Goal: Task Accomplishment & Management: Complete application form

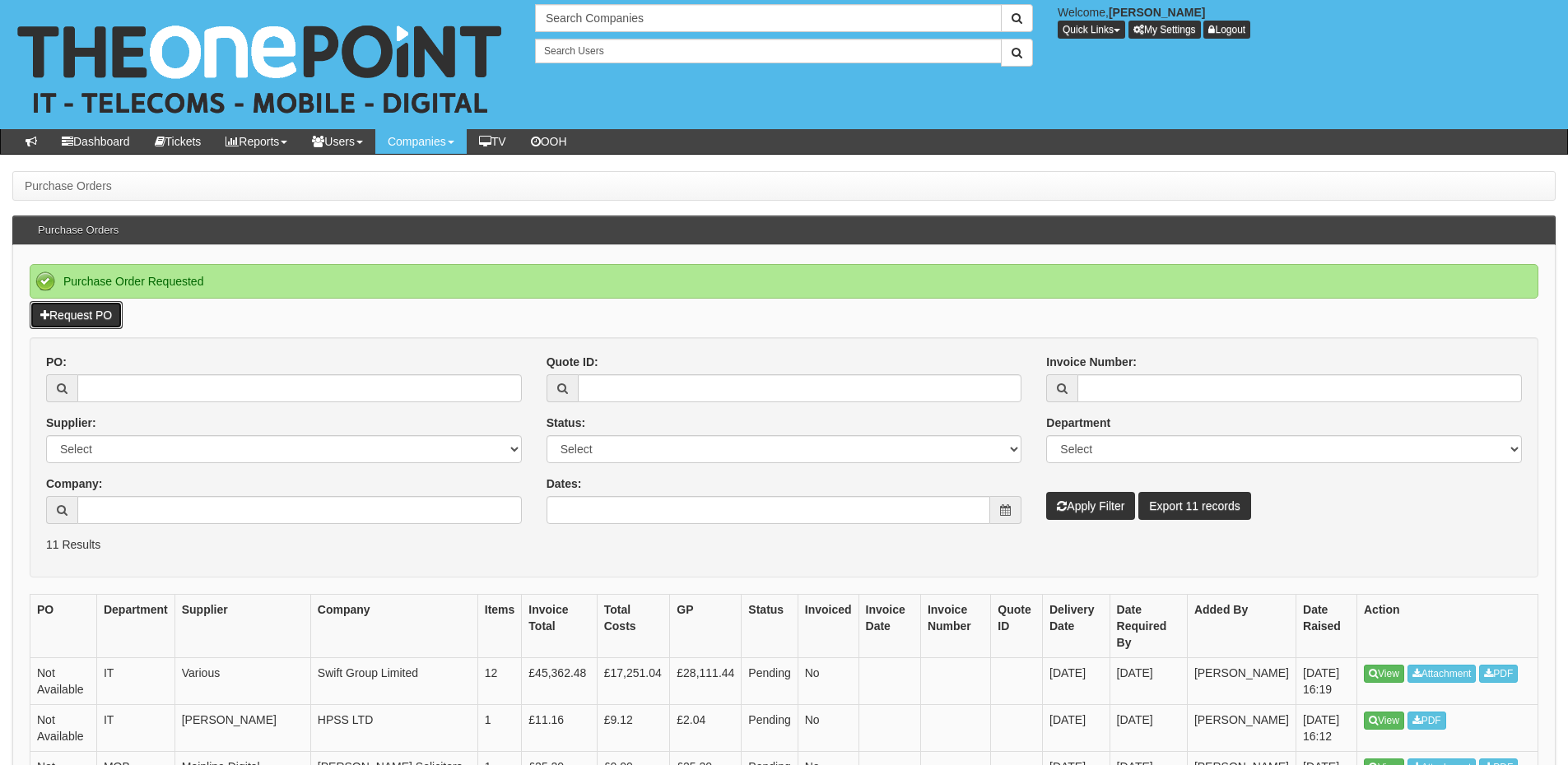
click at [99, 321] on link "Request PO" at bounding box center [76, 315] width 93 height 27
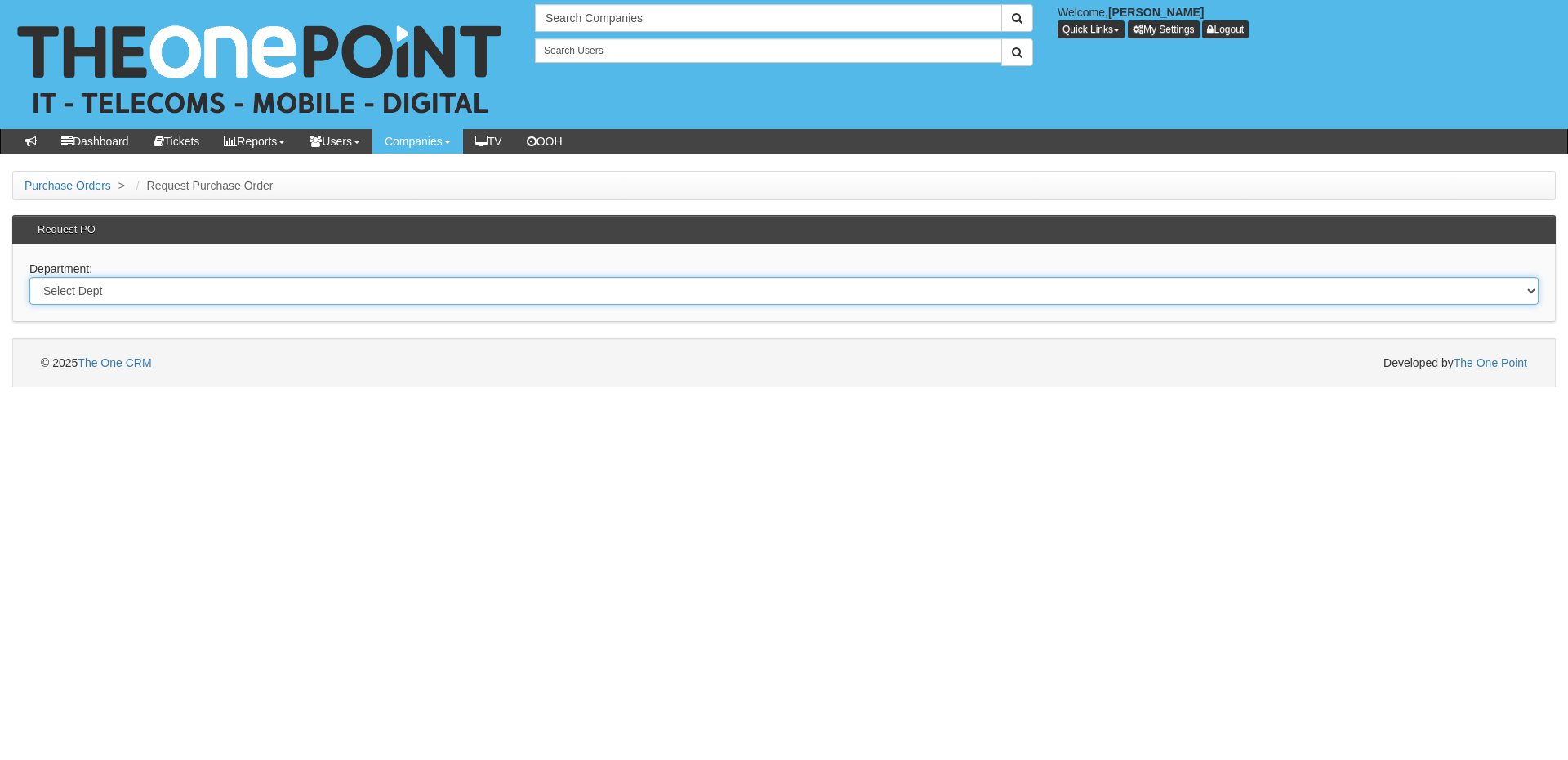
click at [256, 292] on select "Select Dept Digital Internal IT Mobiles Marketing Telecoms" at bounding box center [784, 291] width 1509 height 27
select select "?pipeID=&dept=MOB"
click at [29, 277] on select "Select Dept Digital Internal IT Mobiles Marketing Telecoms" at bounding box center [784, 291] width 1509 height 27
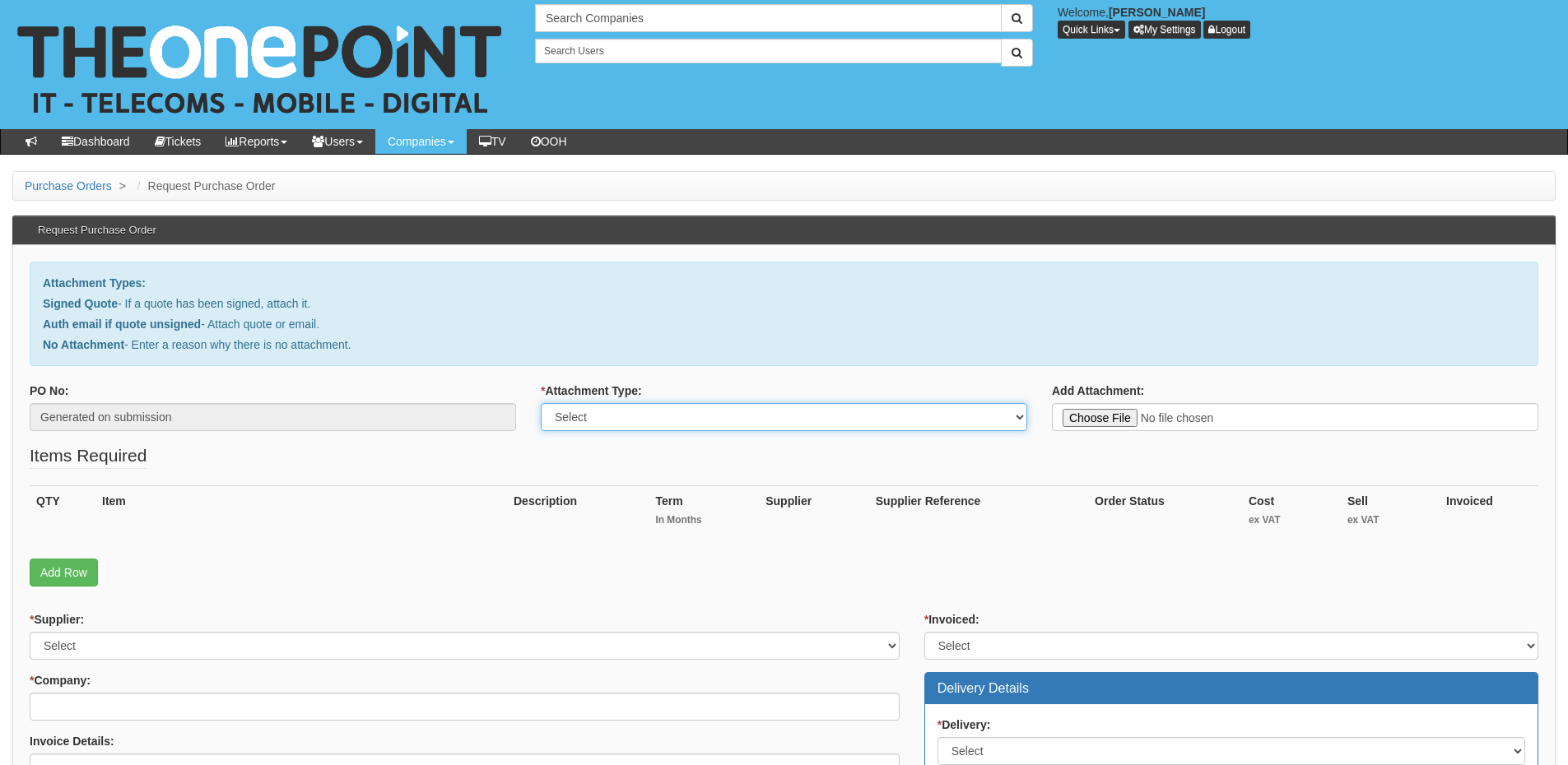
click at [583, 422] on select "Select Signed Quote Auth email with quote if unsigned No Attachment" at bounding box center [783, 416] width 486 height 27
select select "Signed Quote"
click at [540, 403] on select "Select Signed Quote Auth email with quote if unsigned No Attachment" at bounding box center [783, 416] width 486 height 27
type input "C:\fakepath\Oakmere Group - Billy George (1).pdf"
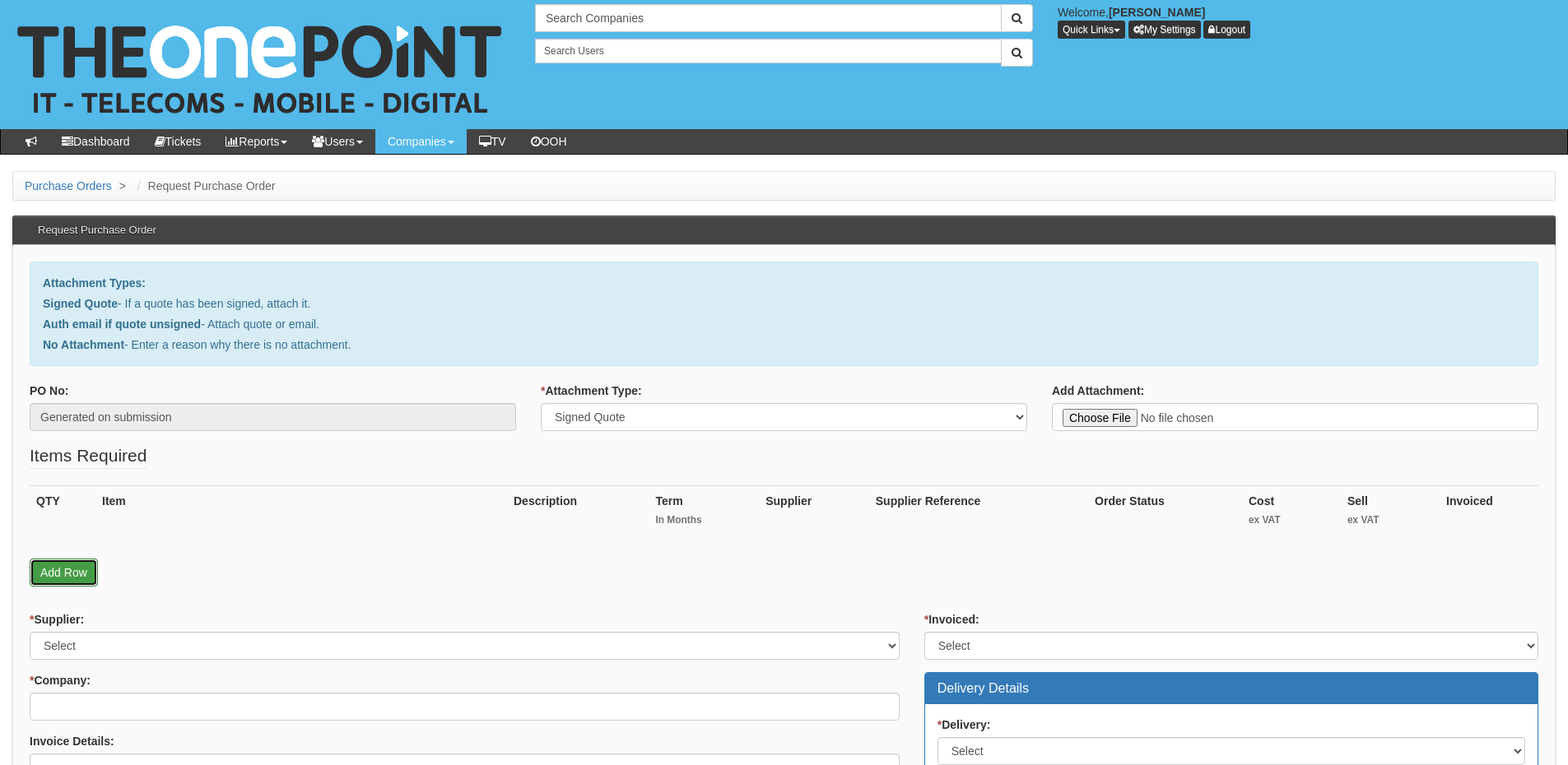
click at [91, 569] on link "Add Row" at bounding box center [64, 573] width 69 height 27
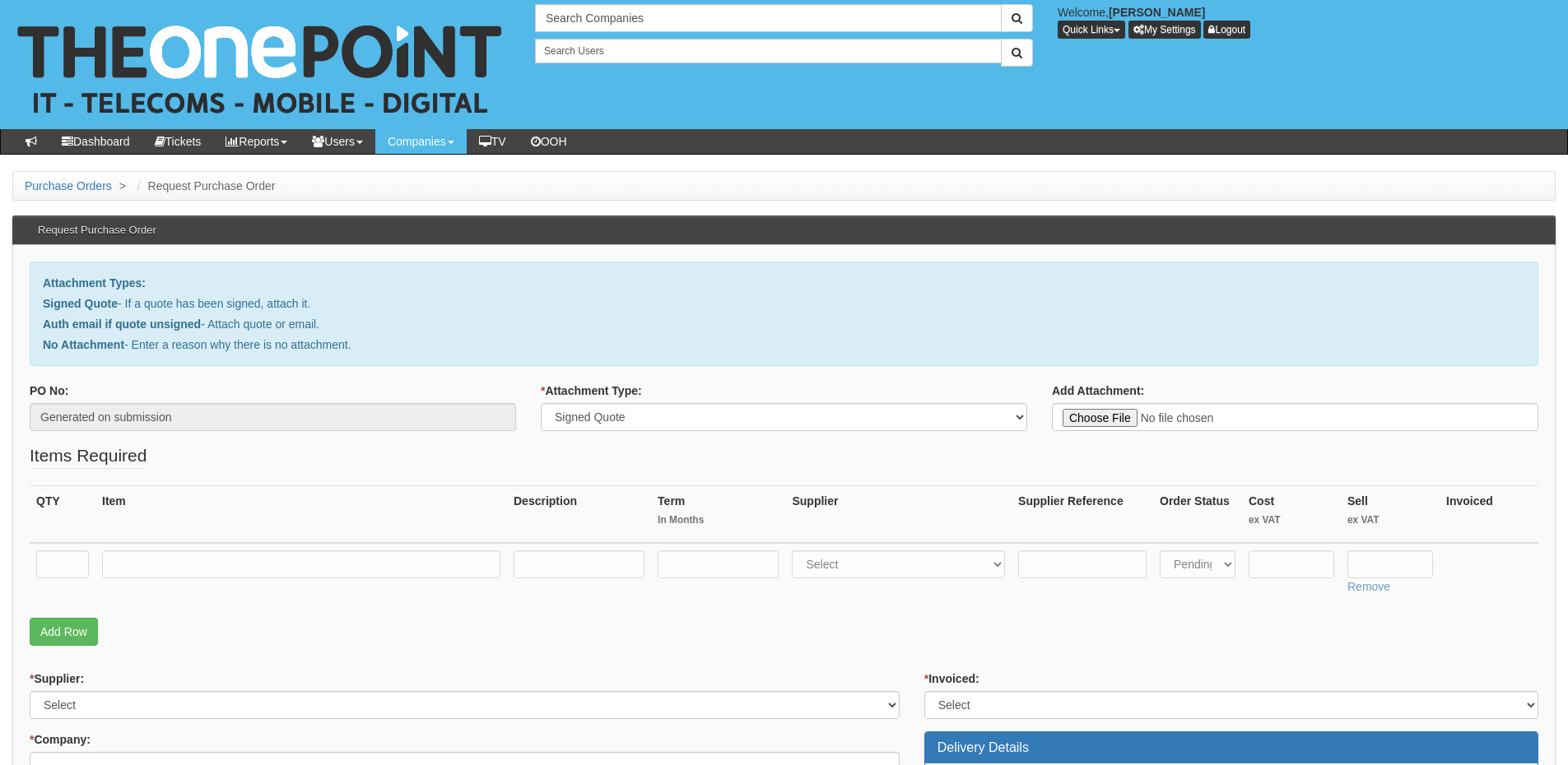
click at [63, 647] on fieldset "Items Required QTY Item Description Term In Months Supplier Supplier Reference …" at bounding box center [783, 548] width 1508 height 210
click at [67, 640] on link "Add Row" at bounding box center [64, 631] width 69 height 27
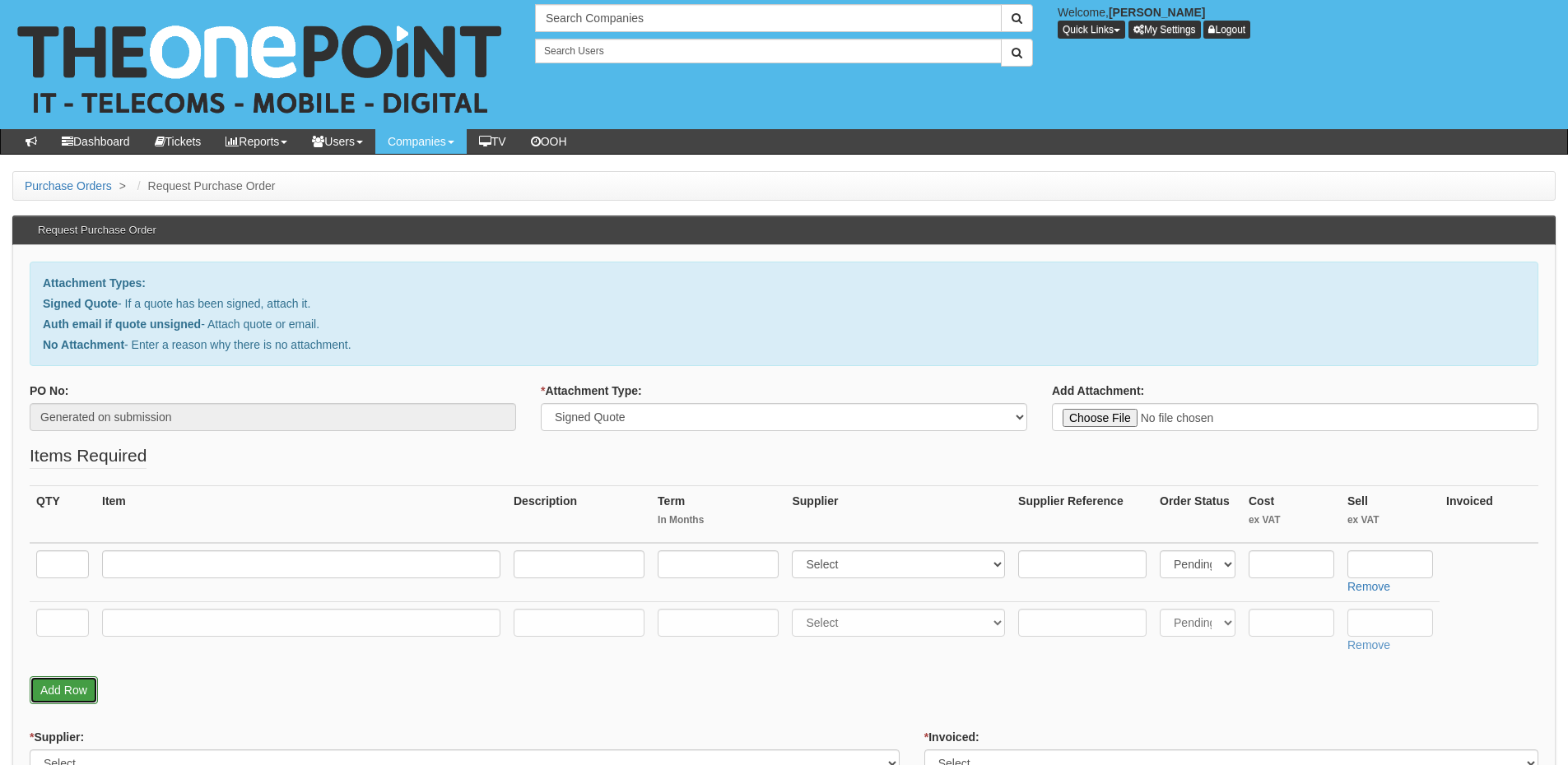
click at [67, 701] on link "Add Row" at bounding box center [64, 689] width 69 height 27
click at [62, 563] on input "text" at bounding box center [63, 564] width 53 height 27
type input "1"
click at [53, 615] on input "text" at bounding box center [63, 623] width 53 height 27
type input "1"
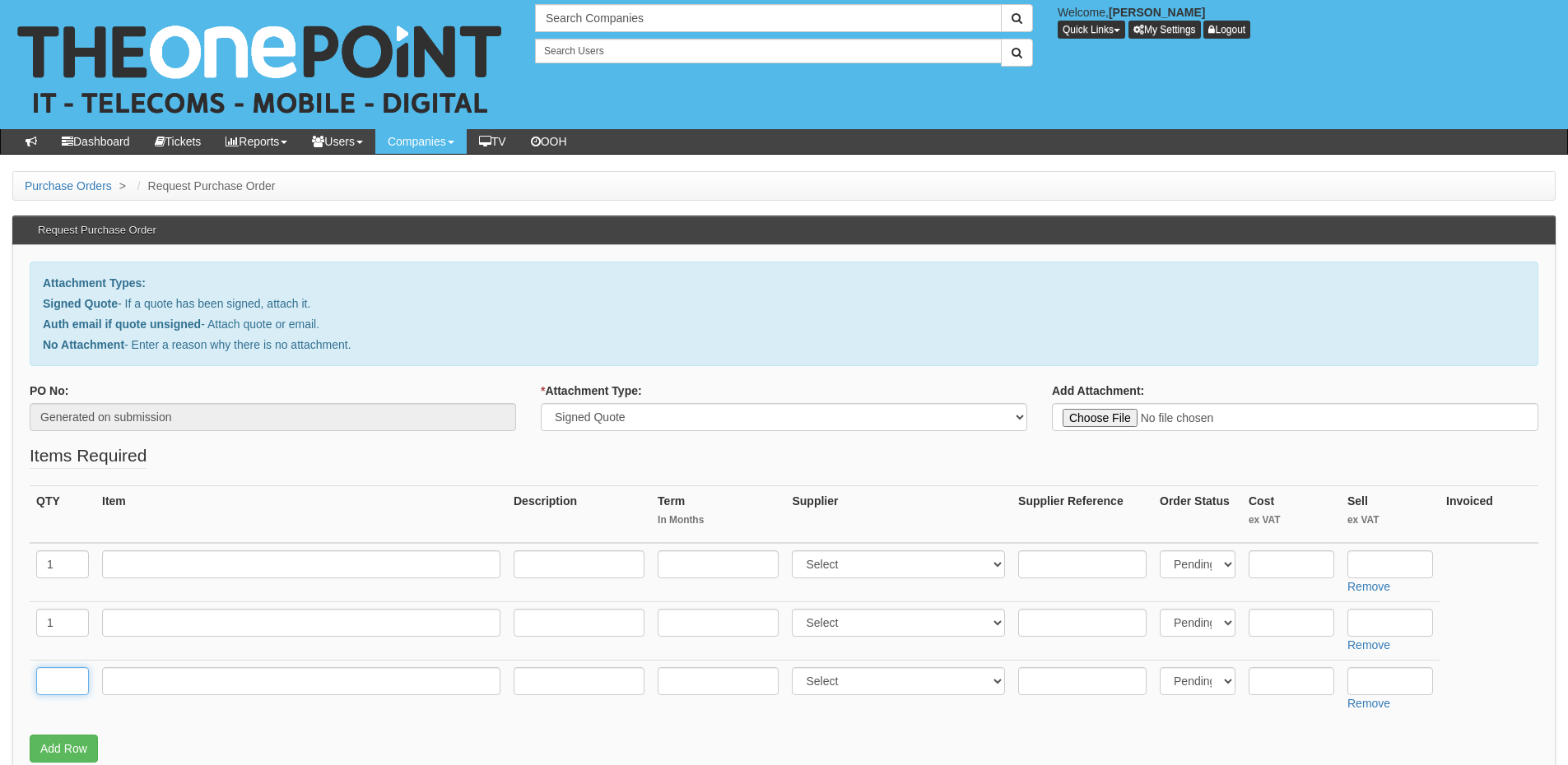
click at [58, 674] on input "text" at bounding box center [63, 681] width 53 height 27
type input "1"
click at [152, 679] on input "text" at bounding box center [301, 681] width 398 height 27
type input "Delivery"
click at [1403, 691] on input "text" at bounding box center [1389, 681] width 85 height 27
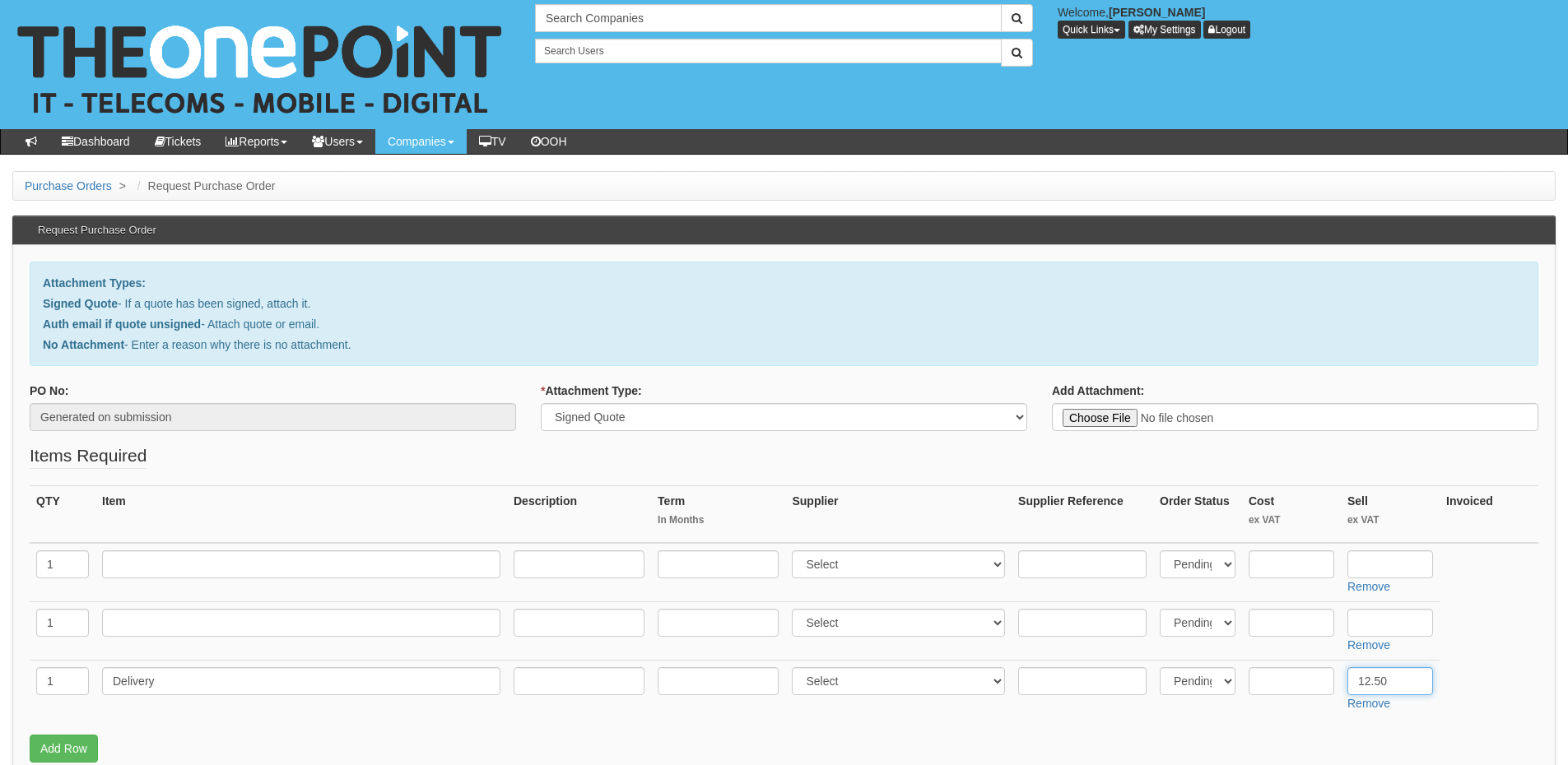
type input "12.50"
click at [141, 555] on input "text" at bounding box center [301, 564] width 398 height 27
type input "Small Biz 70GB"
click at [151, 613] on input "text" at bounding box center [301, 623] width 398 height 27
click at [194, 620] on input "text" at bounding box center [301, 623] width 398 height 27
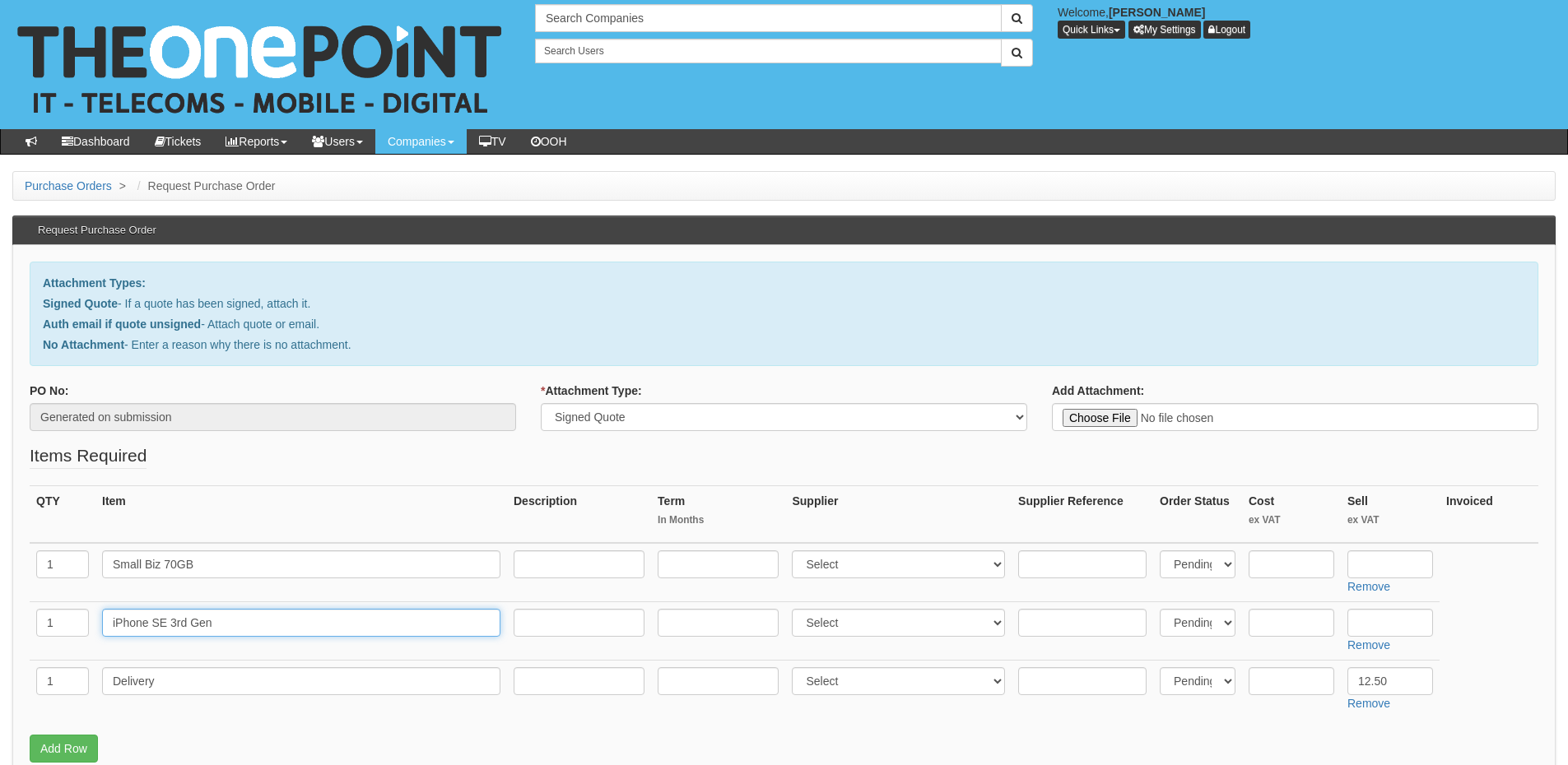
type input "iPhone SE 3rd Gen"
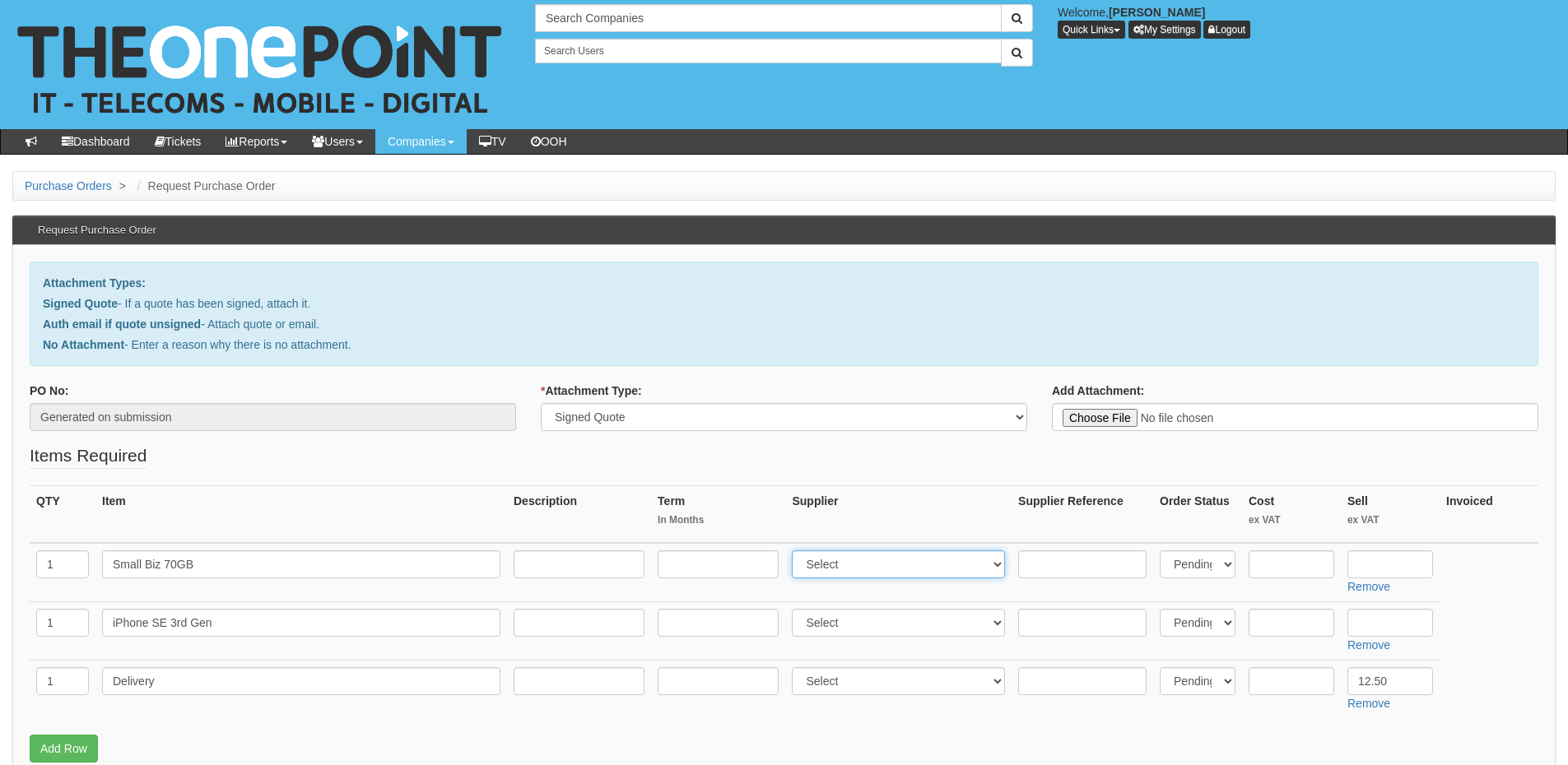
click at [824, 567] on select "Select 123 REG.co.uk 1Password 3 4Gon AA Jones Electric Ltd Abzorb Access Group…" at bounding box center [898, 564] width 213 height 27
select select "54"
click at [796, 550] on select "Select 123 REG.co.uk 1Password 3 4Gon AA Jones Electric Ltd Abzorb Access Group…" at bounding box center [898, 564] width 213 height 27
click at [577, 561] on input "text" at bounding box center [579, 564] width 131 height 27
click at [679, 574] on input "text" at bounding box center [717, 564] width 121 height 27
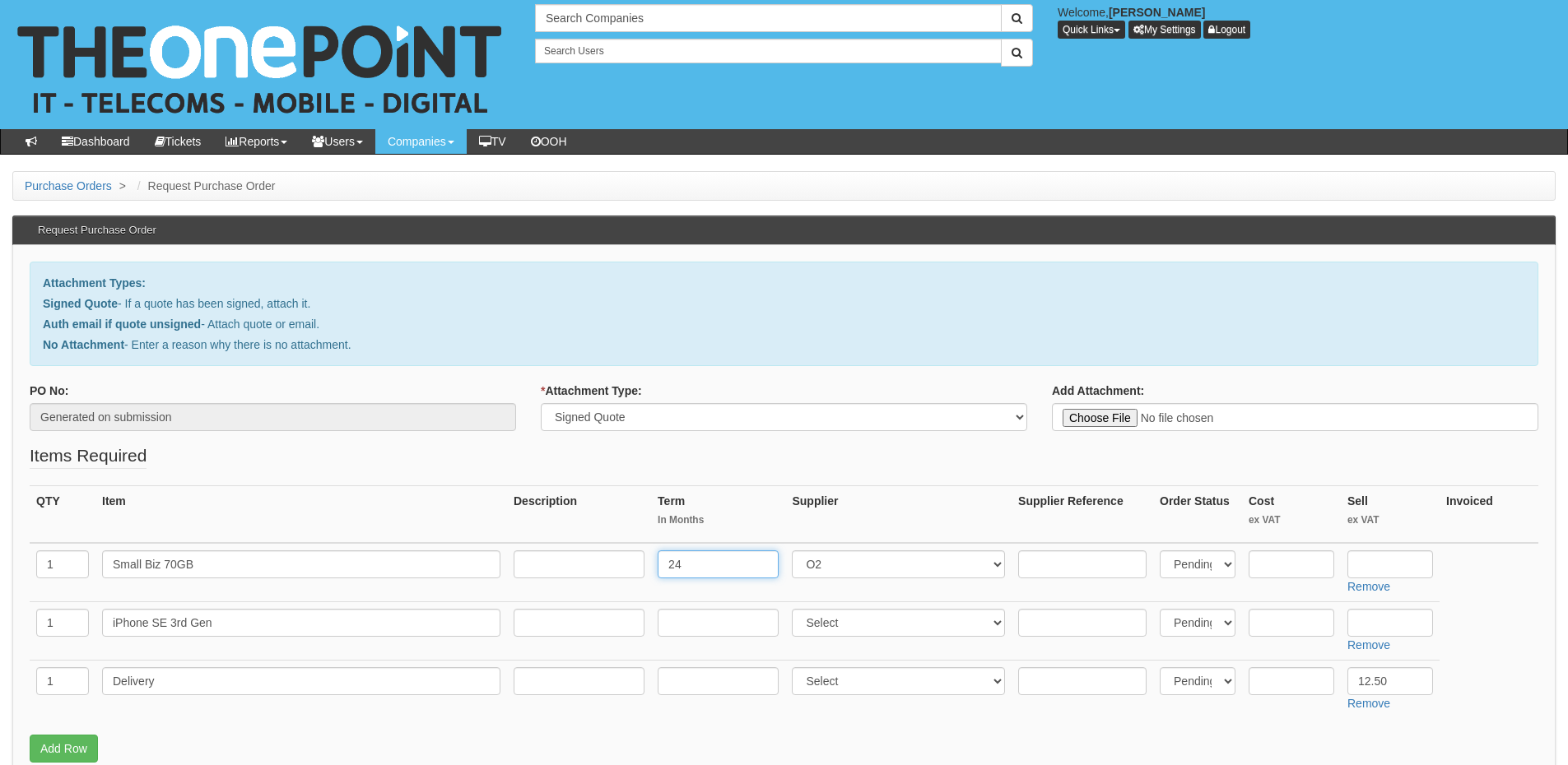
type input "24"
click at [540, 570] on input "text" at bounding box center [579, 564] width 131 height 27
type input "£29.50 p/m"
click at [1405, 574] on input "text" at bounding box center [1389, 564] width 85 height 27
type input "382.32"
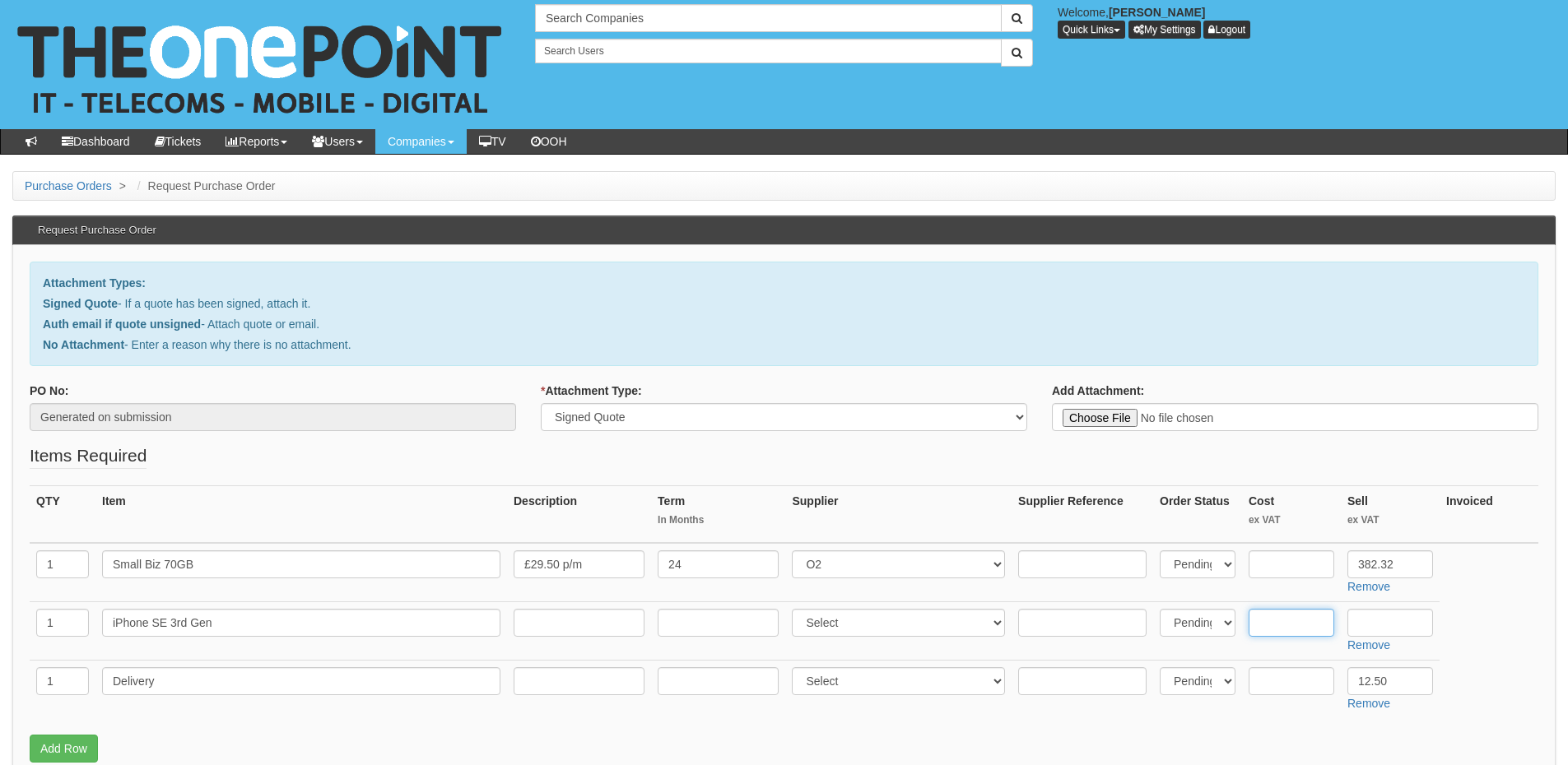
click at [1274, 620] on input "text" at bounding box center [1291, 623] width 85 height 27
type input "315.88"
click at [866, 615] on select "Select 123 REG.co.uk 1Password 3 4Gon AA Jones Electric Ltd Abzorb Access Group…" at bounding box center [898, 623] width 213 height 27
select select "54"
click at [796, 609] on select "Select 123 REG.co.uk 1Password 3 4Gon AA Jones Electric Ltd Abzorb Access Group…" at bounding box center [898, 623] width 213 height 27
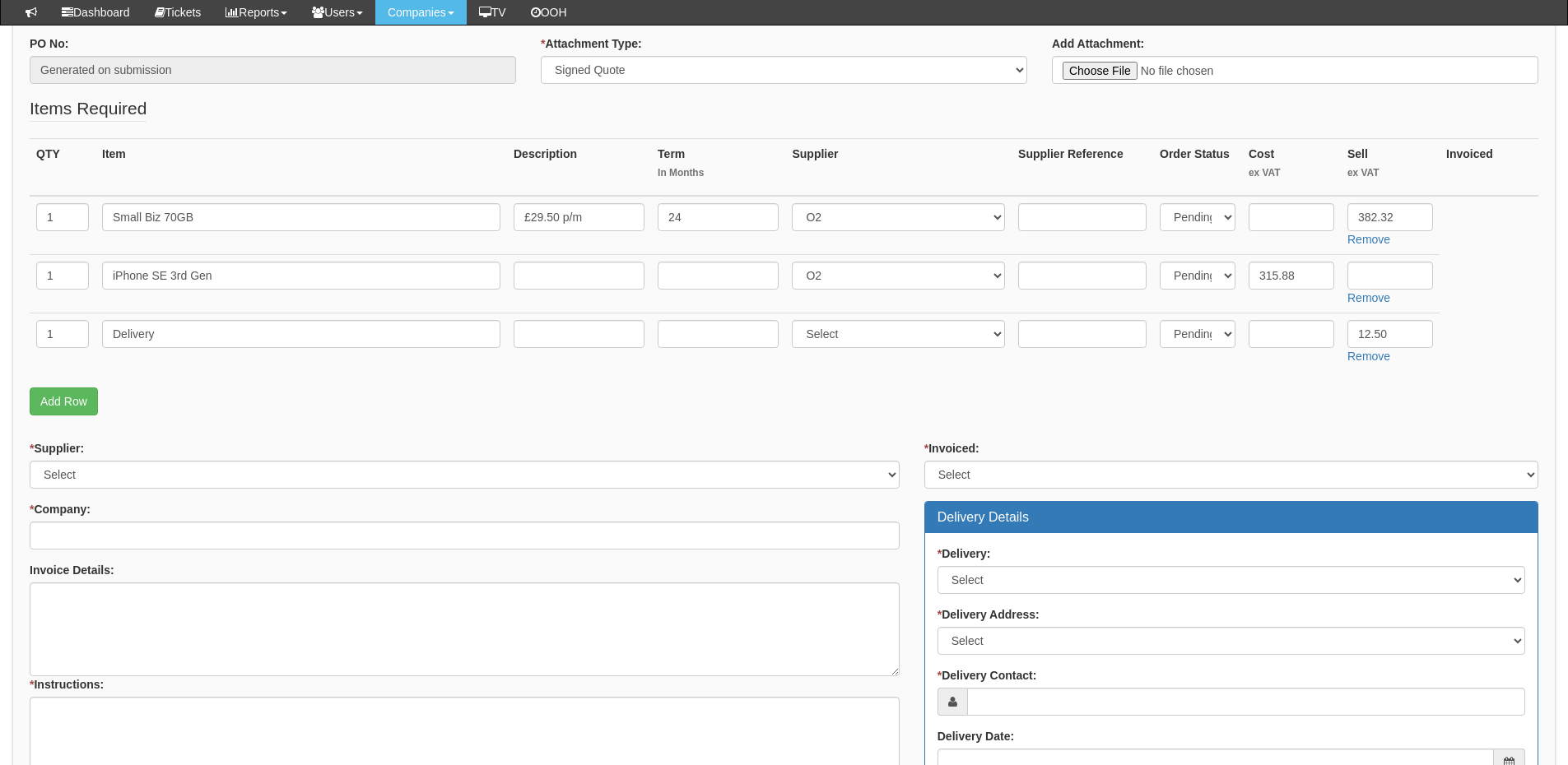
scroll to position [329, 0]
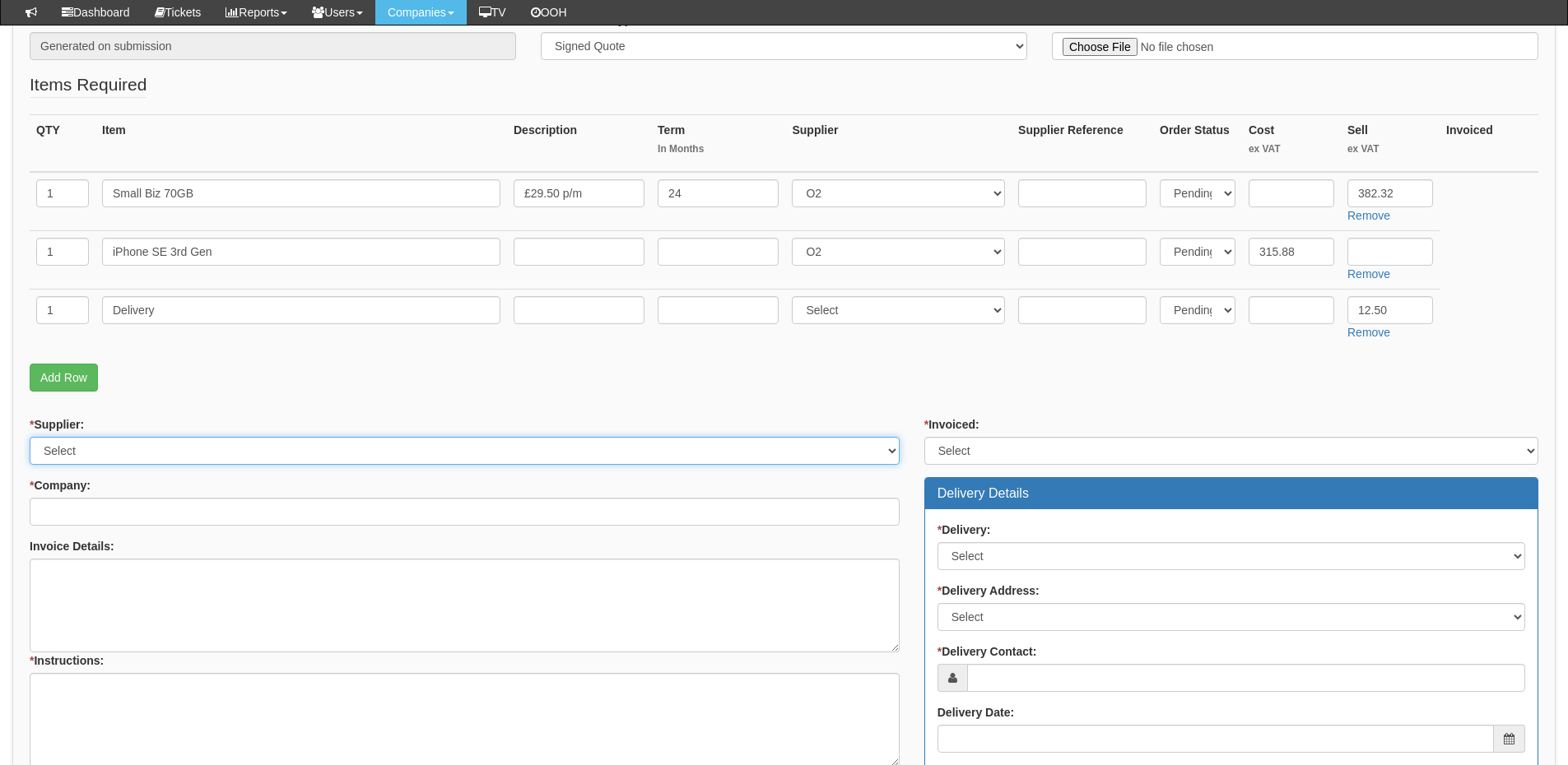
click at [364, 449] on select "Select 123 REG.co.uk 1Password 3 4Gon AA Jones Electric Ltd Abzorb Access Group…" at bounding box center [464, 451] width 869 height 27
select select "54"
click at [29, 437] on select "Select 123 REG.co.uk 1Password 3 4Gon AA Jones Electric Ltd Abzorb Access Group…" at bounding box center [464, 451] width 869 height 27
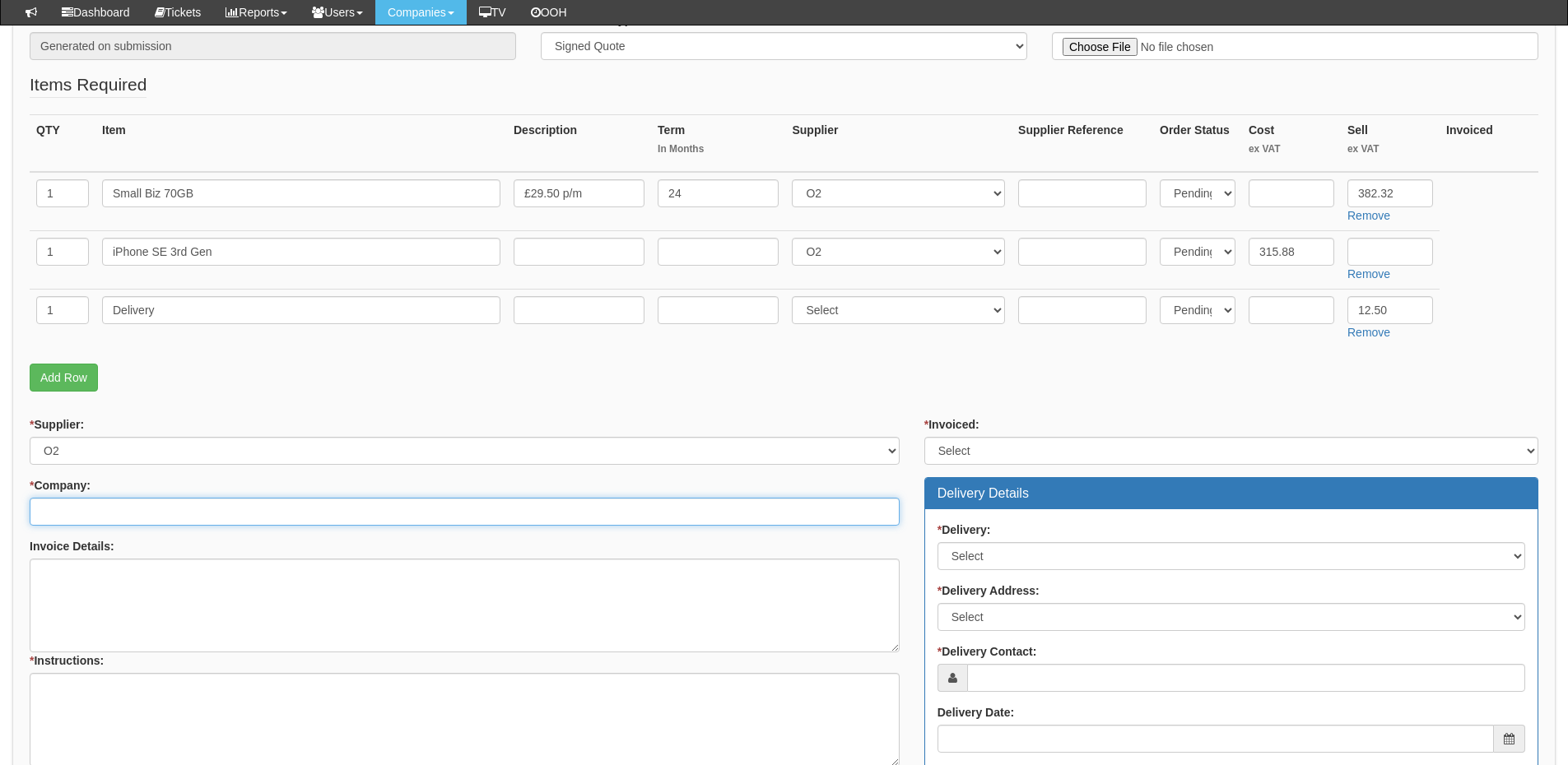
click at [347, 501] on input "* Company:" at bounding box center [464, 512] width 869 height 27
click at [159, 521] on input "* Company:" at bounding box center [464, 512] width 869 height 27
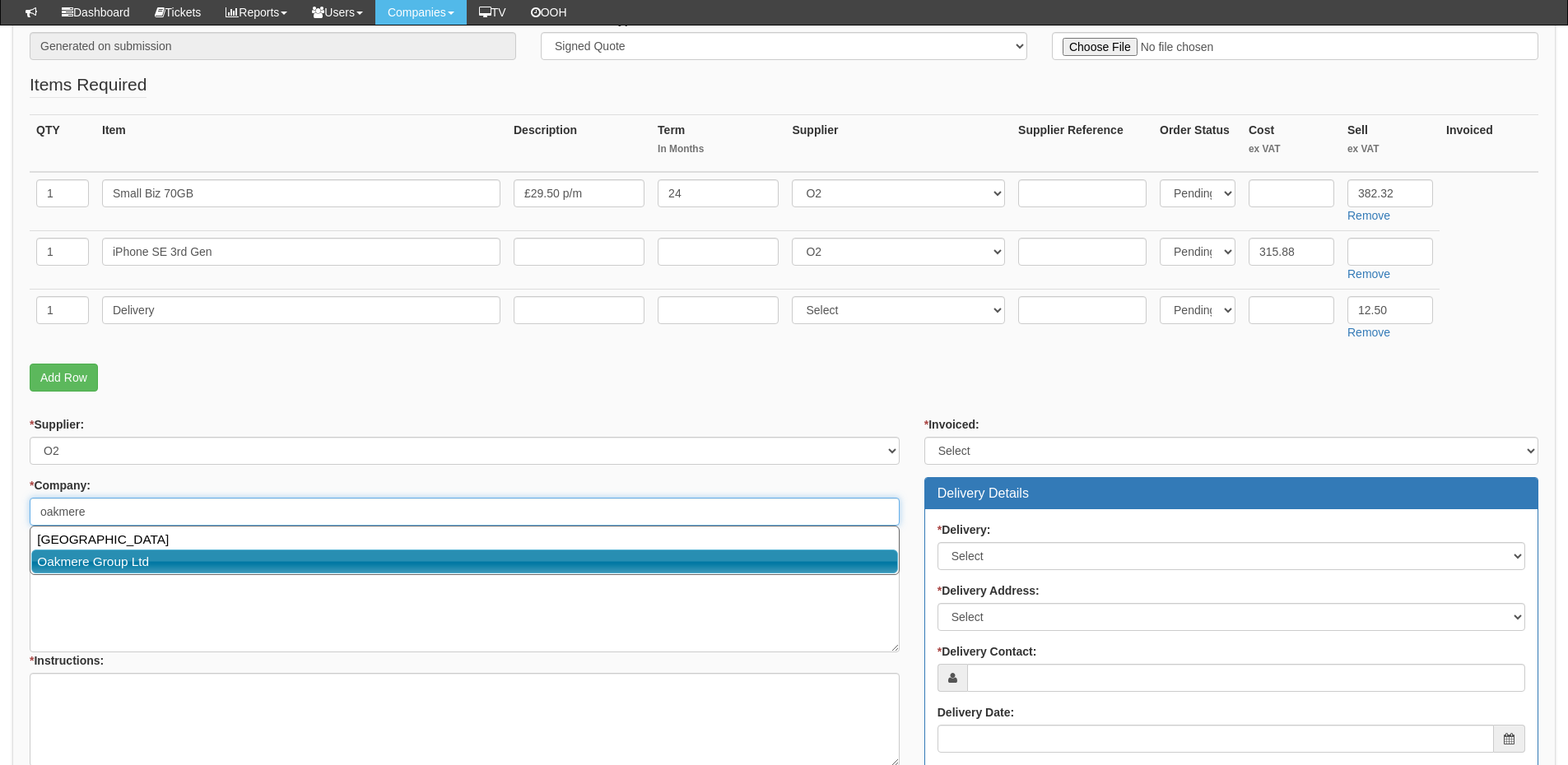
click at [131, 561] on link "Oakmere Group Ltd" at bounding box center [465, 561] width 867 height 24
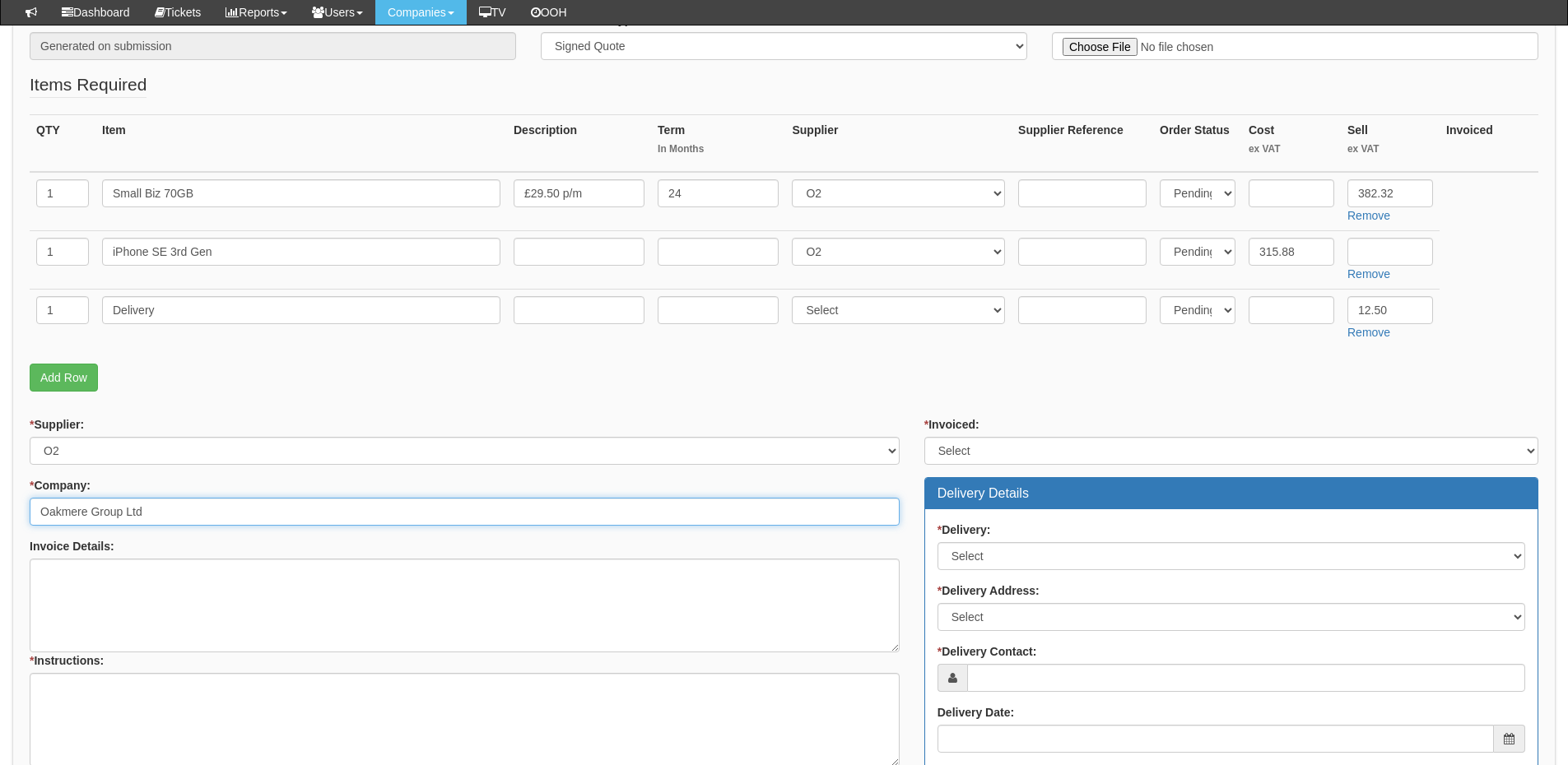
type input "Oakmere Group Ltd"
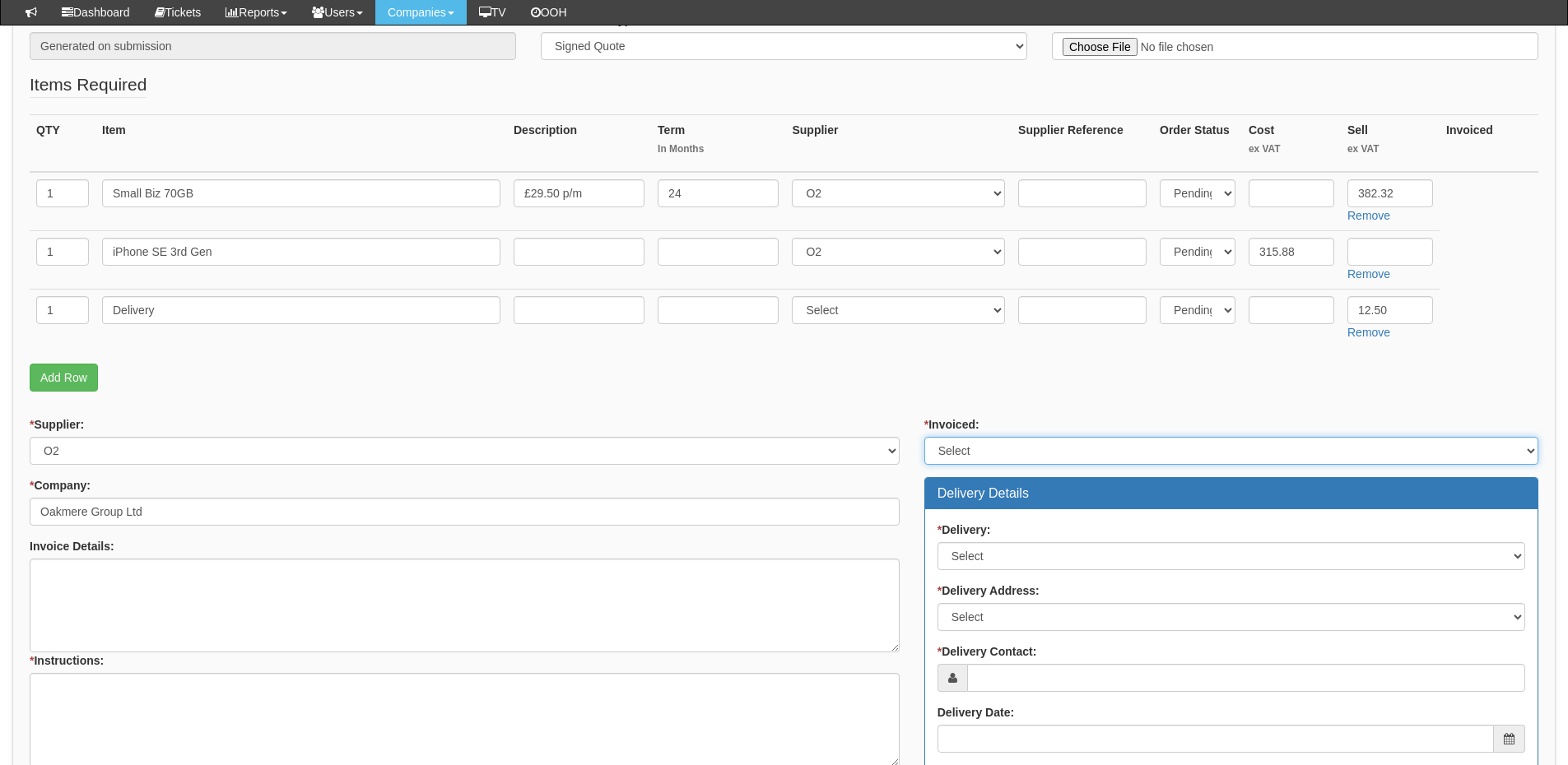
drag, startPoint x: 993, startPoint y: 451, endPoint x: 992, endPoint y: 462, distance: 11.0
click at [993, 451] on select "Select Yes No N/A STB (part of order)" at bounding box center [1231, 451] width 614 height 27
click at [924, 437] on select "Select Yes No N/A STB (part of order)" at bounding box center [1231, 451] width 614 height 27
click at [970, 443] on select "Select Yes No N/A STB (part of order)" at bounding box center [1231, 451] width 614 height 27
select select "2"
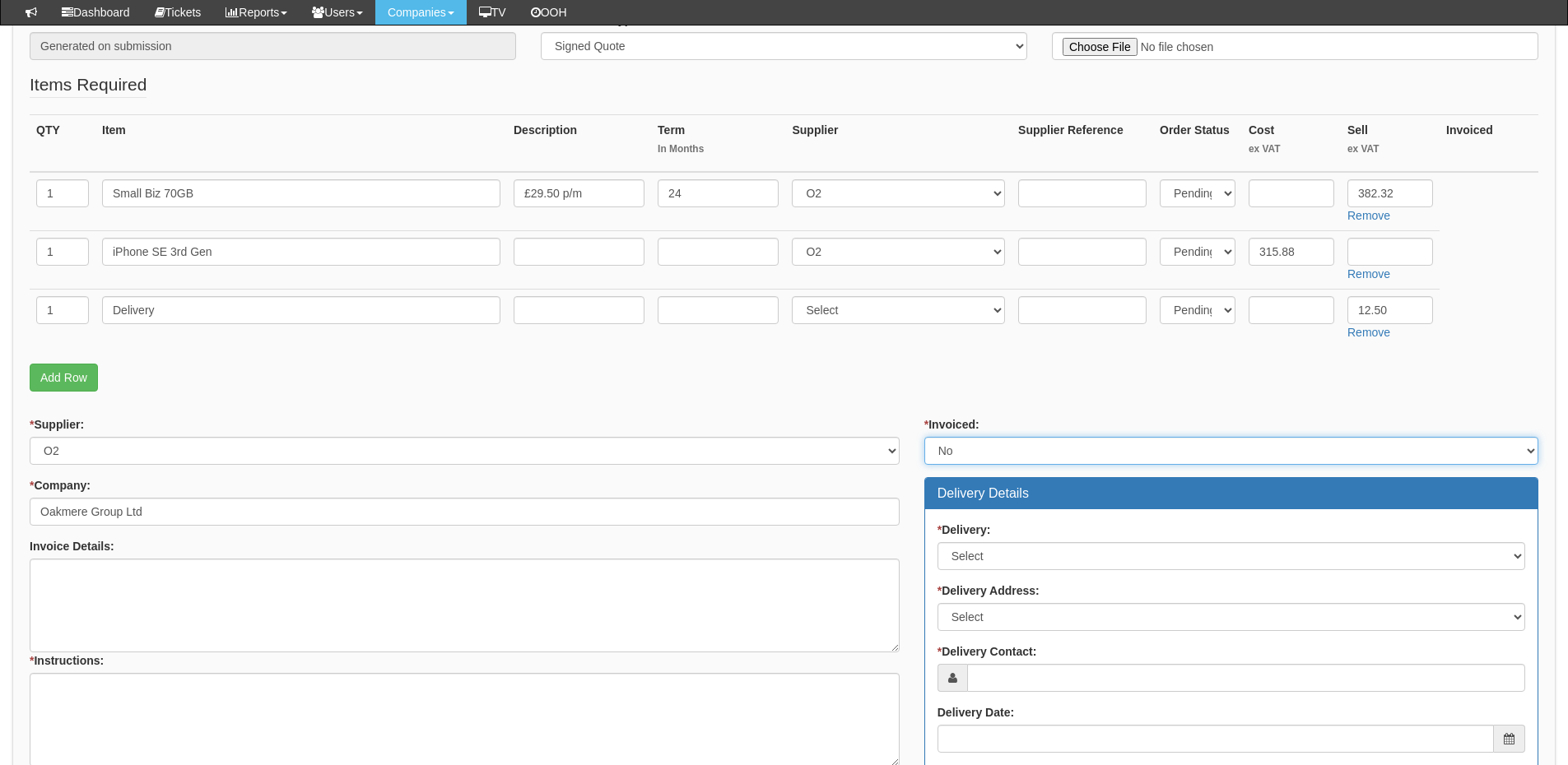
click at [924, 437] on select "Select Yes No N/A STB (part of order)" at bounding box center [1231, 451] width 614 height 27
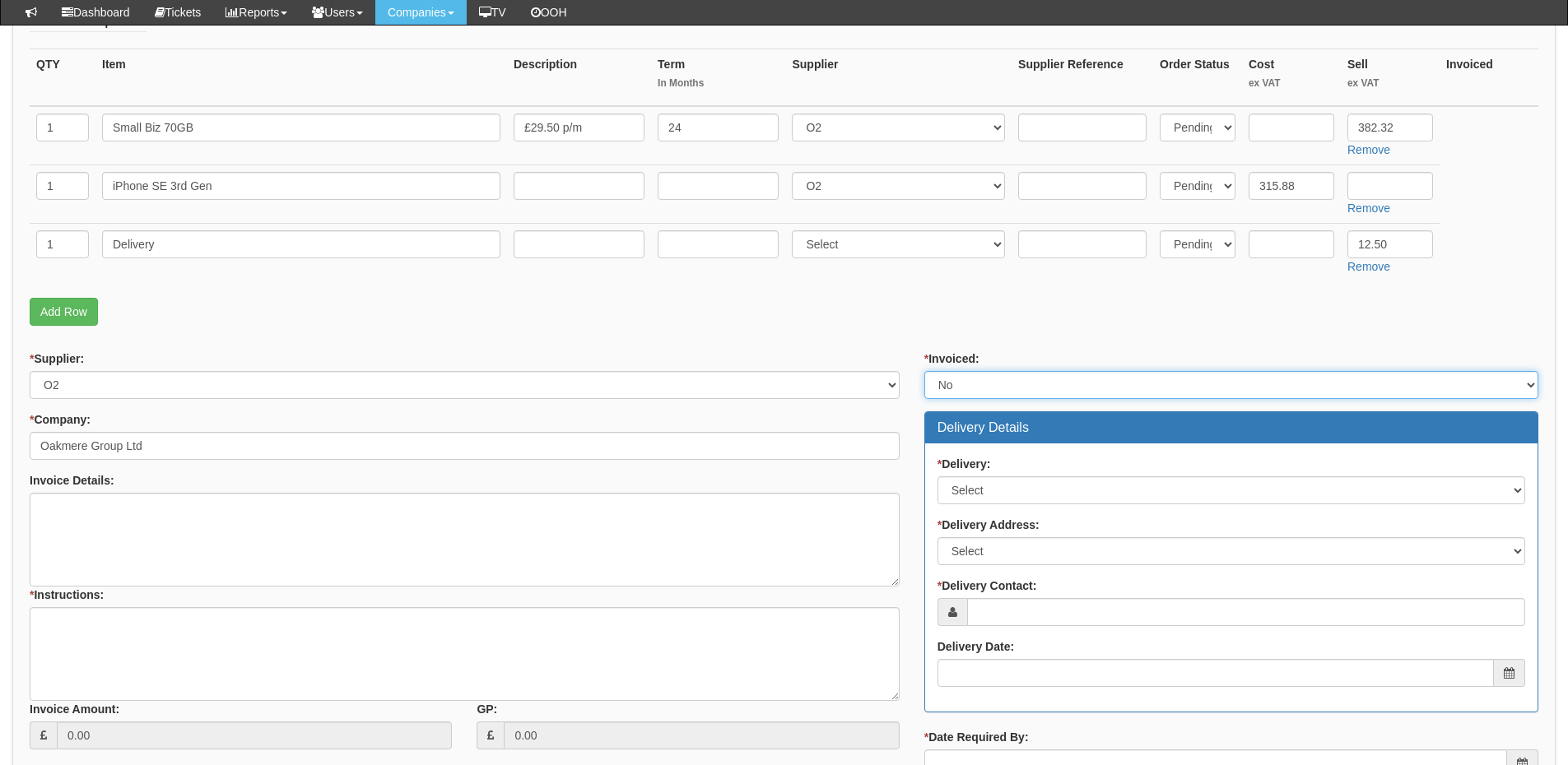
scroll to position [575, 0]
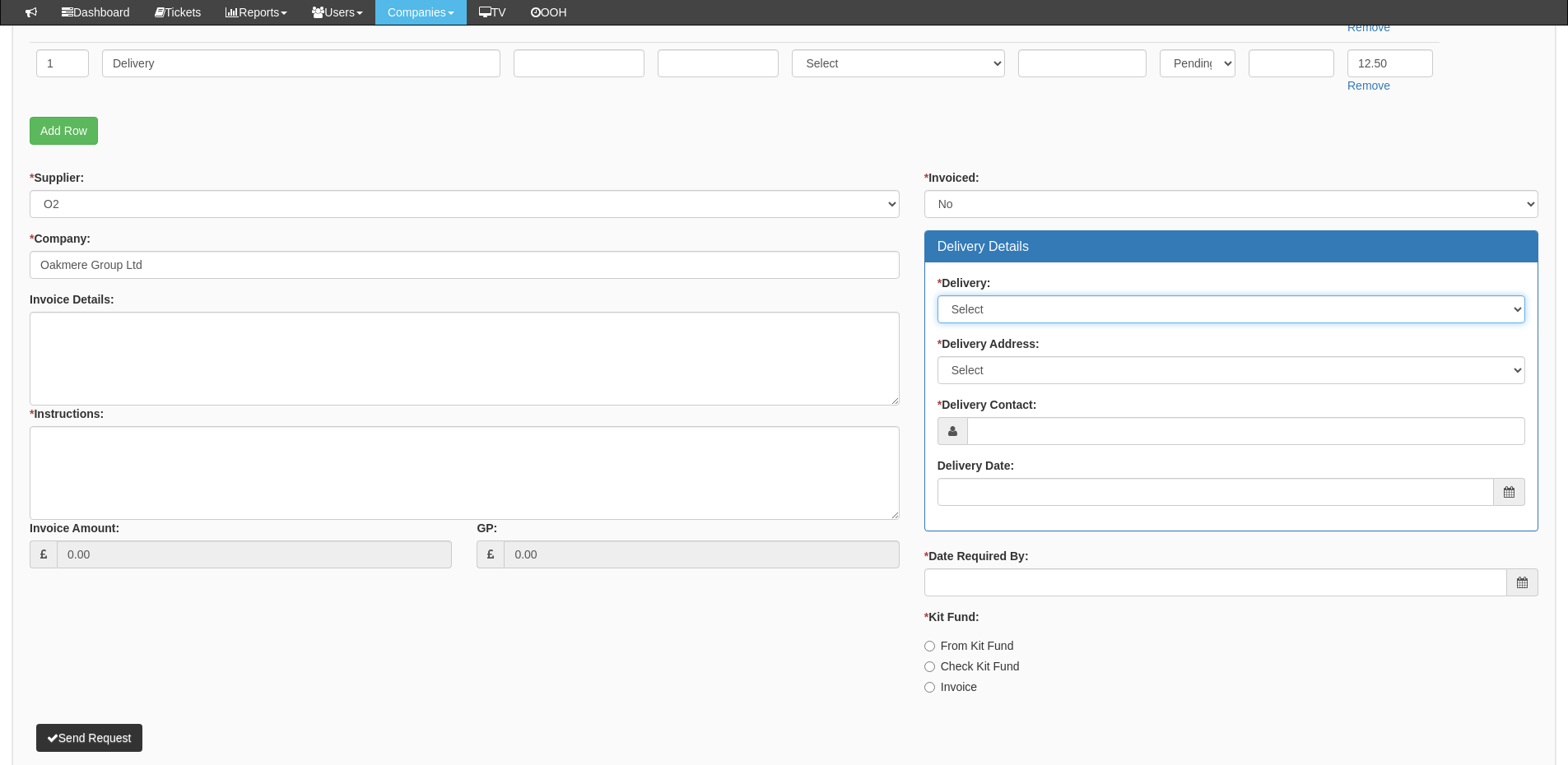
click at [982, 302] on select "Select No Not Applicable Yes" at bounding box center [1231, 309] width 588 height 27
select select "3"
click at [937, 296] on select "Select No Not Applicable Yes" at bounding box center [1231, 309] width 588 height 27
drag, startPoint x: 976, startPoint y: 369, endPoint x: 976, endPoint y: 383, distance: 14.0
click at [976, 369] on select "Select Not Applicable Main Address - RM14 3PJ Other" at bounding box center [1231, 370] width 588 height 27
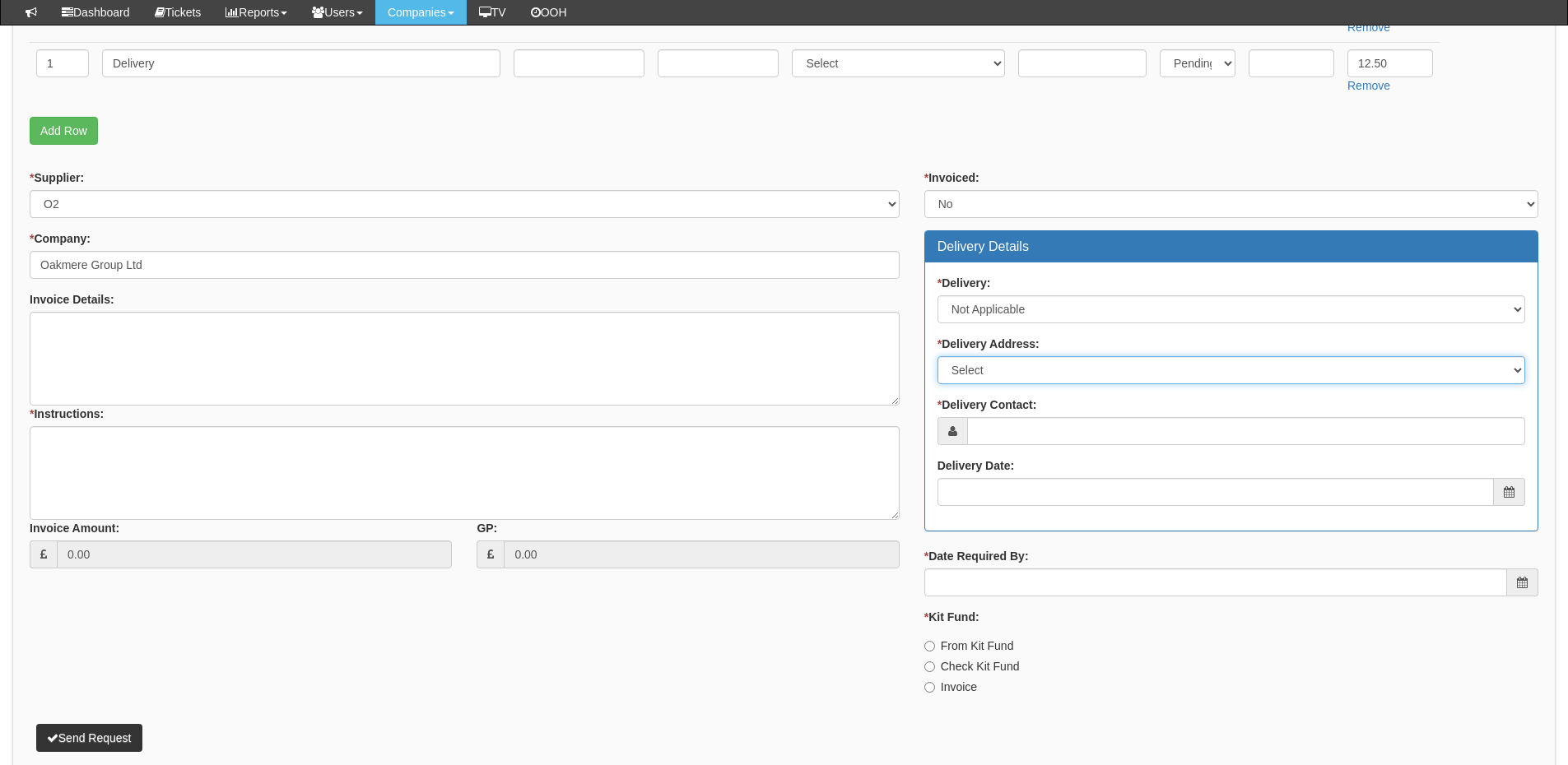
click at [937, 356] on select "Select Not Applicable Main Address - RM14 3PJ Other" at bounding box center [1231, 370] width 588 height 27
click at [976, 367] on select "Select Not Applicable Main Address - RM14 3PJ Other" at bounding box center [1231, 370] width 588 height 27
select select "N/A"
click at [937, 356] on select "Select Not Applicable Main Address - RM14 3PJ Other" at bounding box center [1231, 370] width 588 height 27
click at [1026, 301] on select "Select No Not Applicable Yes" at bounding box center [1231, 309] width 588 height 27
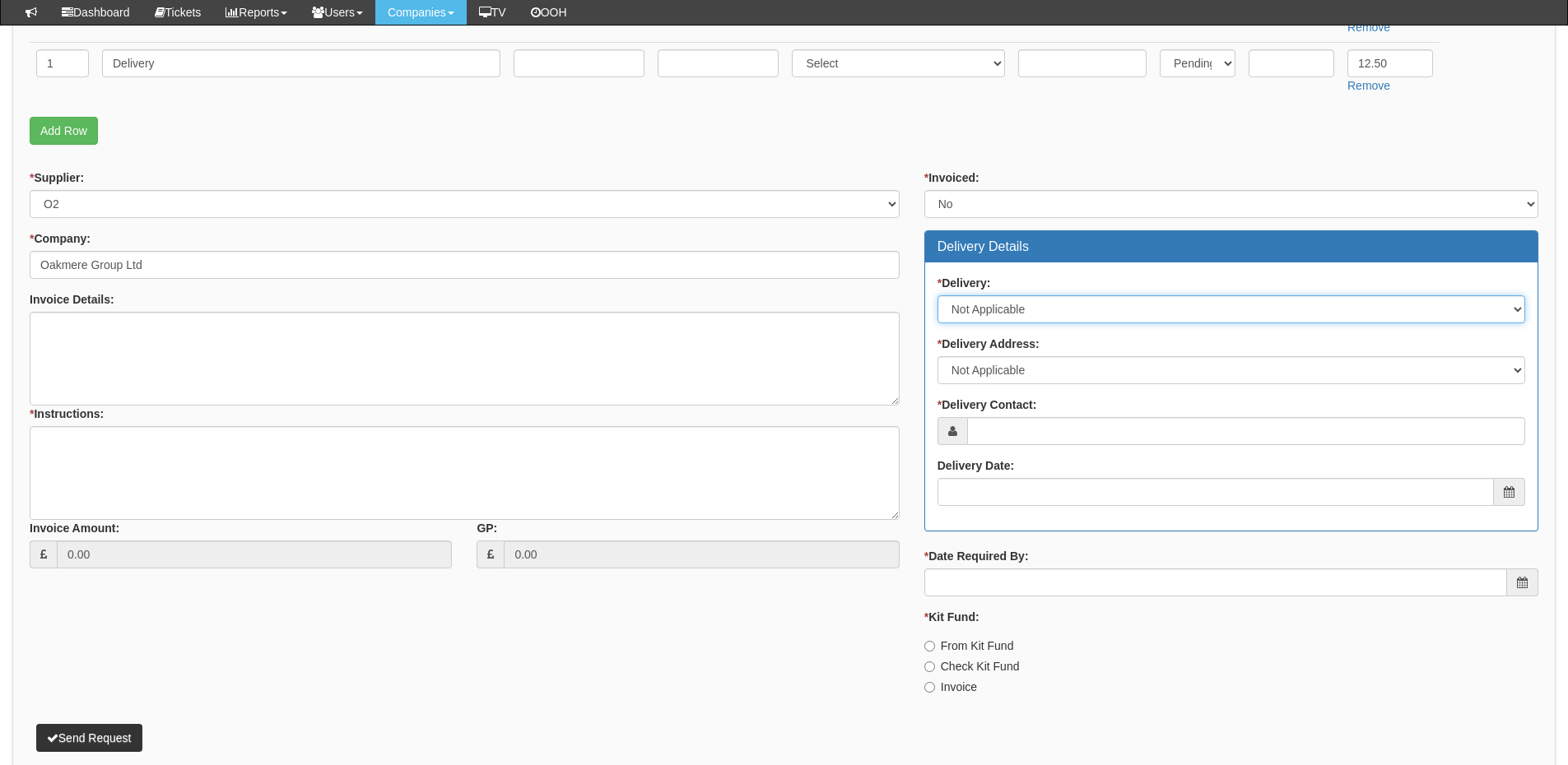
select select "1"
click at [937, 296] on select "Select No Not Applicable Yes" at bounding box center [1231, 309] width 588 height 27
click at [995, 377] on select "Select Not Applicable Main Address - RM14 3PJ Other" at bounding box center [1231, 370] width 588 height 27
select select "other"
click at [937, 356] on select "Select Not Applicable Main Address - RM14 3PJ Other" at bounding box center [1231, 370] width 588 height 27
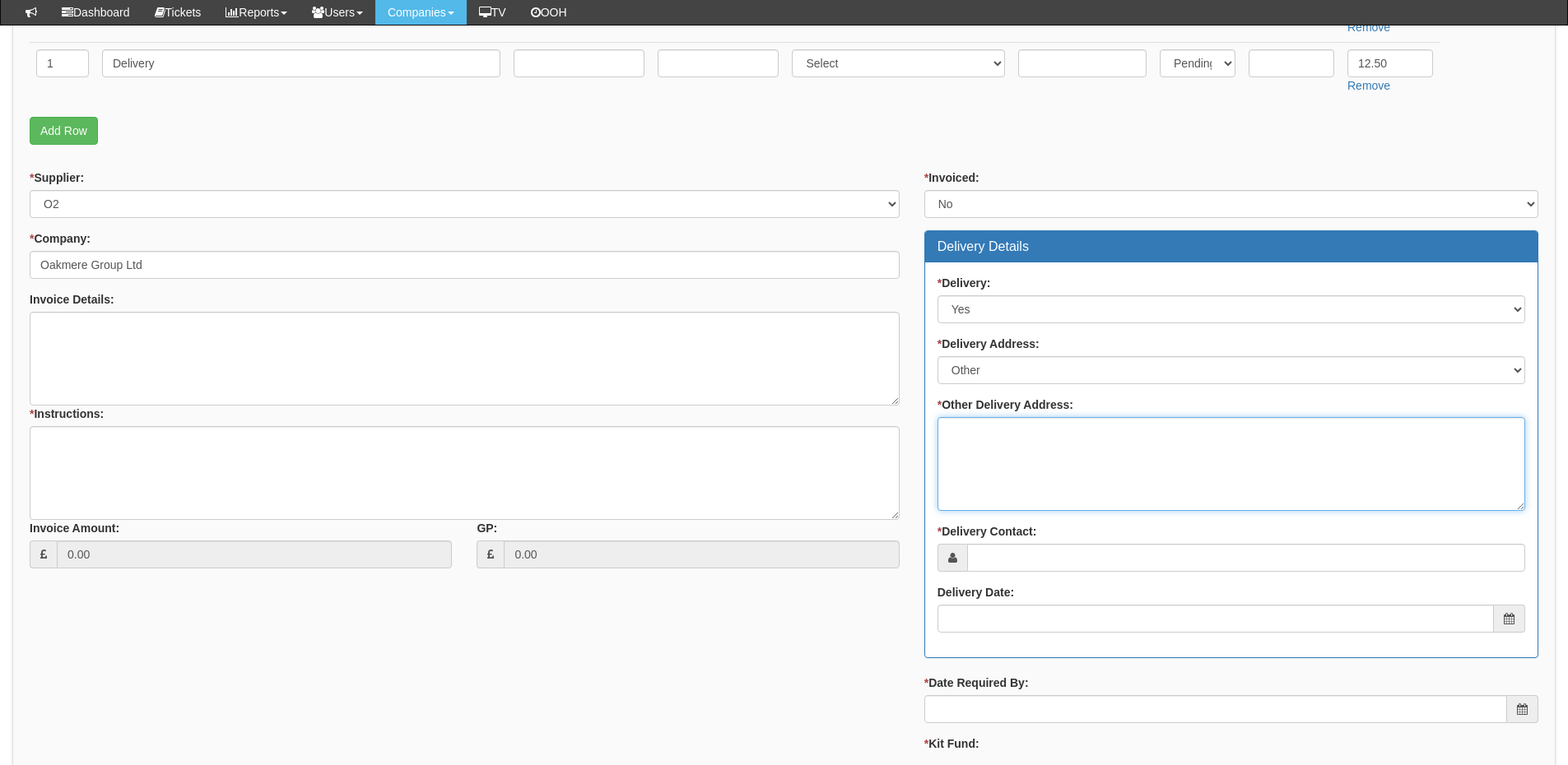
click at [1022, 459] on textarea "* Other Delivery Address:" at bounding box center [1231, 464] width 588 height 93
paste textarea "20 Upiminster Trading Estate, 20 Warley Street Upminster, Essex RM15 3PJ"
type textarea "20 Upiminster Trading Estate, 20 Warley Street Upminster, Essex RM15 3PJ"
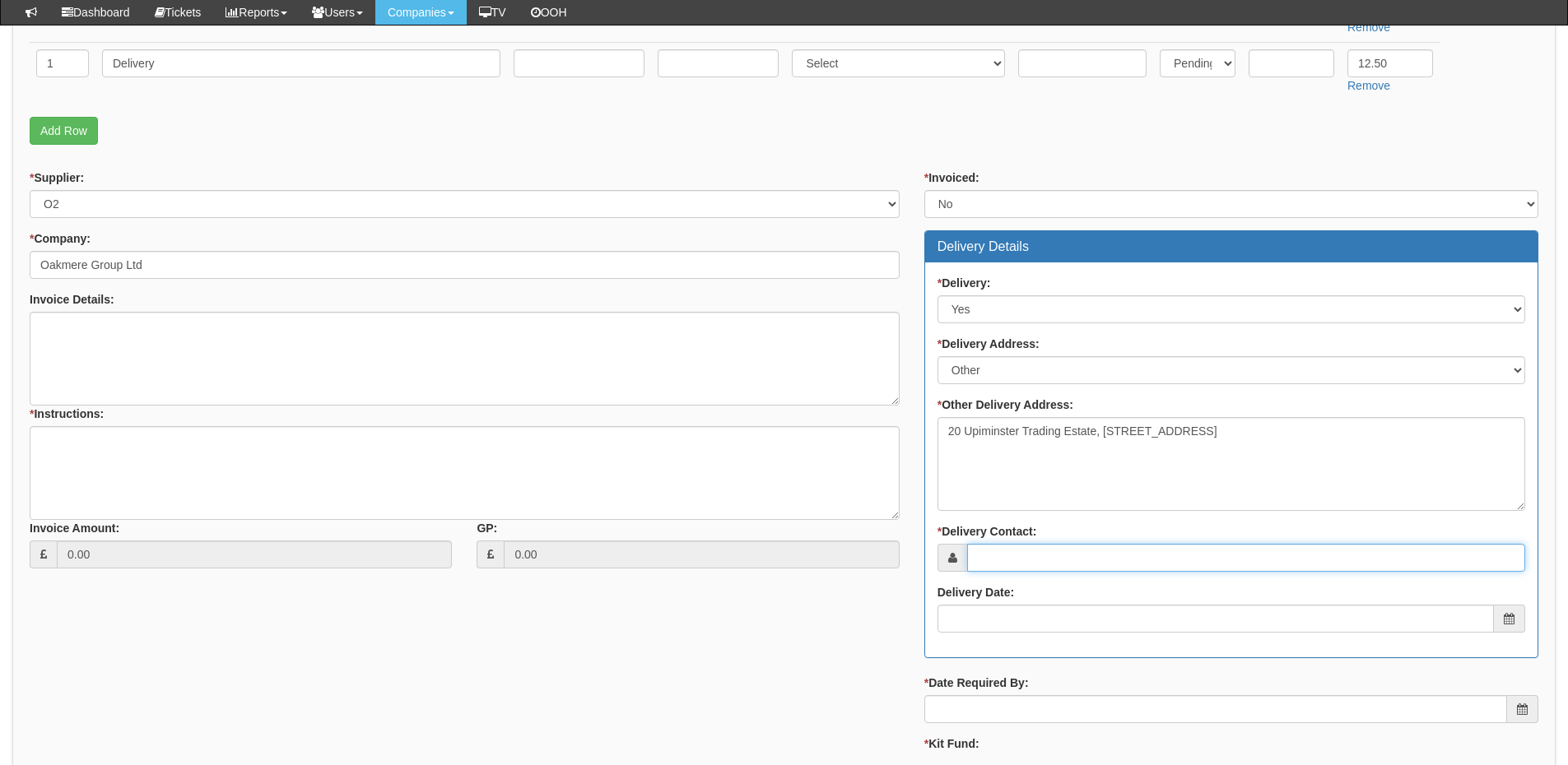
click at [1016, 553] on input "* Delivery Contact:" at bounding box center [1246, 558] width 558 height 27
click at [1000, 572] on input "* Delivery Contact:" at bounding box center [1246, 558] width 558 height 27
paste input "Elle Fenn"
type input "Elle Fenn"
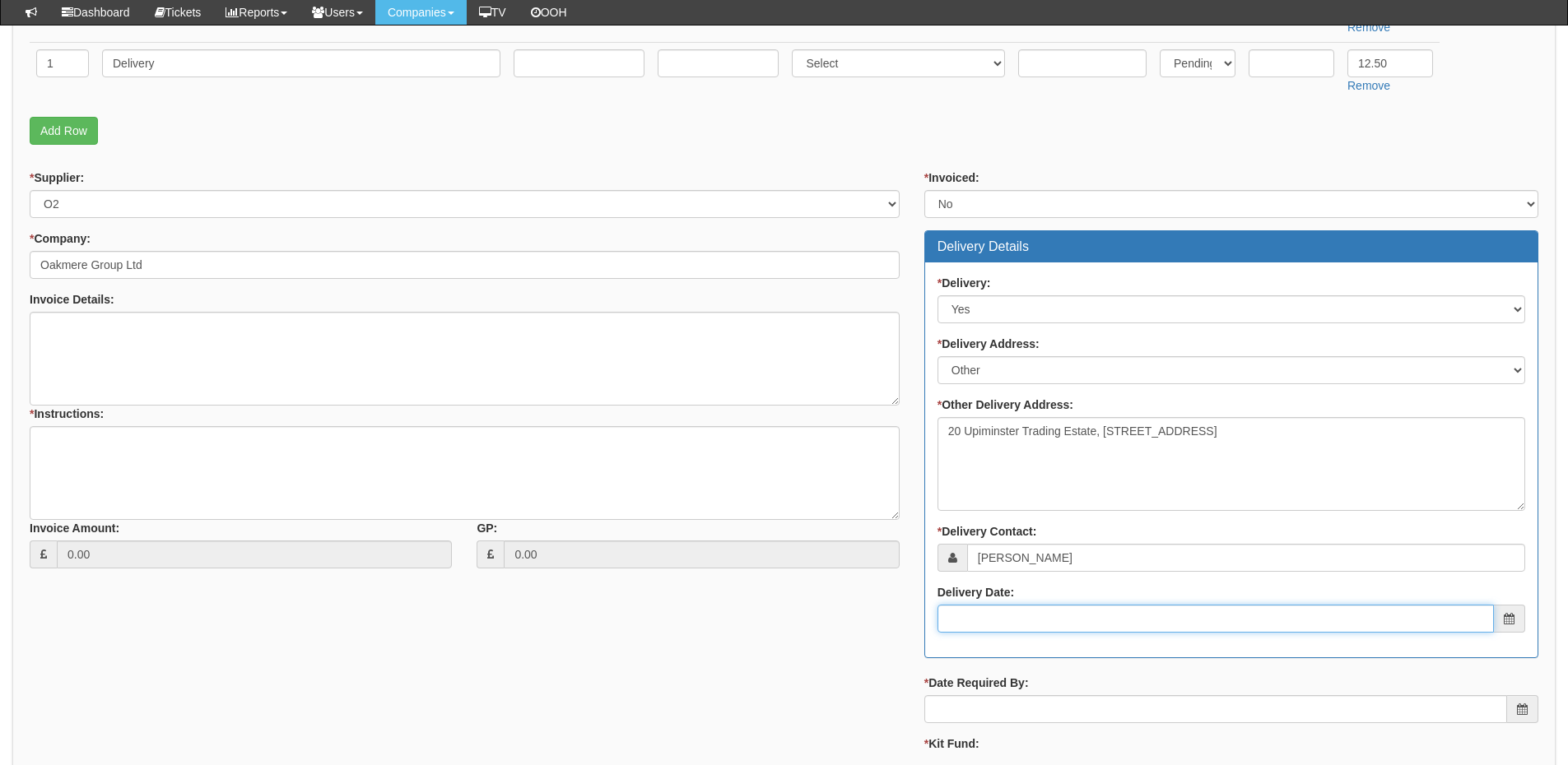
click at [986, 626] on input "Delivery Date:" at bounding box center [1215, 619] width 556 height 27
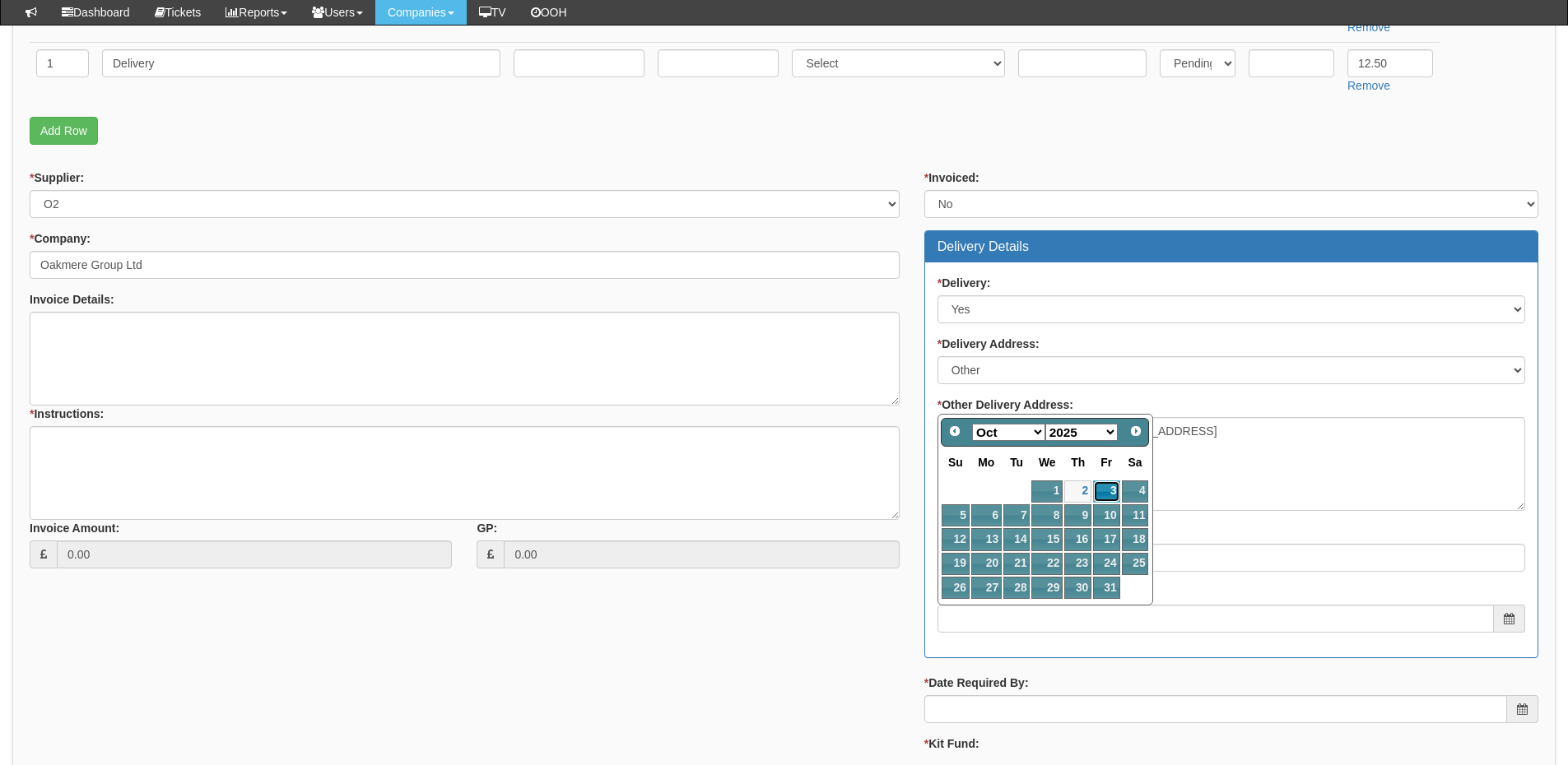
click at [1108, 489] on link "3" at bounding box center [1105, 491] width 27 height 23
type input "2025-10-03"
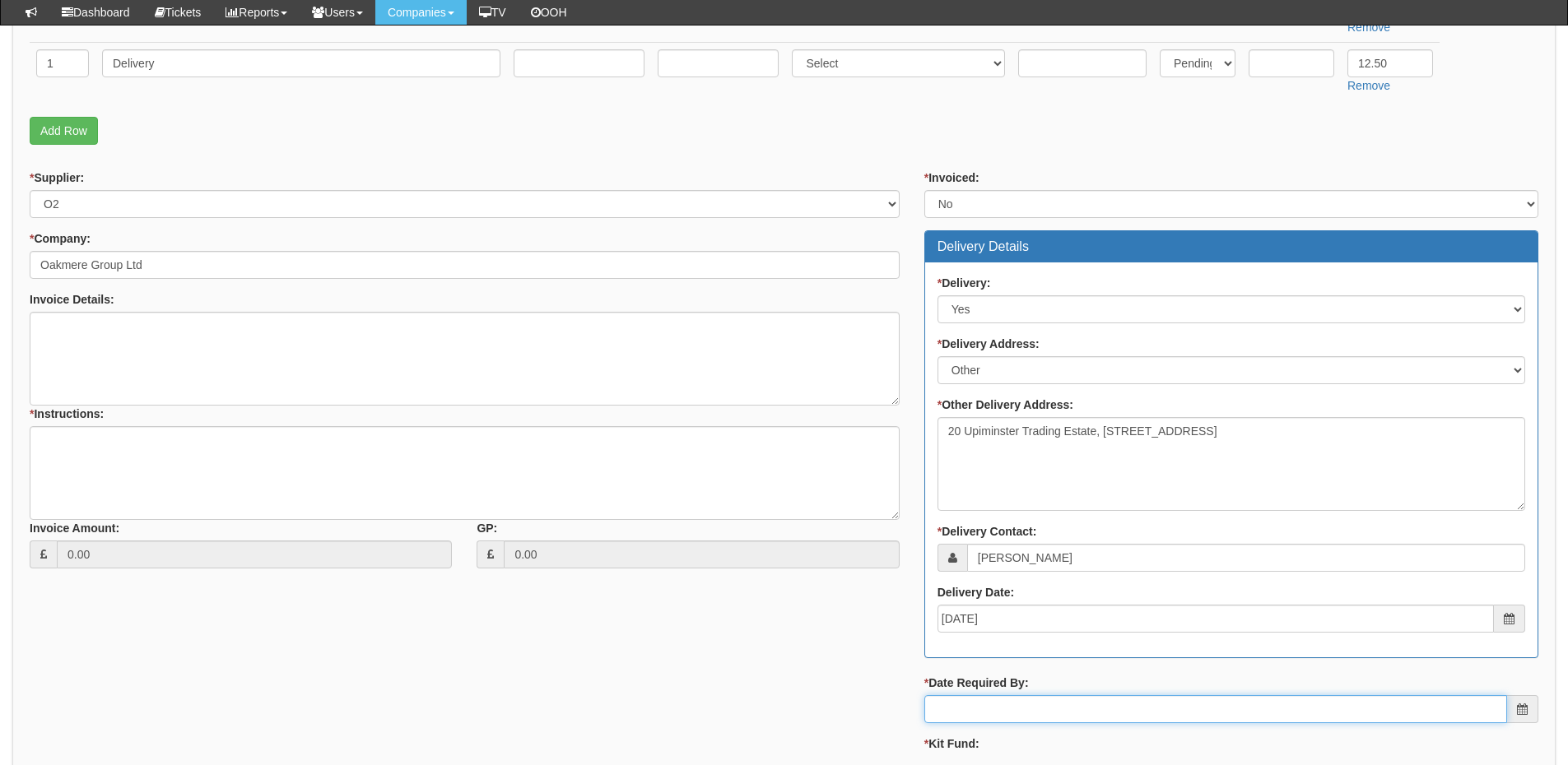
click at [1026, 717] on input "* Date Required By:" at bounding box center [1215, 709] width 583 height 27
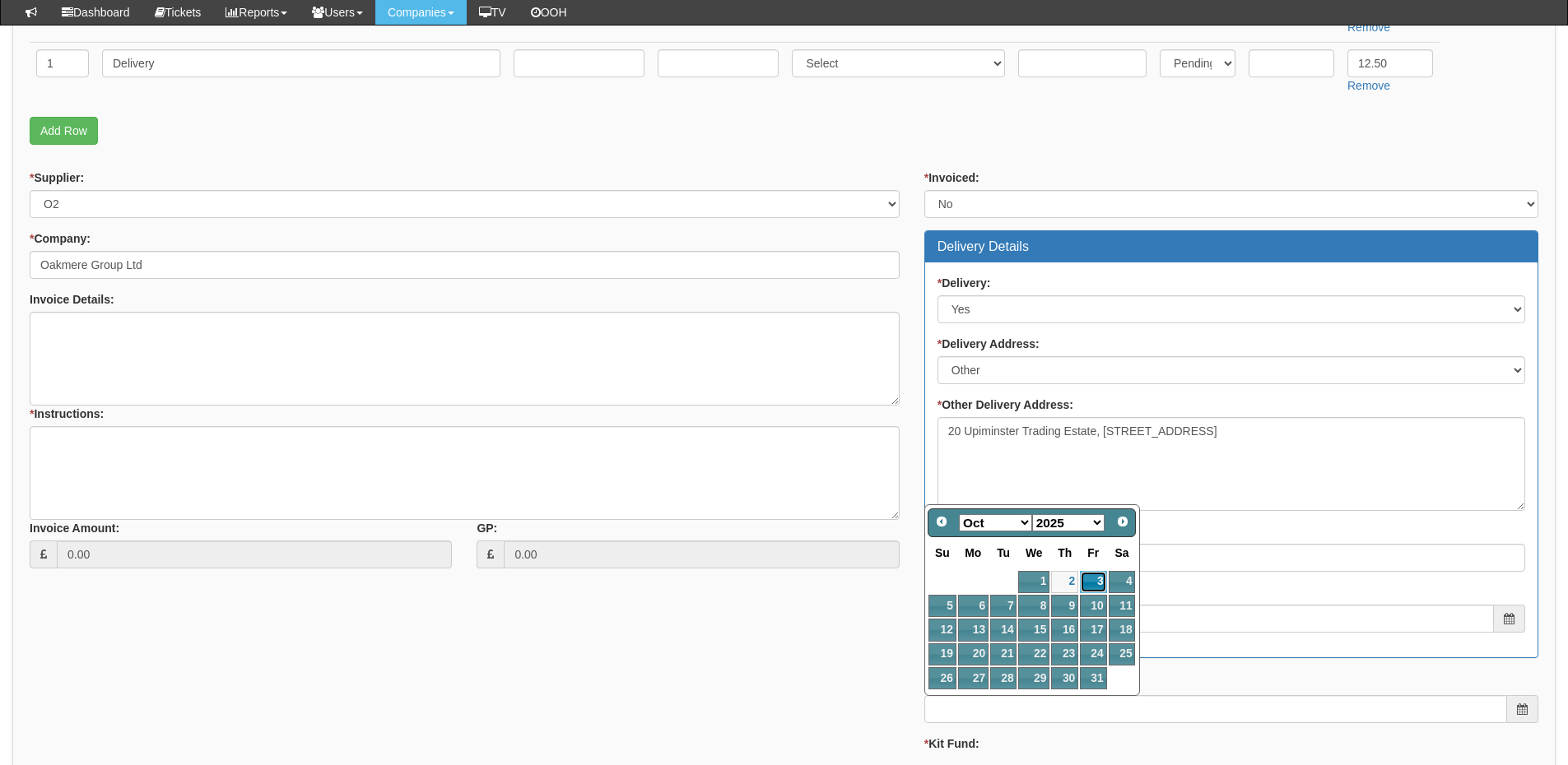
click at [1091, 580] on link "3" at bounding box center [1092, 581] width 27 height 23
type input "2025-10-03"
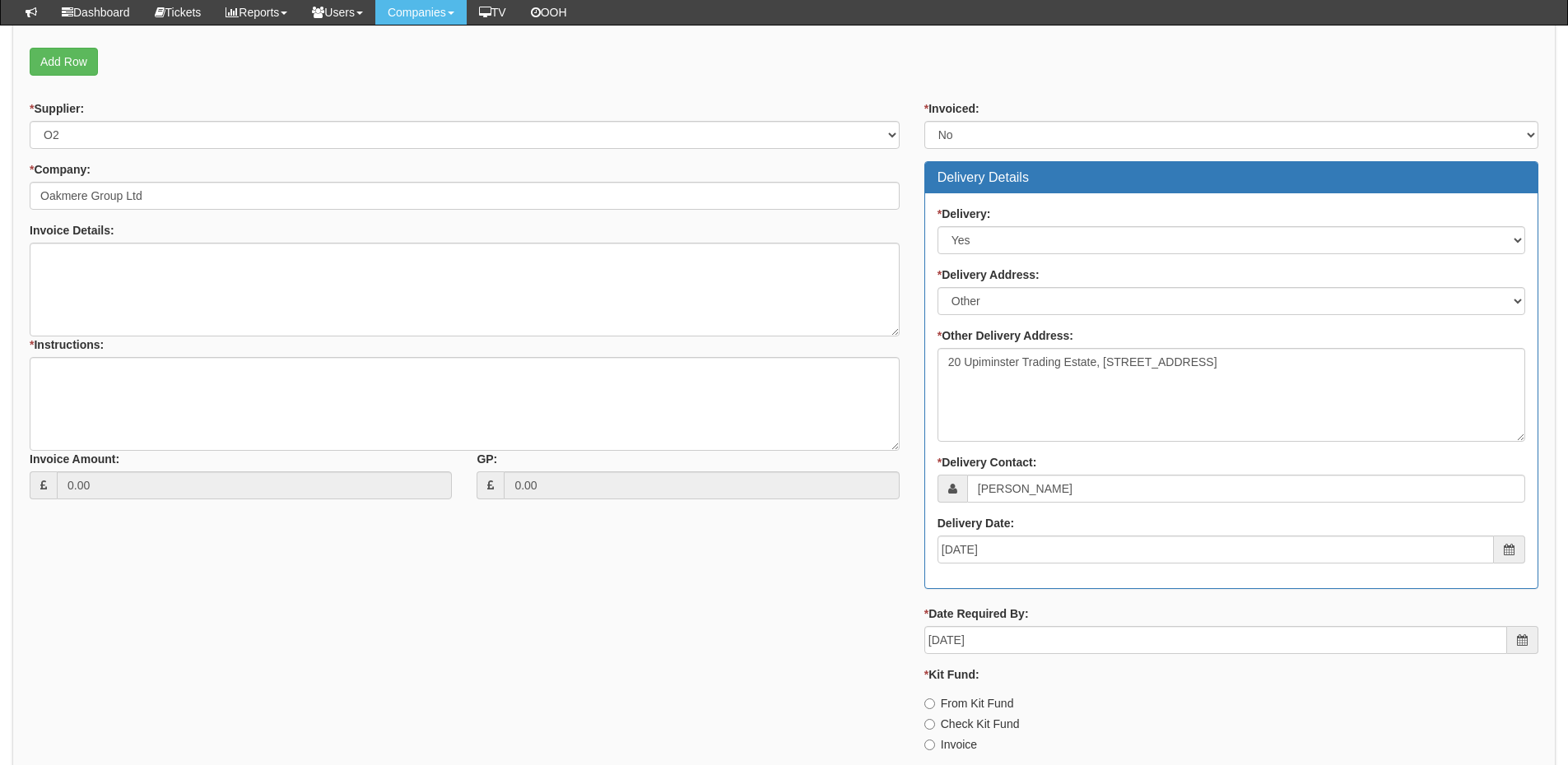
scroll to position [740, 0]
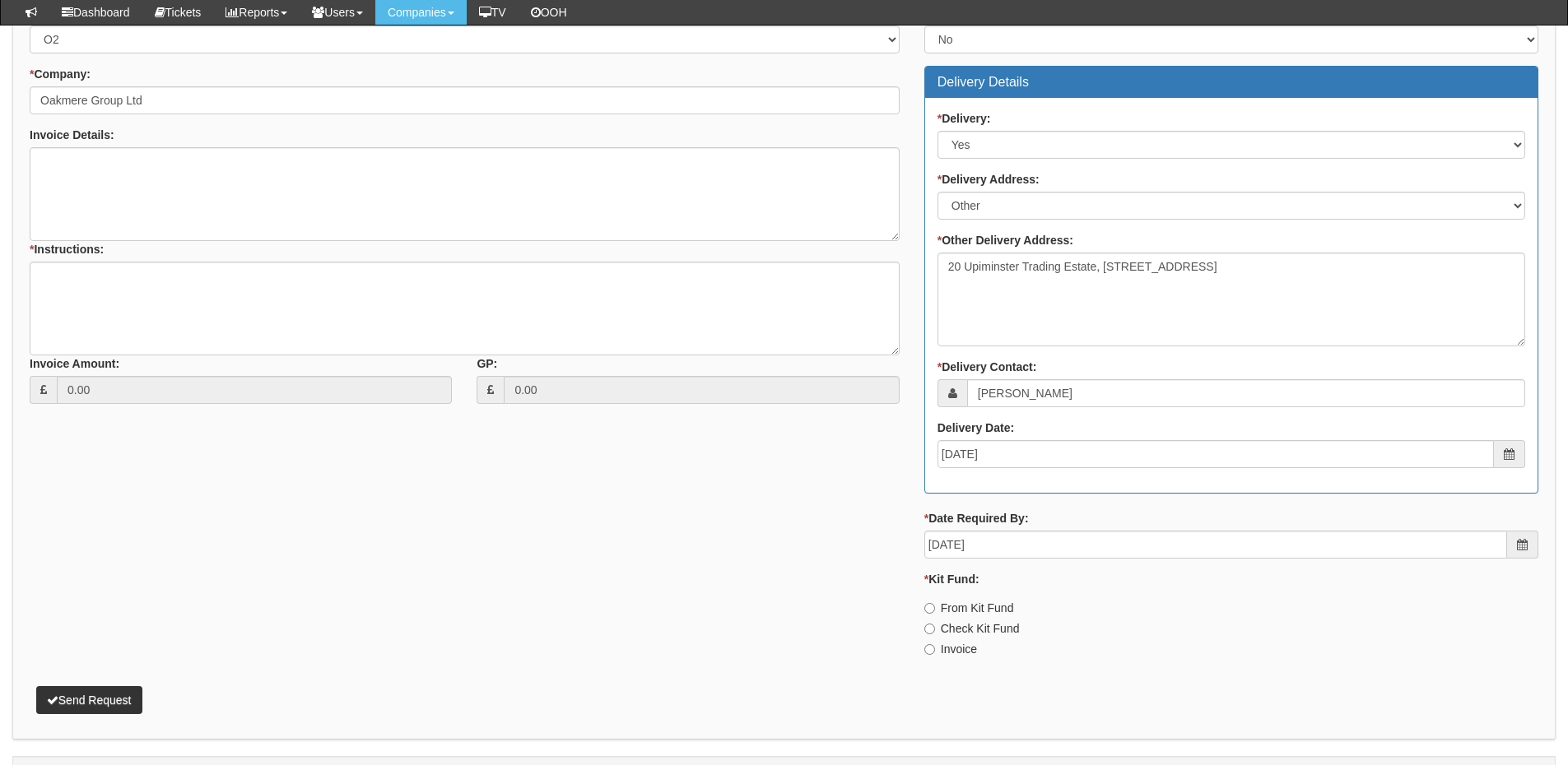
click at [950, 656] on label "Invoice" at bounding box center [951, 648] width 53 height 17
click at [934, 655] on input "Invoice" at bounding box center [929, 649] width 11 height 11
radio input "true"
click at [177, 316] on textarea "* Instructions:" at bounding box center [464, 307] width 869 height 93
click at [150, 298] on textarea "* Instructions:" at bounding box center [464, 307] width 869 height 93
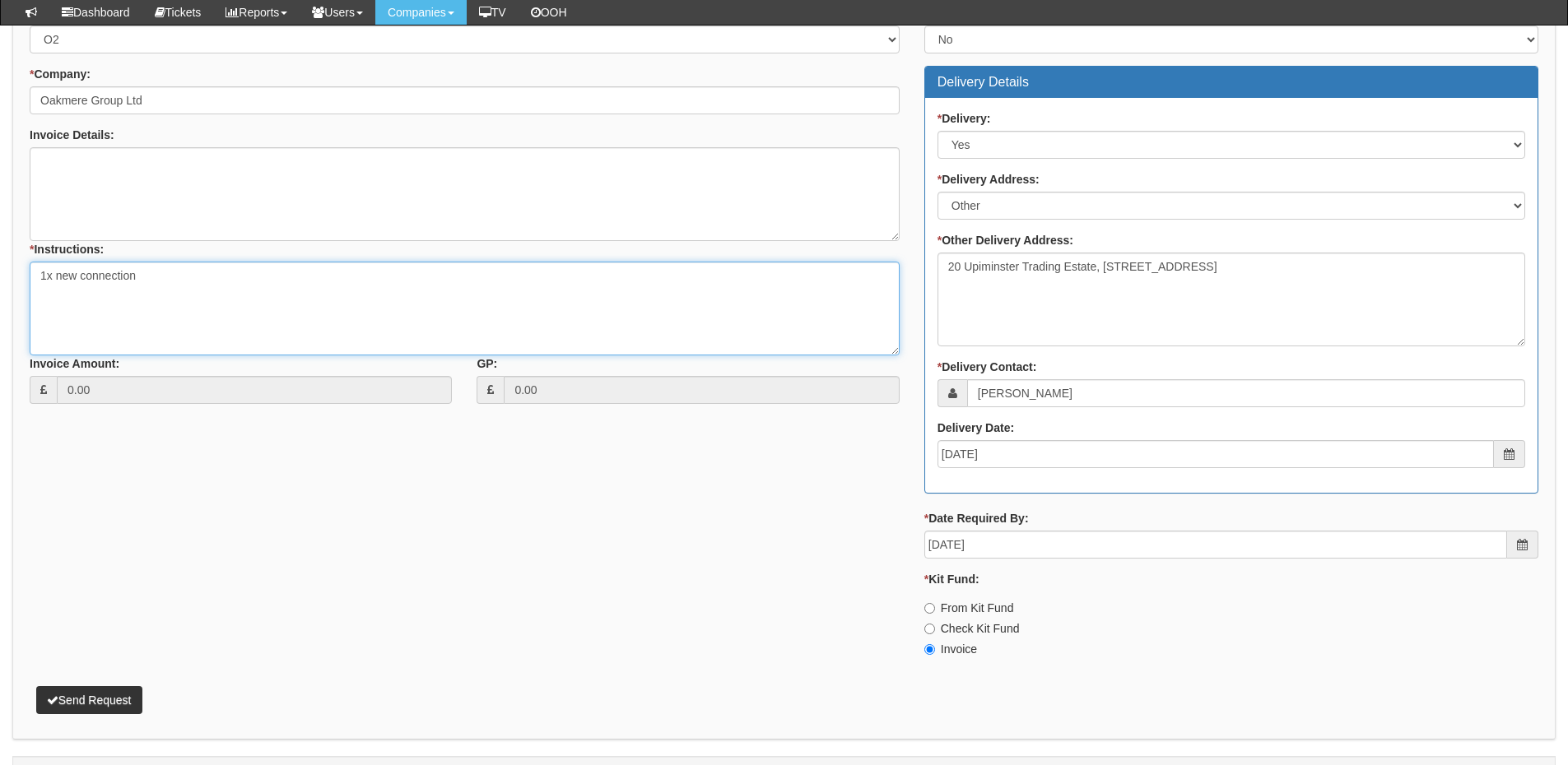
type textarea "1x new connection"
click at [120, 696] on button "Send Request" at bounding box center [89, 700] width 106 height 27
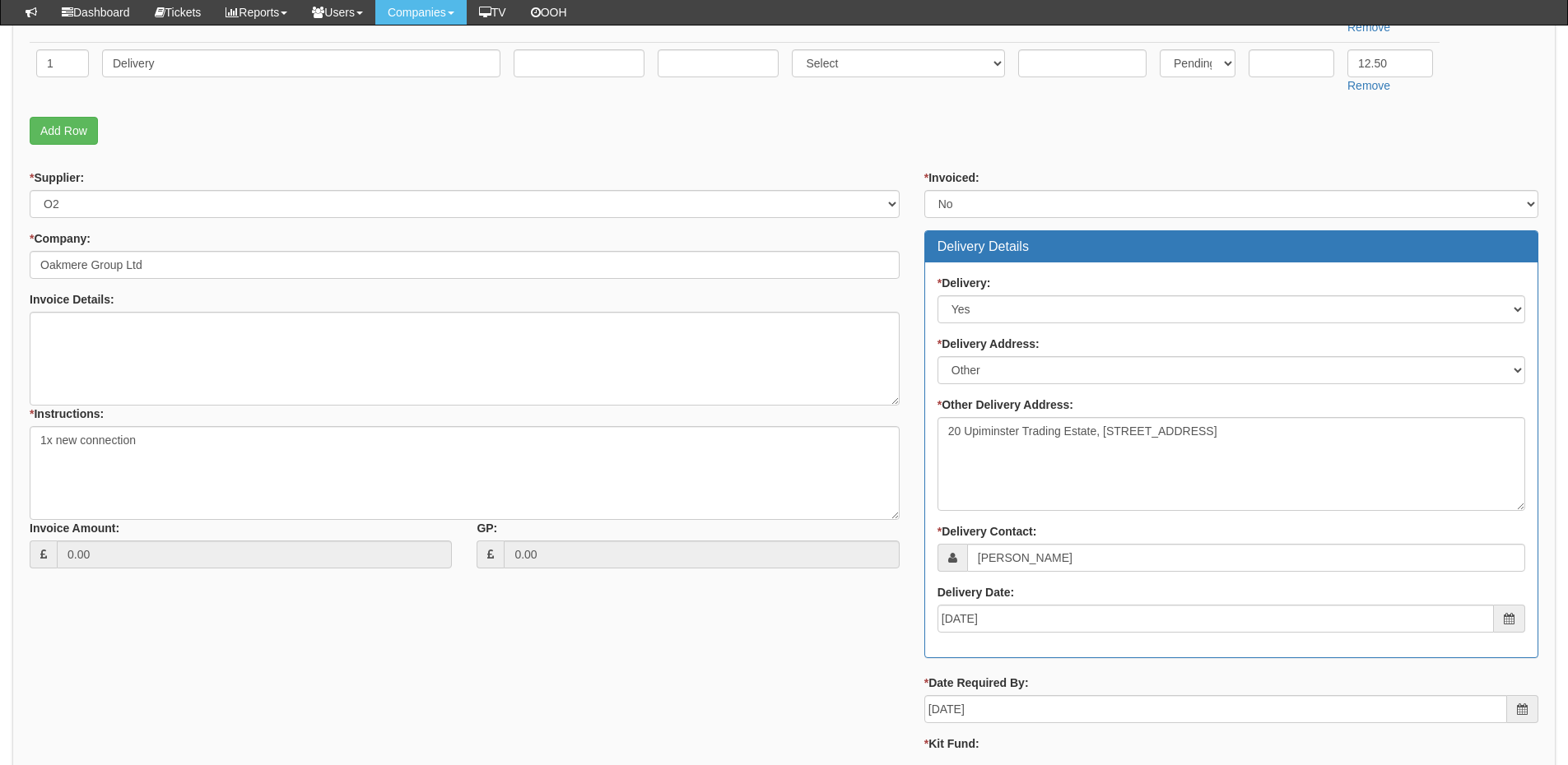
scroll to position [498, 0]
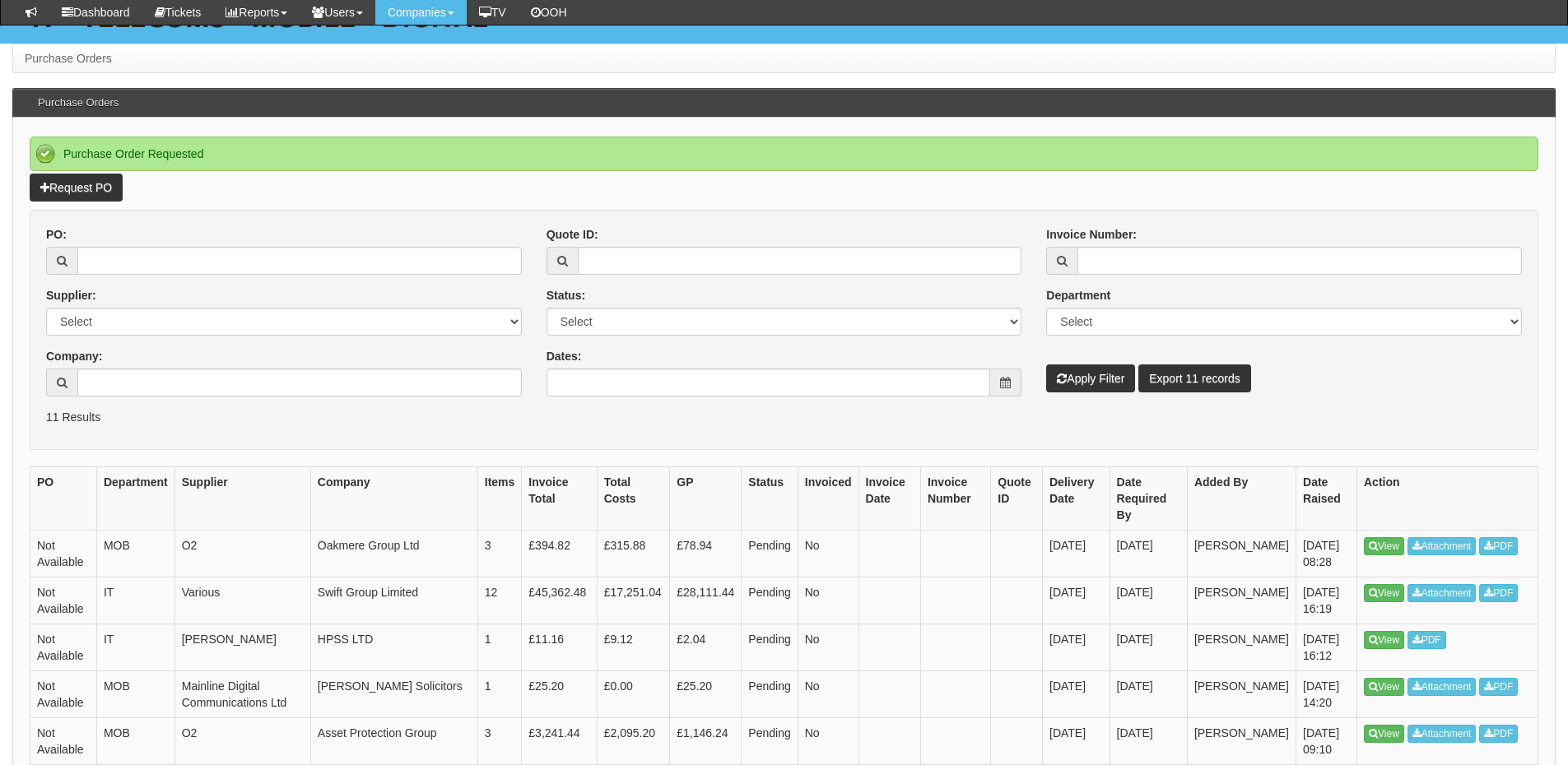
scroll to position [246, 0]
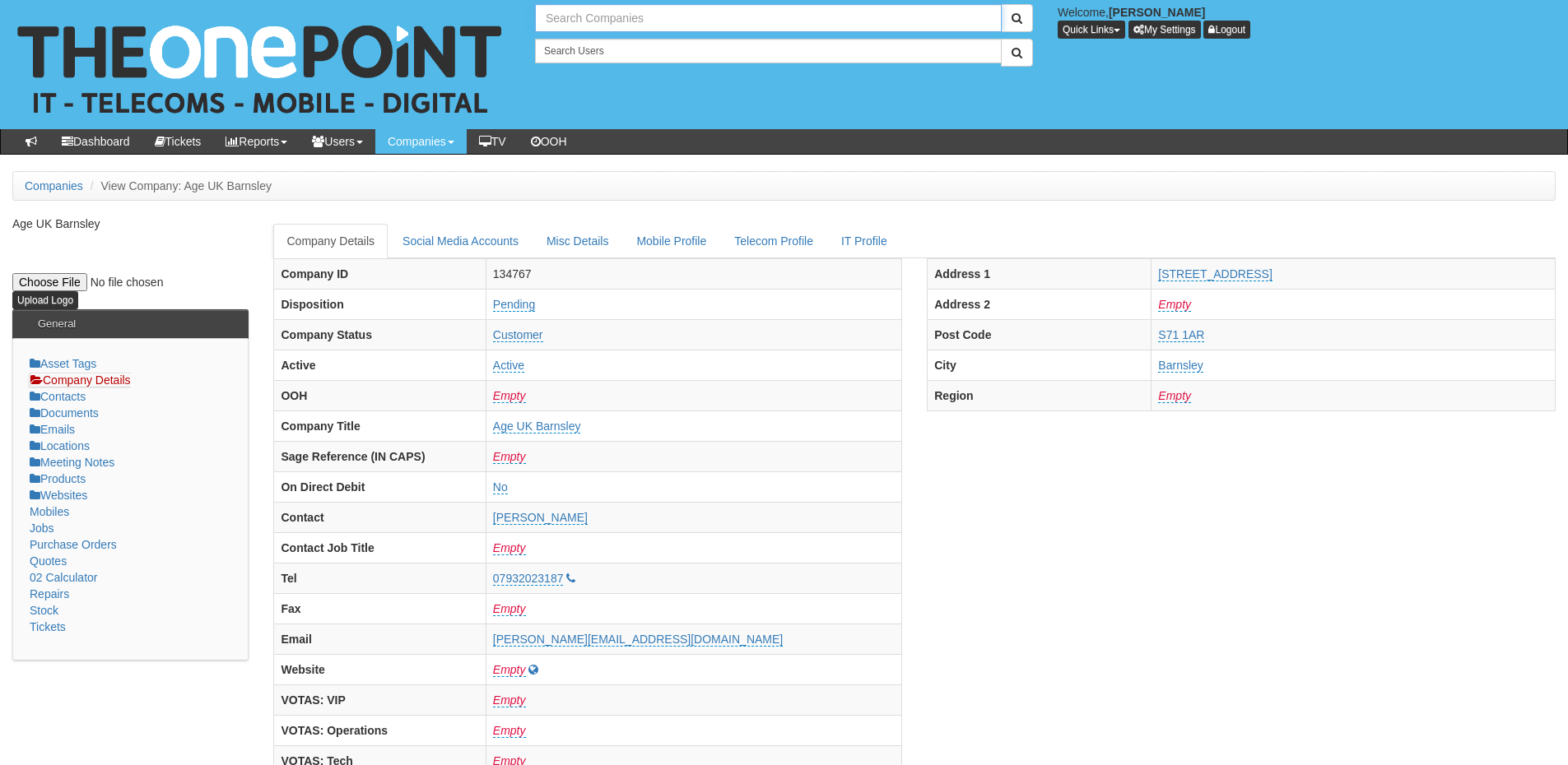
click at [618, 17] on input "text" at bounding box center [767, 18] width 467 height 27
click at [613, 44] on link "NHS City Healthcare Partnership CIC - CHCP" at bounding box center [768, 45] width 464 height 24
type input "NHS City Healthcare Partnership CIC - CHCP"
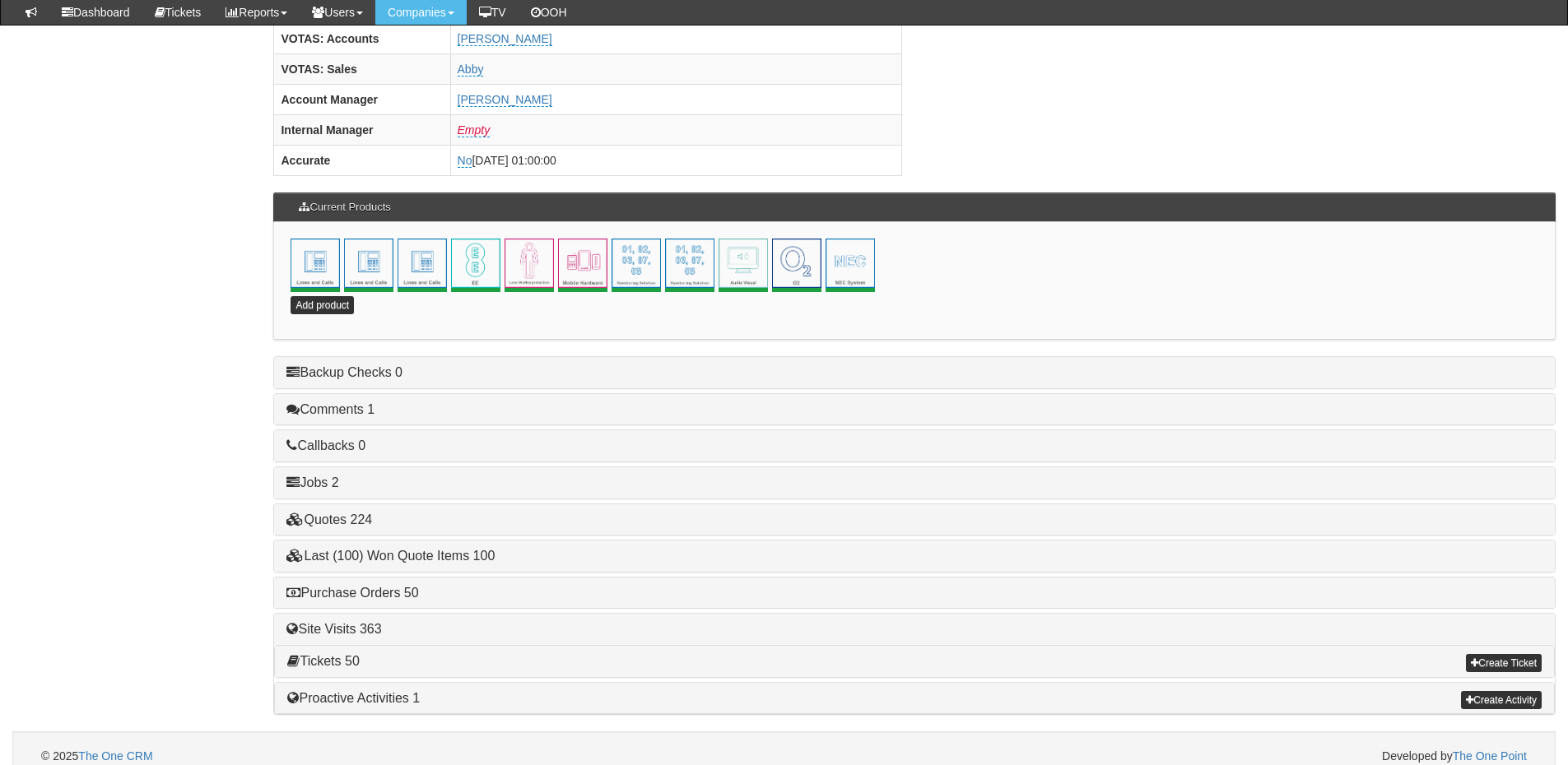
scroll to position [727, 0]
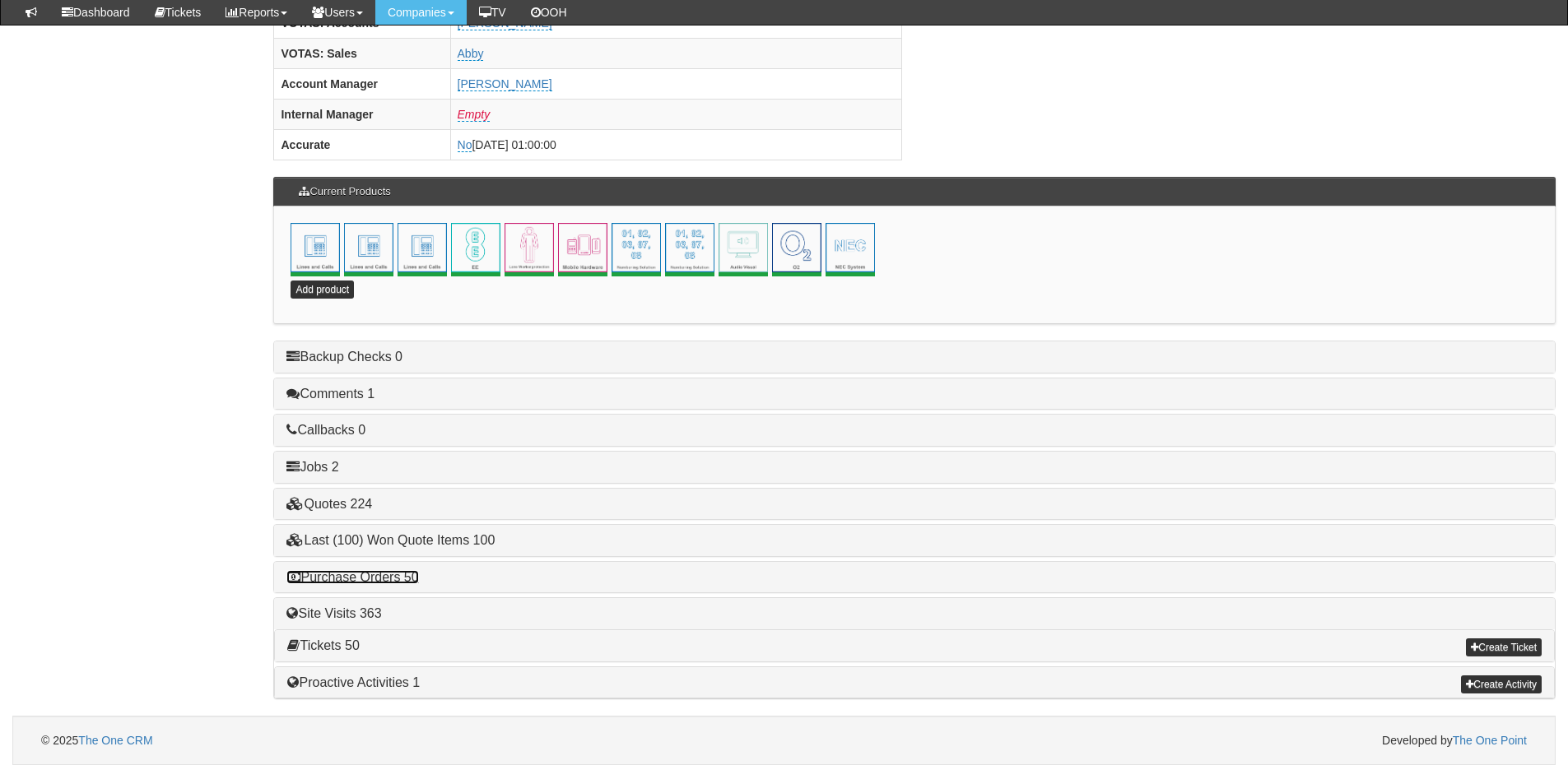
click at [348, 574] on link "Purchase Orders 50" at bounding box center [352, 576] width 132 height 14
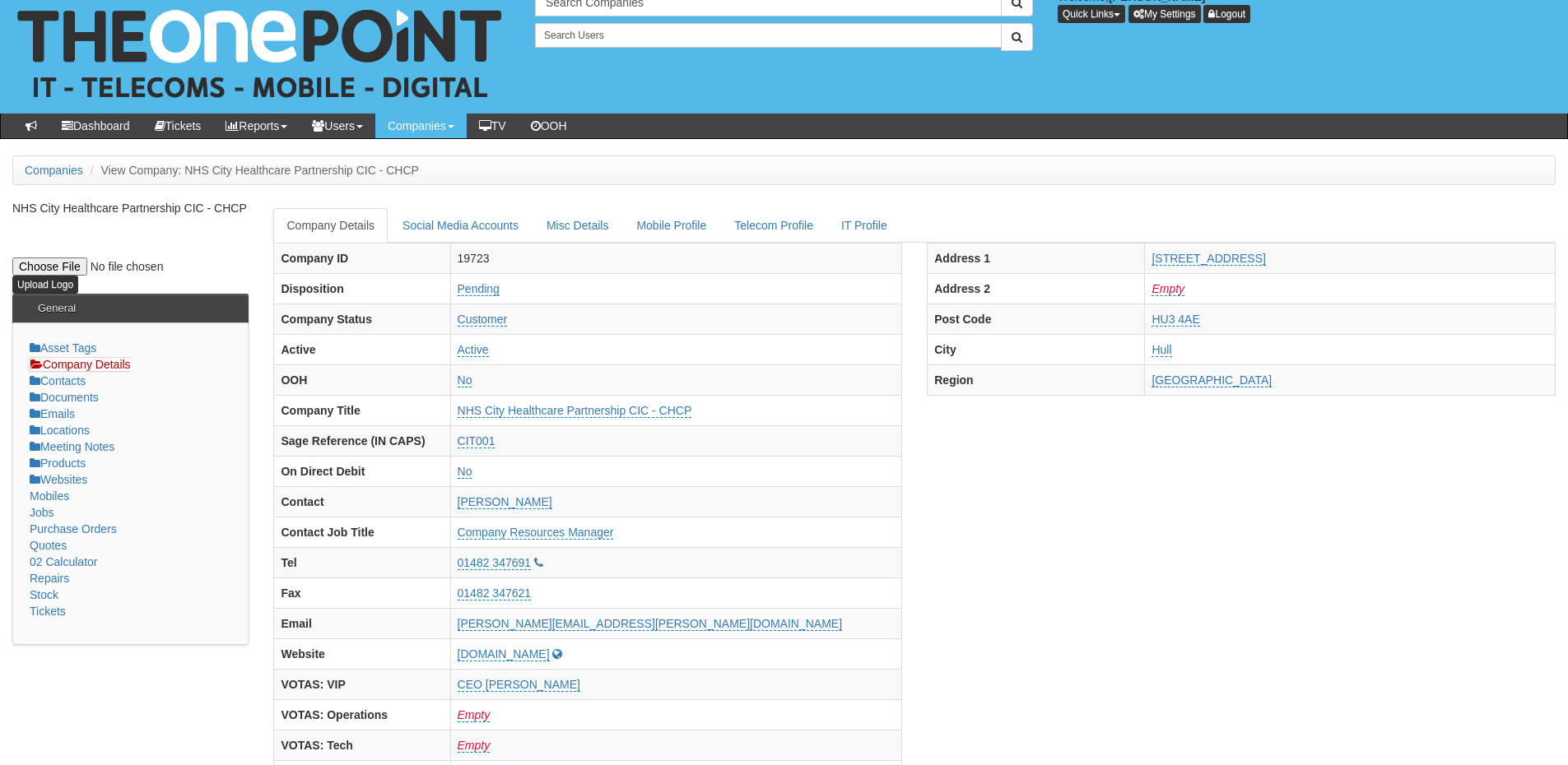
scroll to position [0, 0]
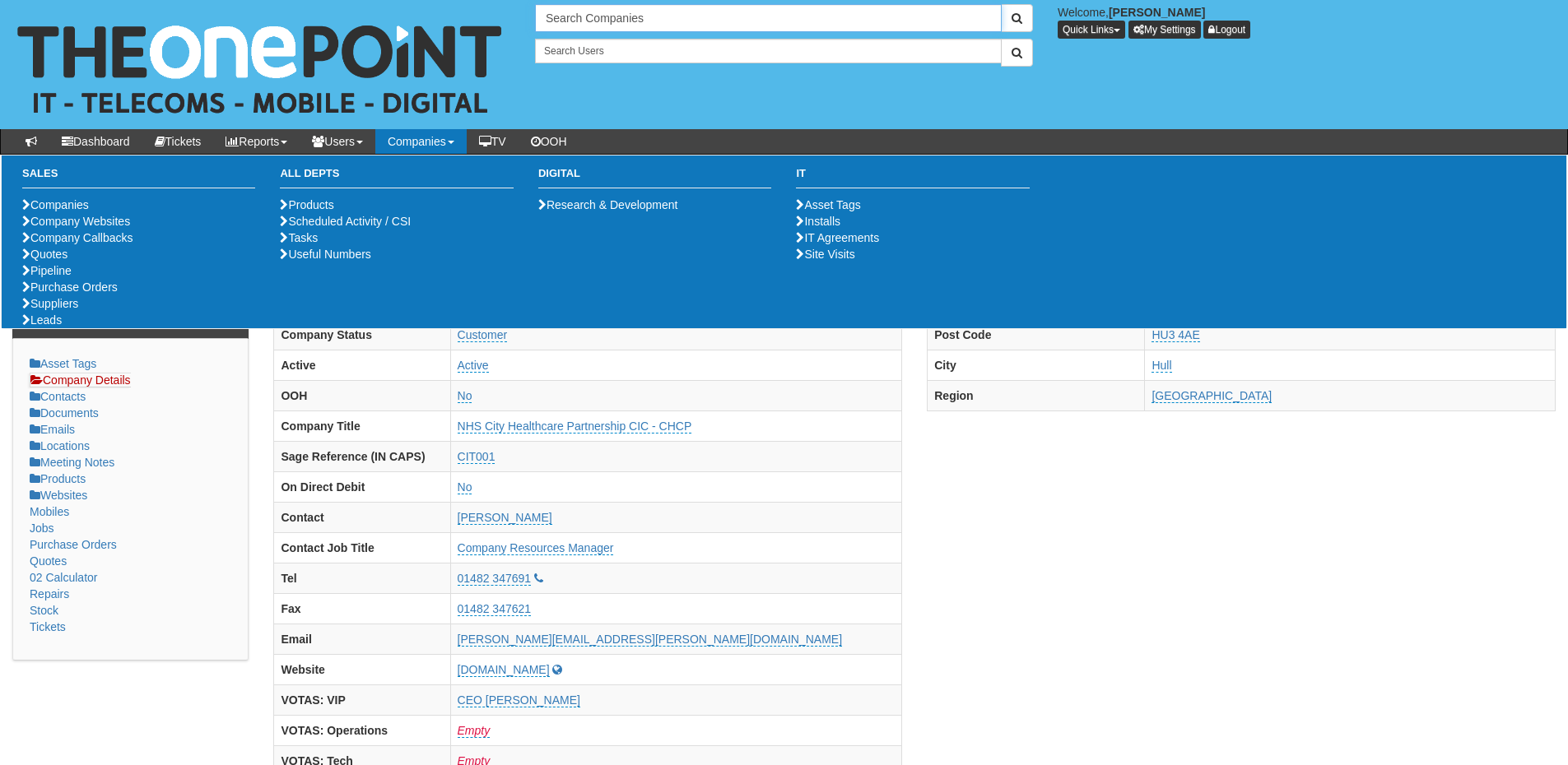
click at [583, 27] on input "Search Companies" at bounding box center [767, 18] width 467 height 27
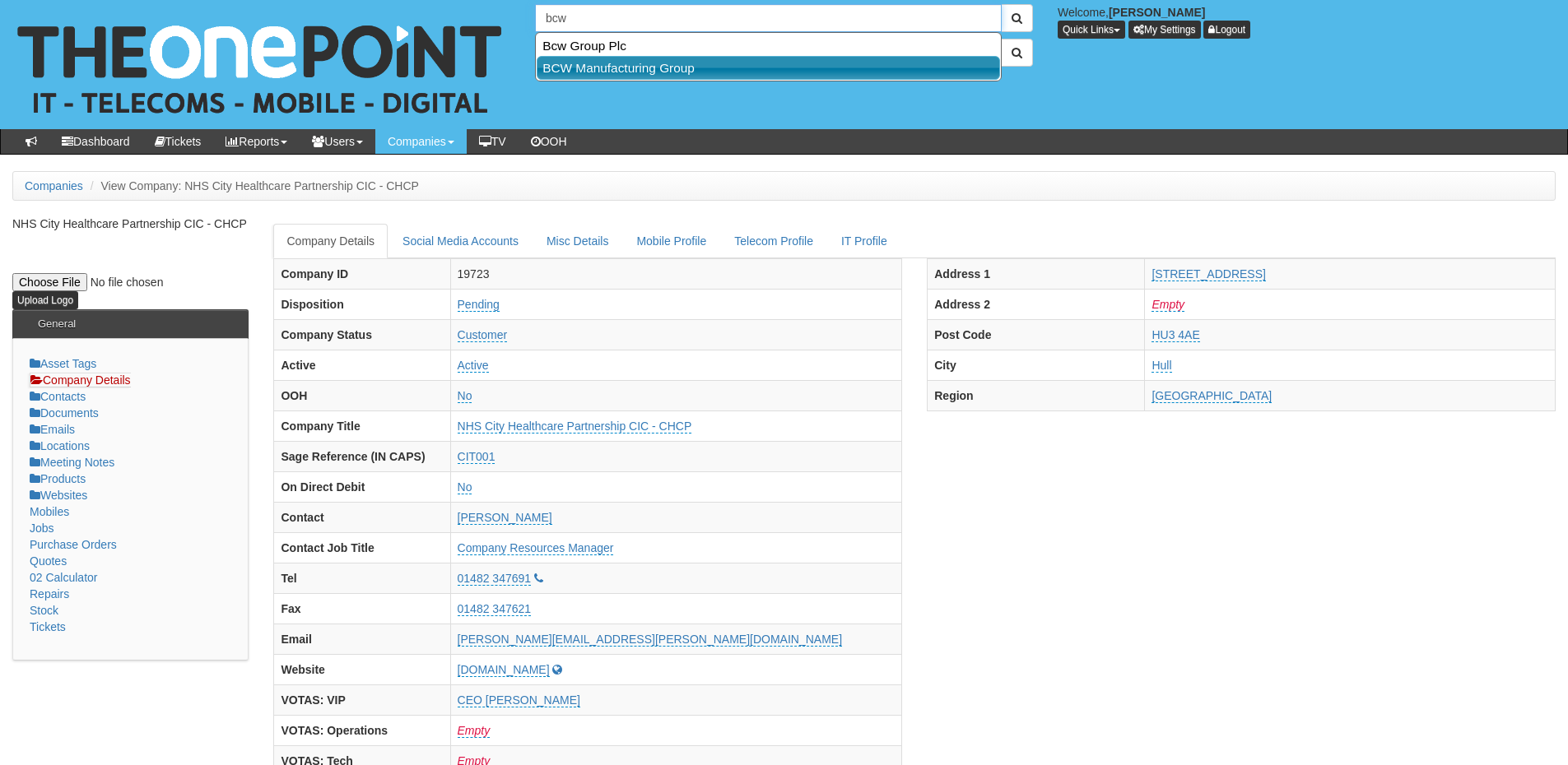
click at [586, 64] on link "BCW Manufacturing Group" at bounding box center [768, 68] width 464 height 24
type input "BCW Manufacturing Group"
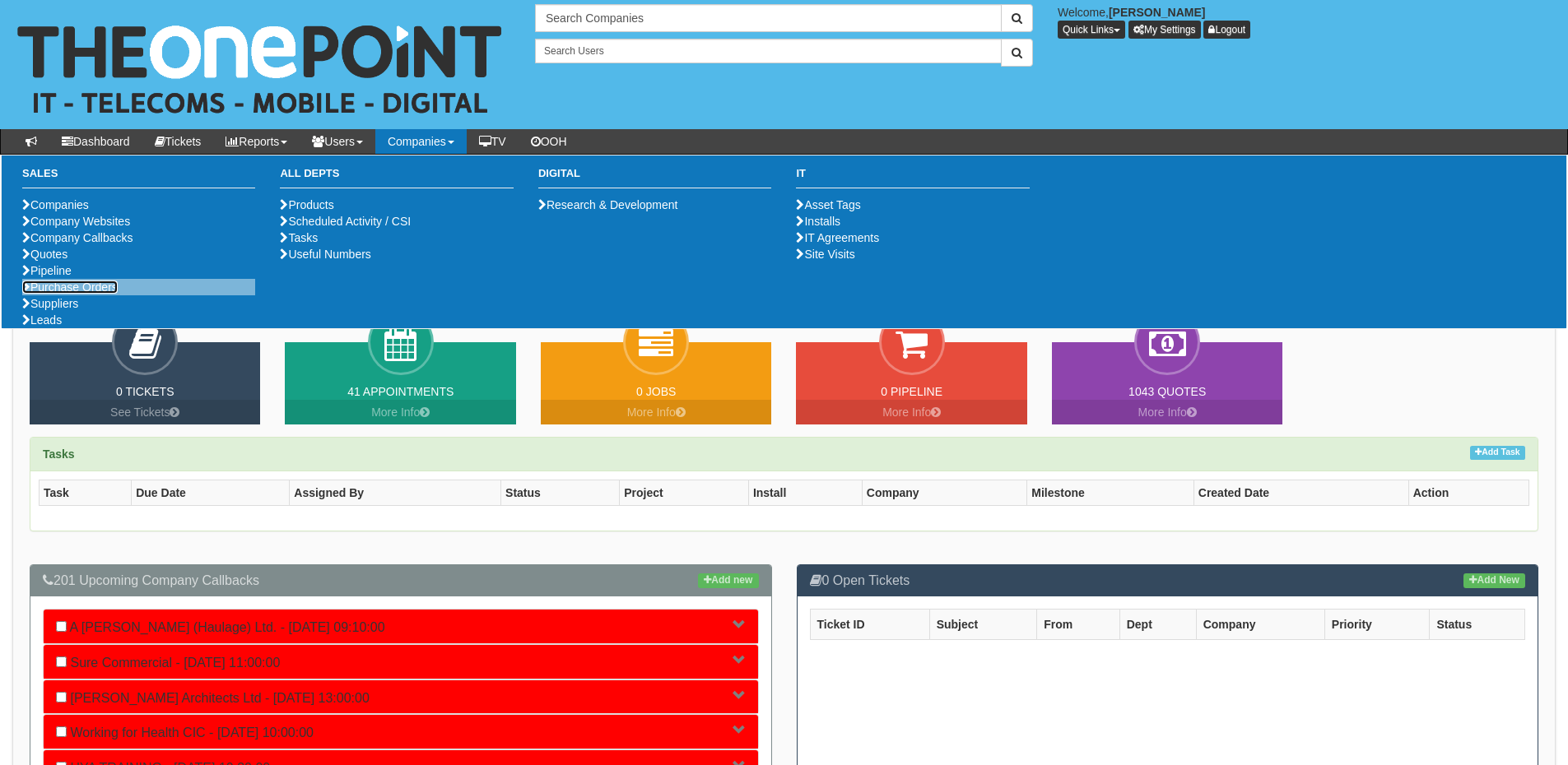
click at [94, 294] on link "Purchase Orders" at bounding box center [70, 287] width 95 height 13
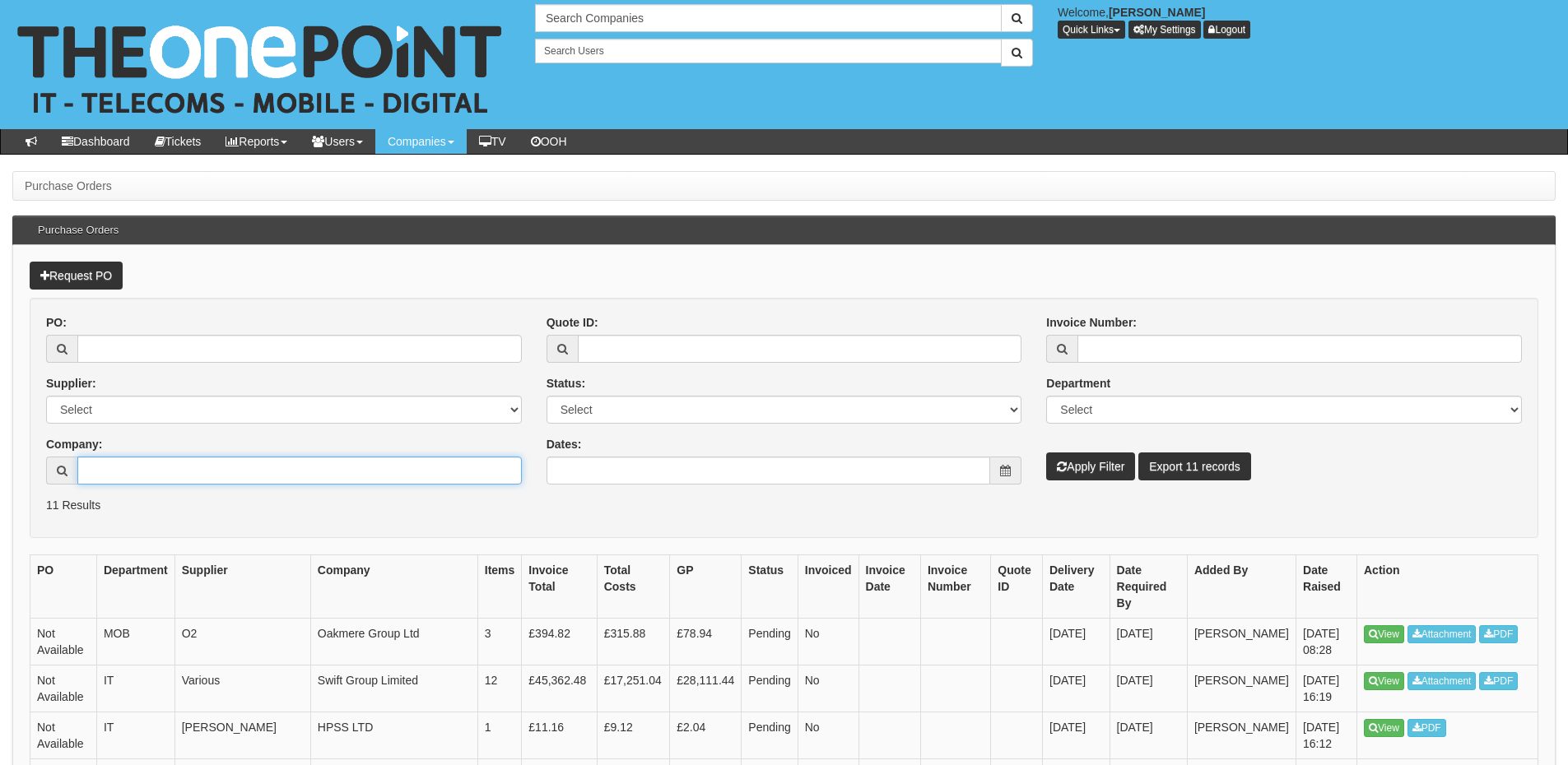
click at [246, 473] on input "Company:" at bounding box center [300, 470] width 444 height 27
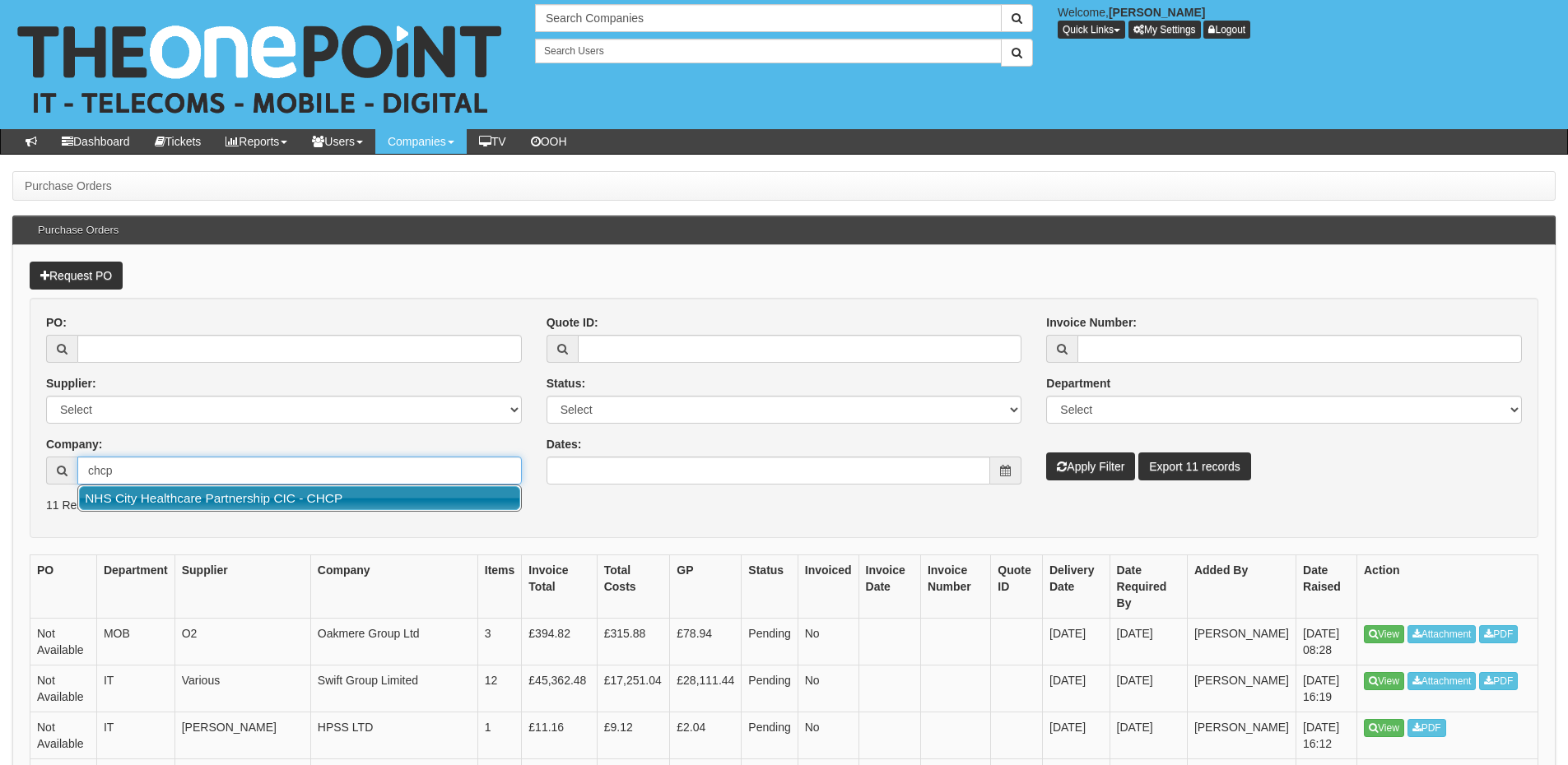
click at [255, 489] on link "NHS City Healthcare Partnership CIC - CHCP" at bounding box center [299, 498] width 441 height 24
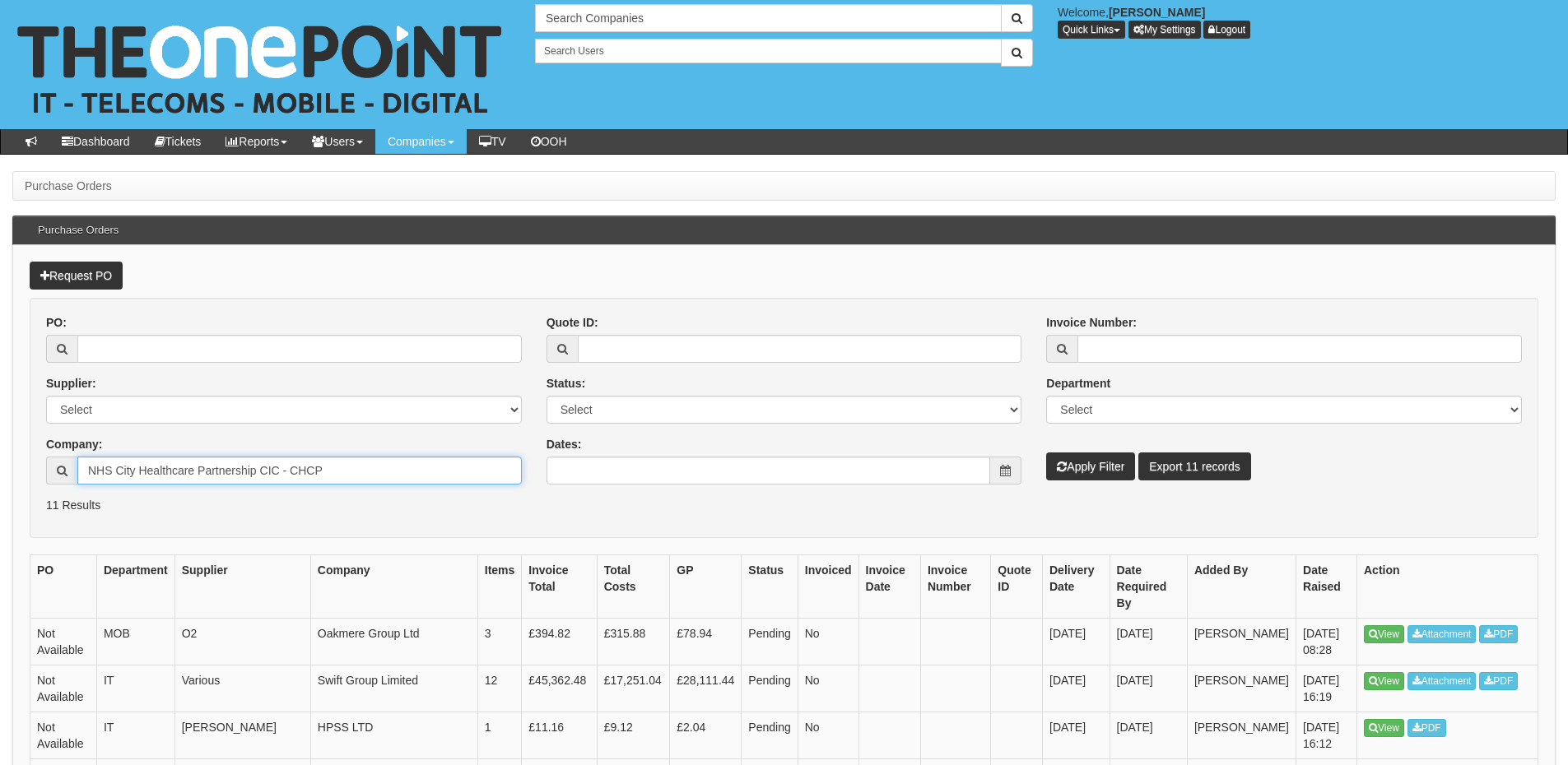
type input "NHS City Healthcare Partnership CIC - CHCP"
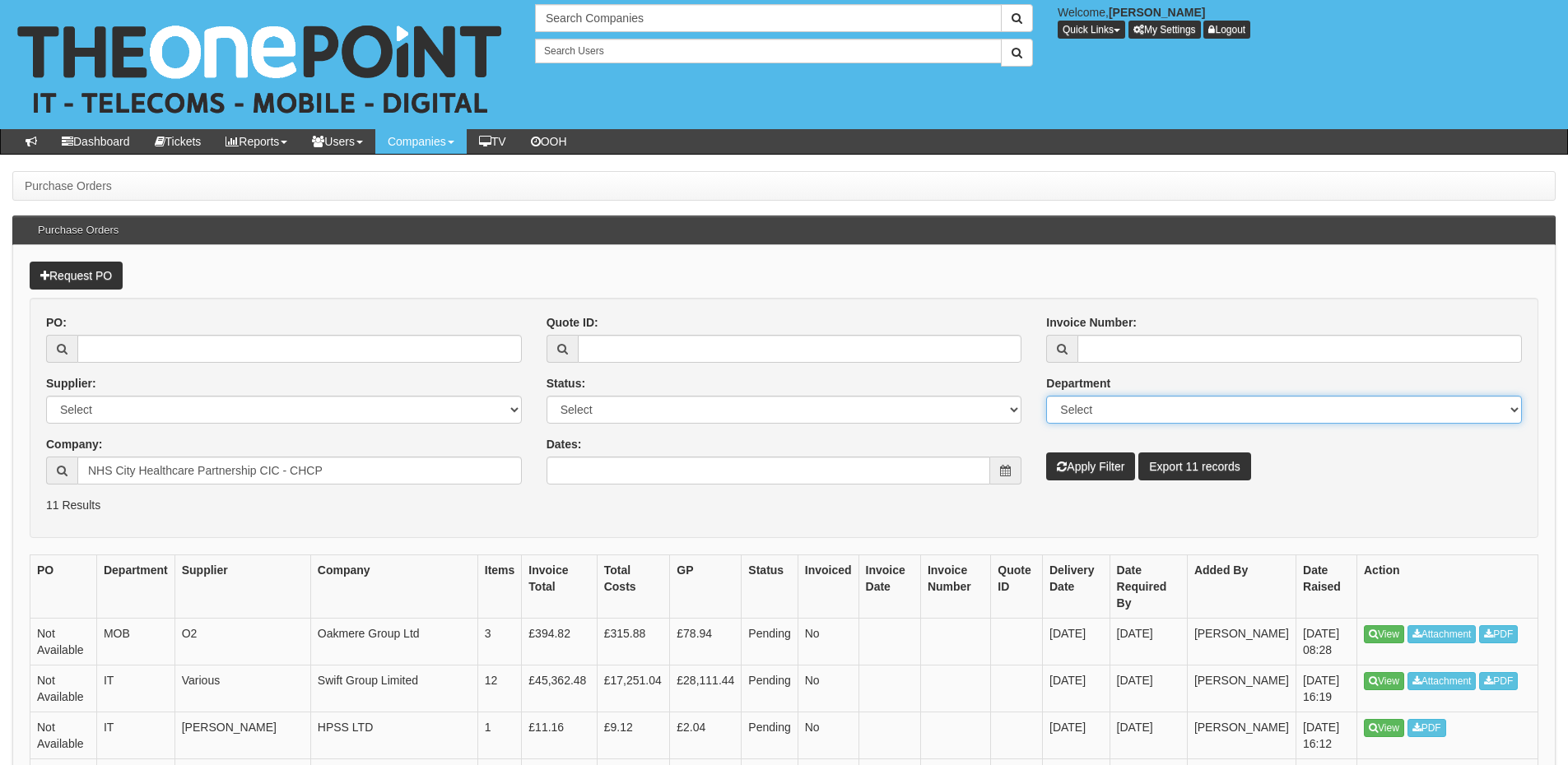
click at [1160, 408] on select "Select Mobiles IT Telecoms Marketing Digital Internal" at bounding box center [1284, 410] width 476 height 27
select select "TEL"
click at [1046, 396] on select "Select Mobiles IT Telecoms Marketing Digital Internal" at bounding box center [1284, 410] width 476 height 27
click at [1090, 469] on button "Apply Filter" at bounding box center [1091, 466] width 88 height 27
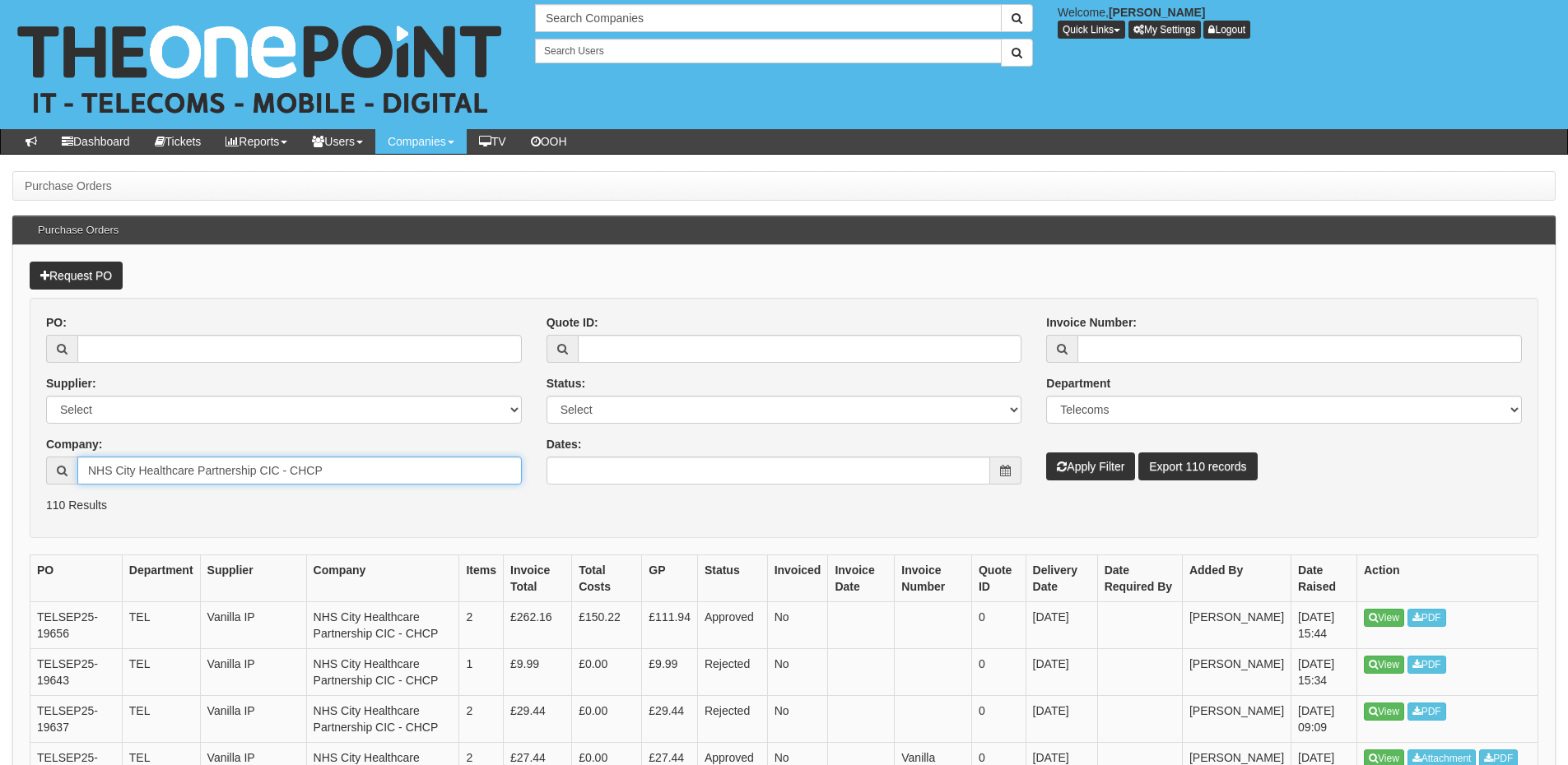
drag, startPoint x: 352, startPoint y: 468, endPoint x: 66, endPoint y: 459, distance: 286.1
click at [66, 459] on div "NHS City Healthcare Partnership CIC - CHCP" at bounding box center [284, 470] width 476 height 27
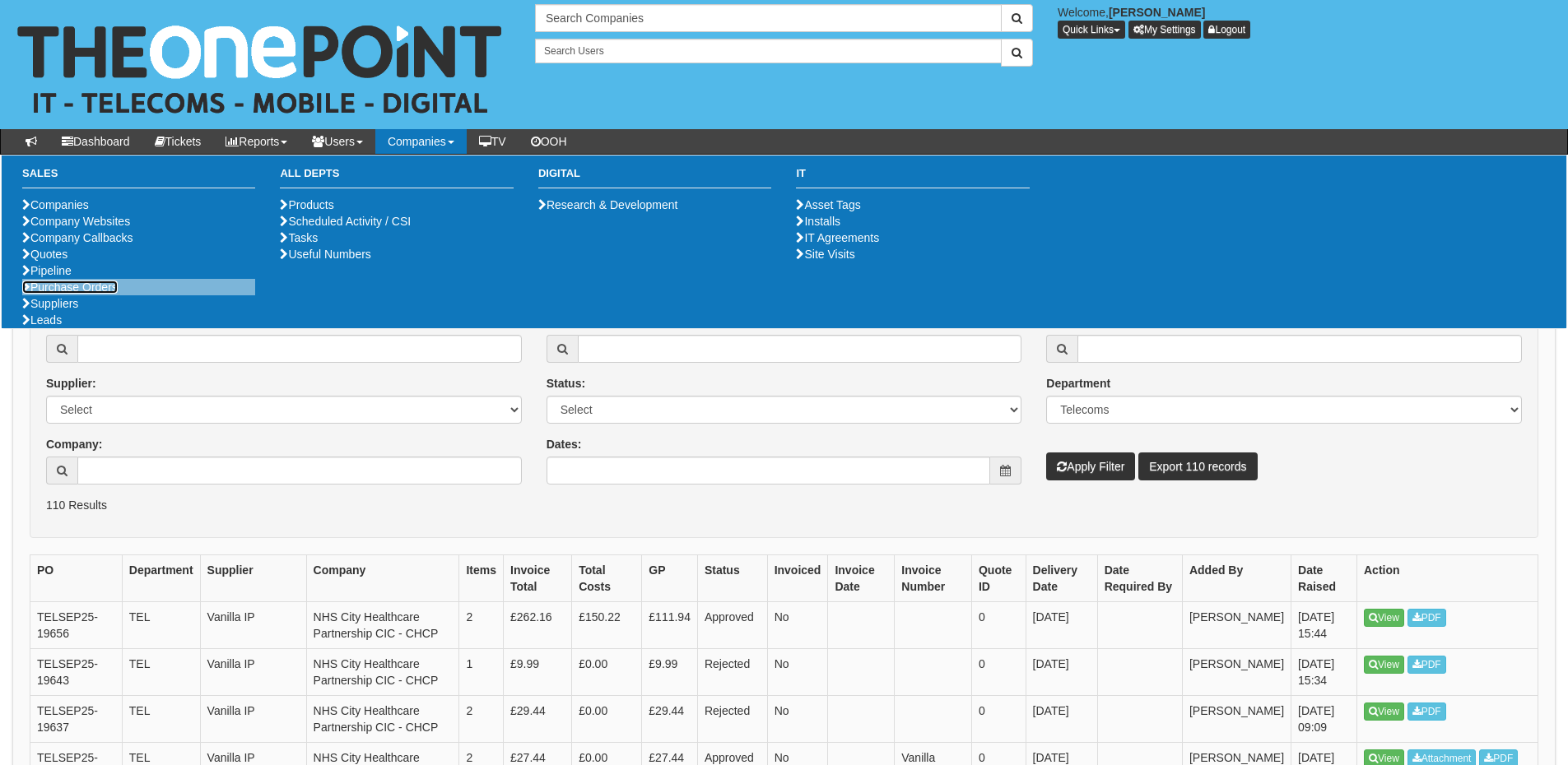
click at [98, 294] on link "Purchase Orders" at bounding box center [70, 287] width 95 height 13
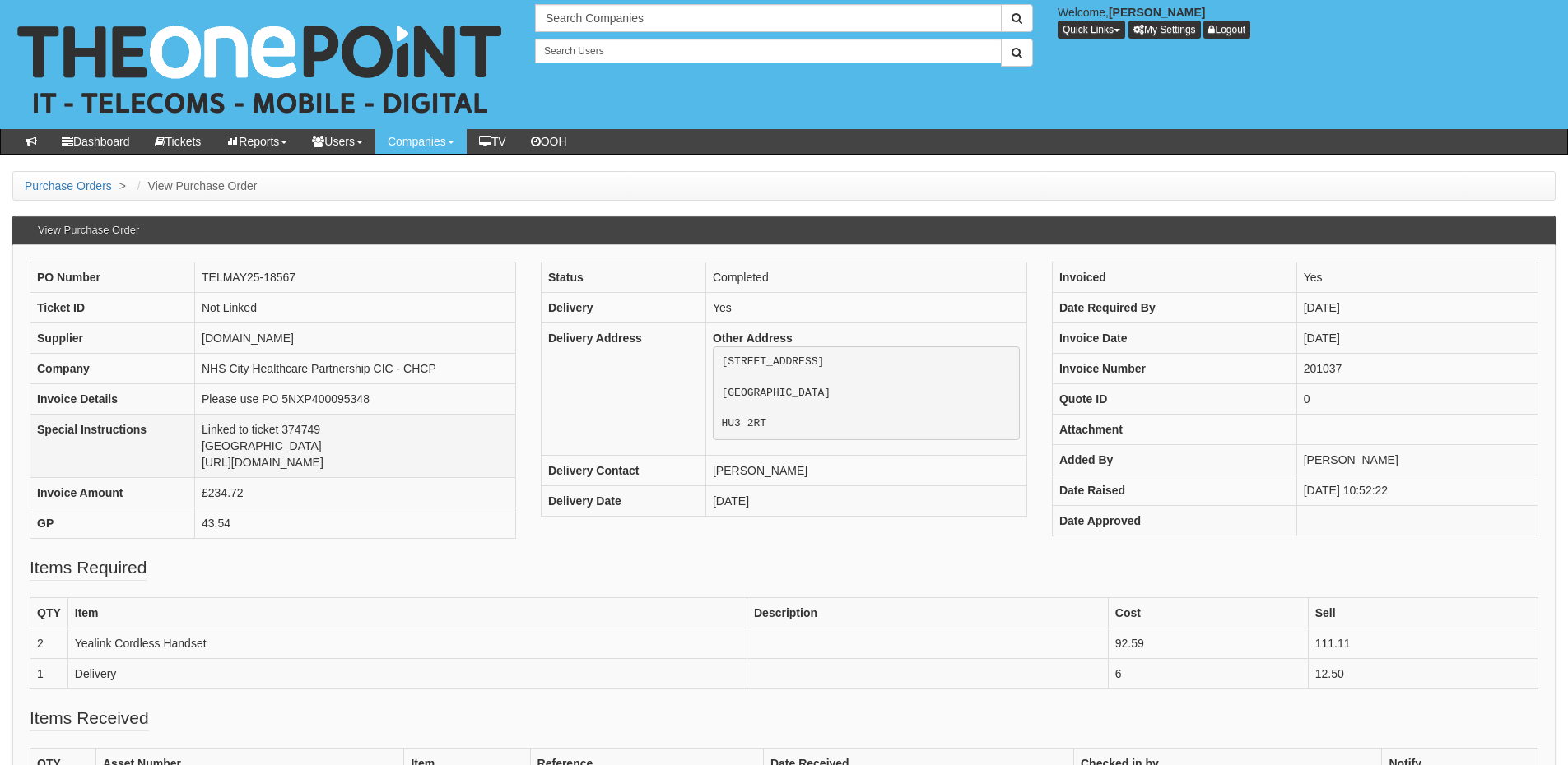
scroll to position [82, 0]
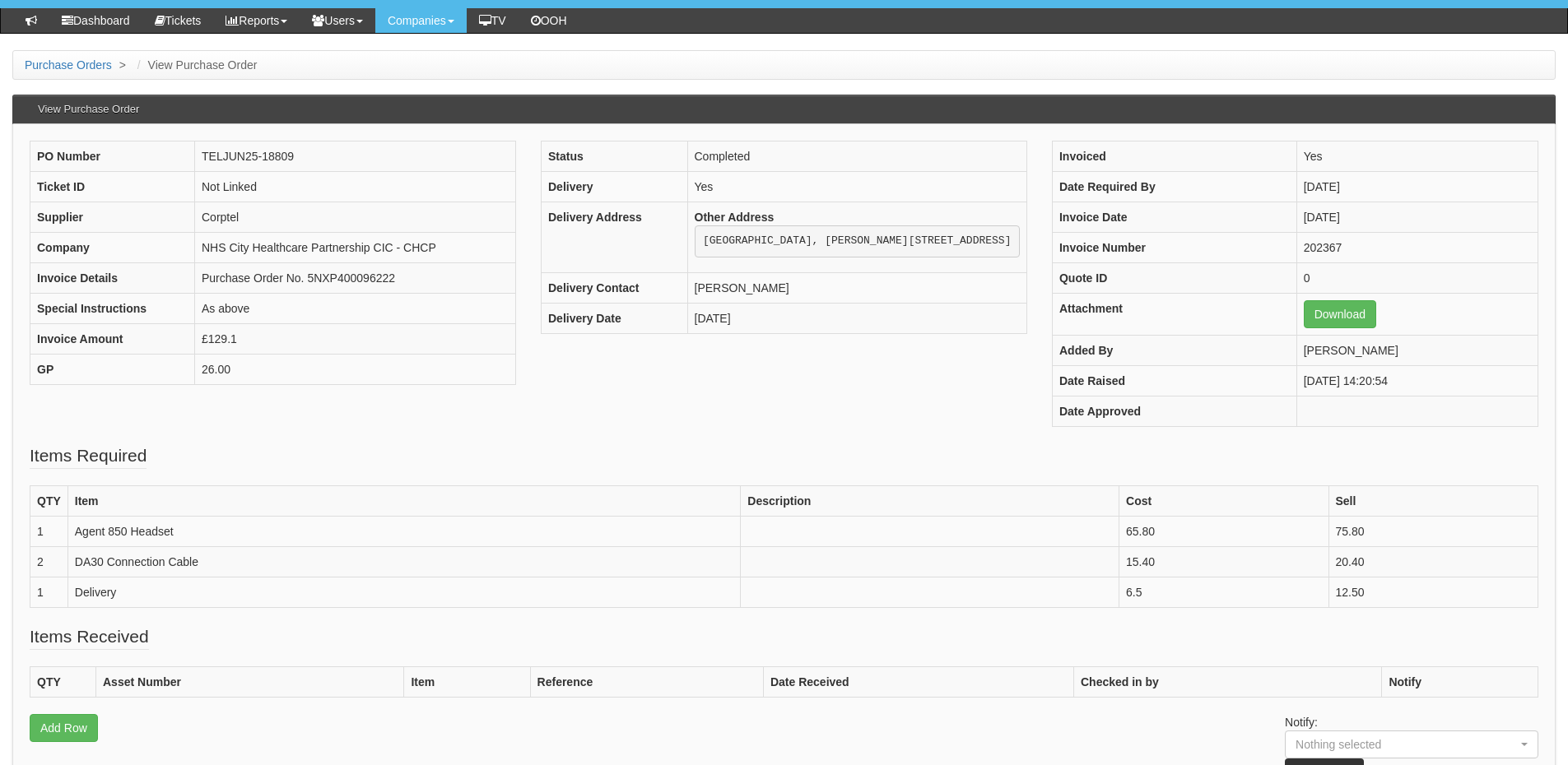
scroll to position [82, 0]
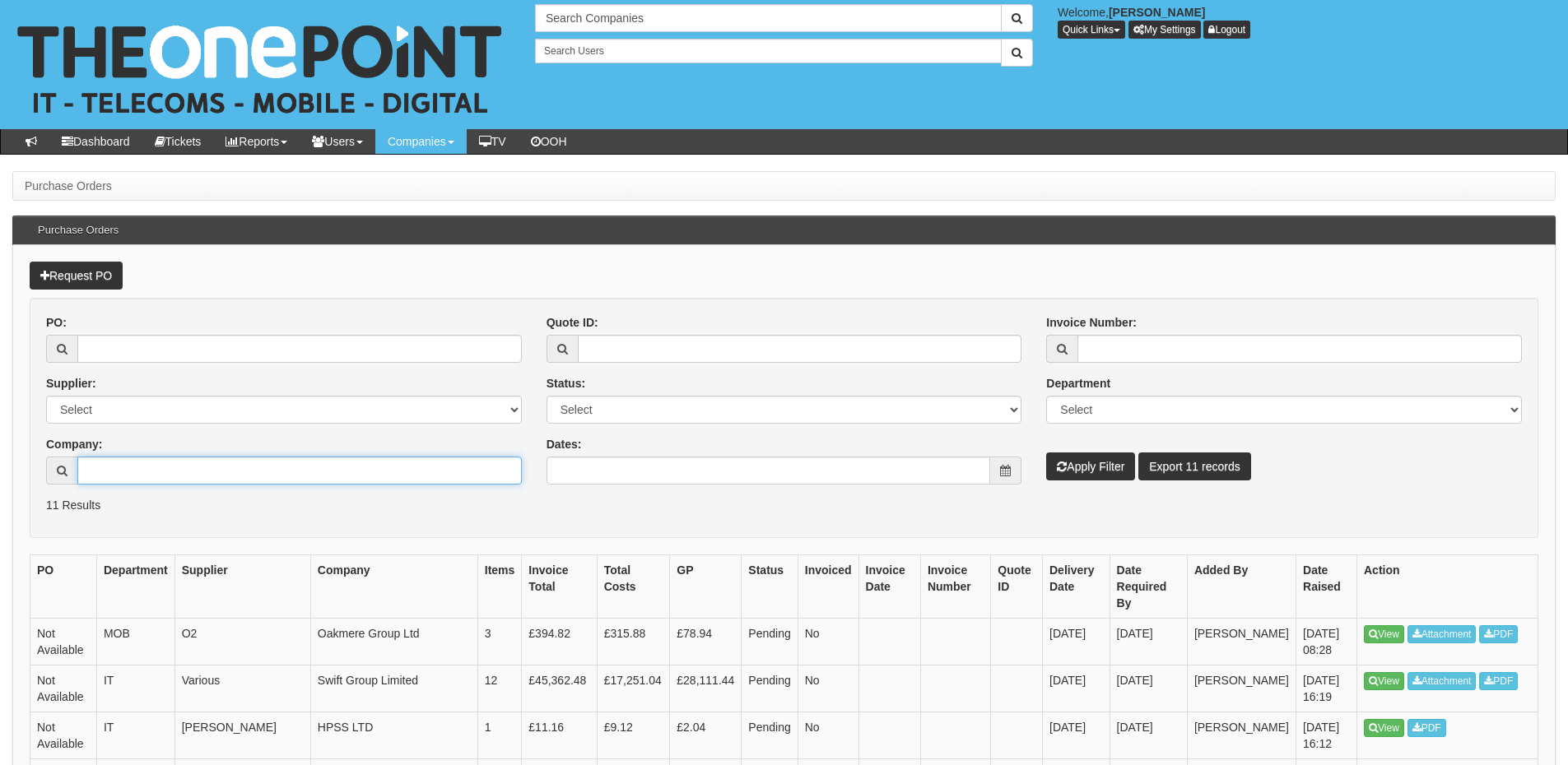
click at [104, 468] on input "Company:" at bounding box center [300, 470] width 444 height 27
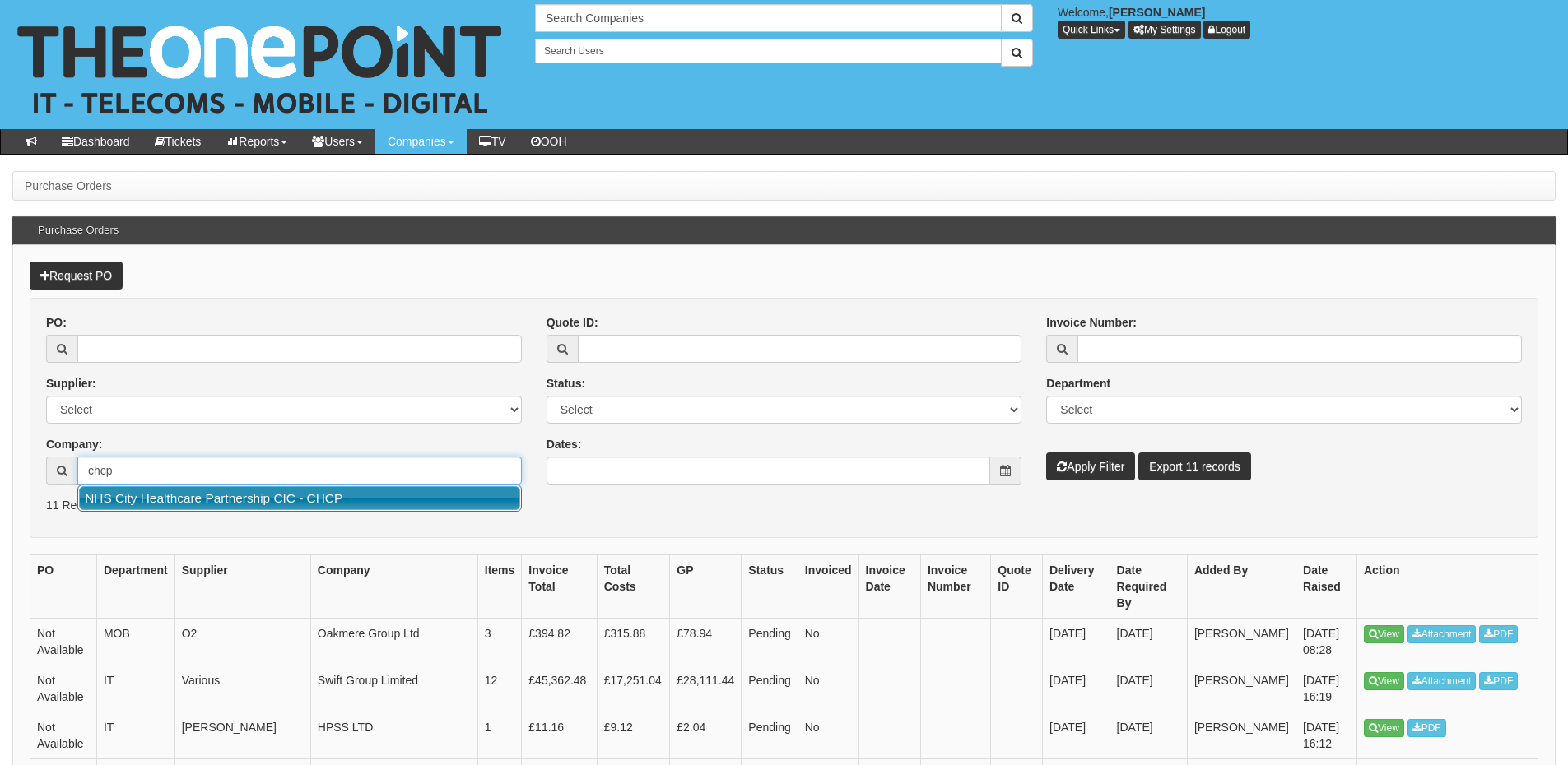
click at [153, 502] on link "NHS City Healthcare Partnership CIC - CHCP" at bounding box center [299, 498] width 441 height 24
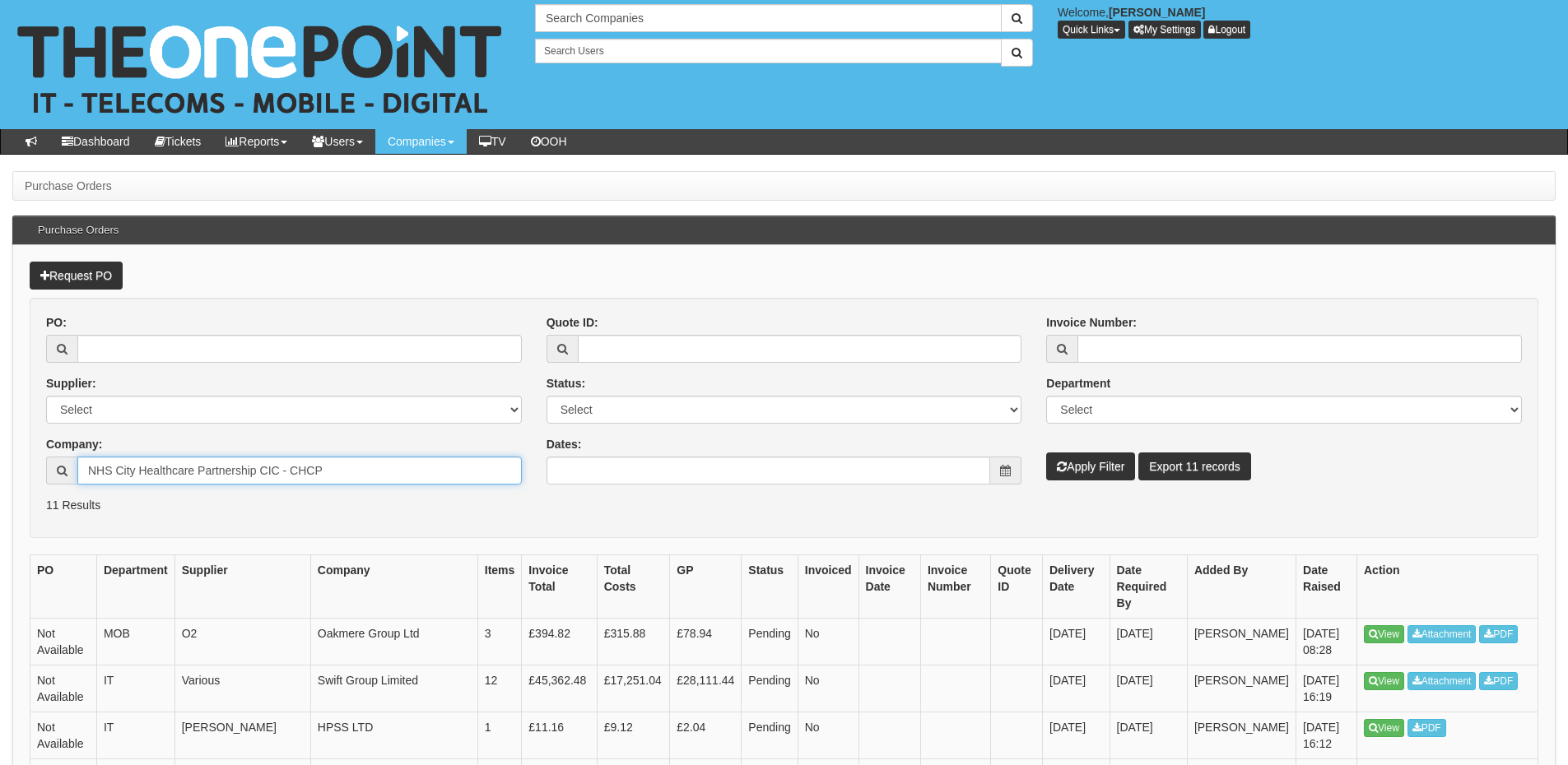
type input "NHS City Healthcare Partnership CIC - CHCP"
click at [1101, 462] on button "Apply Filter" at bounding box center [1091, 466] width 88 height 27
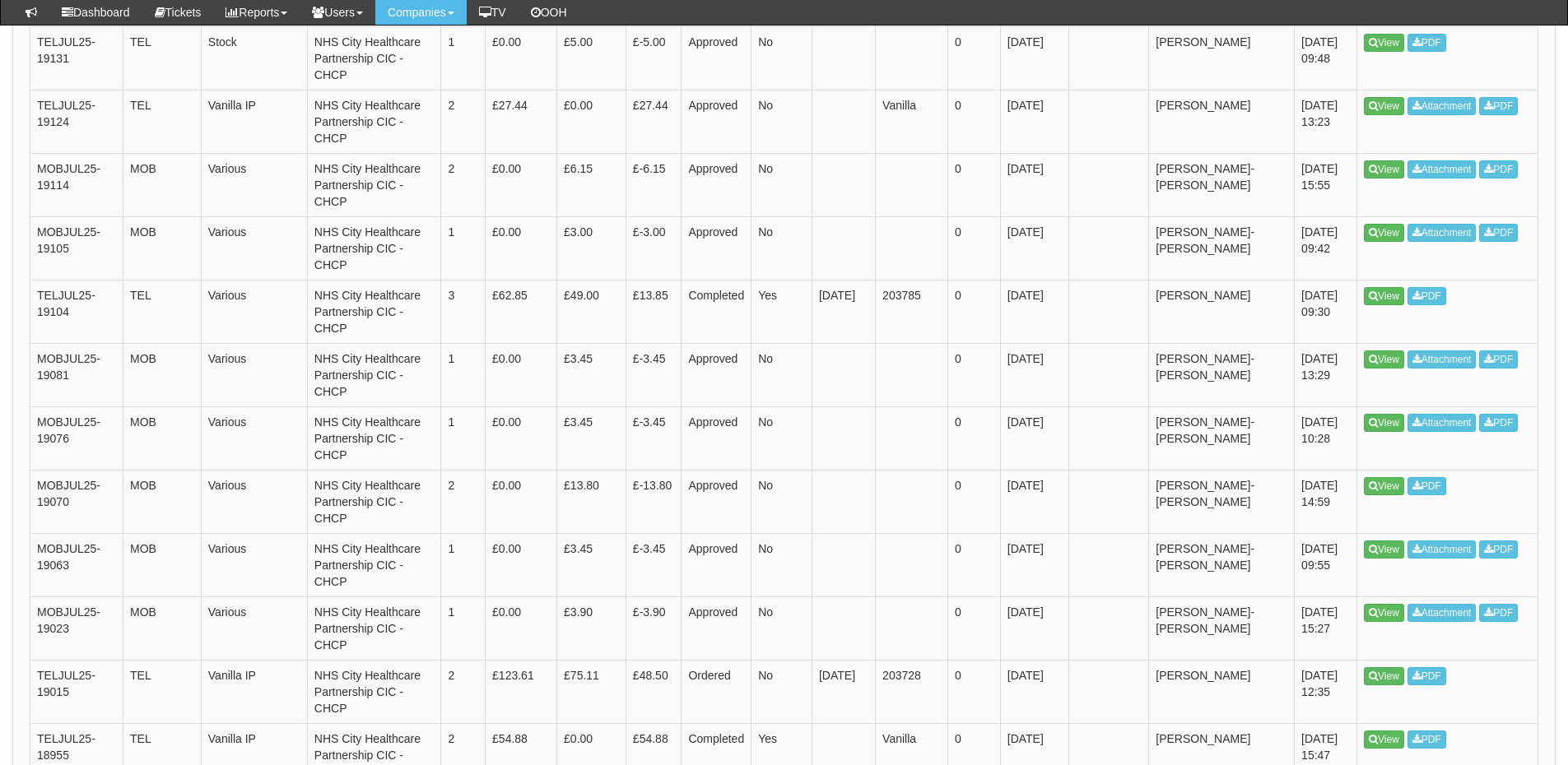
scroll to position [2862, 0]
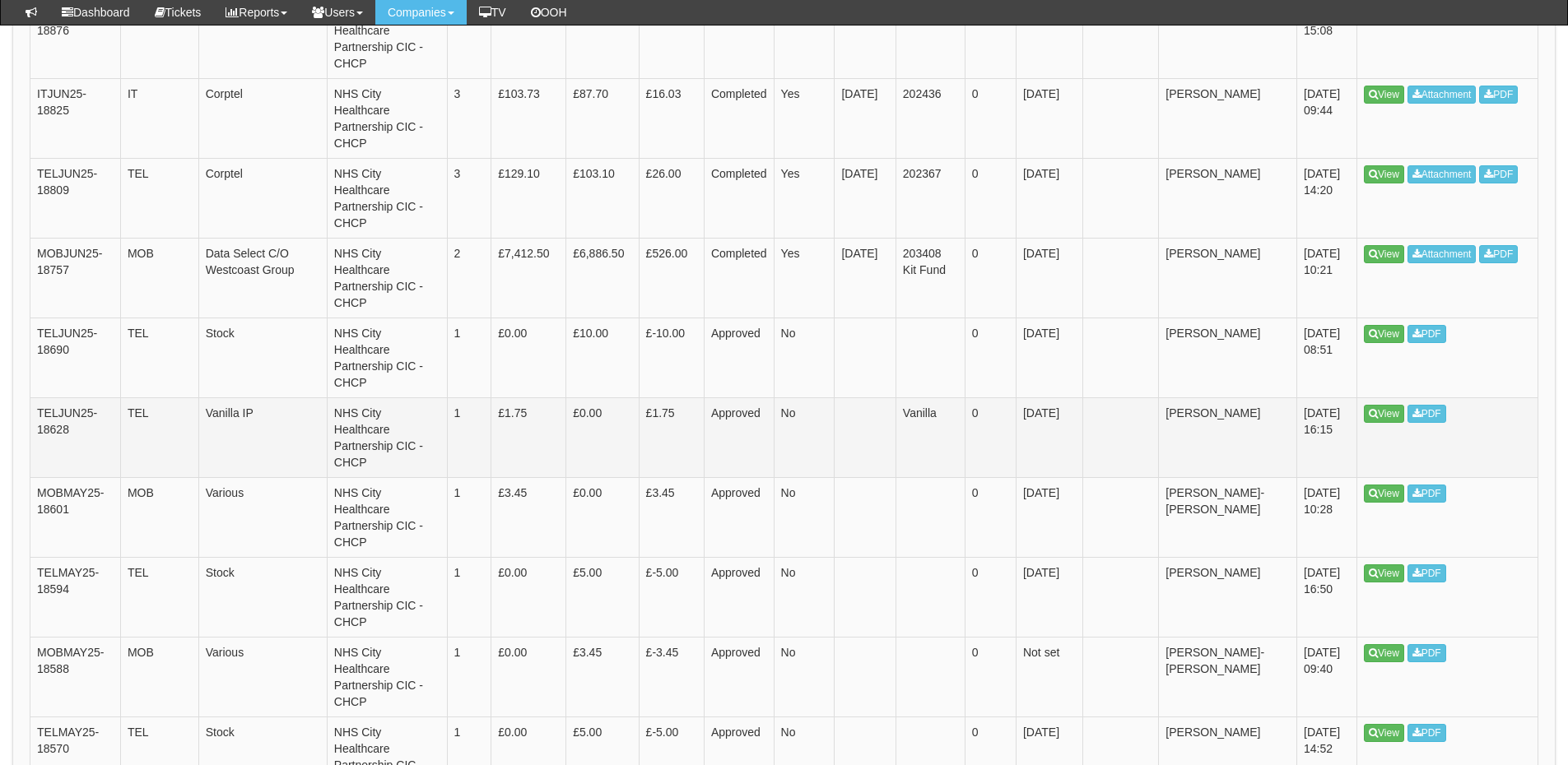
scroll to position [574, 0]
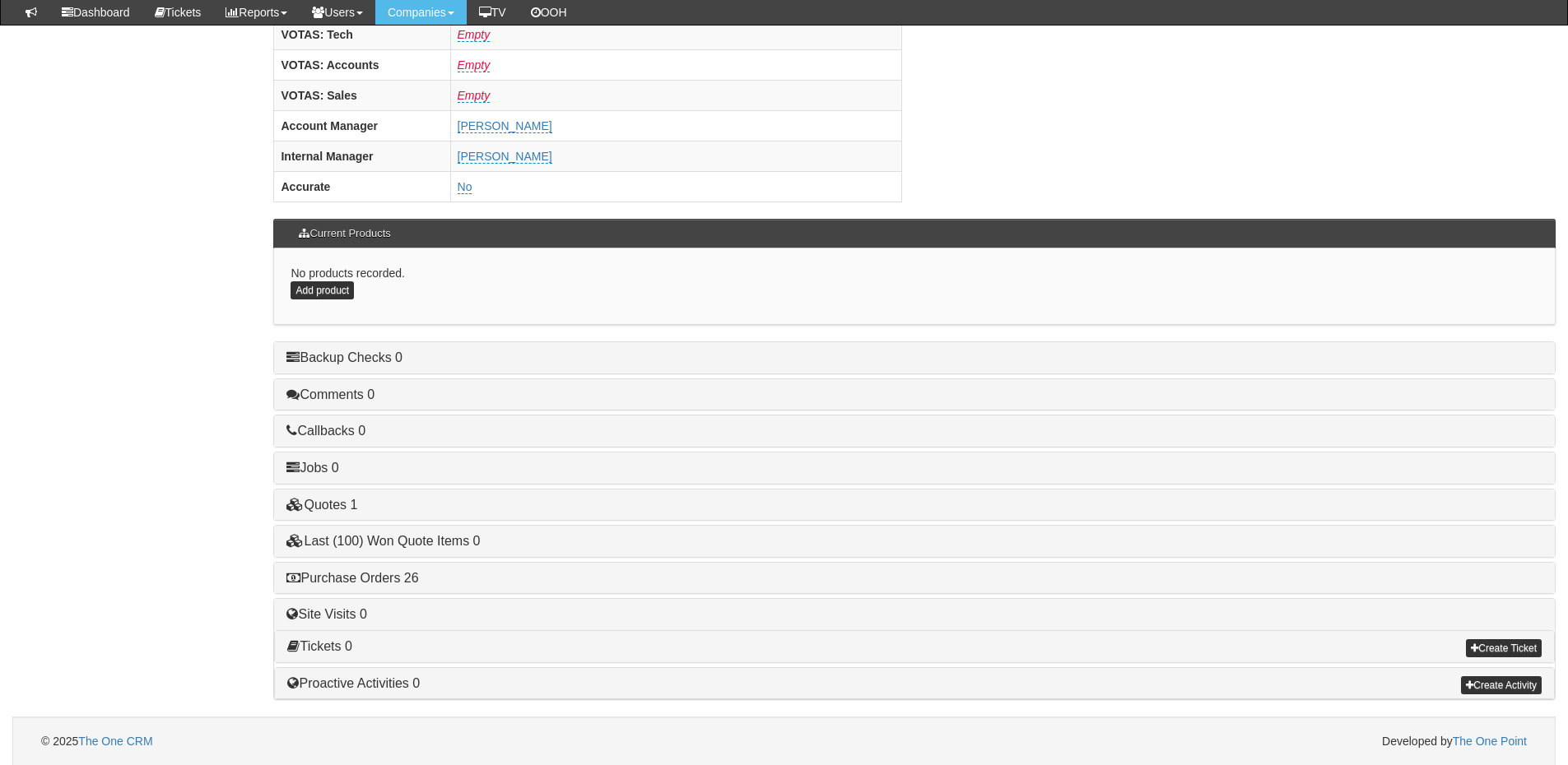
scroll to position [685, 0]
click at [397, 573] on link "Purchase Orders 26" at bounding box center [352, 576] width 132 height 14
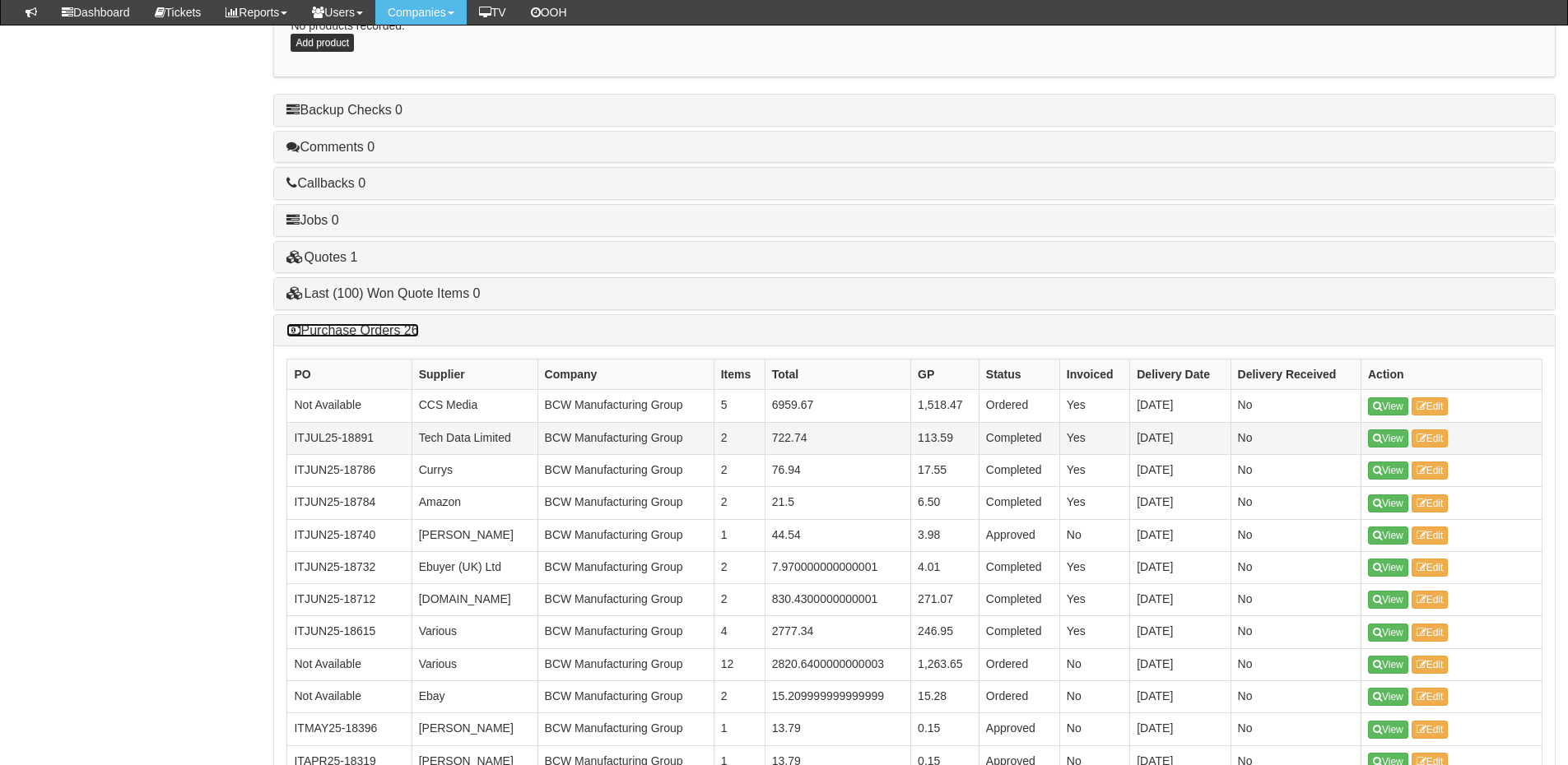
scroll to position [931, 0]
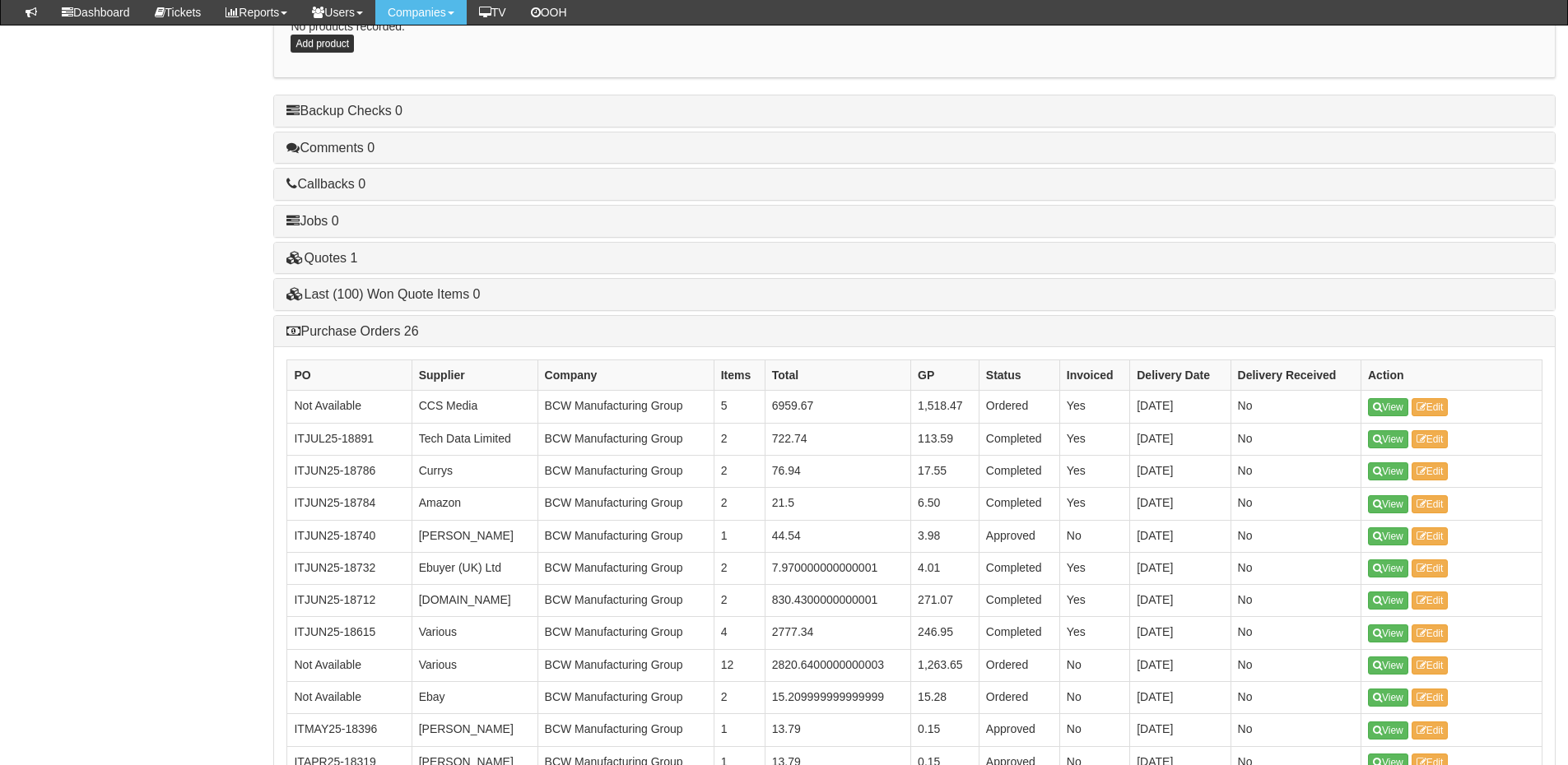
click at [104, 472] on div "BCW Manufacturing Group Upload Logo General Asset Tags Company Details Contacts…" at bounding box center [784, 313] width 1568 height 2141
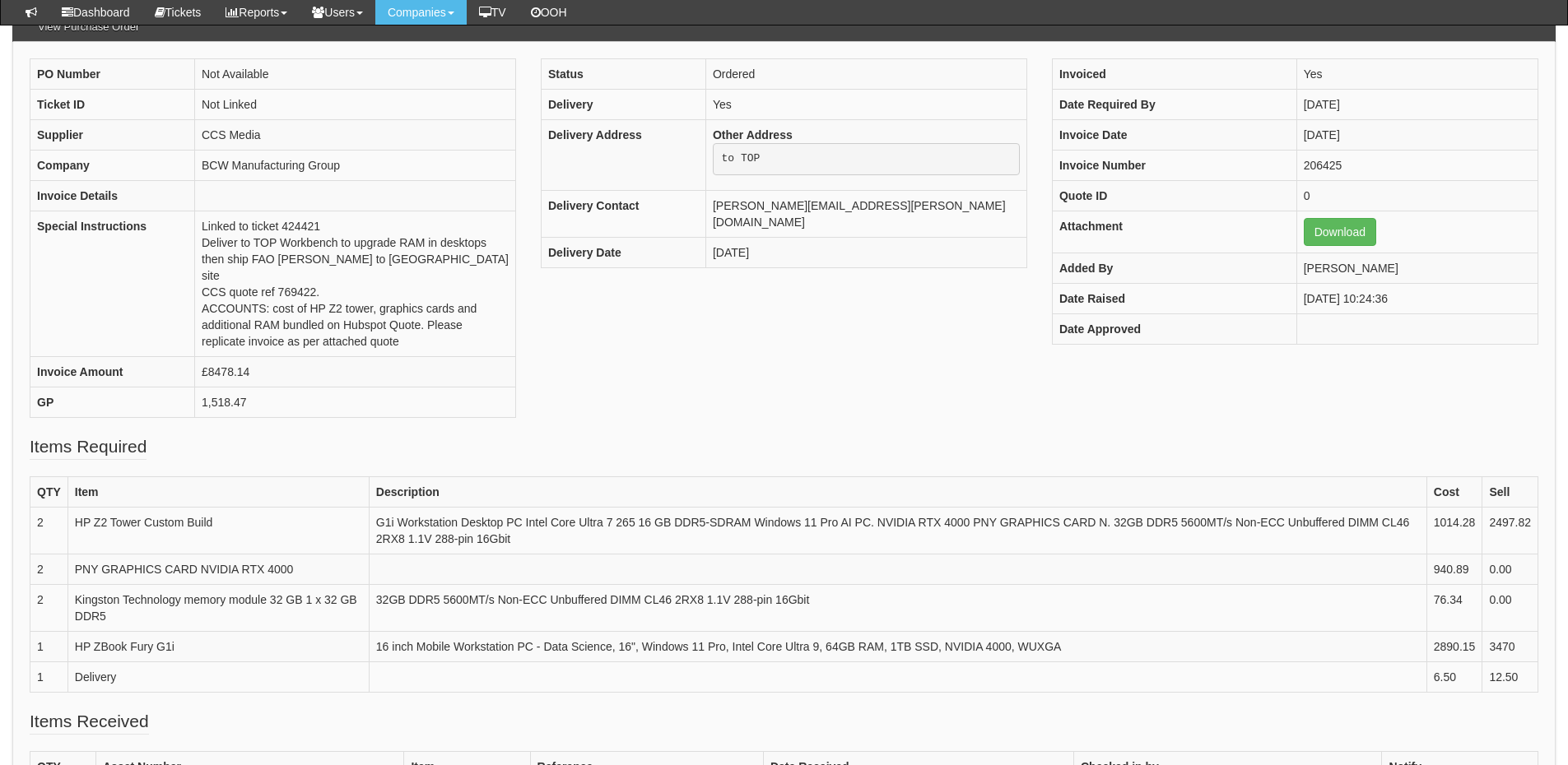
scroll to position [165, 0]
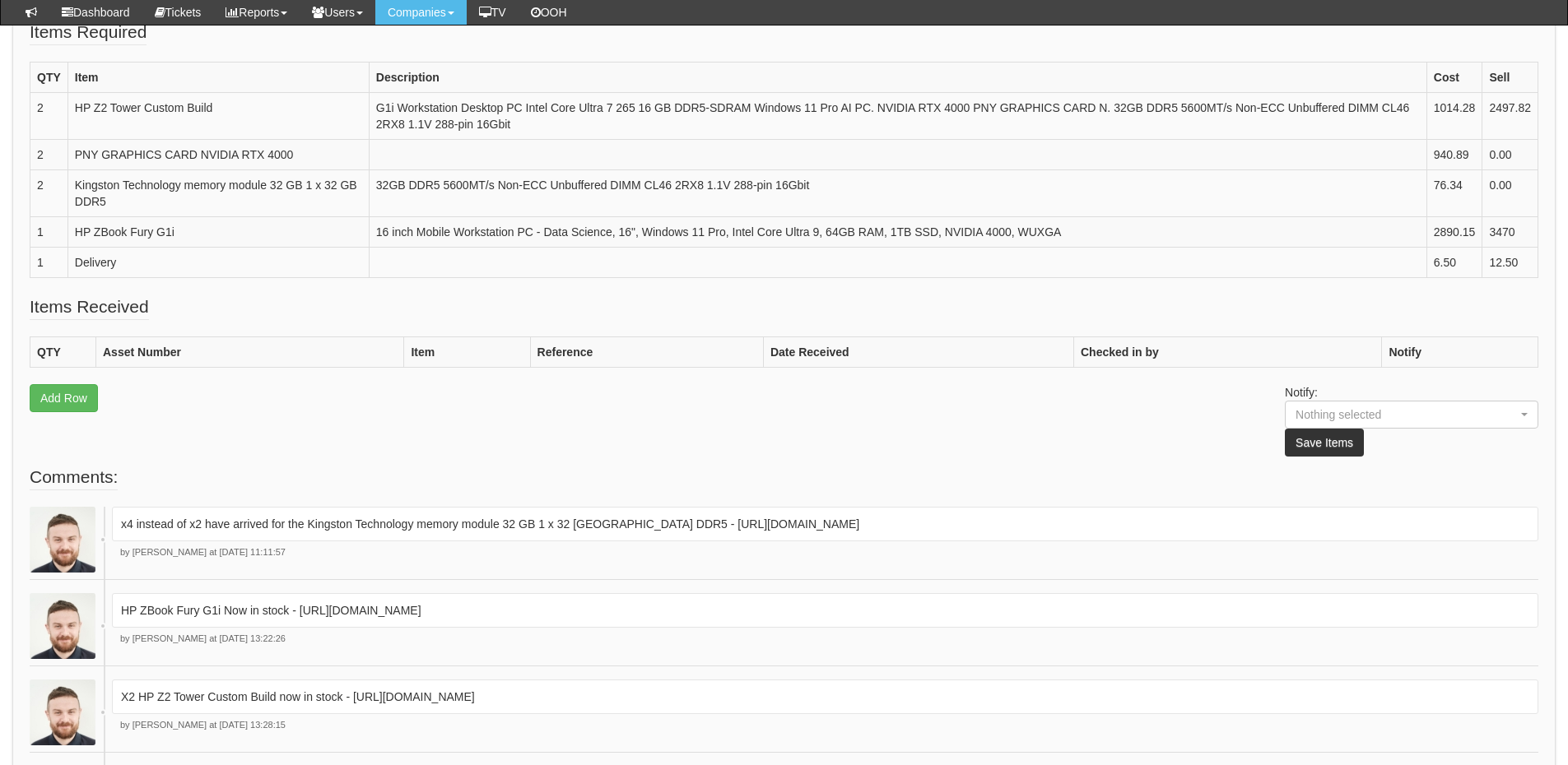
scroll to position [411, 0]
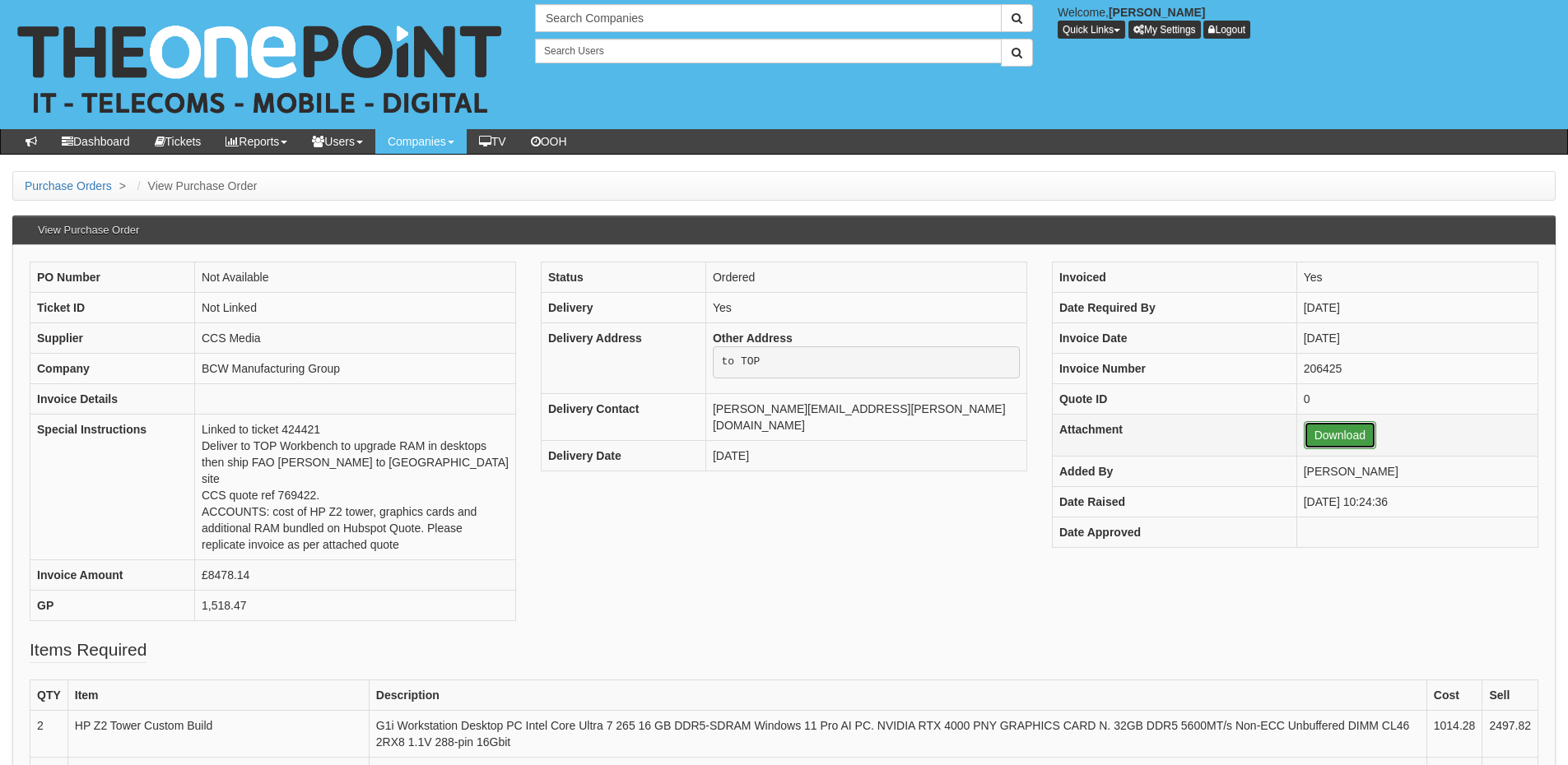
click at [1316, 427] on link "Download" at bounding box center [1340, 435] width 73 height 27
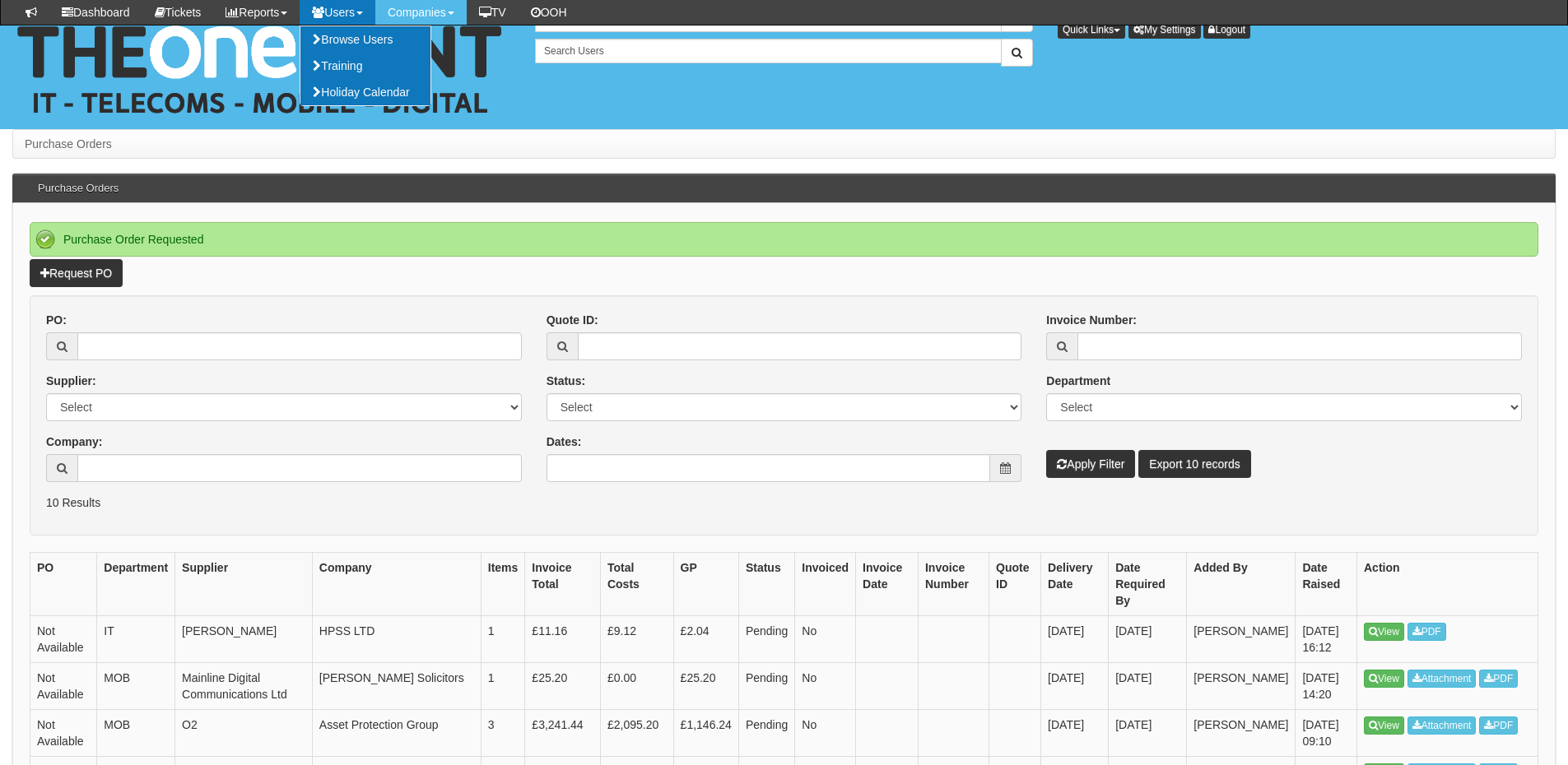
scroll to position [165, 0]
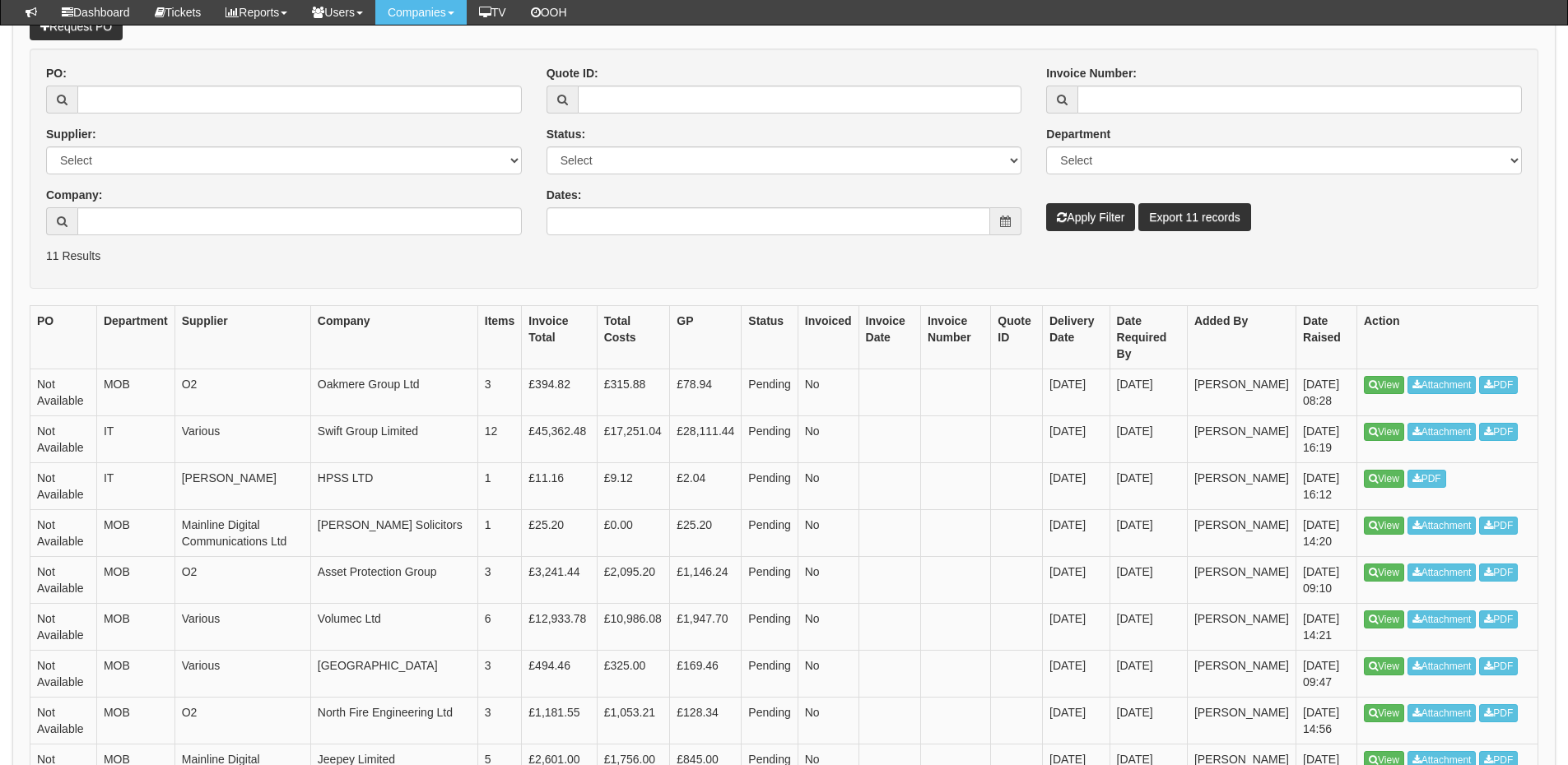
scroll to position [165, 0]
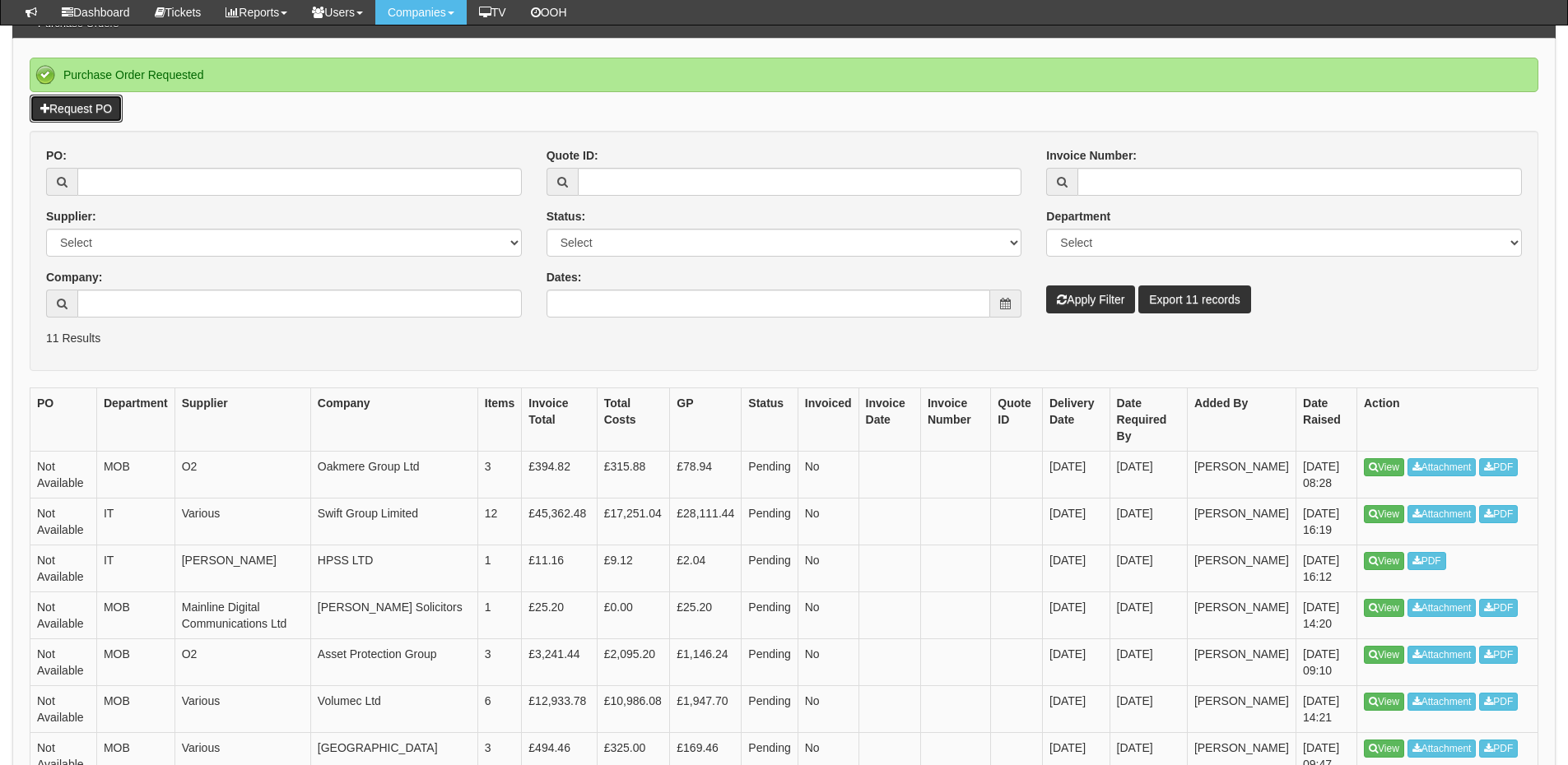
click at [94, 105] on link "Request PO" at bounding box center [76, 108] width 93 height 27
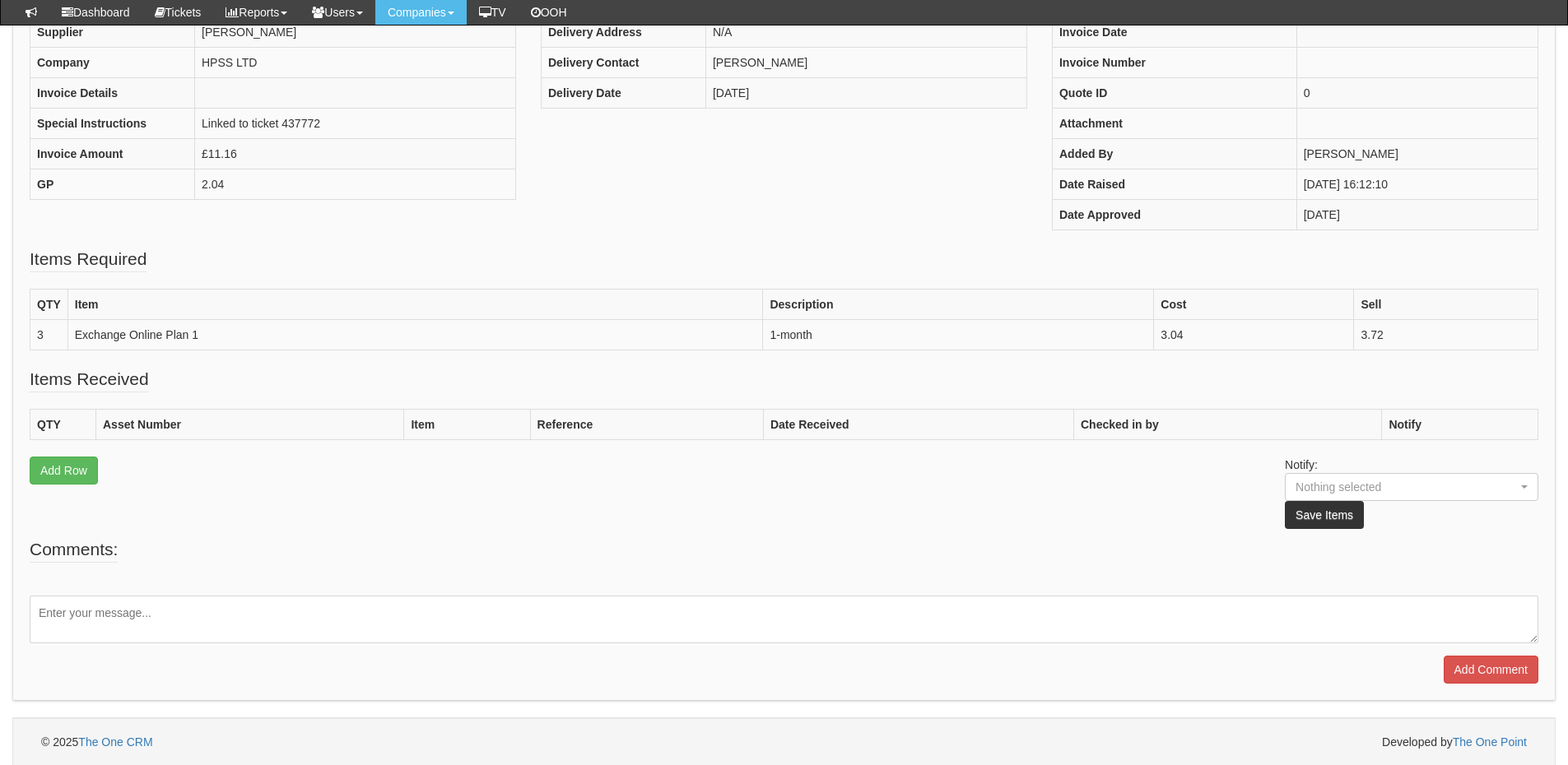
scroll to position [266, 0]
click at [144, 607] on textarea at bounding box center [783, 618] width 1508 height 48
type textarea "Please can you amend"
drag, startPoint x: 39, startPoint y: 611, endPoint x: 185, endPoint y: 615, distance: 146.1
click at [185, 615] on textarea "Please can you amend" at bounding box center [783, 618] width 1508 height 48
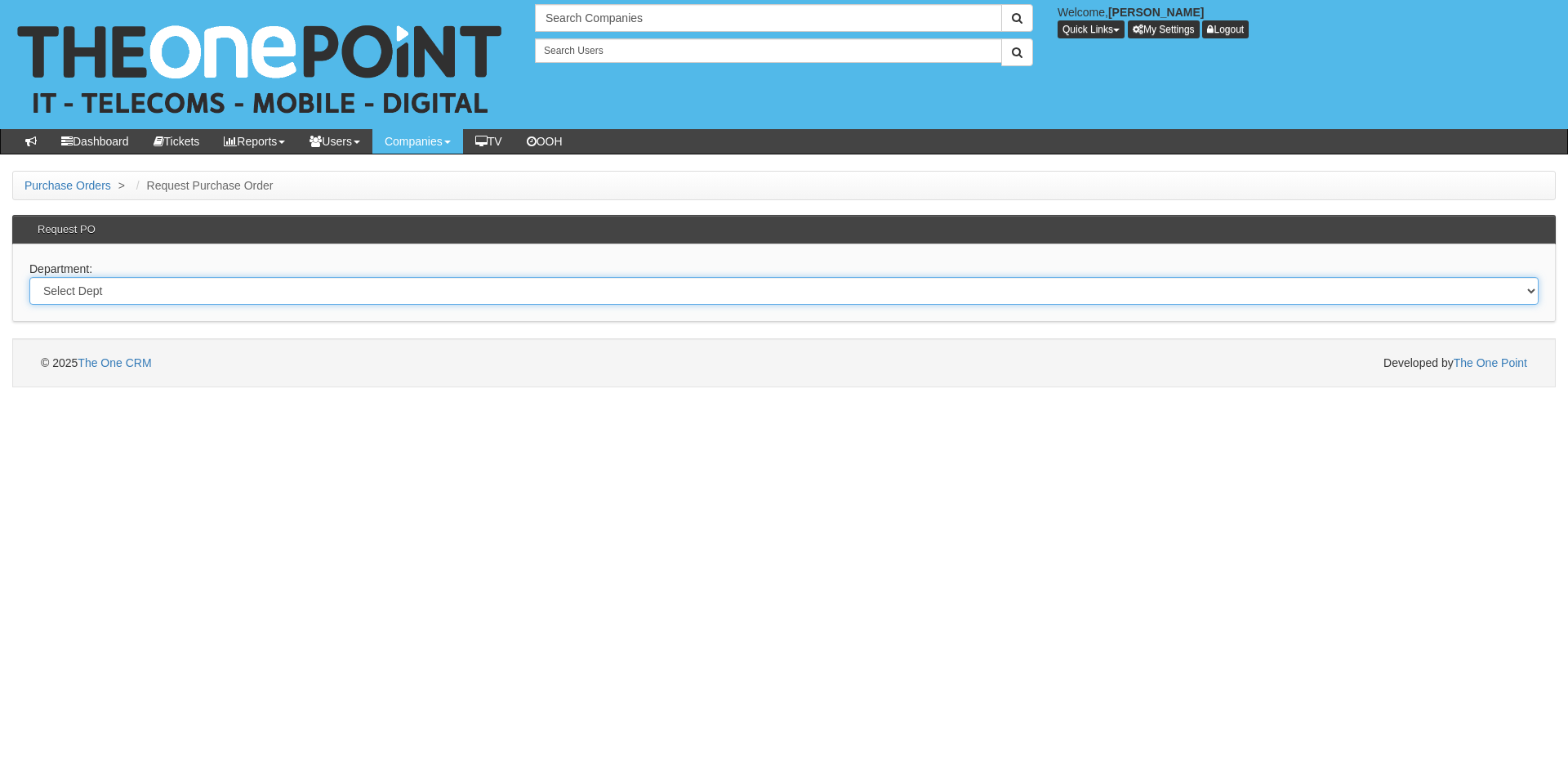
click at [278, 290] on select "Select Dept Digital Internal IT Mobiles Marketing Telecoms" at bounding box center [784, 291] width 1509 height 27
select select "?pipeID=&dept=IT"
click at [29, 277] on select "Select Dept Digital Internal IT Mobiles Marketing Telecoms" at bounding box center [784, 291] width 1509 height 27
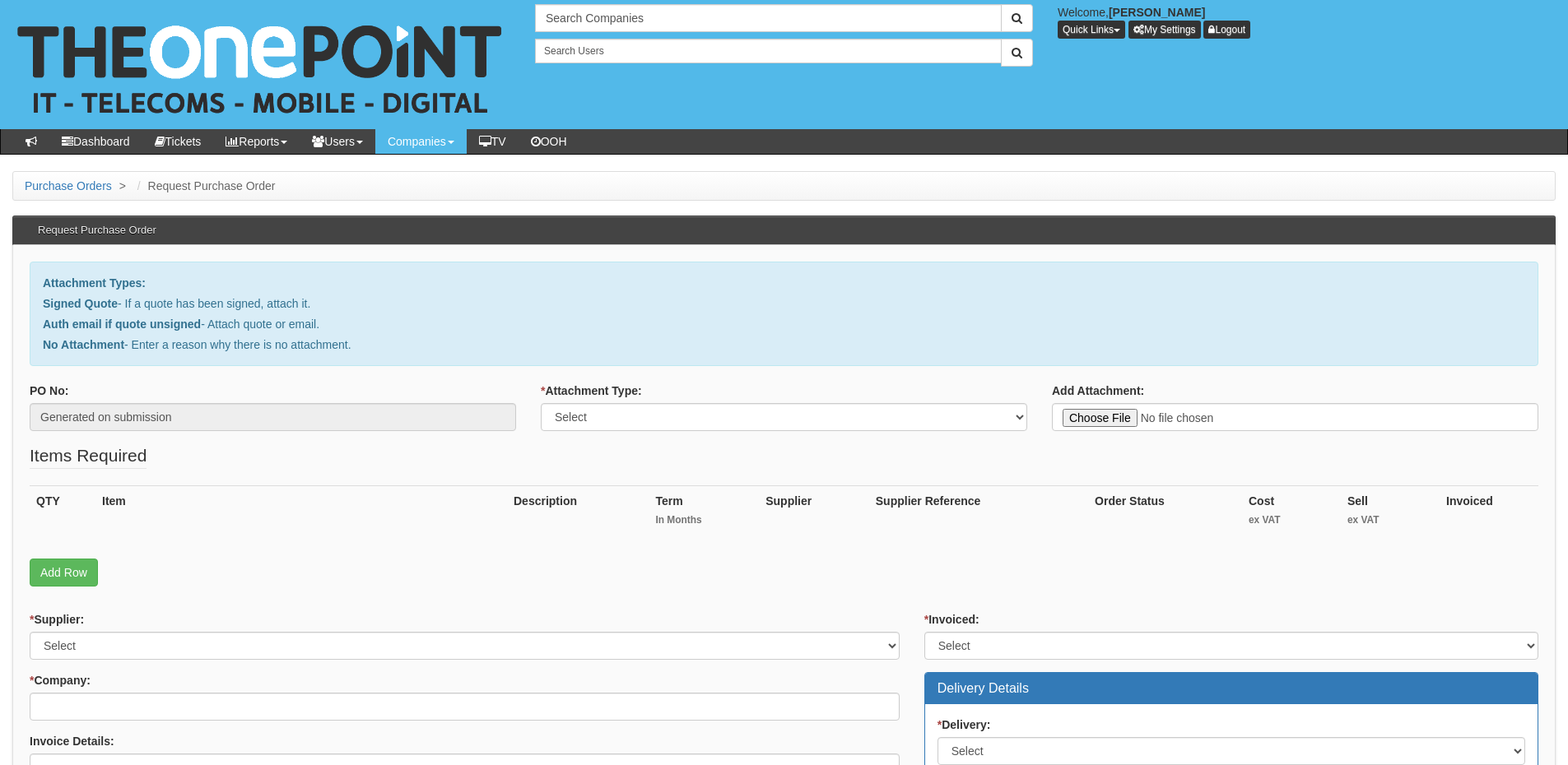
type input "C:\fakepath\Humber Bridge Board - Pen test (1).pdf"
click at [714, 426] on select "Select Signed Quote Auth email with quote if unsigned No Attachment" at bounding box center [783, 416] width 486 height 27
select select "Signed Quote"
click at [540, 403] on select "Select Signed Quote Auth email with quote if unsigned No Attachment" at bounding box center [783, 416] width 486 height 27
click at [82, 570] on link "Add Row" at bounding box center [64, 573] width 69 height 27
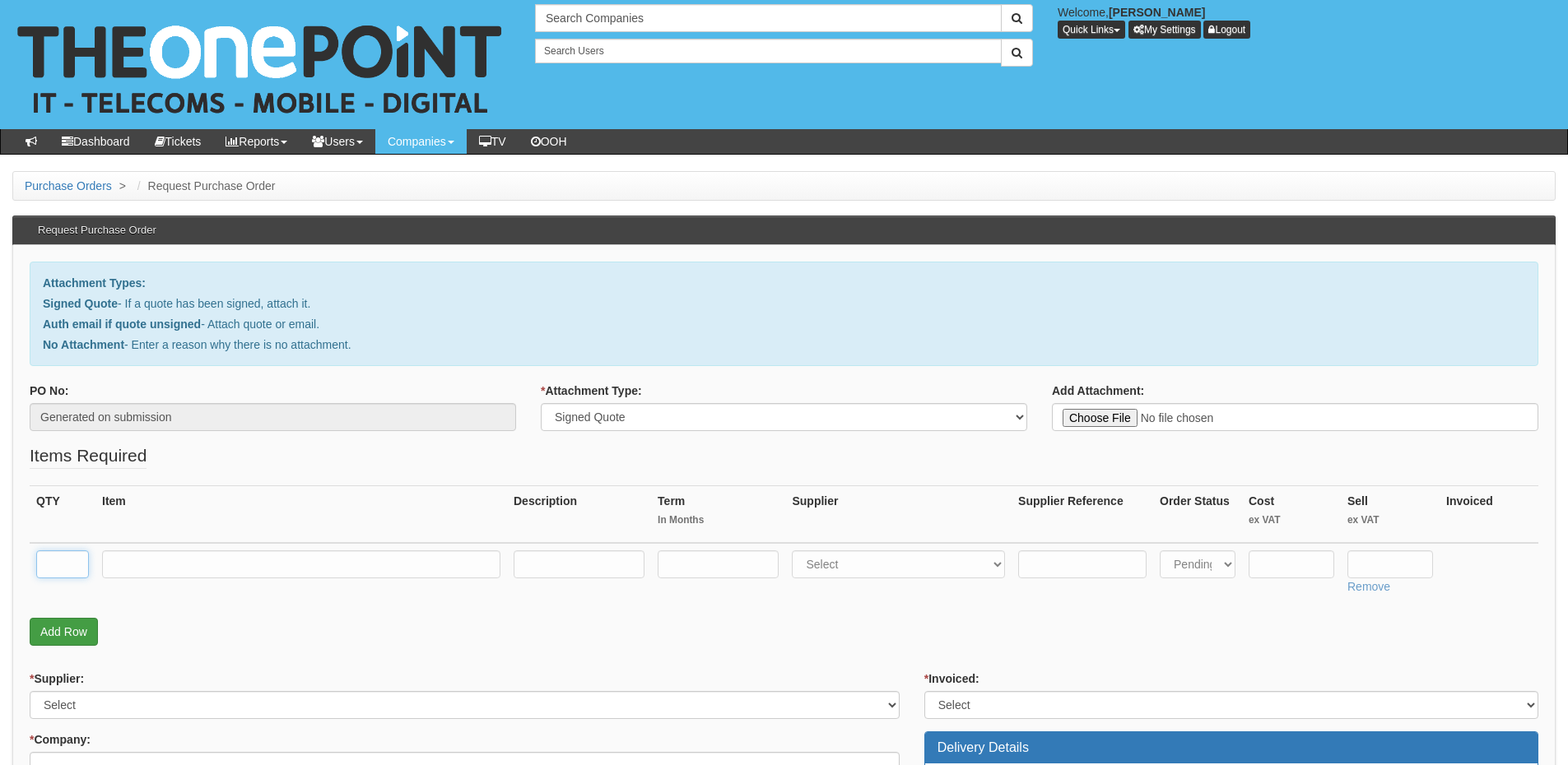
click at [82, 570] on input "text" at bounding box center [63, 564] width 53 height 27
type input "1"
click at [230, 569] on input "text" at bounding box center [301, 564] width 398 height 27
paste input "External Infrastructure Penetration Test"
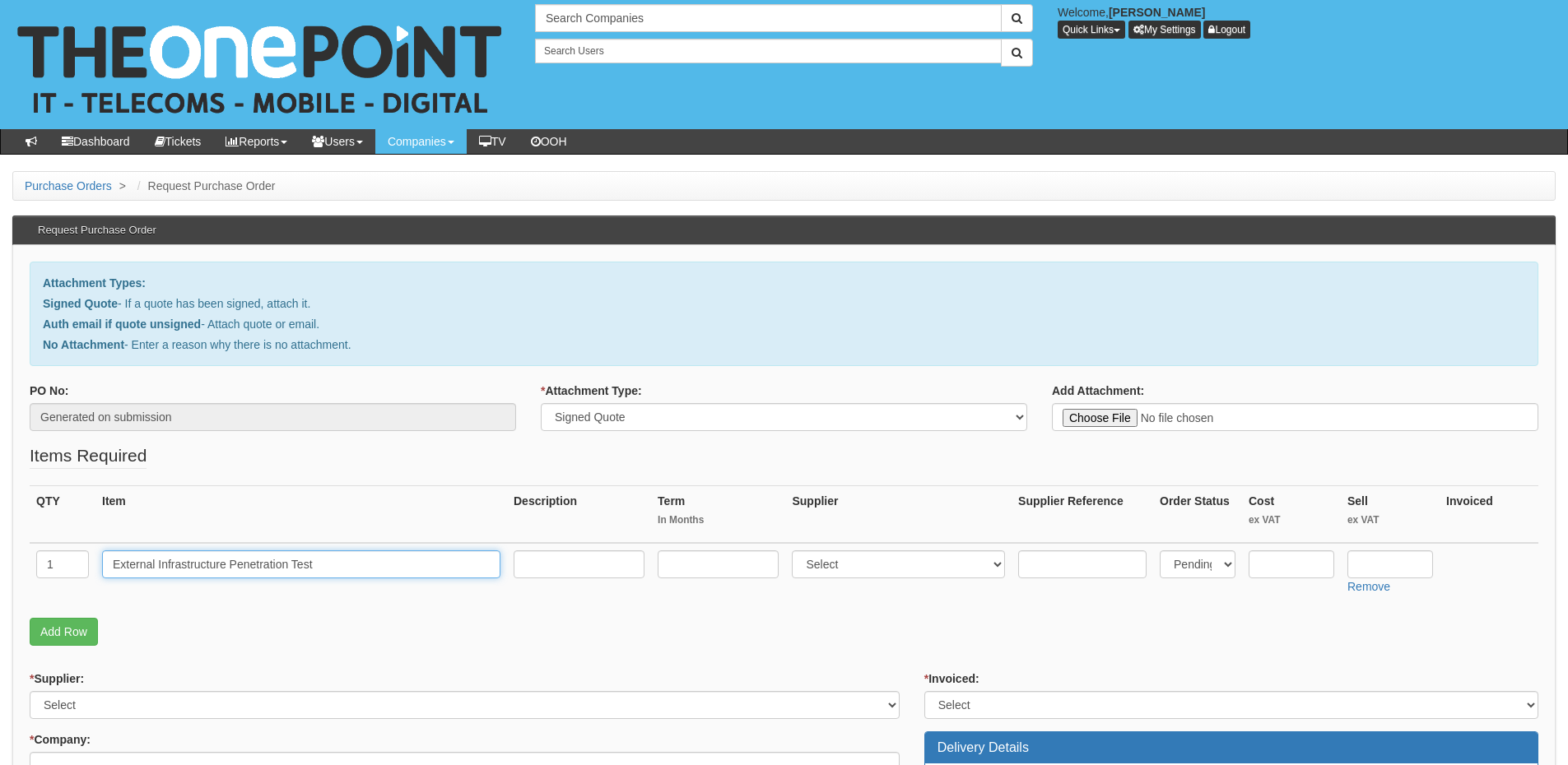
type input "External Infrastructure Penetration Test"
click at [610, 558] on input "text" at bounding box center [579, 564] width 131 height 27
click at [565, 568] on input "text" at bounding box center [579, 564] width 131 height 27
paste input "Up to a maximum 20 IP's"
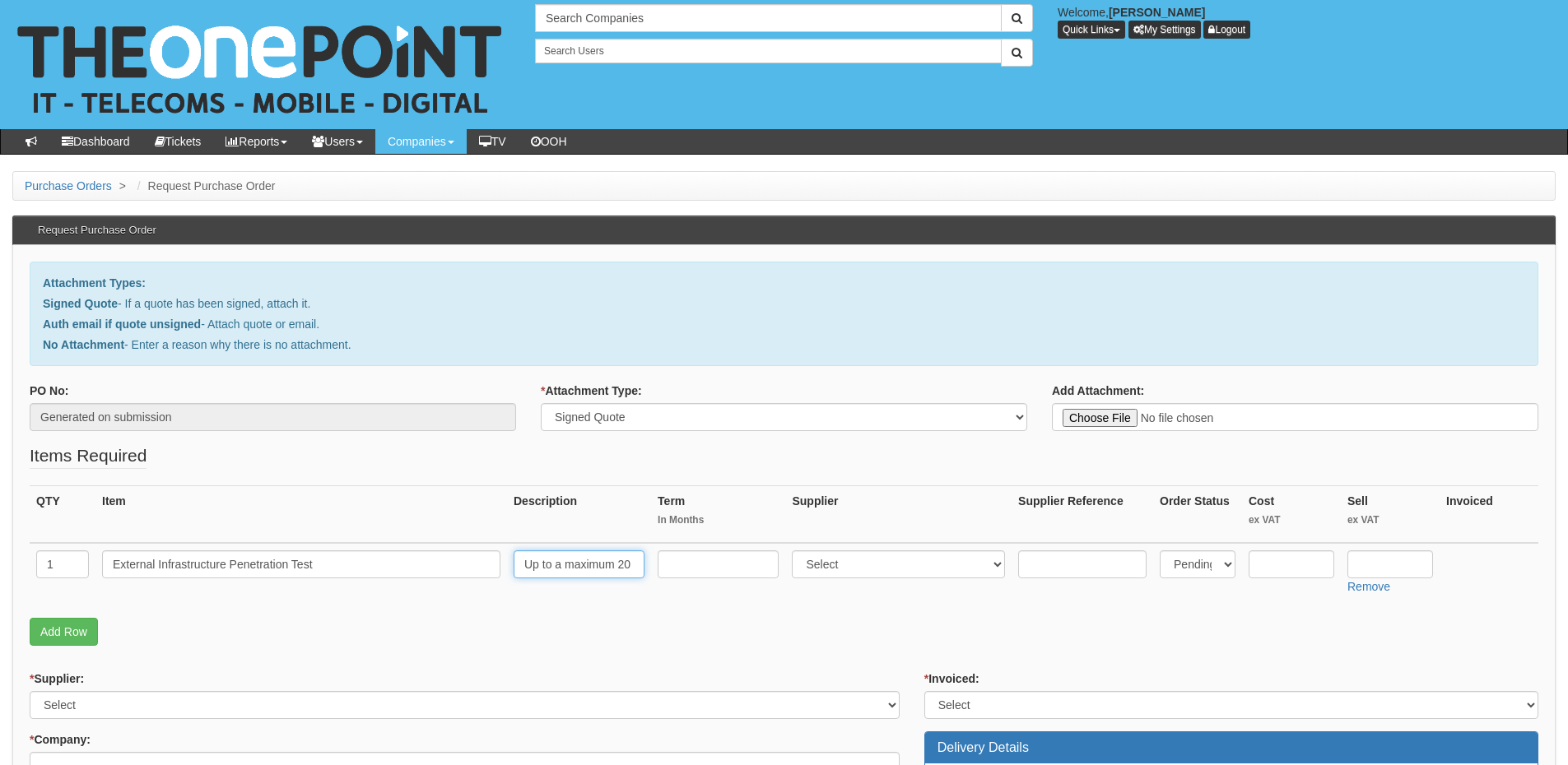
scroll to position [0, 17]
type input "Up to a maximum 20 IP's"
click at [837, 567] on select "Select 123 REG.co.uk 1Password 3 4Gon AA Jones Electric Ltd Abzorb Access Group…" at bounding box center [898, 564] width 213 height 27
click at [1397, 562] on input "text" at bounding box center [1389, 564] width 85 height 27
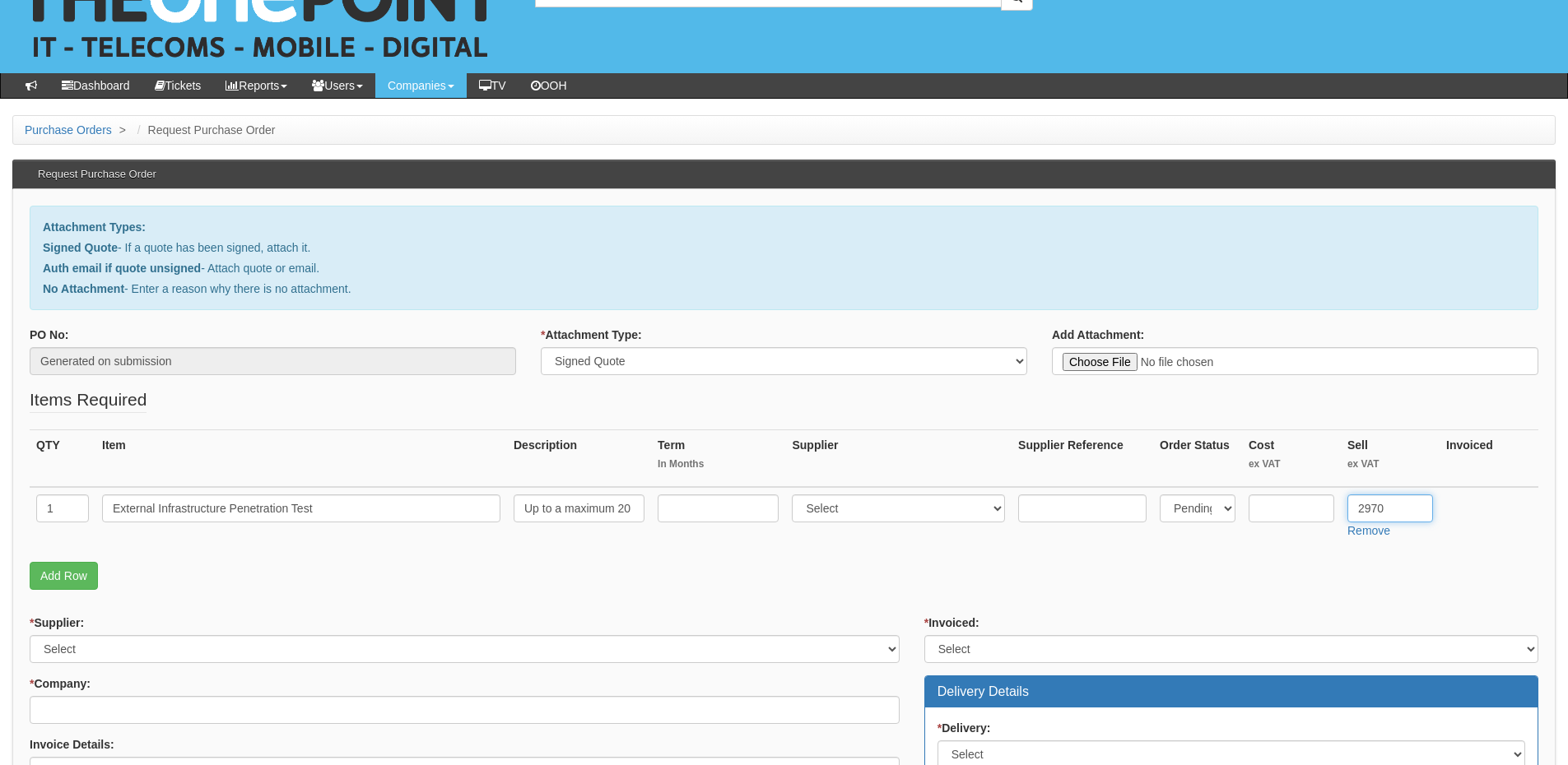
scroll to position [82, 0]
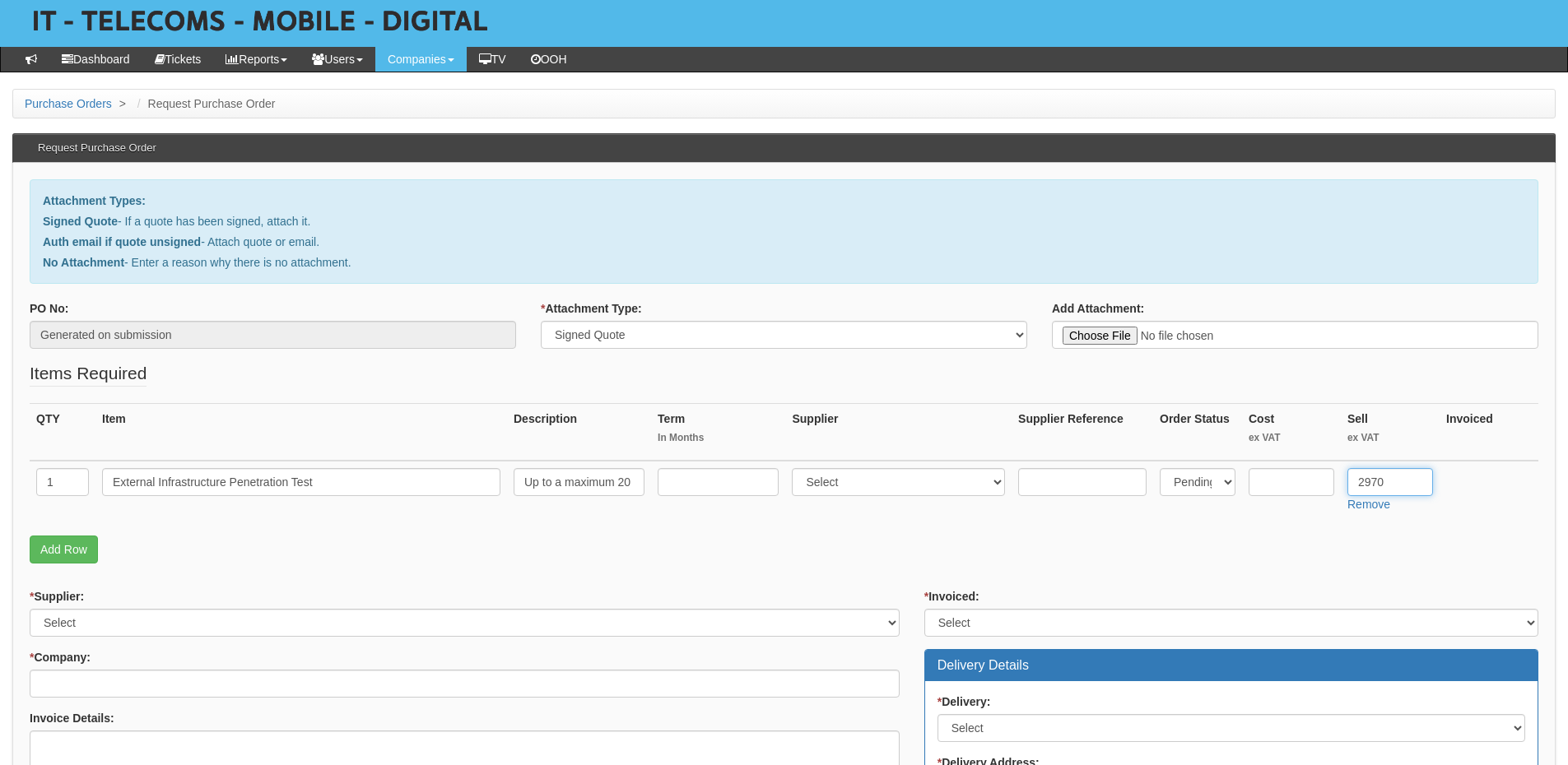
type input "2970"
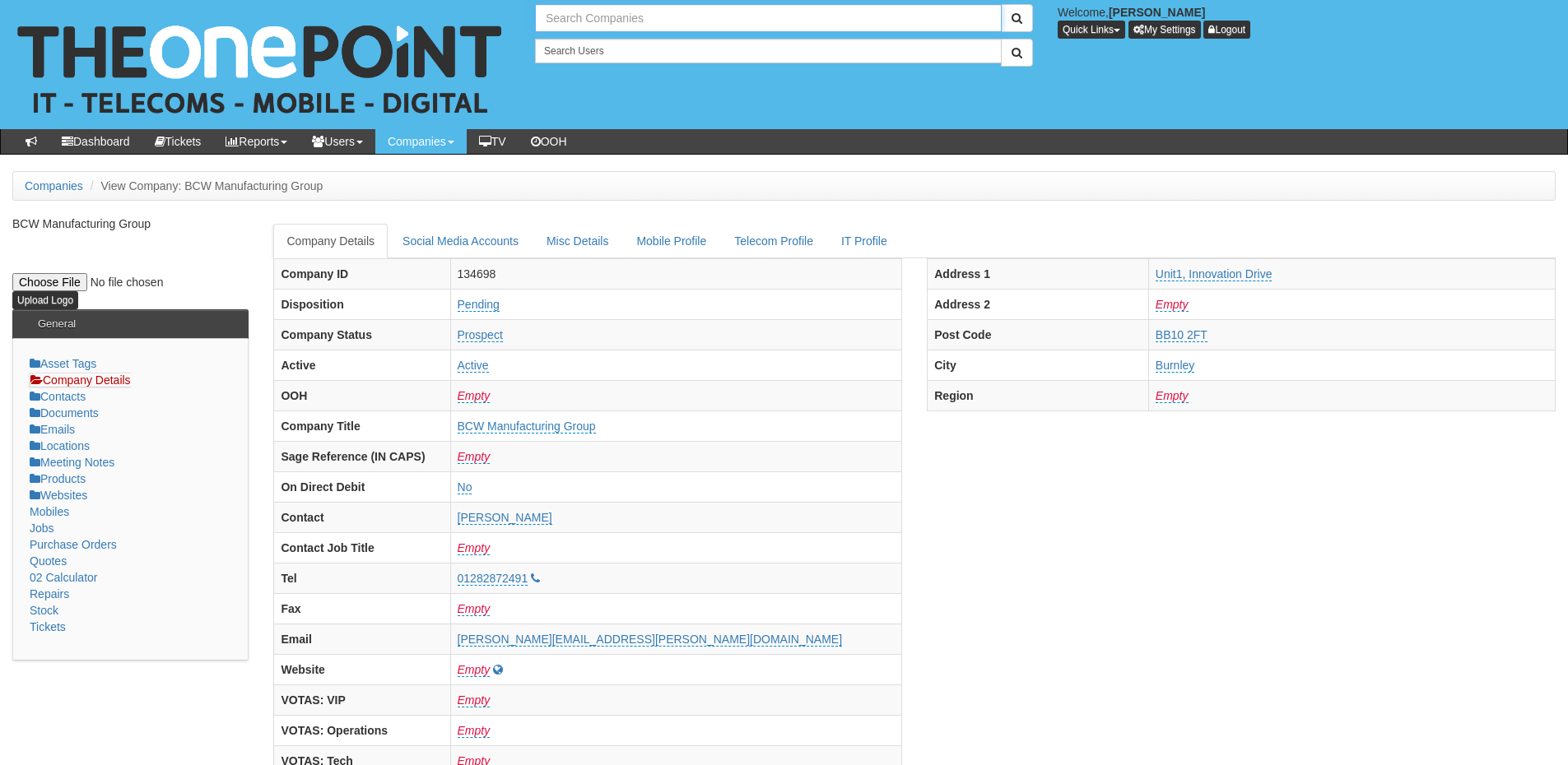
click at [577, 20] on input "text" at bounding box center [767, 18] width 467 height 27
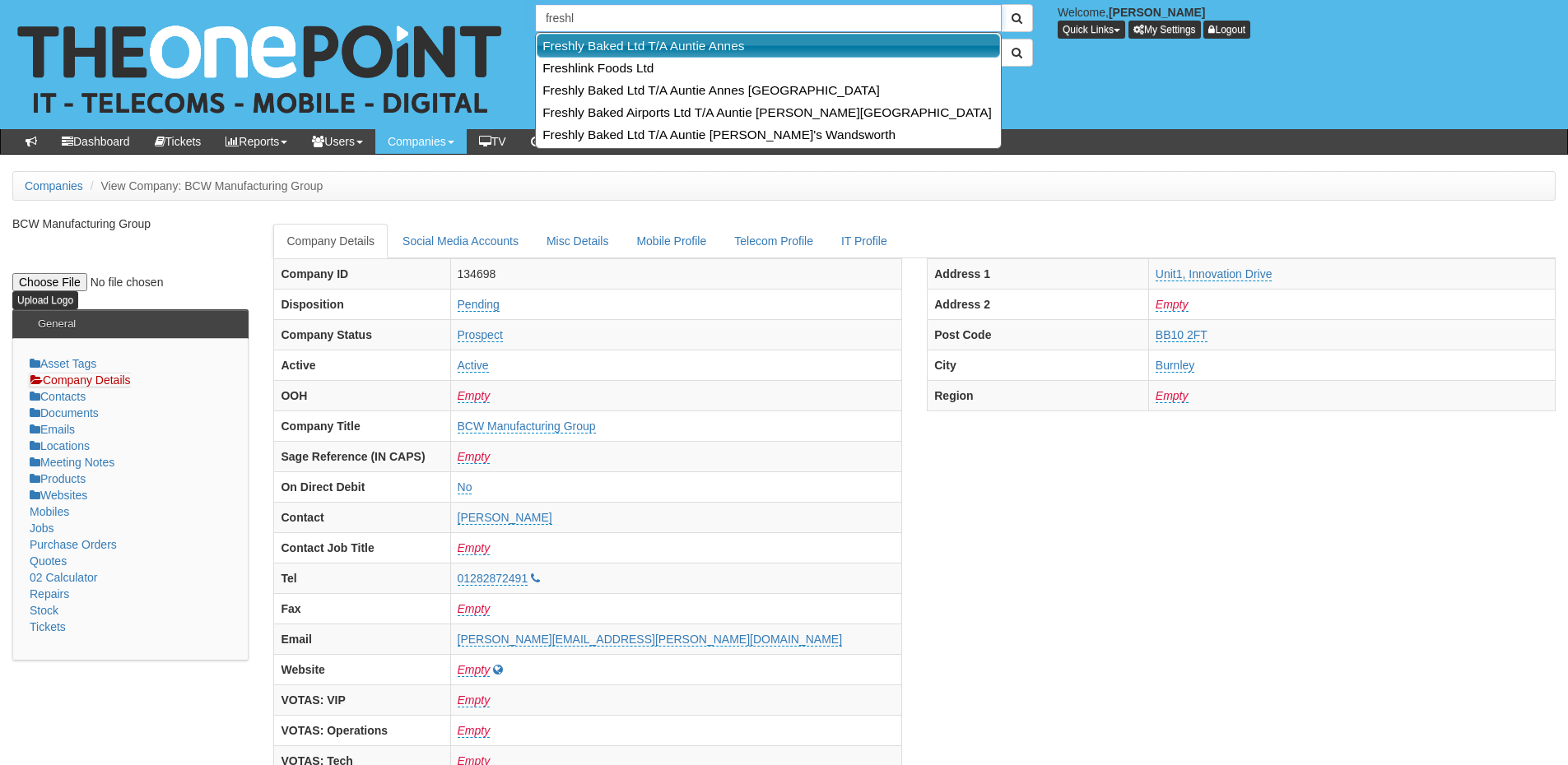
click at [626, 43] on link "Freshly Baked Ltd T/A Auntie Annes" at bounding box center [768, 45] width 464 height 24
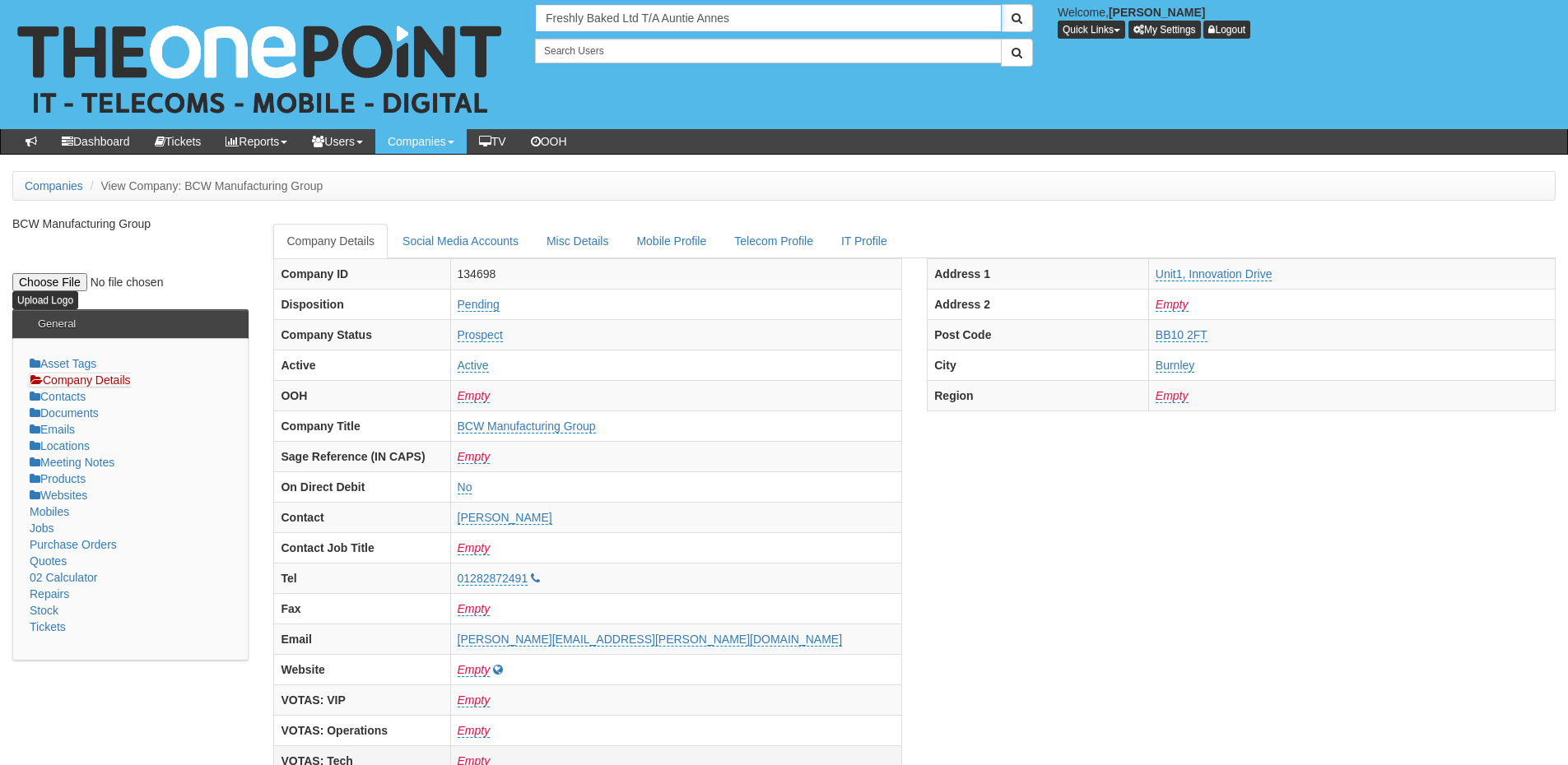
type input "Freshly Baked Ltd T/A Auntie Annes"
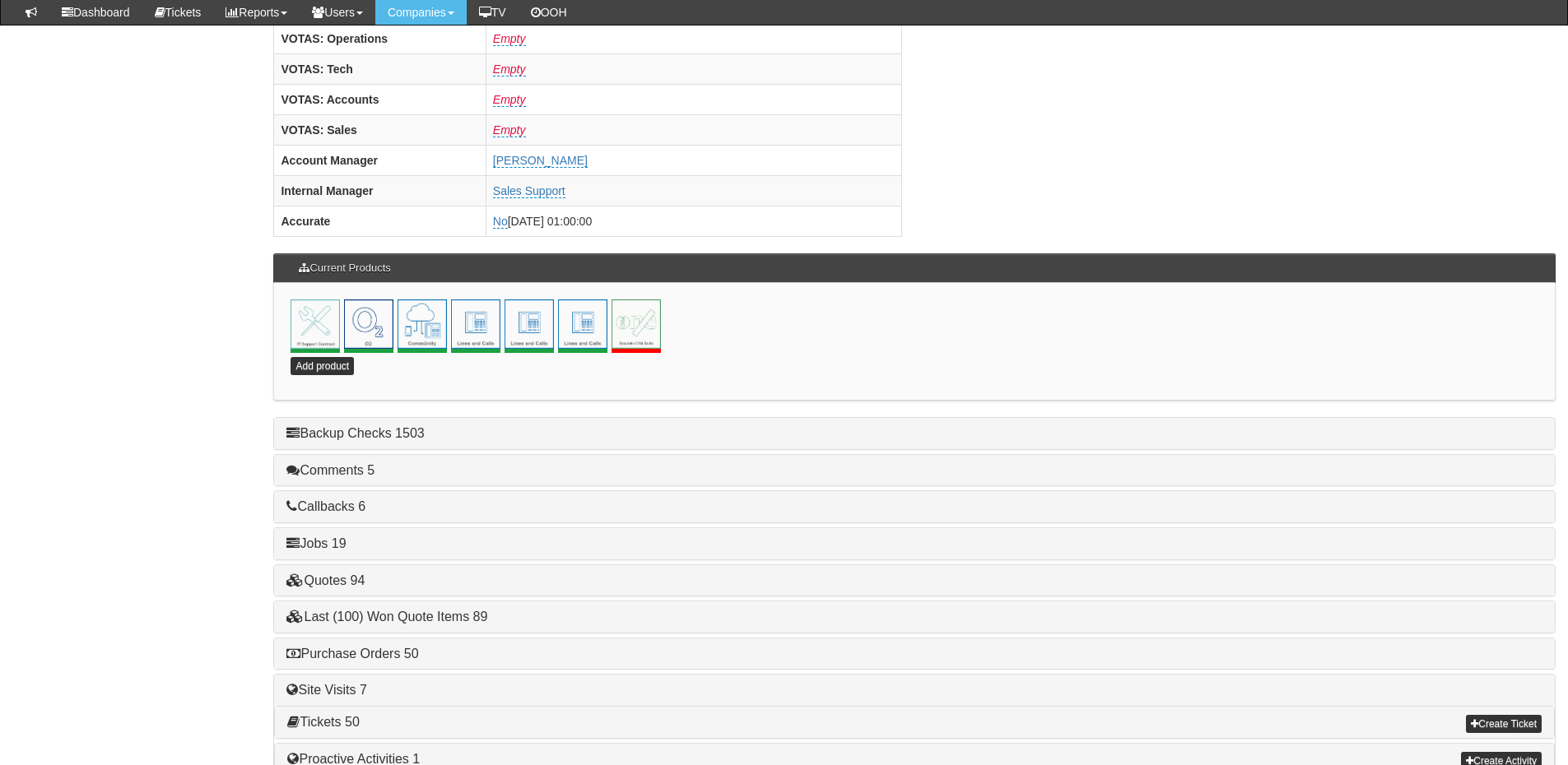
scroll to position [727, 0]
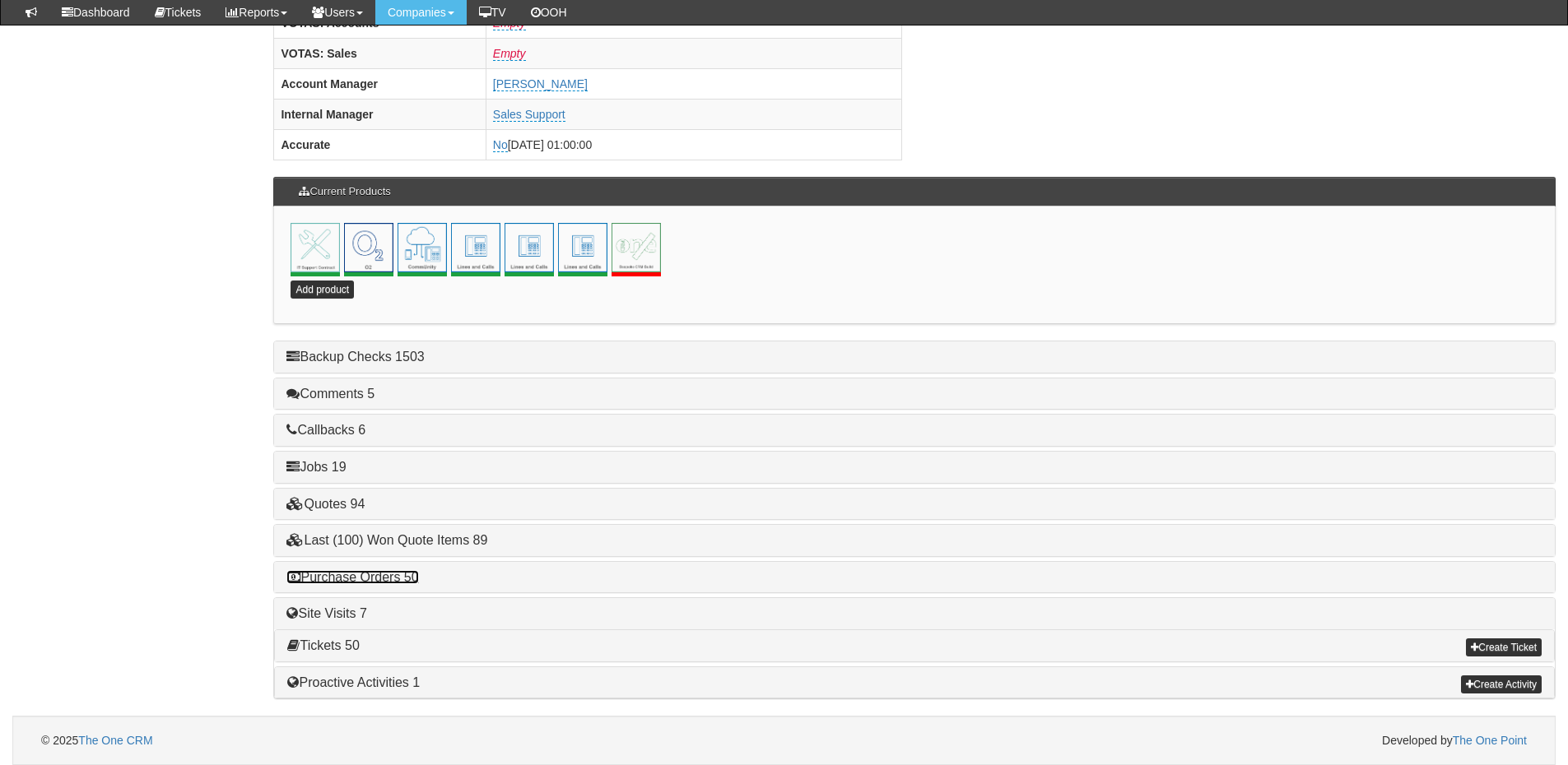
click at [406, 573] on link "Purchase Orders 50" at bounding box center [352, 576] width 132 height 14
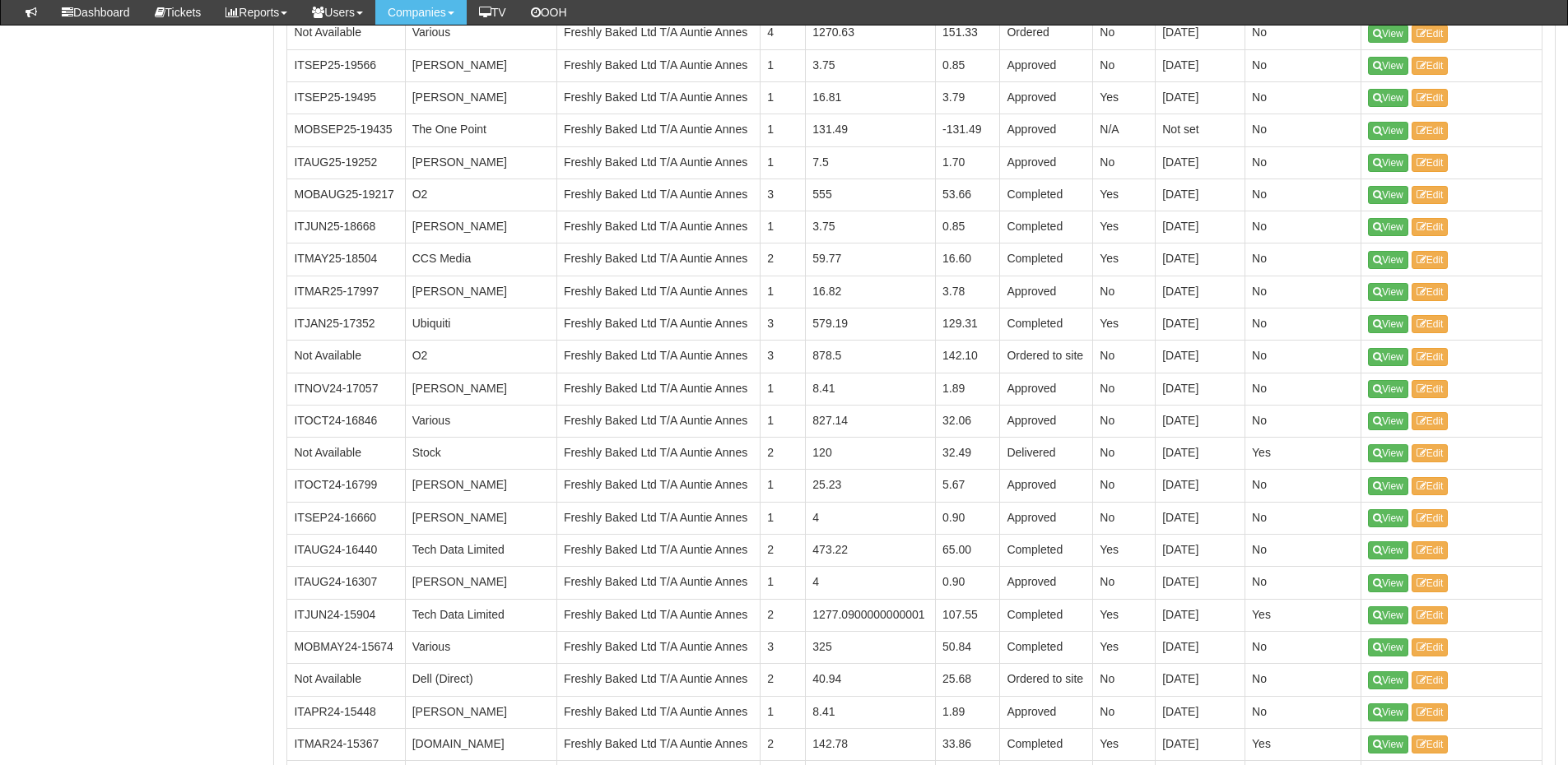
scroll to position [1302, 0]
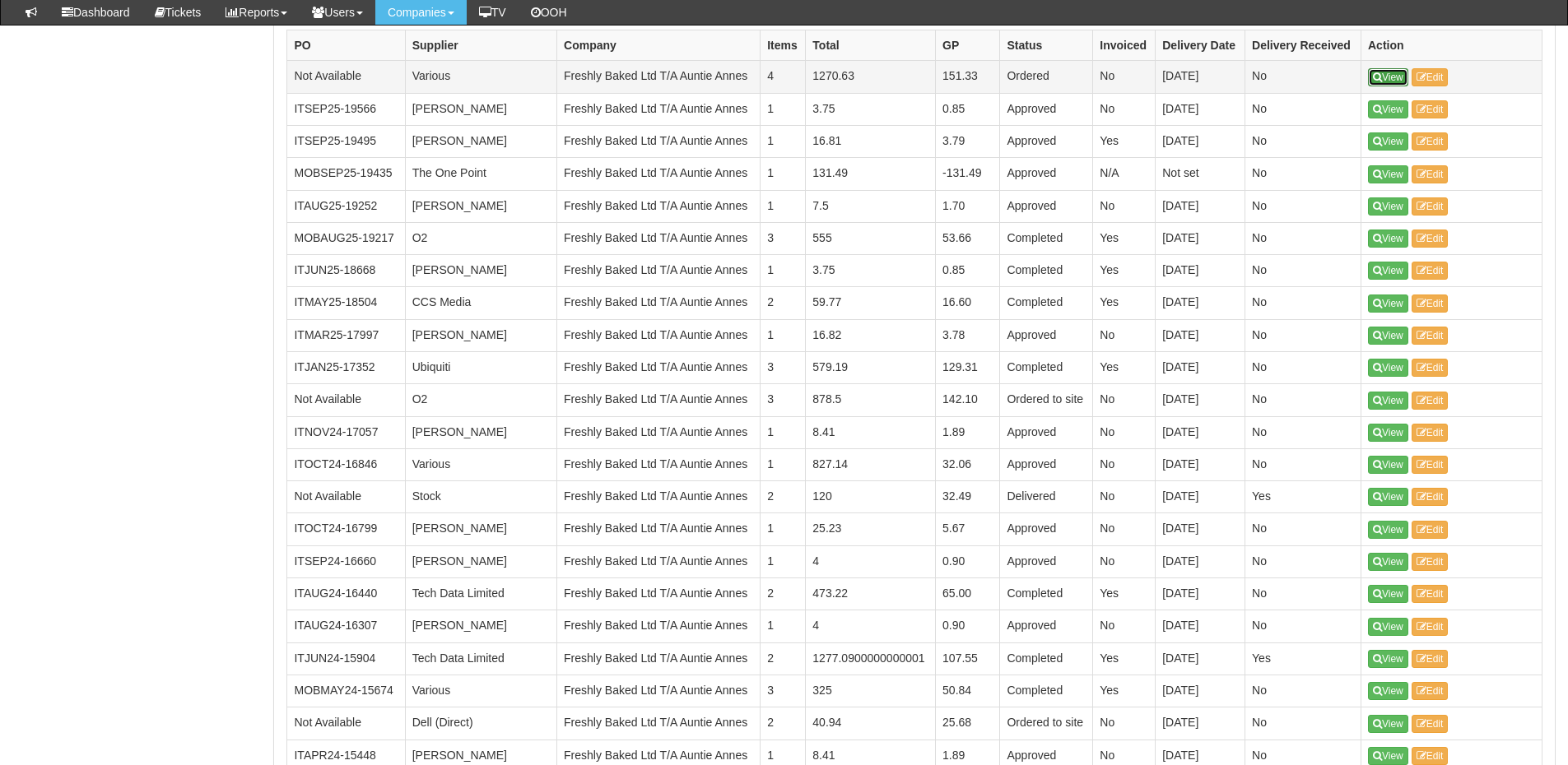
drag, startPoint x: 1393, startPoint y: 67, endPoint x: 1406, endPoint y: 75, distance: 15.3
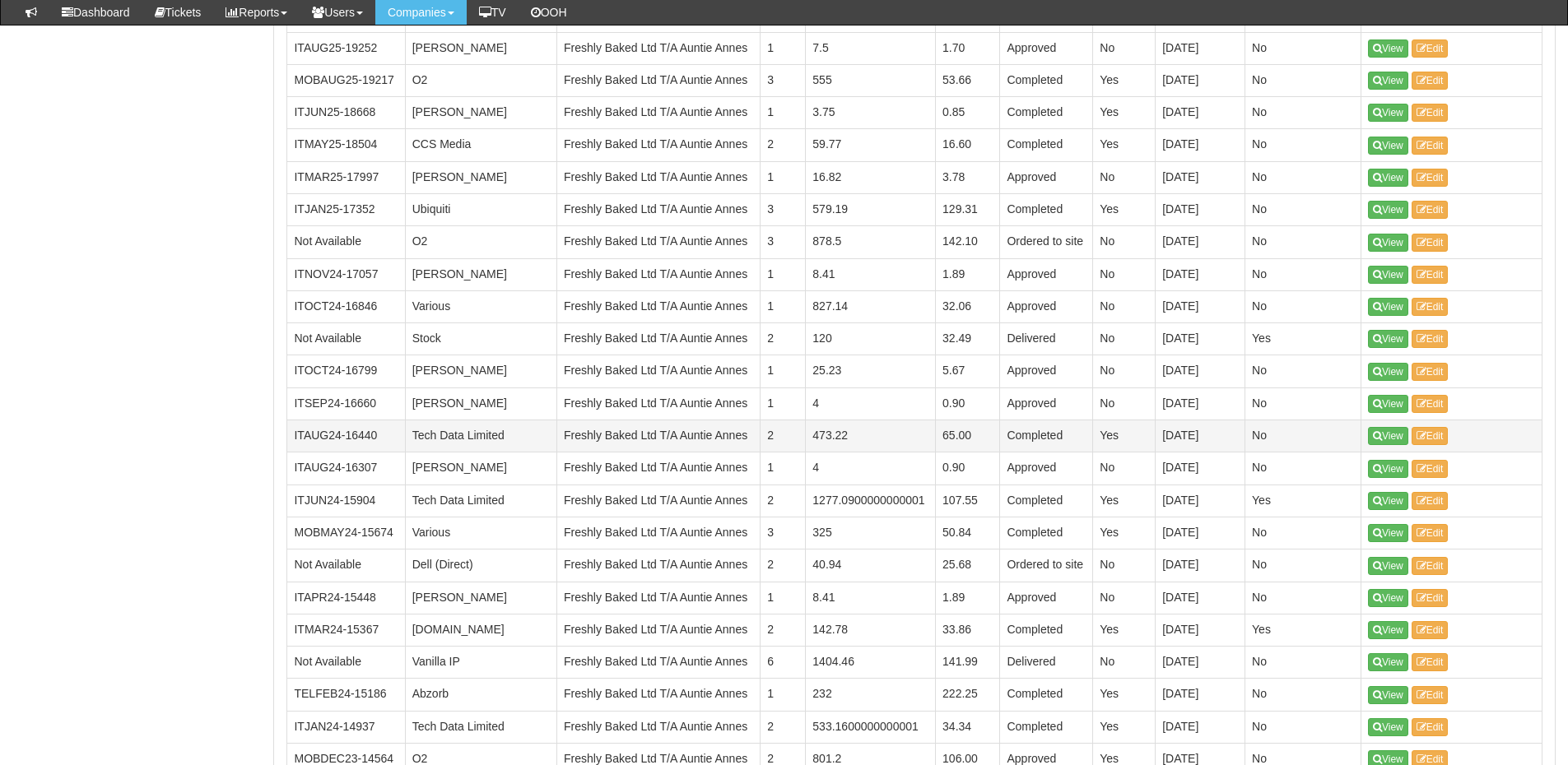
scroll to position [1466, 0]
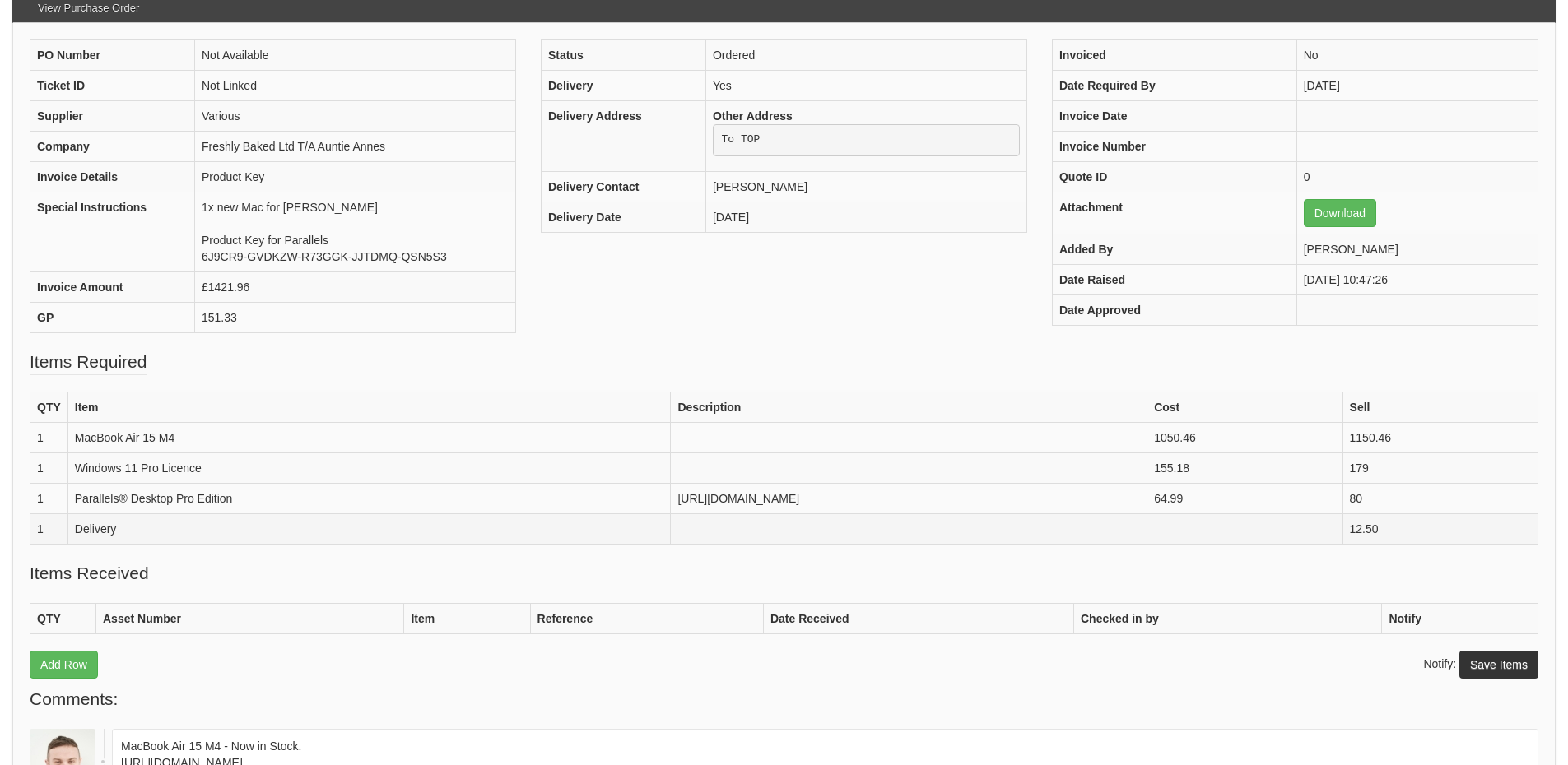
scroll to position [246, 0]
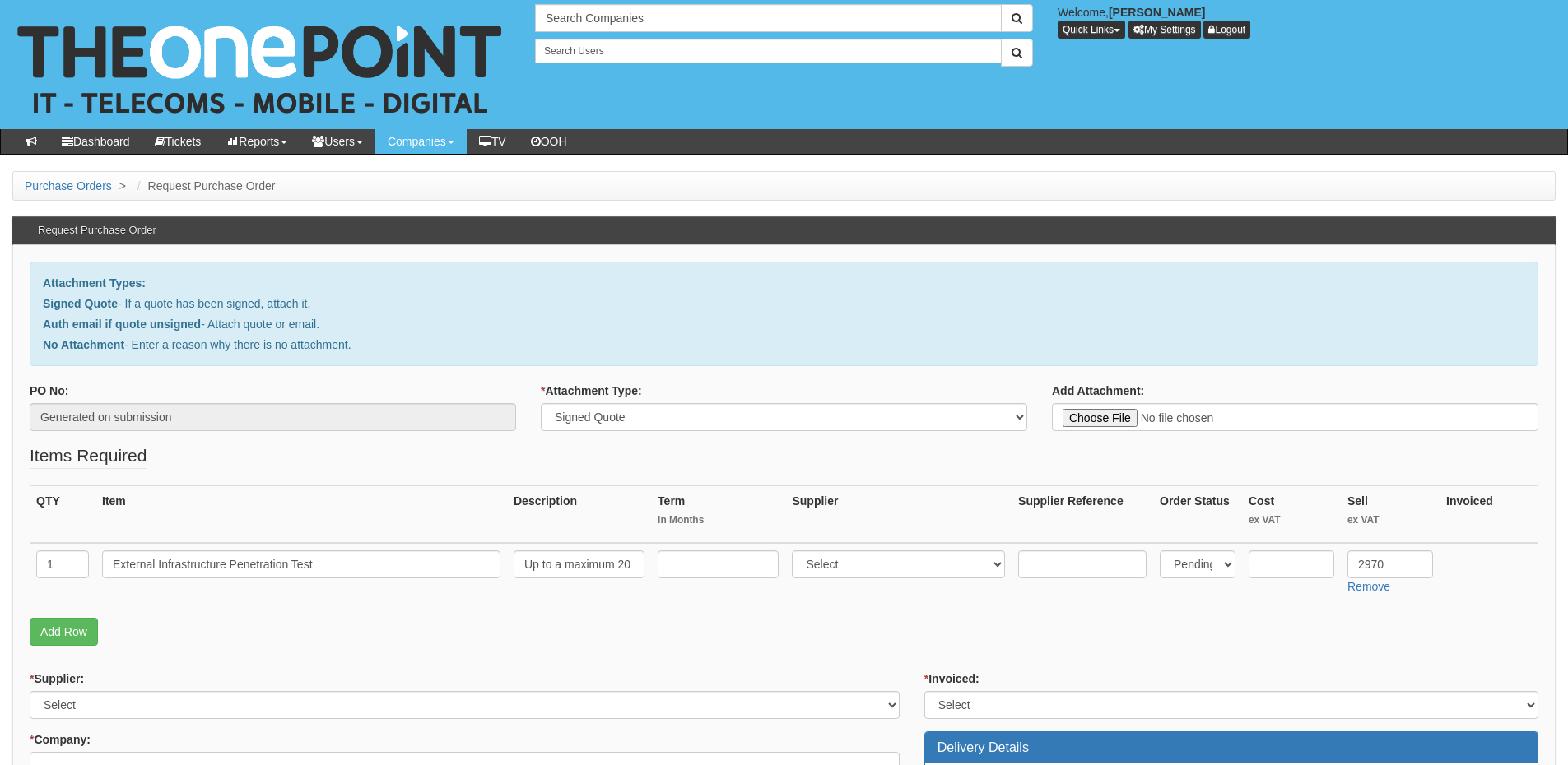
select select "Signed Quote"
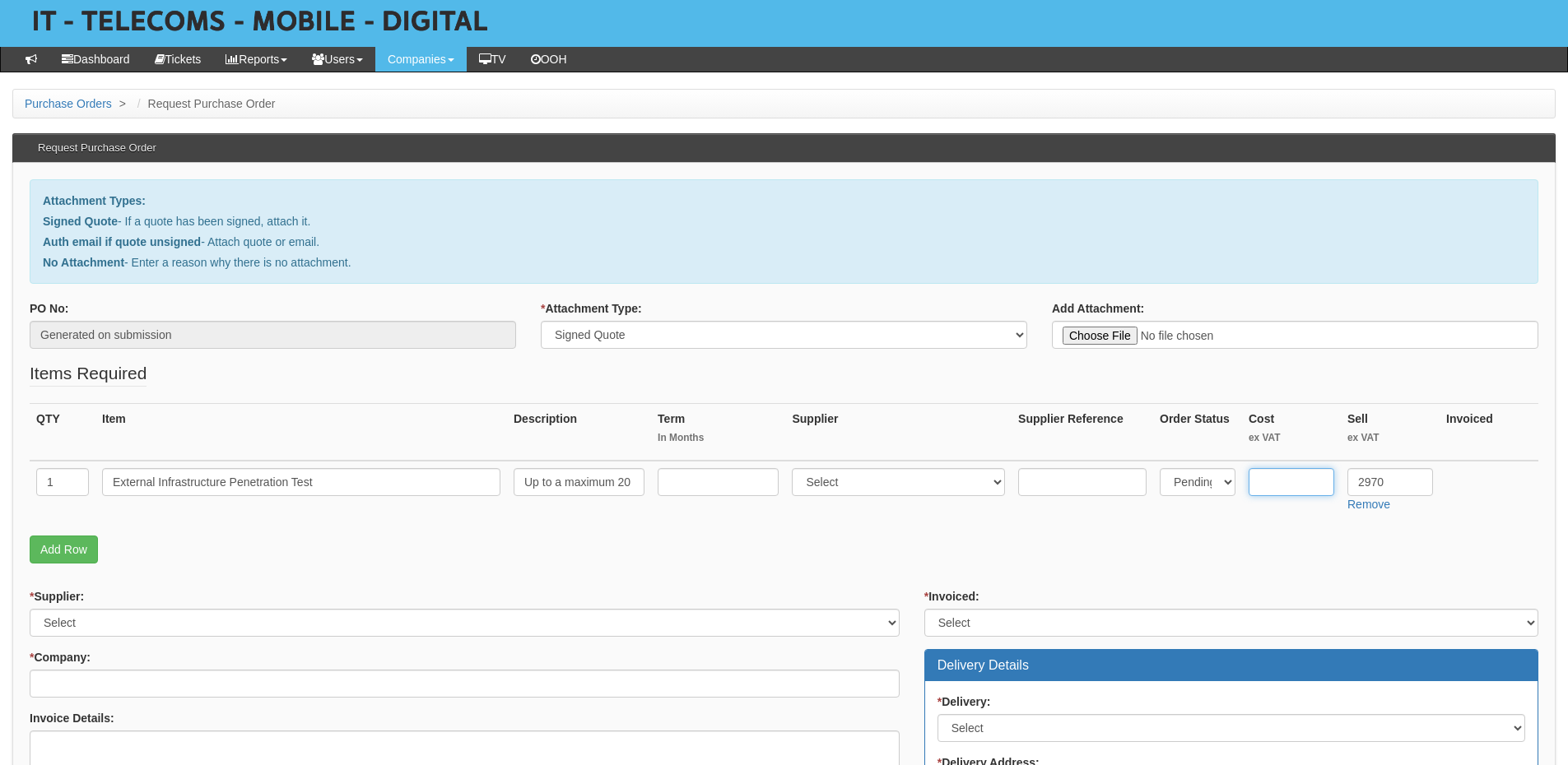
click at [1282, 474] on input "text" at bounding box center [1291, 482] width 85 height 27
type input "900"
click at [830, 487] on select "Select 123 [DOMAIN_NAME] 1Password 3 4Gon [PERSON_NAME] Electric Ltd Abzorb Acc…" at bounding box center [898, 482] width 213 height 27
click at [797, 534] on div "QTY Item Description Term In Months Supplier Supplier Reference Order Status Co…" at bounding box center [783, 468] width 1508 height 133
click at [822, 487] on select "Select 123 [DOMAIN_NAME] 1Password 3 4Gon [PERSON_NAME] Electric Ltd Abzorb Acc…" at bounding box center [898, 482] width 213 height 27
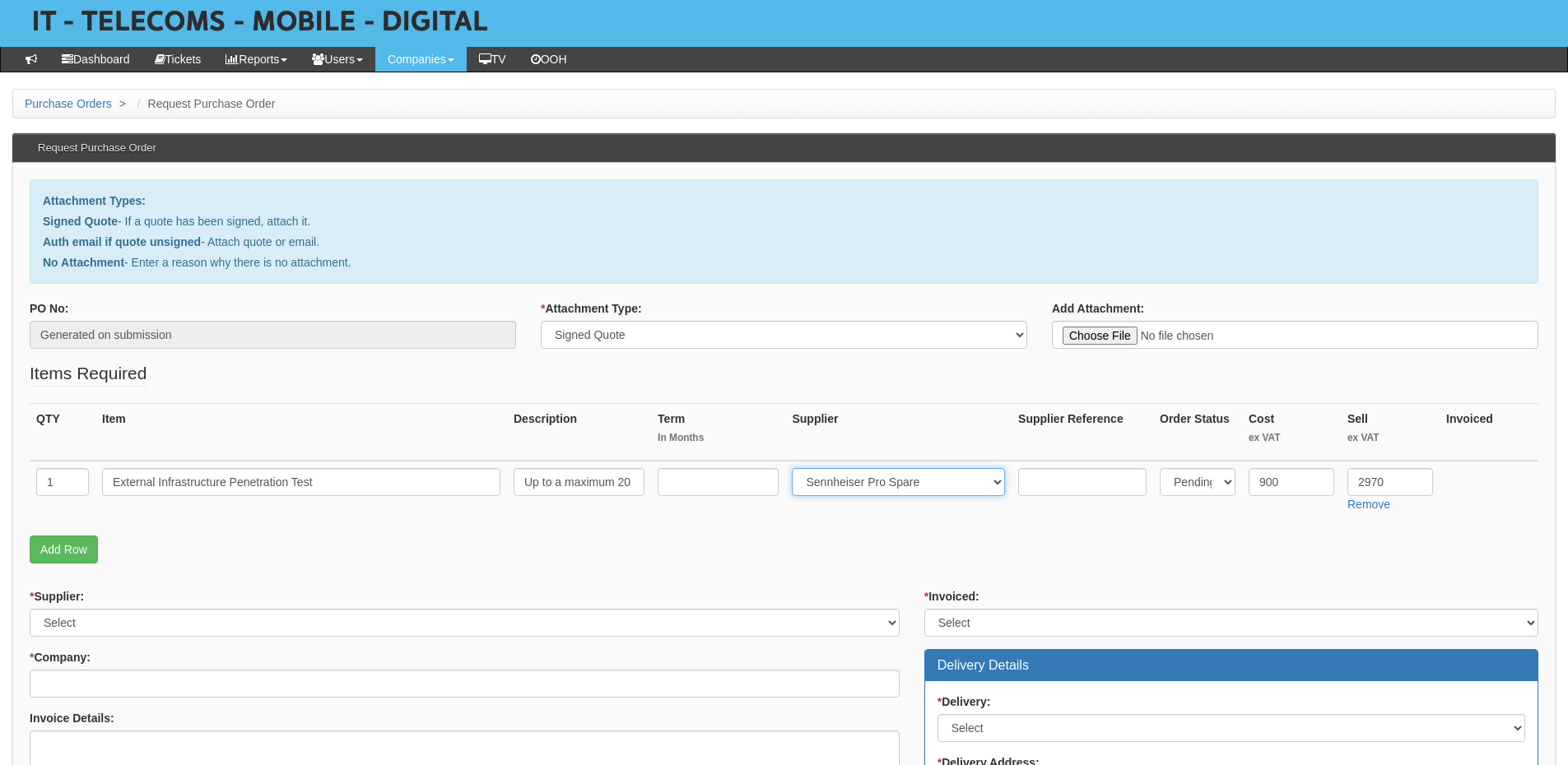
select select "124"
click at [796, 468] on select "Select 123 REG.co.uk 1Password 3 4Gon AA Jones Electric Ltd Abzorb Access Group…" at bounding box center [898, 482] width 213 height 27
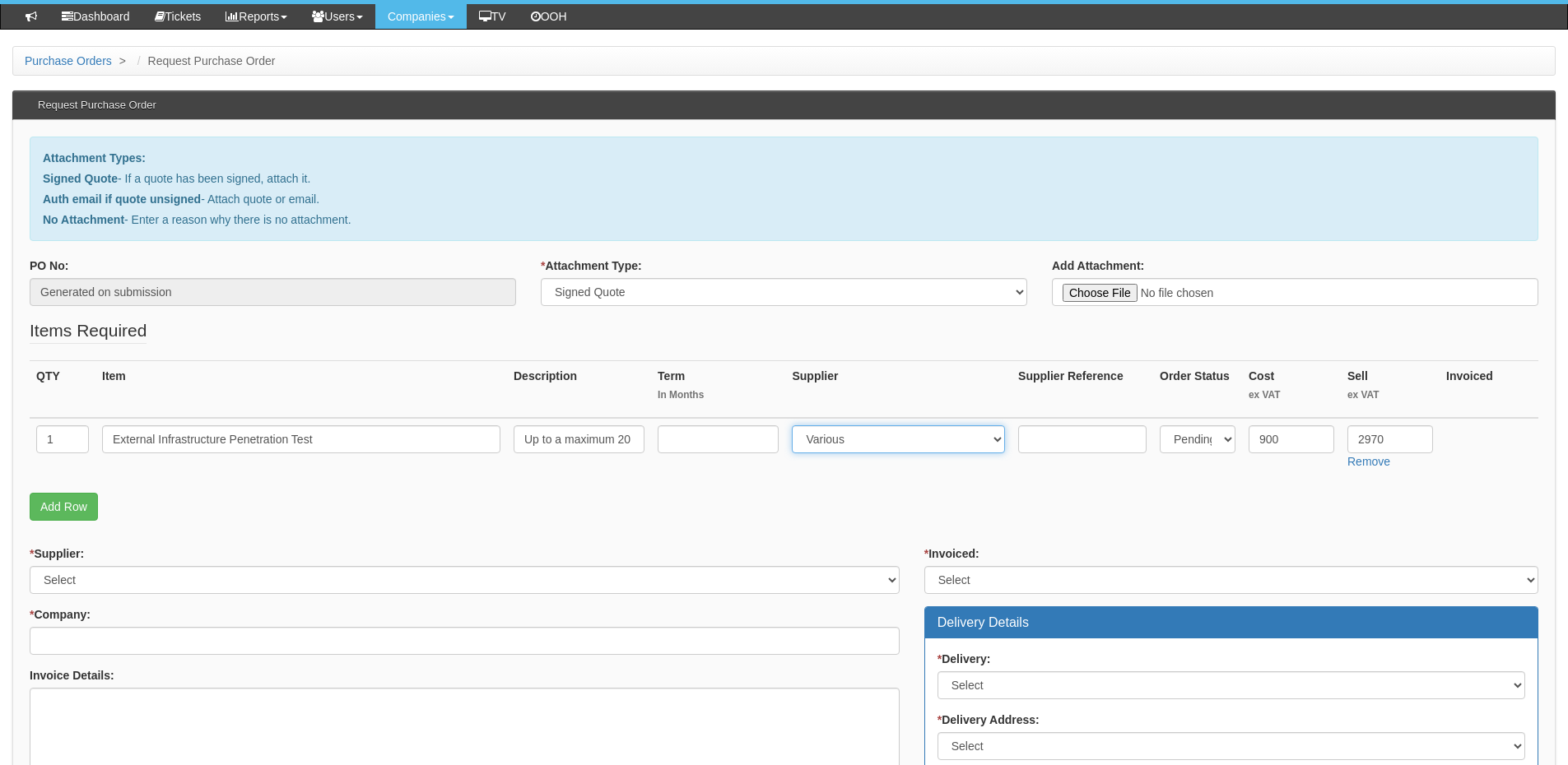
scroll to position [165, 0]
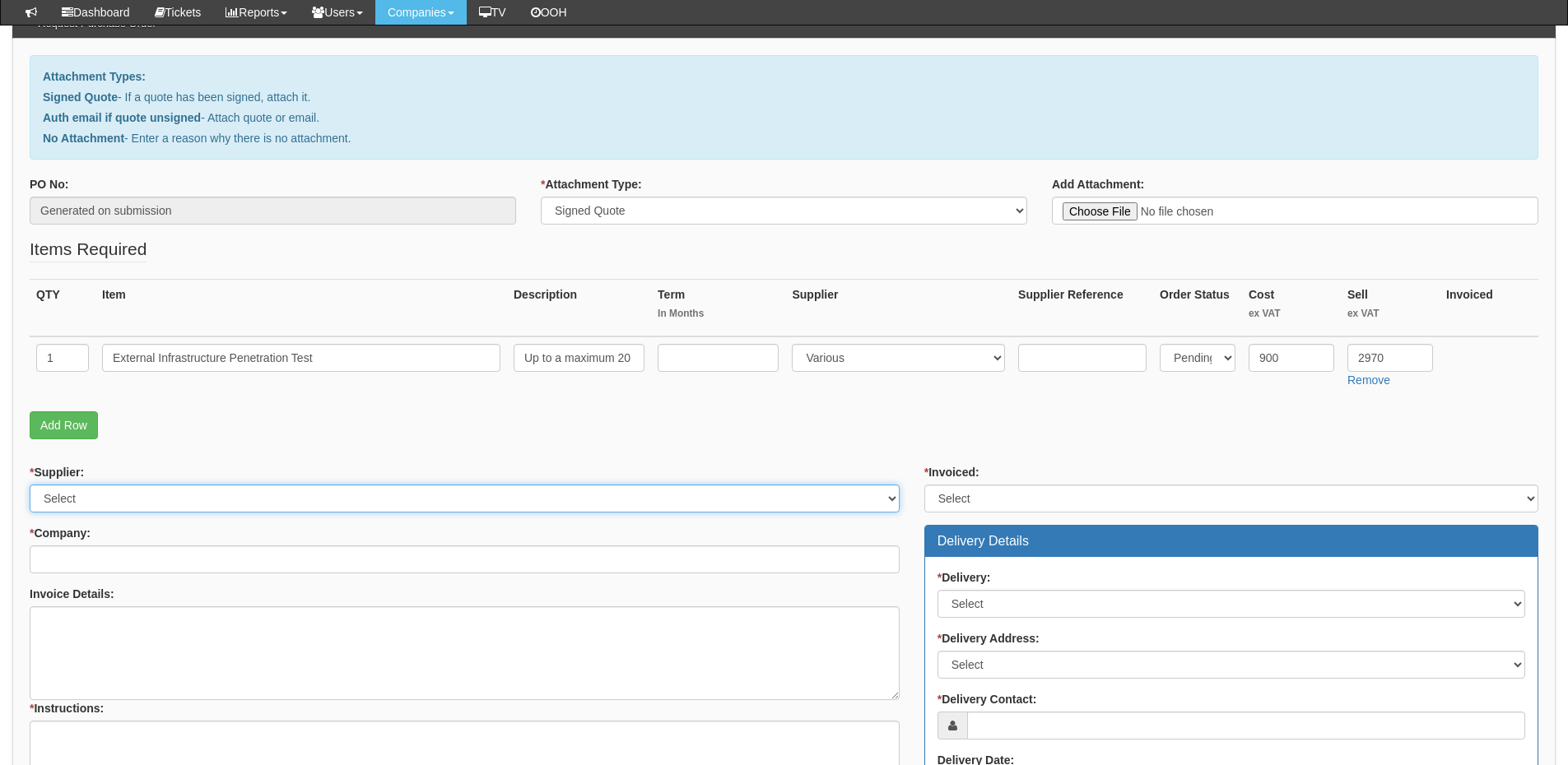
click at [183, 507] on select "Select 123 REG.co.uk 1Password 3 4Gon AA Jones Electric Ltd Abzorb Access Group…" at bounding box center [464, 498] width 869 height 27
select select "124"
click at [29, 484] on select "Select 123 REG.co.uk 1Password 3 4Gon AA Jones Electric Ltd Abzorb Access Group…" at bounding box center [464, 498] width 869 height 27
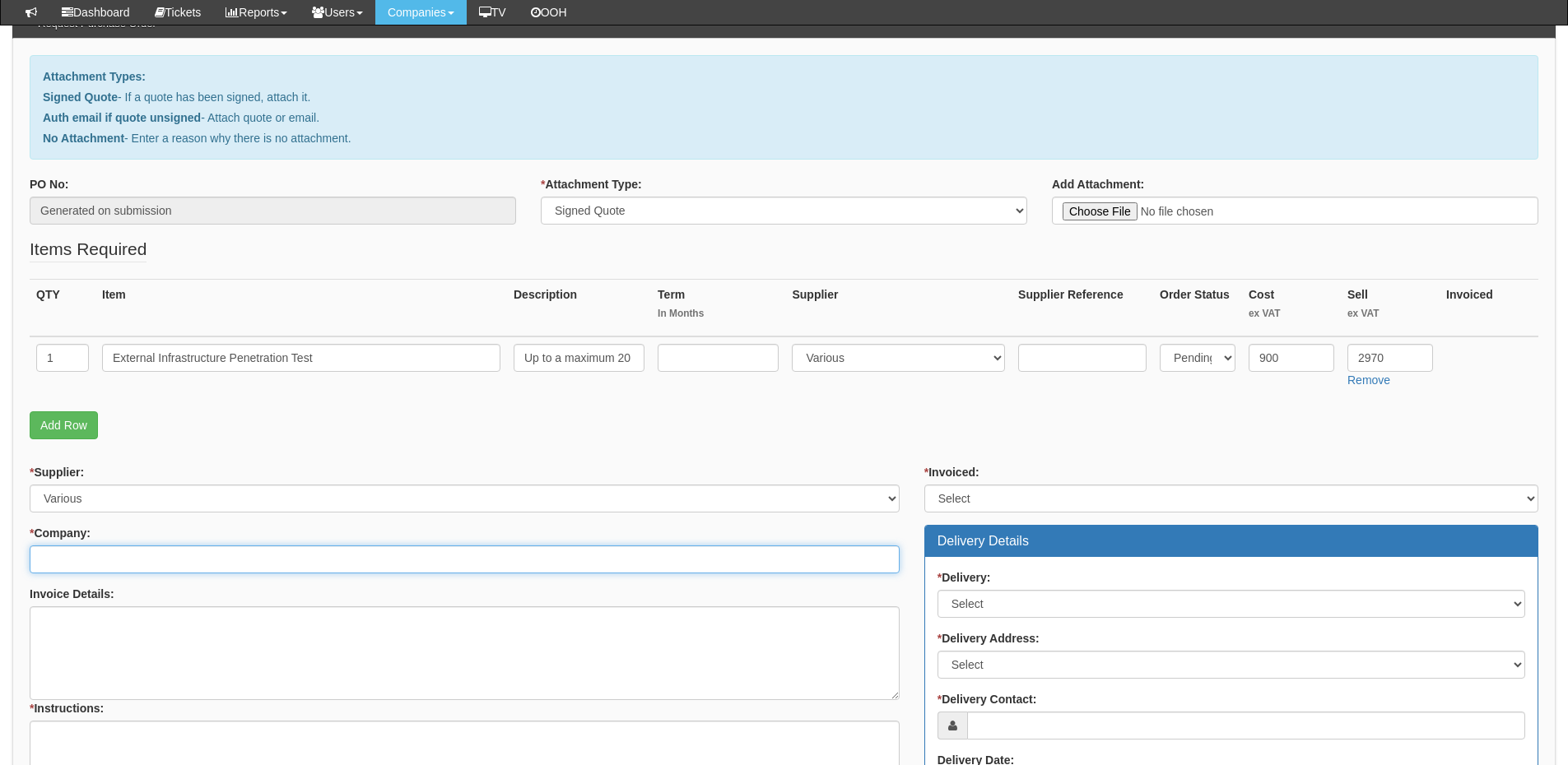
click at [167, 560] on input "* Company:" at bounding box center [464, 559] width 869 height 27
click at [118, 566] on input "* Company:" at bounding box center [464, 559] width 869 height 27
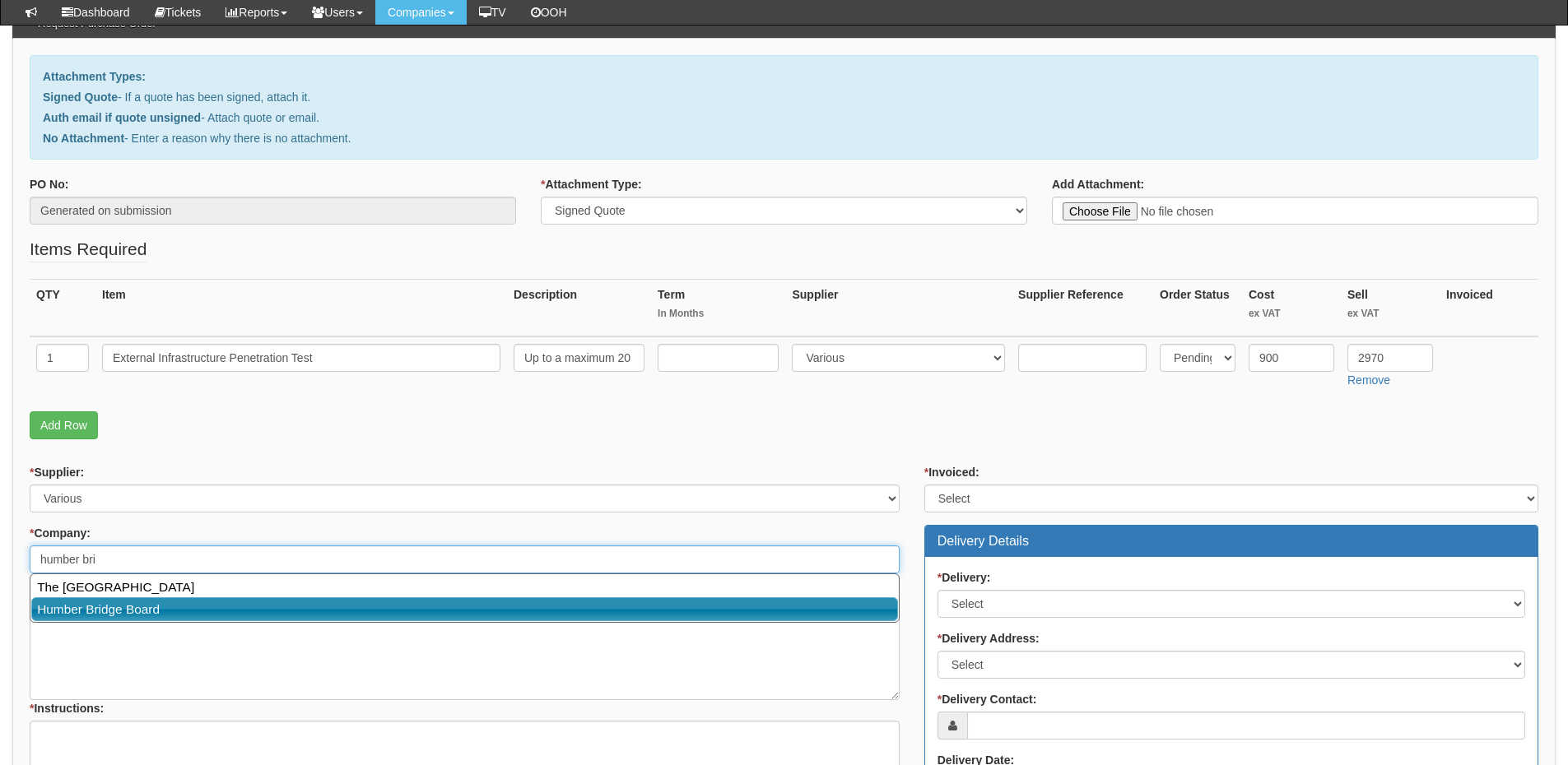
click at [122, 599] on link "Humber Bridge Board" at bounding box center [465, 609] width 867 height 24
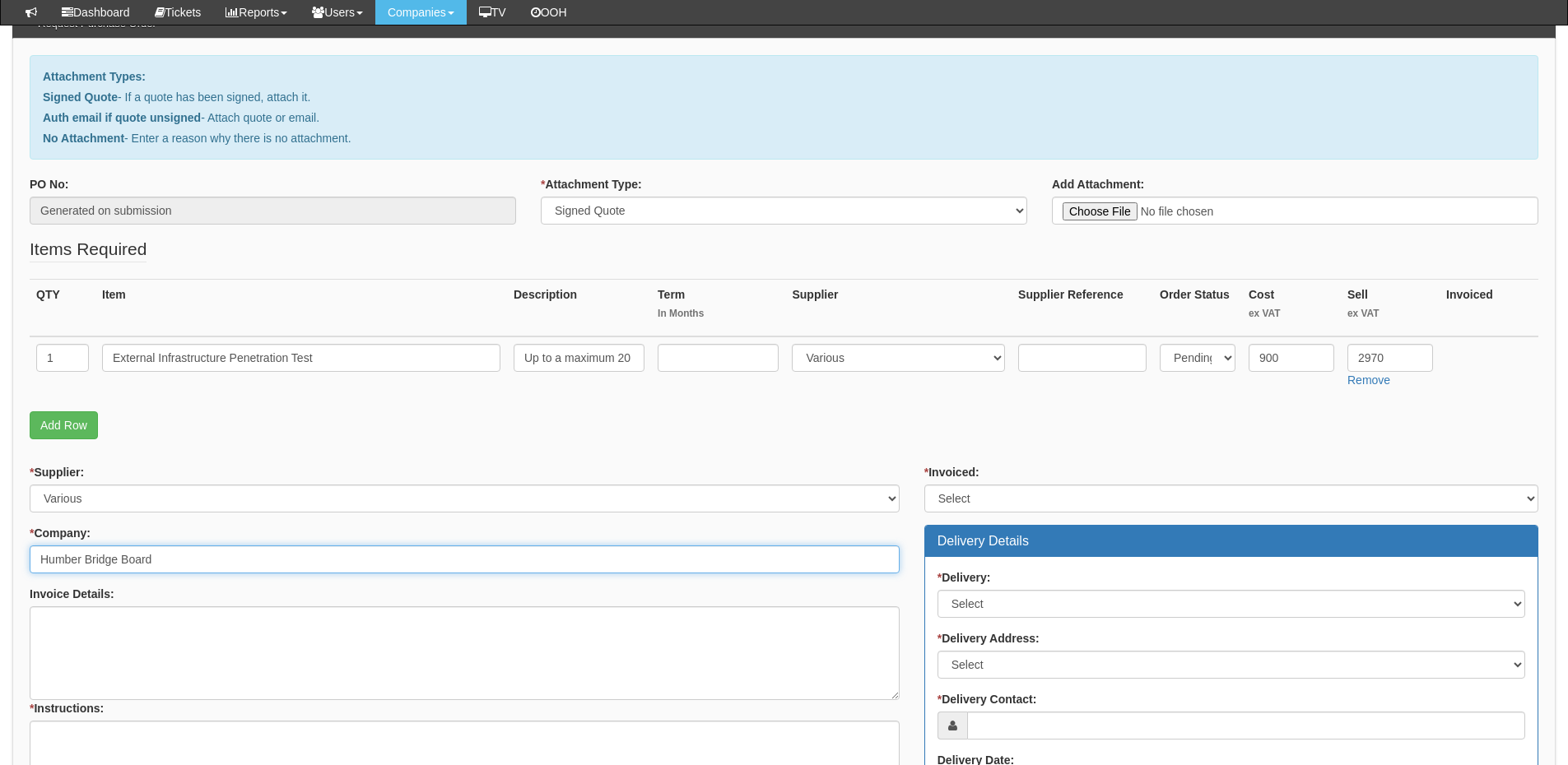
type input "Humber Bridge Board"
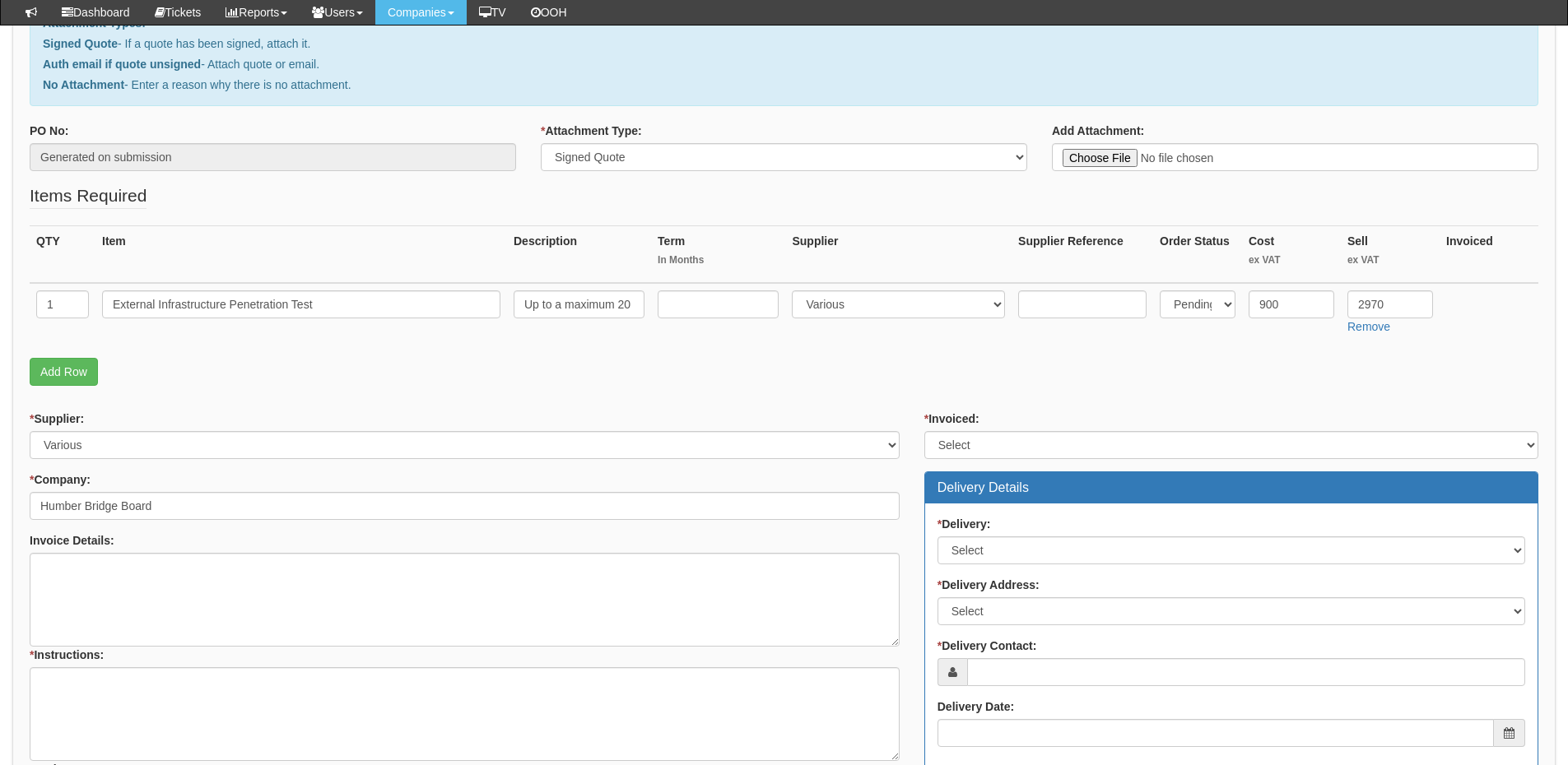
scroll to position [246, 0]
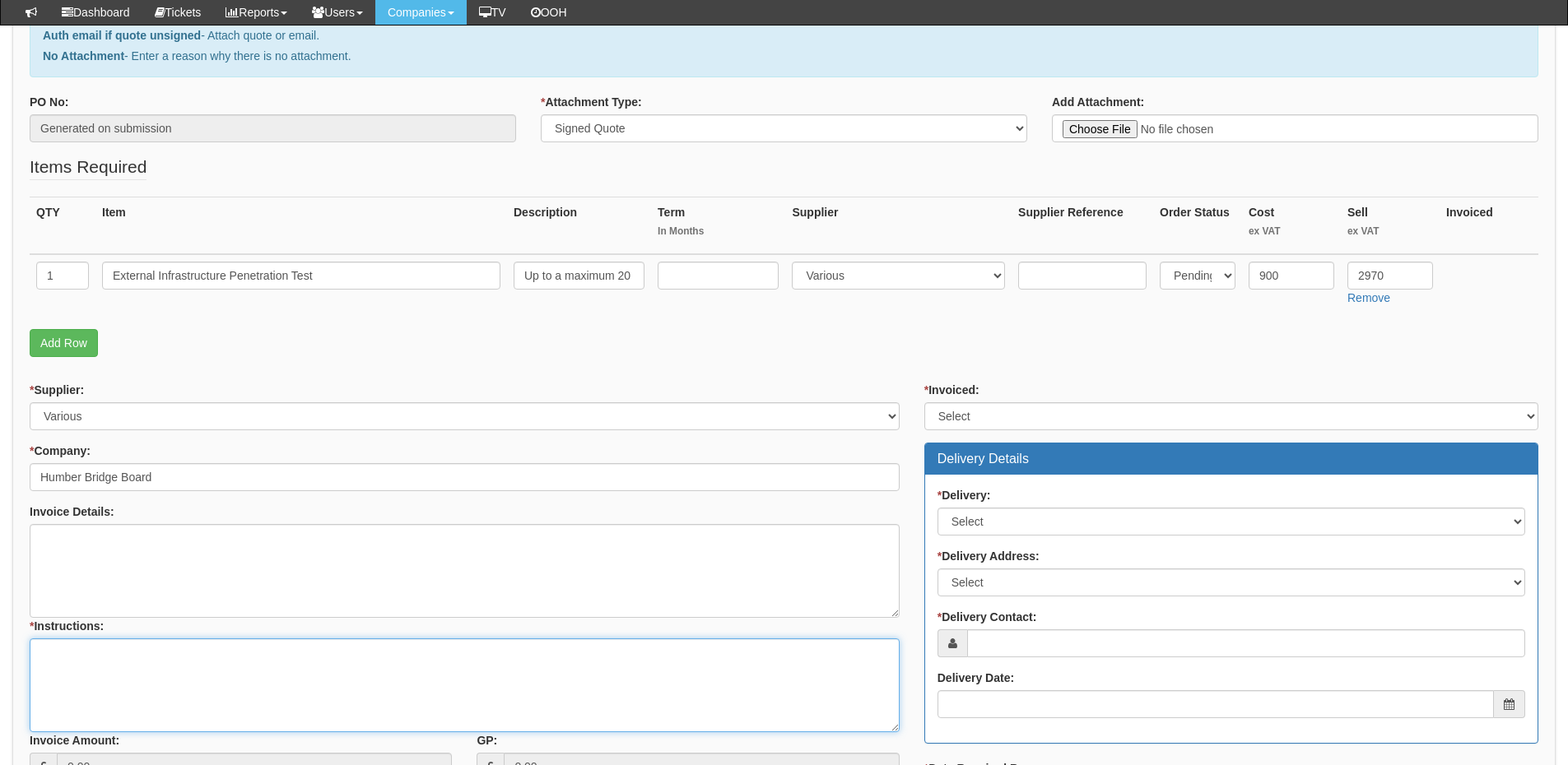
drag, startPoint x: 254, startPoint y: 682, endPoint x: 258, endPoint y: 654, distance: 28.3
click at [254, 682] on textarea "* Instructions:" at bounding box center [464, 684] width 869 height 93
drag, startPoint x: 229, startPoint y: 272, endPoint x: 332, endPoint y: 271, distance: 103.0
click at [332, 271] on input "External Infrastructure Penetration Test" at bounding box center [301, 275] width 398 height 27
click at [113, 656] on textarea "* Instructions:" at bounding box center [464, 684] width 869 height 93
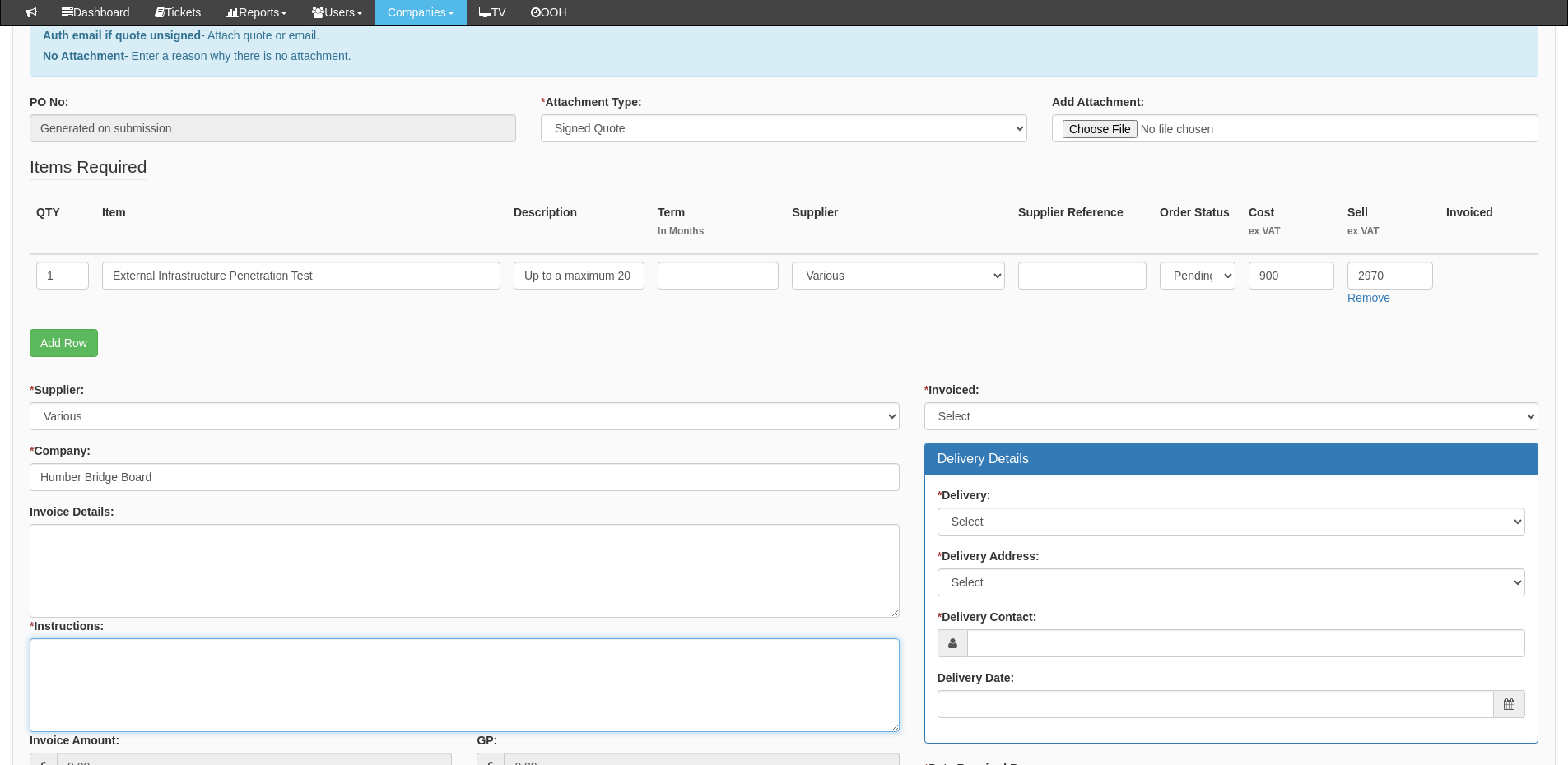
paste textarea "Penetration Test"
type textarea "Penetration Test"
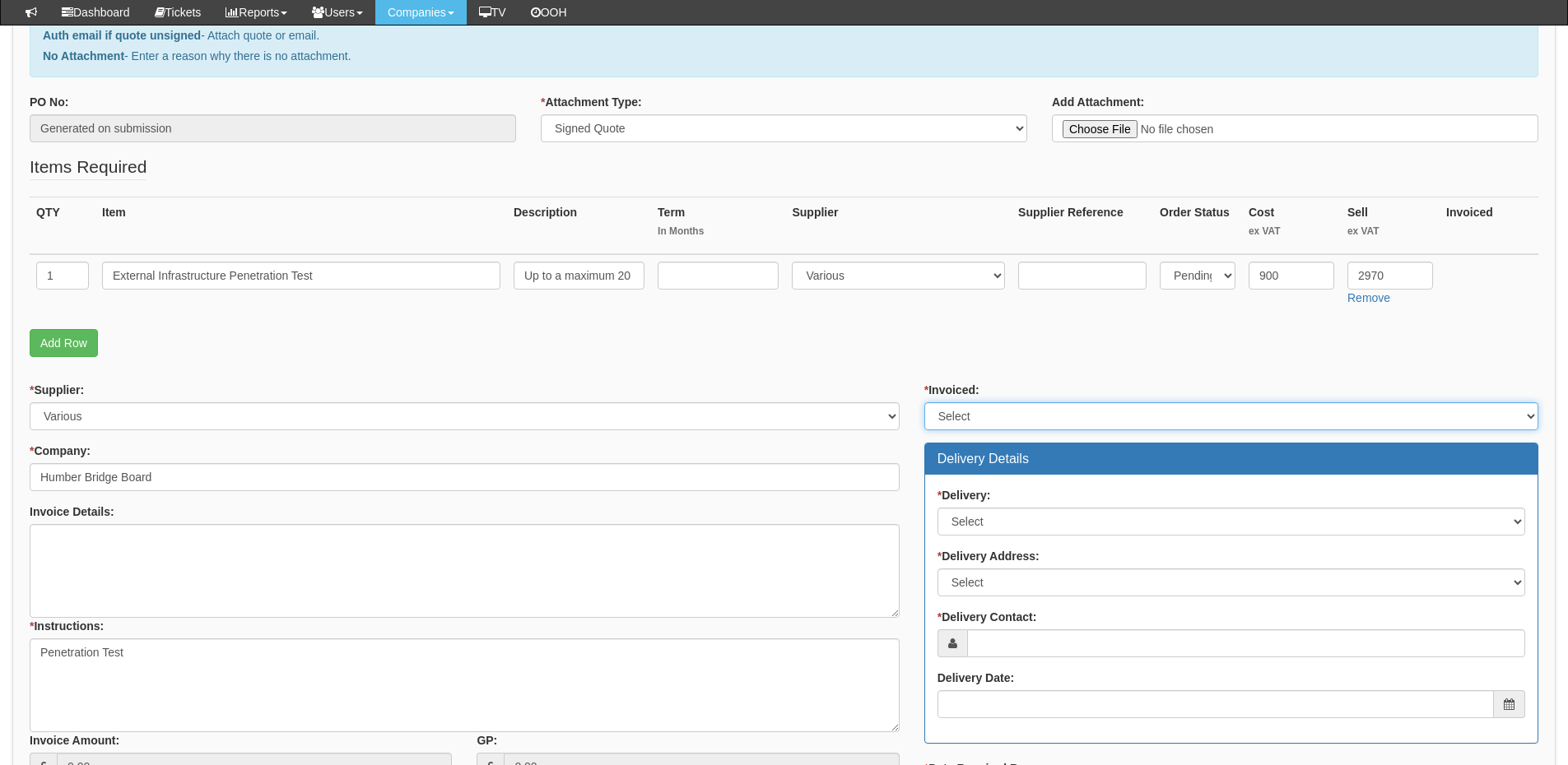
click at [955, 416] on select "Select Yes No N/A STB (part of order)" at bounding box center [1231, 416] width 614 height 27
select select "2"
click at [924, 403] on select "Select Yes No N/A STB (part of order)" at bounding box center [1231, 416] width 614 height 27
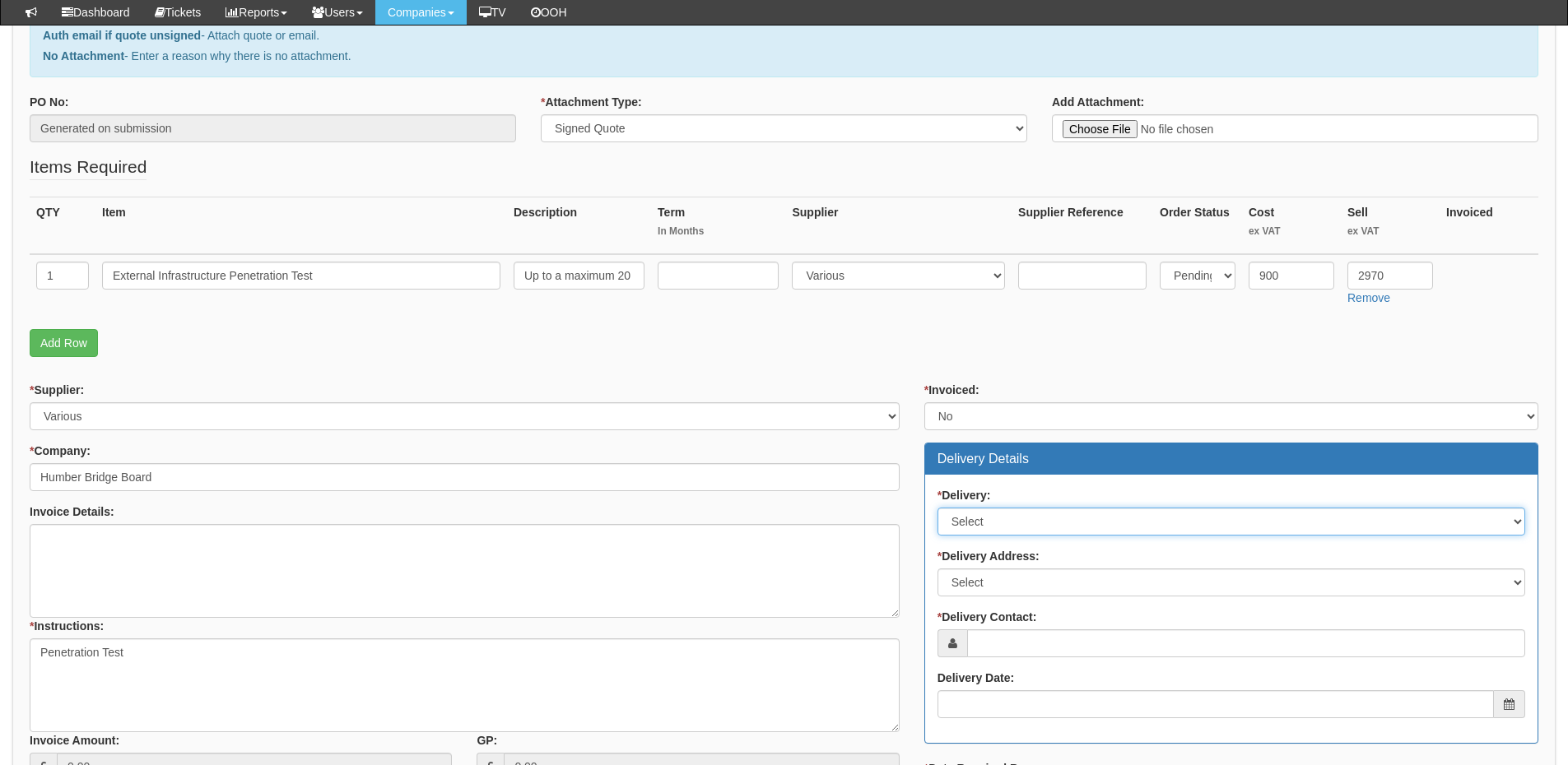
click at [998, 526] on select "Select No Not Applicable Yes" at bounding box center [1231, 521] width 588 height 27
select select "3"
click at [937, 508] on select "Select No Not Applicable Yes" at bounding box center [1231, 521] width 588 height 27
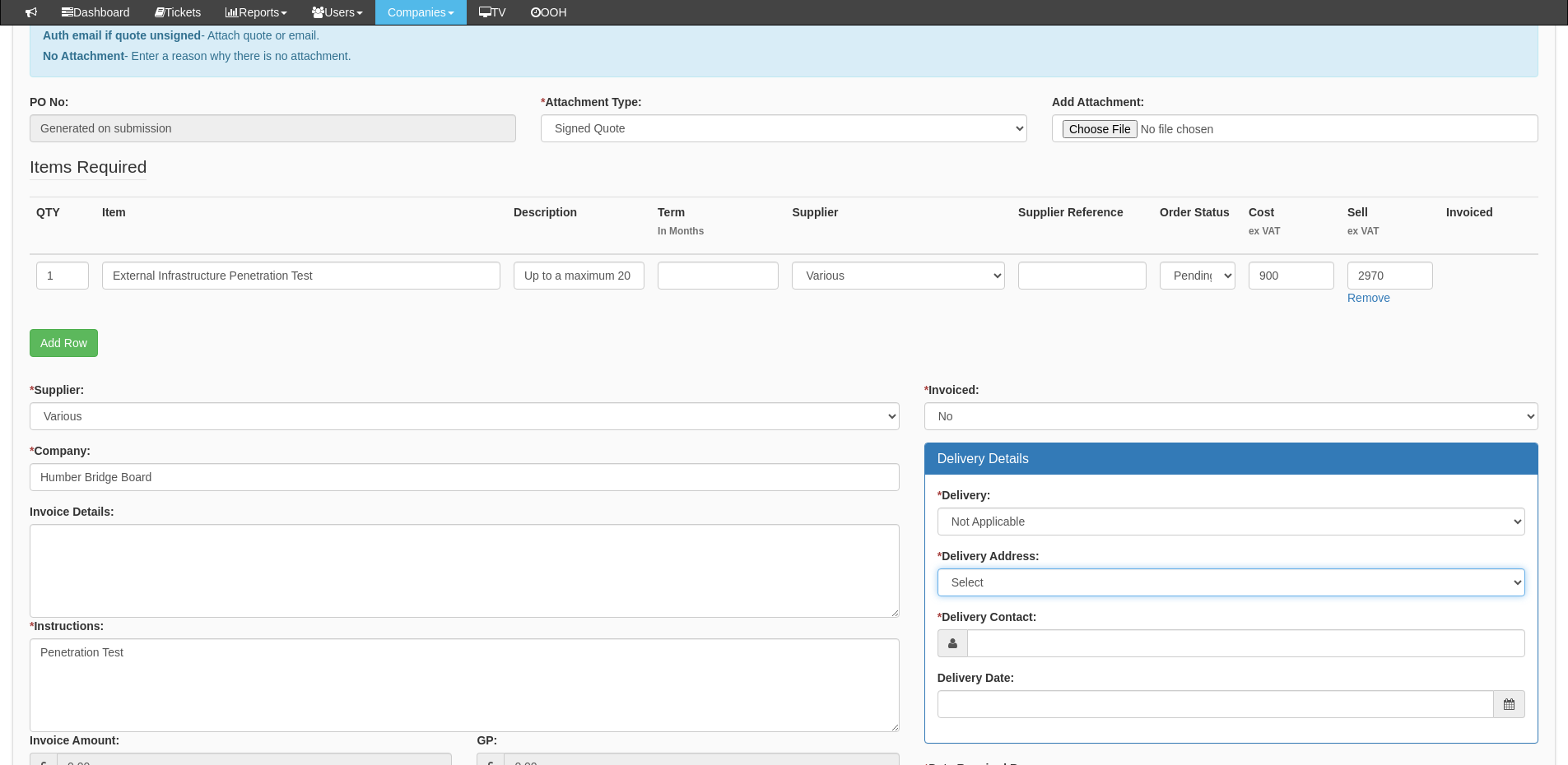
click at [992, 583] on select "Select Not Applicable Main Address - HU13 OJG Other" at bounding box center [1231, 582] width 588 height 27
select select "N/A"
click at [937, 569] on select "Select Not Applicable Main Address - HU13 OJG Other" at bounding box center [1231, 582] width 588 height 27
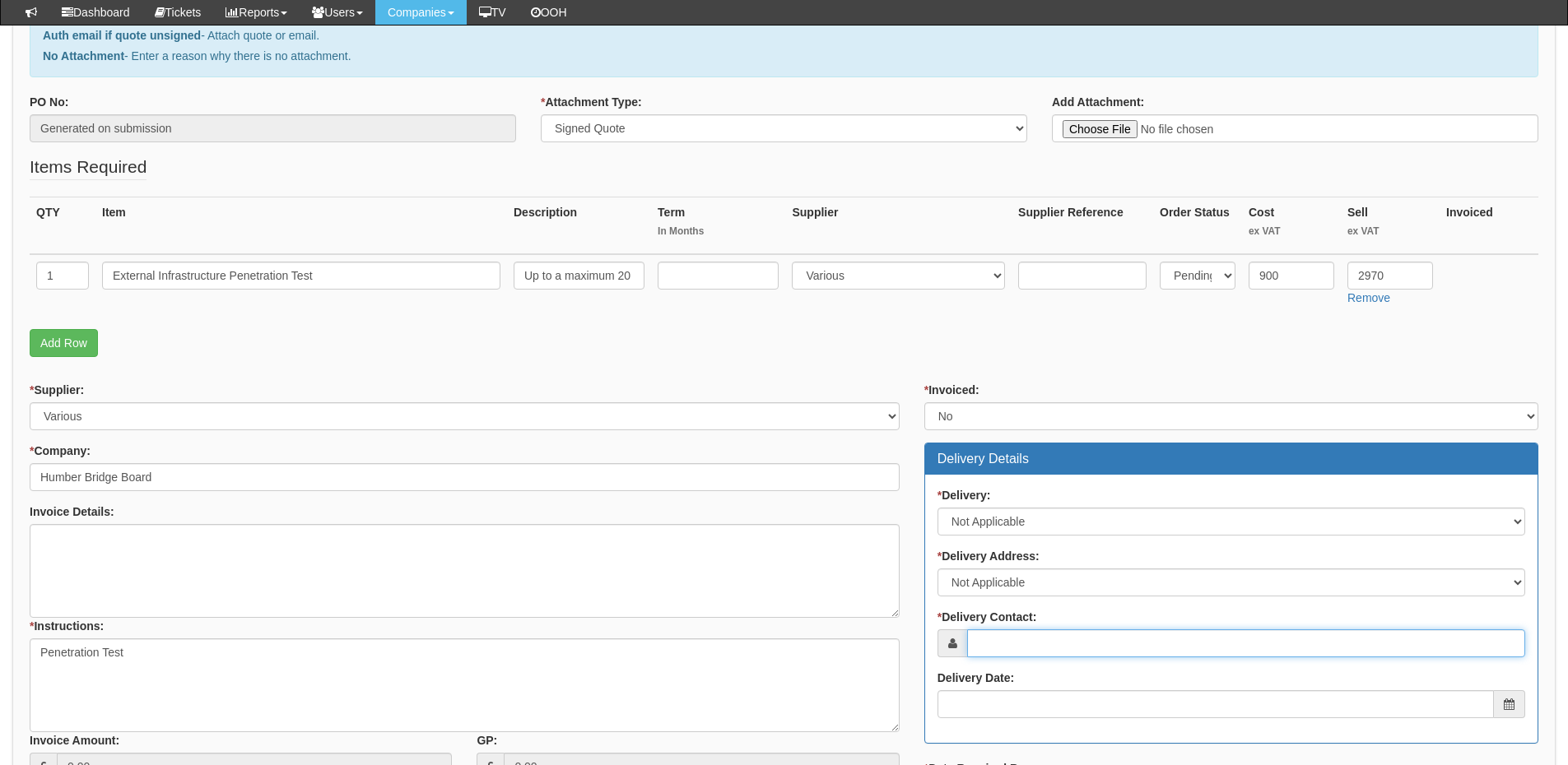
click at [1040, 656] on input "* Delivery Contact:" at bounding box center [1246, 643] width 558 height 27
paste input "Daniell Brown"
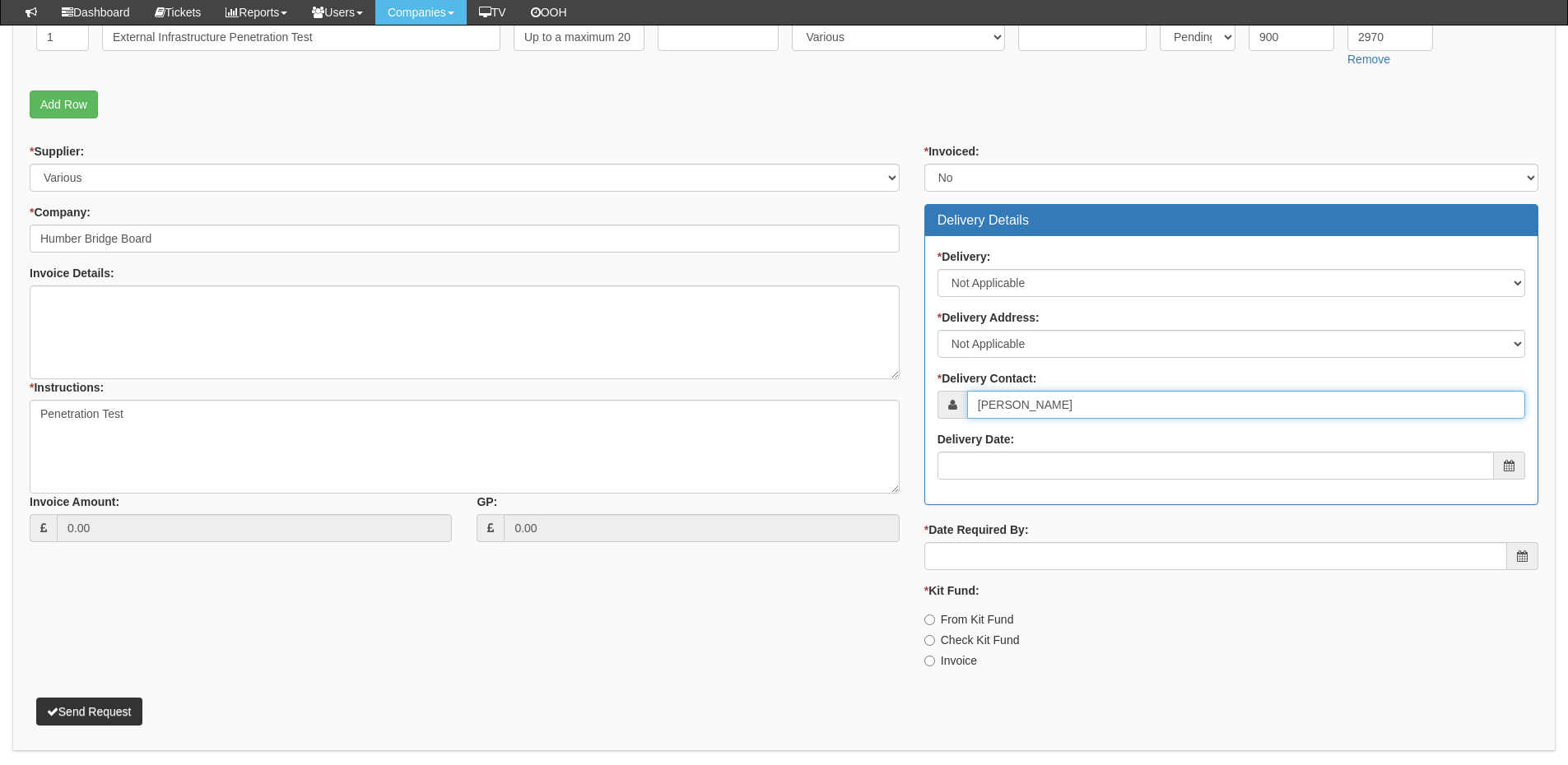
scroll to position [494, 0]
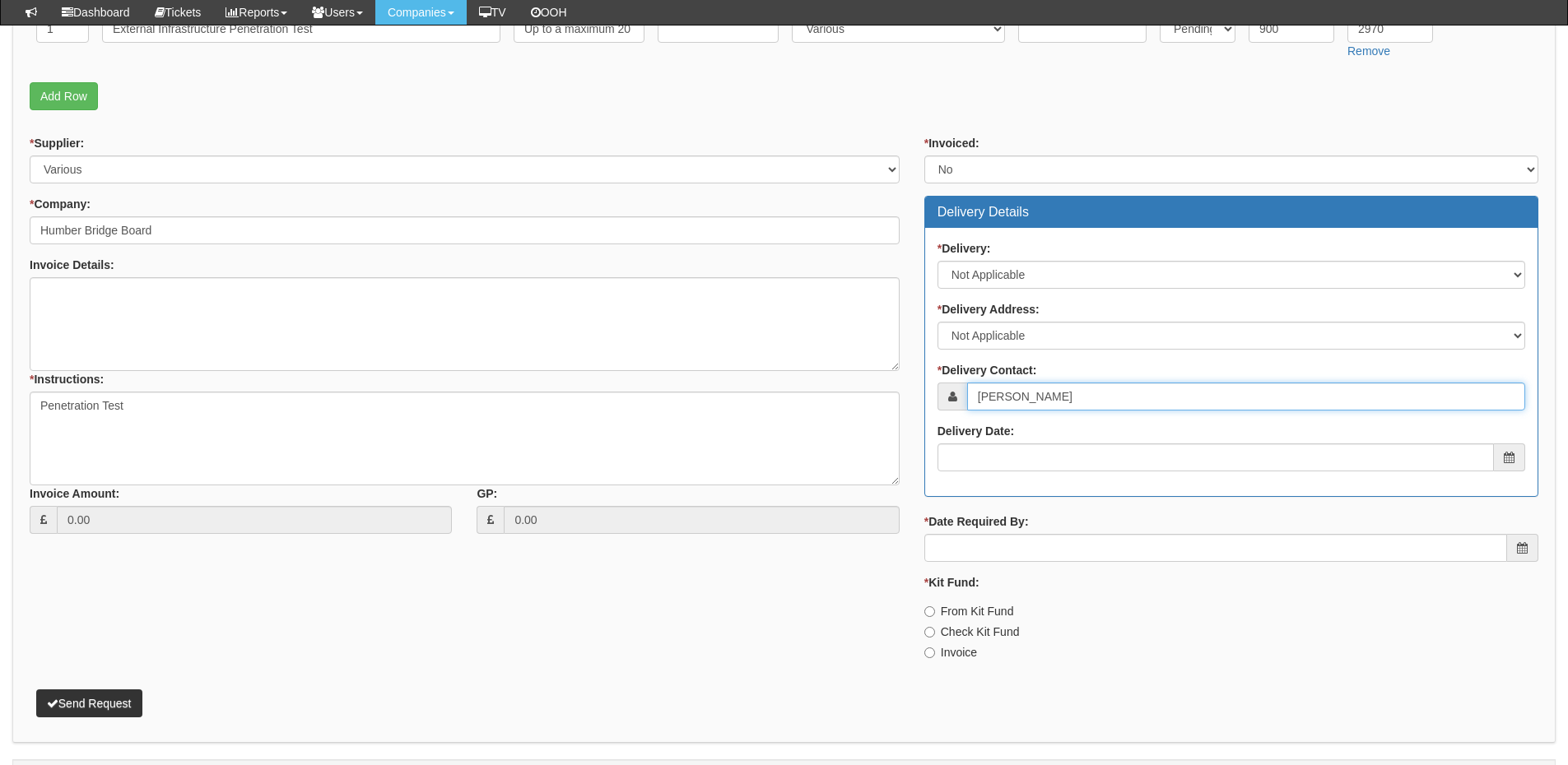
type input "Daniell Brown"
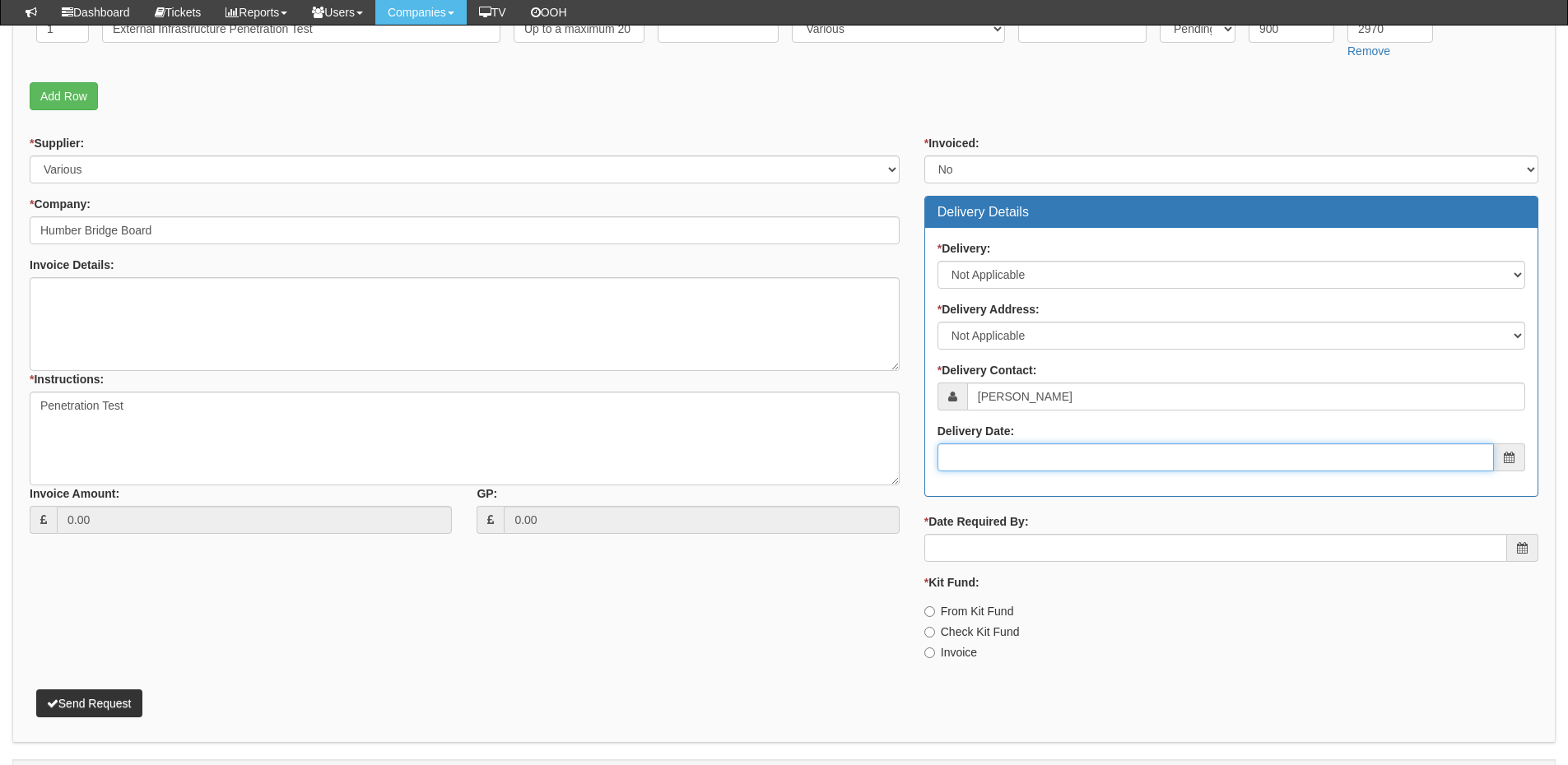
click at [995, 453] on input "Delivery Date:" at bounding box center [1215, 457] width 556 height 27
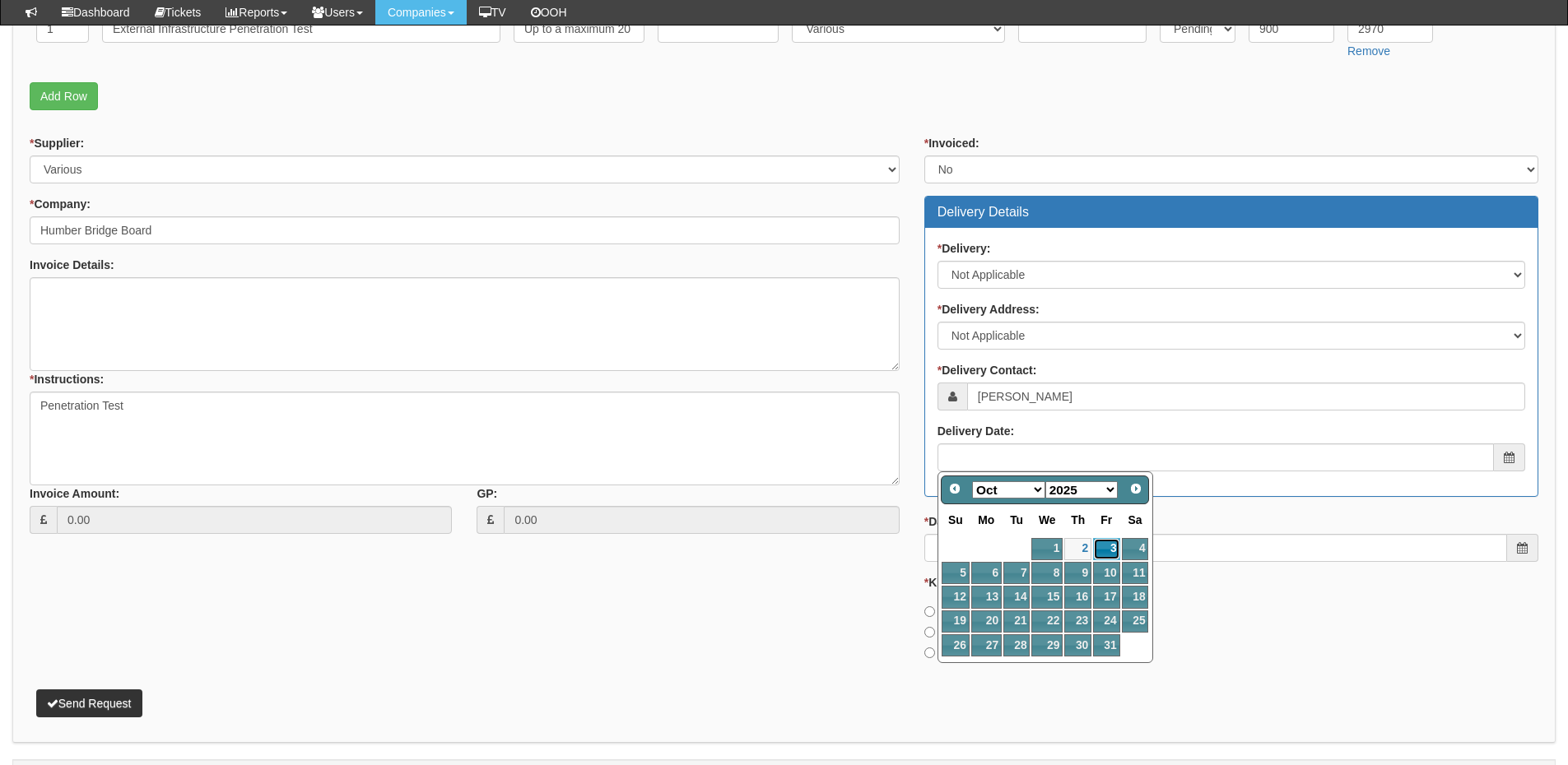
click at [1098, 549] on link "3" at bounding box center [1105, 549] width 27 height 23
type input "[DATE]"
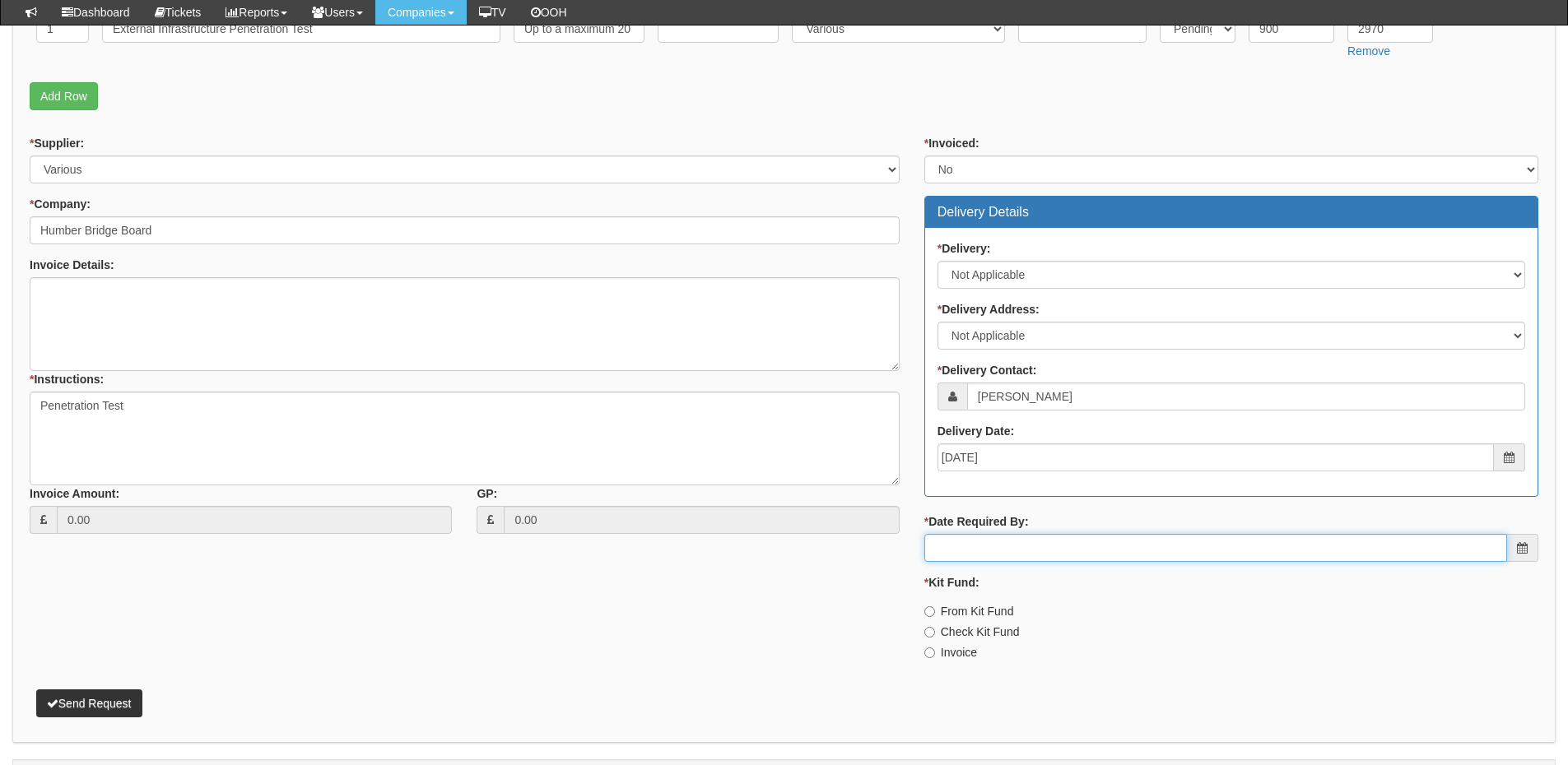
click at [1045, 539] on input "* Date Required By:" at bounding box center [1215, 548] width 583 height 27
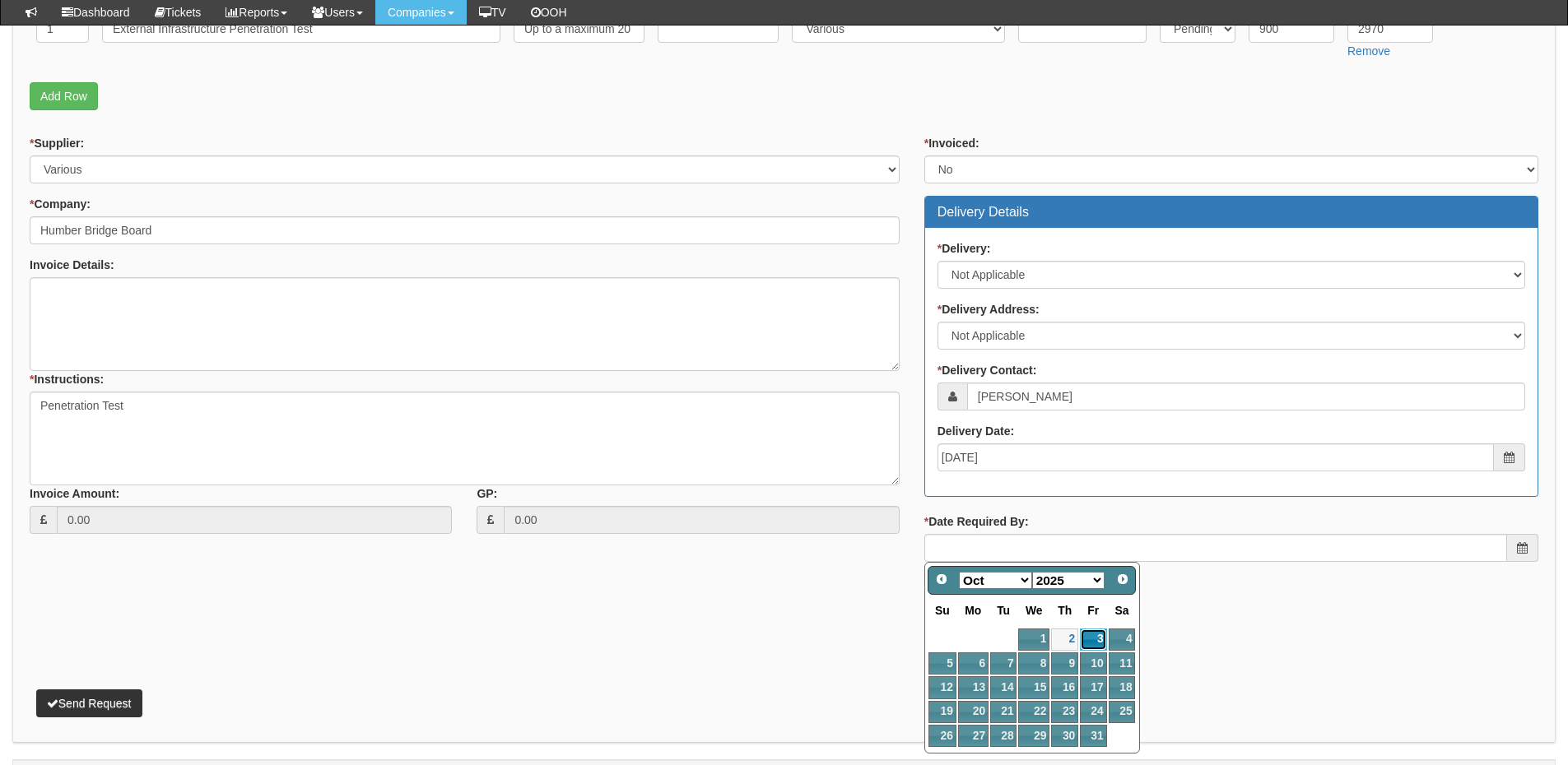
click at [1088, 639] on link "3" at bounding box center [1092, 639] width 27 height 23
type input "[DATE]"
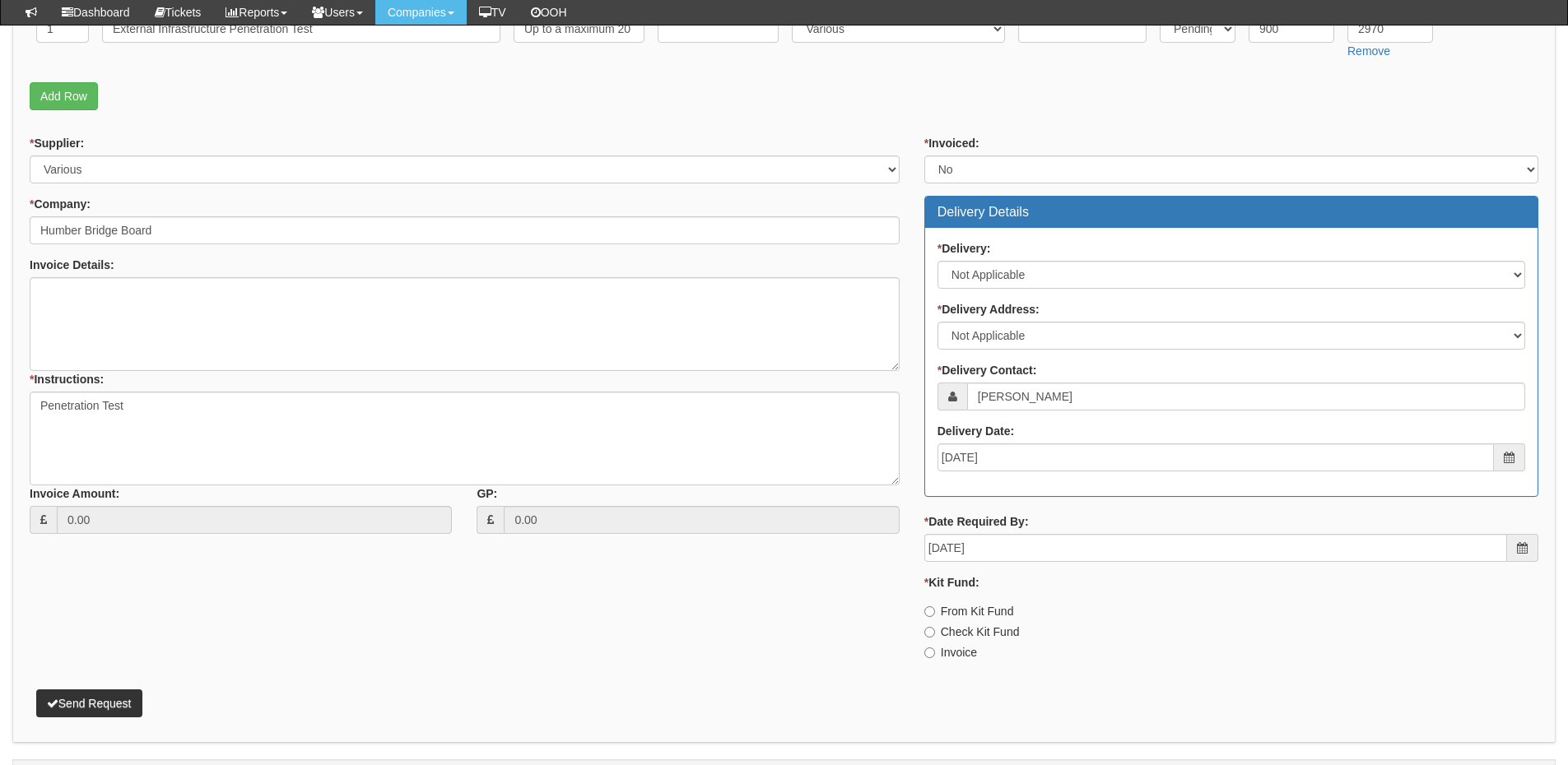
click at [964, 656] on label "Invoice" at bounding box center [951, 652] width 53 height 17
click at [934, 656] on input "Invoice" at bounding box center [929, 652] width 11 height 11
radio input "true"
click at [135, 706] on button "Send Request" at bounding box center [89, 703] width 106 height 27
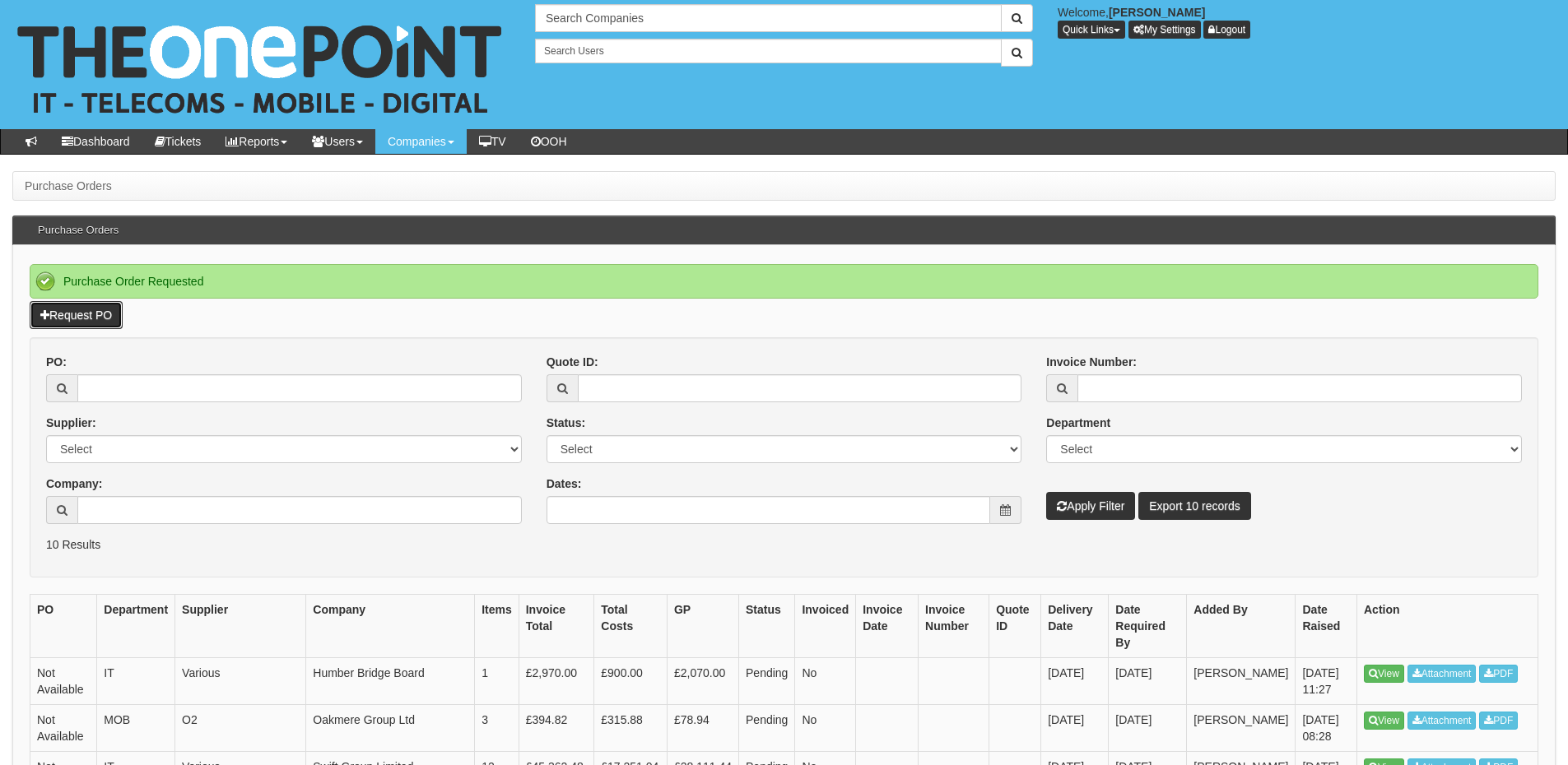
click at [96, 319] on link "Request PO" at bounding box center [76, 315] width 93 height 27
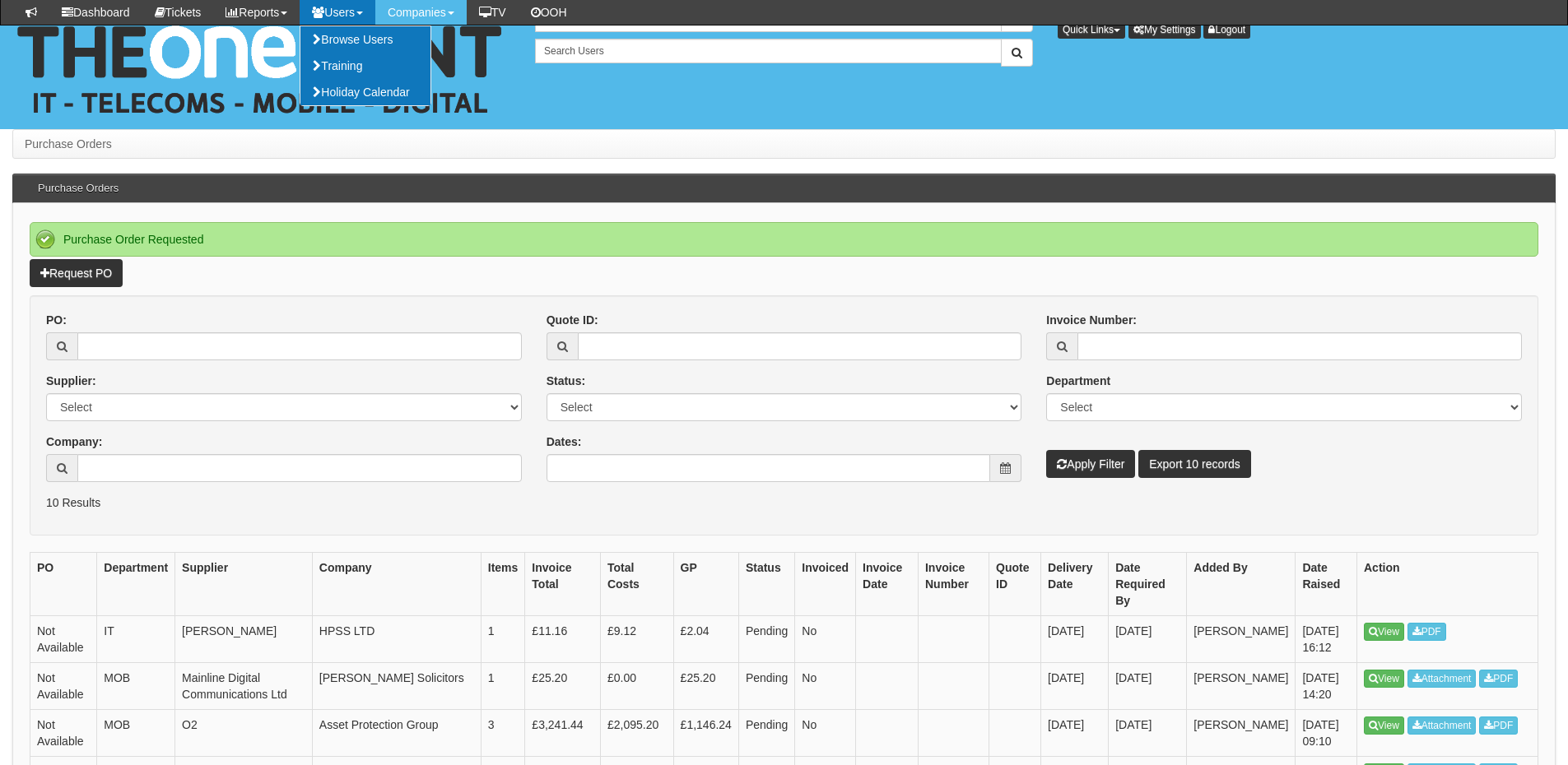
scroll to position [165, 0]
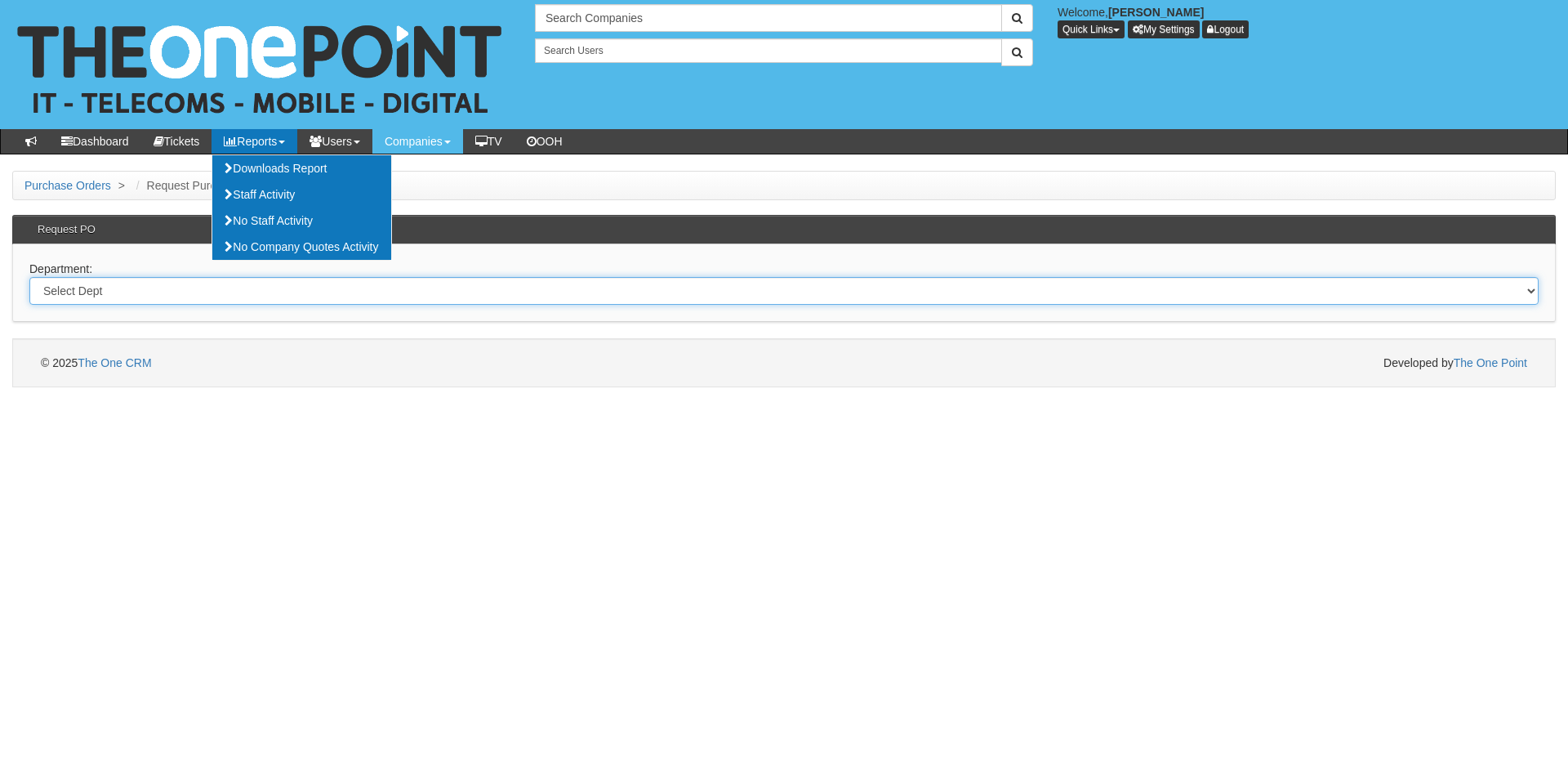
click at [228, 296] on select "Select Dept Digital Internal IT Mobiles Marketing Telecoms" at bounding box center [784, 291] width 1509 height 27
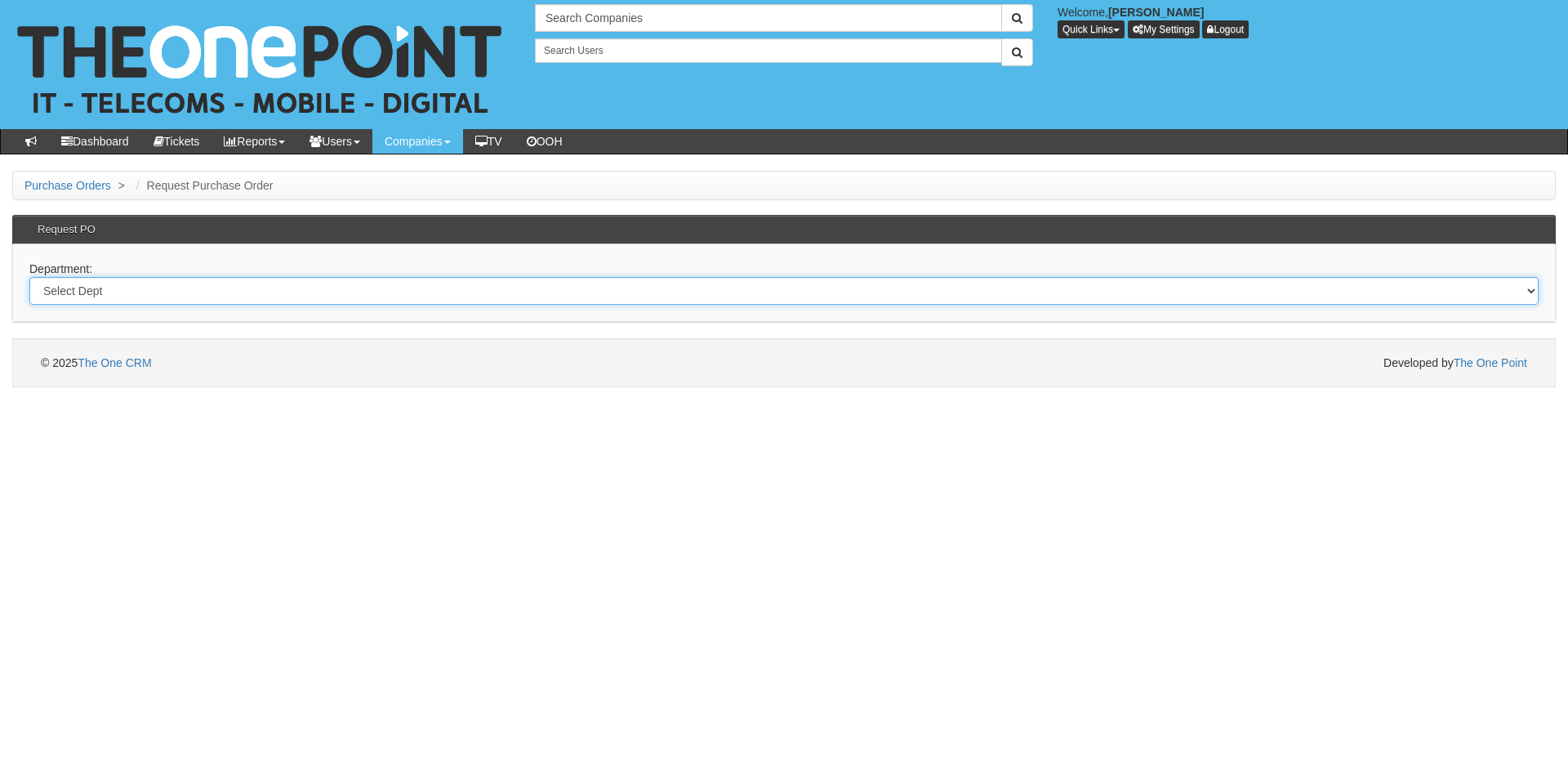
select select "?pipeID=&dept=IT"
click at [29, 277] on select "Select Dept Digital Internal IT Mobiles Marketing Telecoms" at bounding box center [784, 291] width 1509 height 27
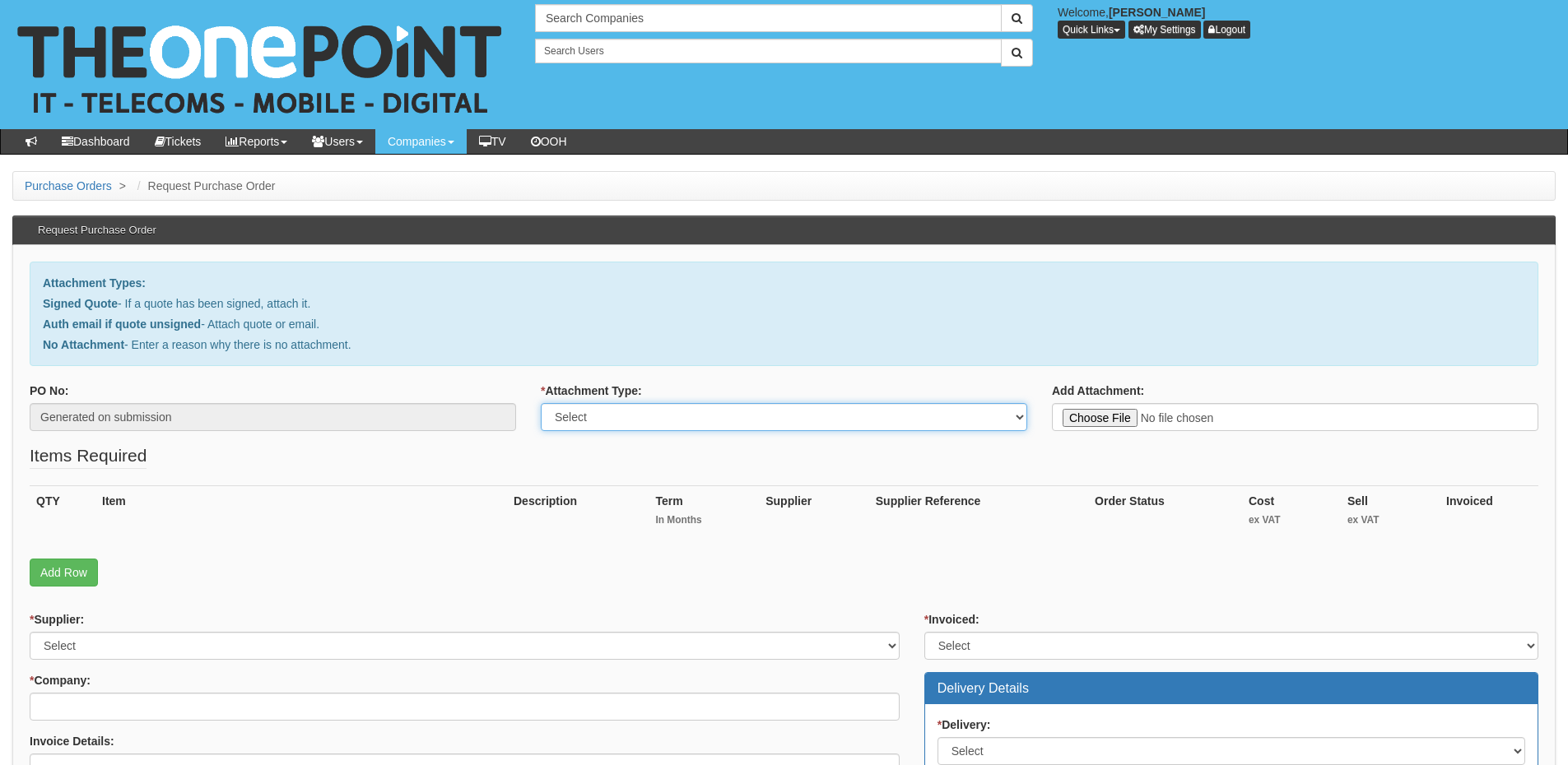
click at [626, 415] on select "Select Signed Quote Auth email with quote if unsigned No Attachment" at bounding box center [783, 416] width 486 height 27
select select "Signed Quote"
click at [540, 403] on select "Select Signed Quote Auth email with quote if unsigned No Attachment" at bounding box center [783, 416] width 486 height 27
type input "C:\fakepath\TDR Training - x8 NEW Additional Devices.pdf"
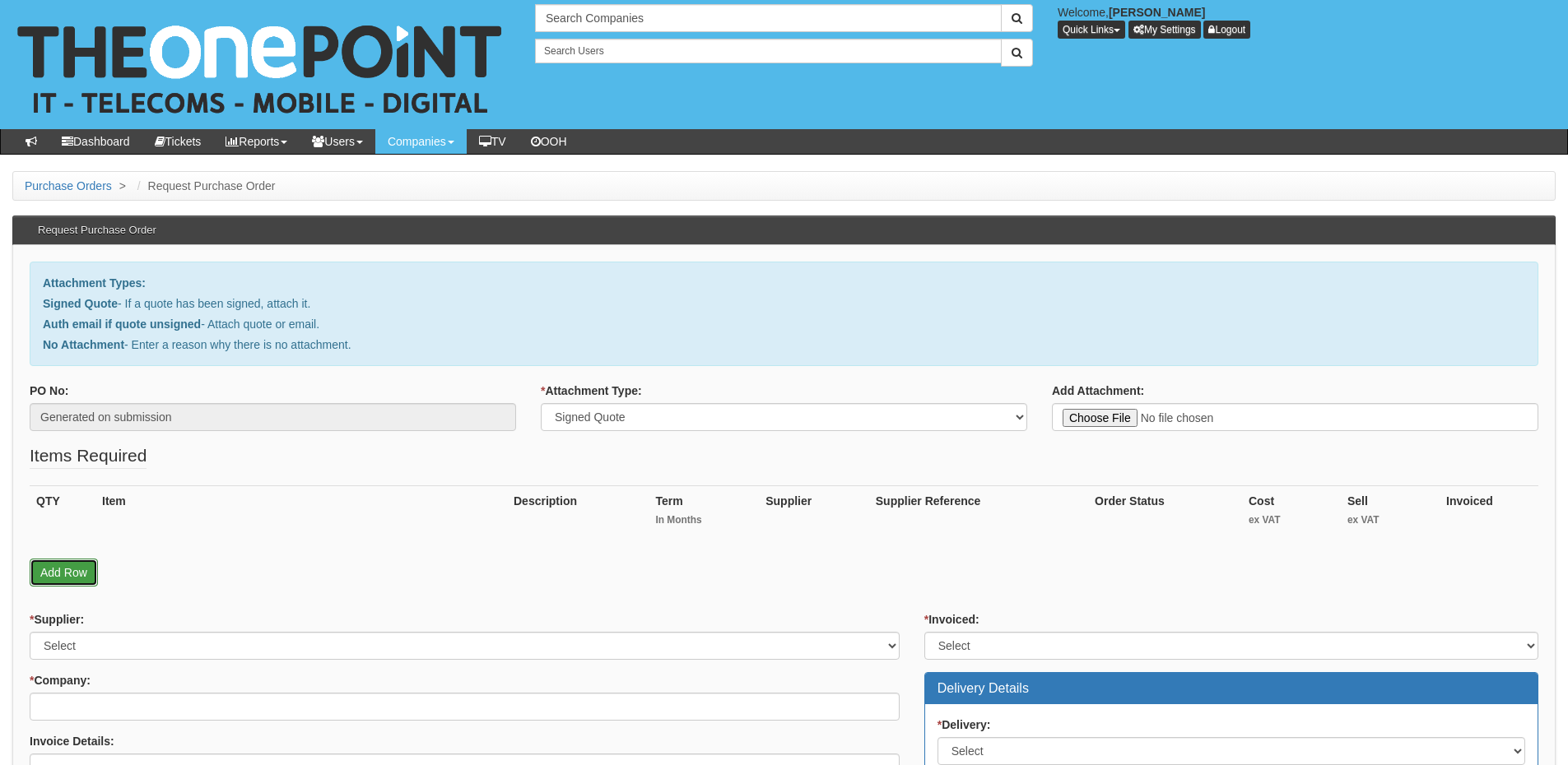
click at [78, 580] on link "Add Row" at bounding box center [64, 573] width 69 height 27
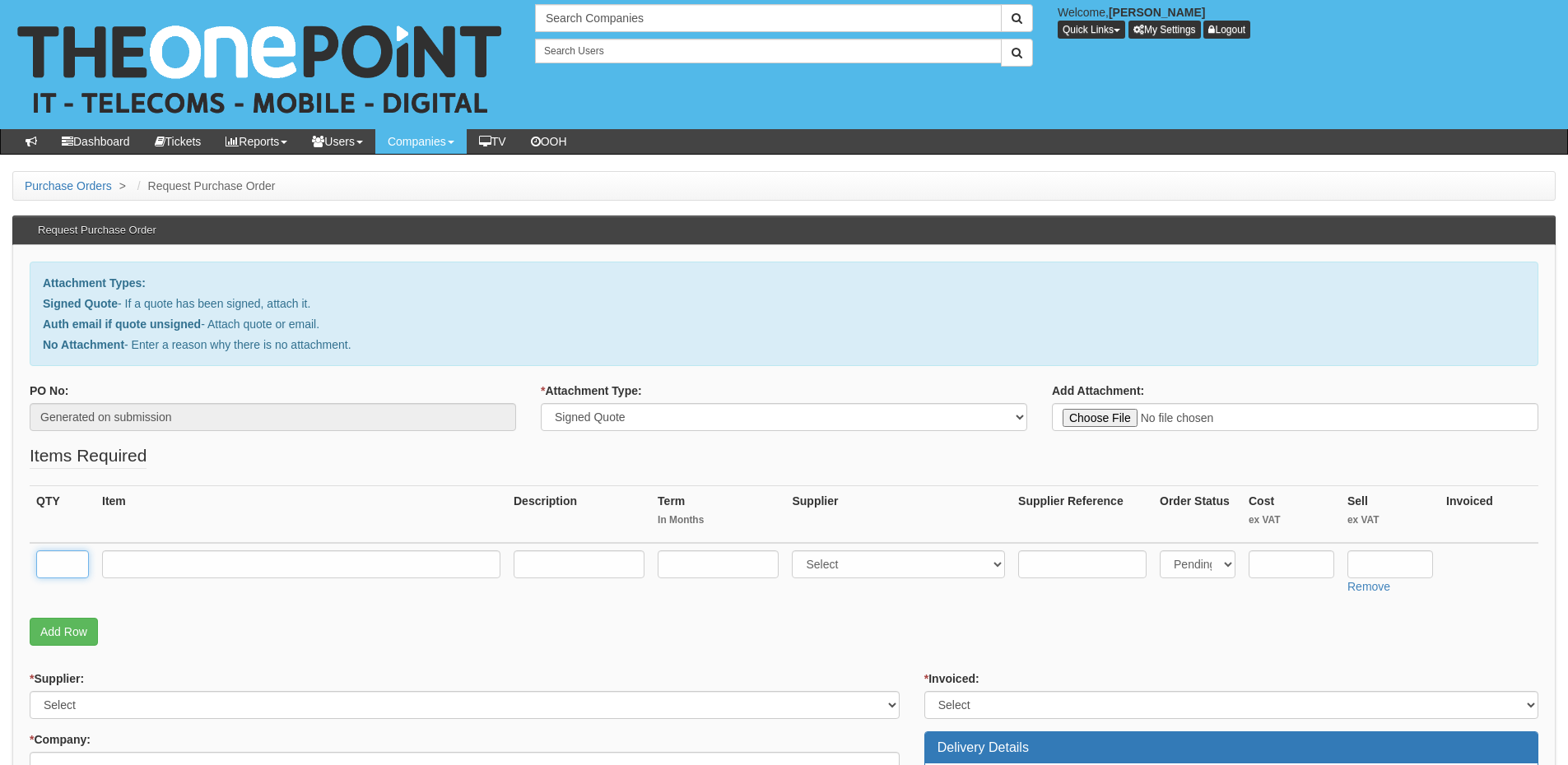
click at [72, 568] on input "text" at bounding box center [63, 564] width 53 height 27
type input "8"
click at [264, 560] on input "text" at bounding box center [301, 564] width 398 height 27
paste input "HP 250 G10 i5 1334U 16GB 15.6"
type input "HP 250 G10 i5 1334U 16GB 15.6"
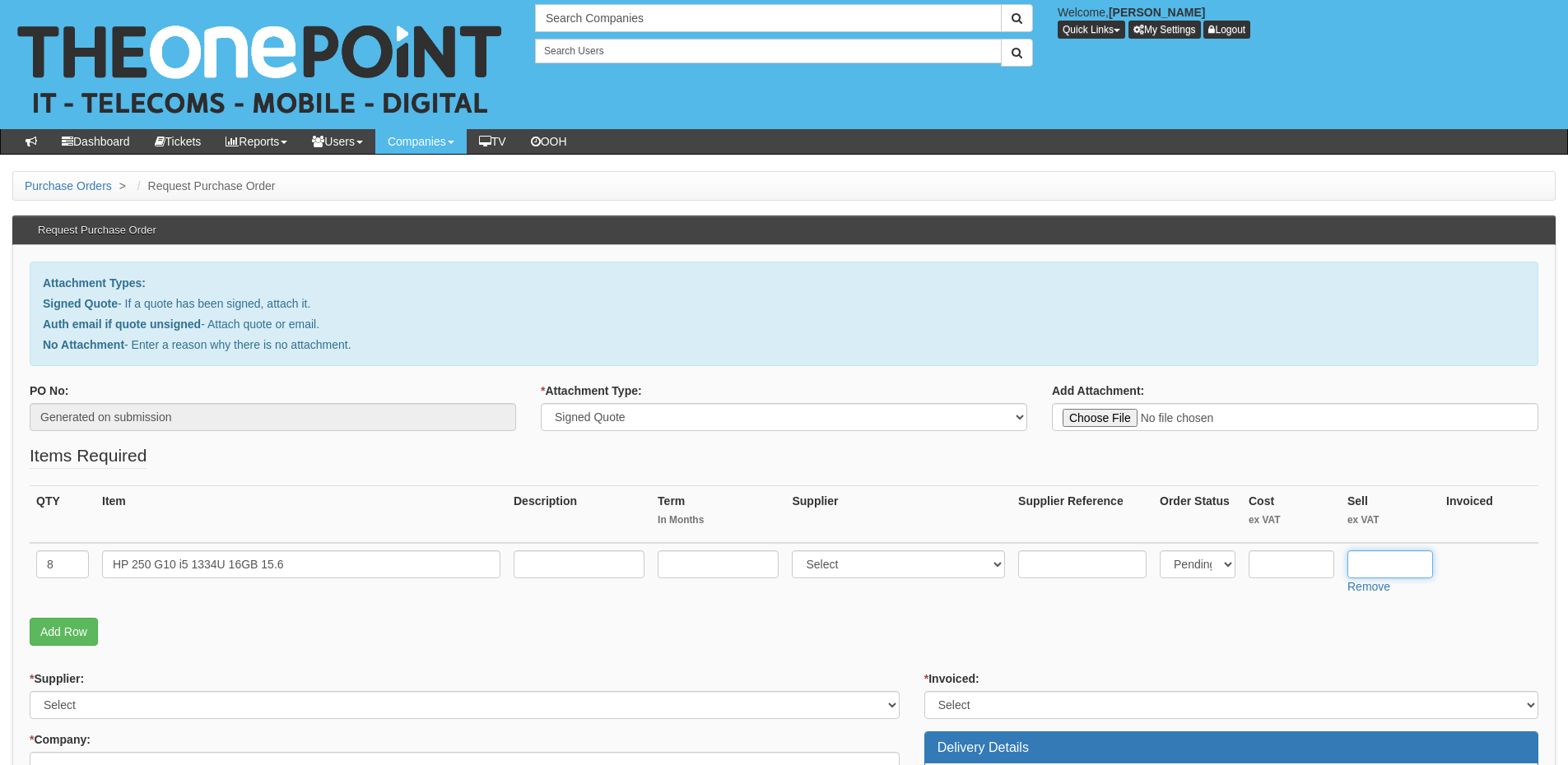
click at [1371, 561] on input "text" at bounding box center [1389, 564] width 85 height 27
type input "503"
click at [70, 628] on link "Add Row" at bounding box center [64, 631] width 69 height 27
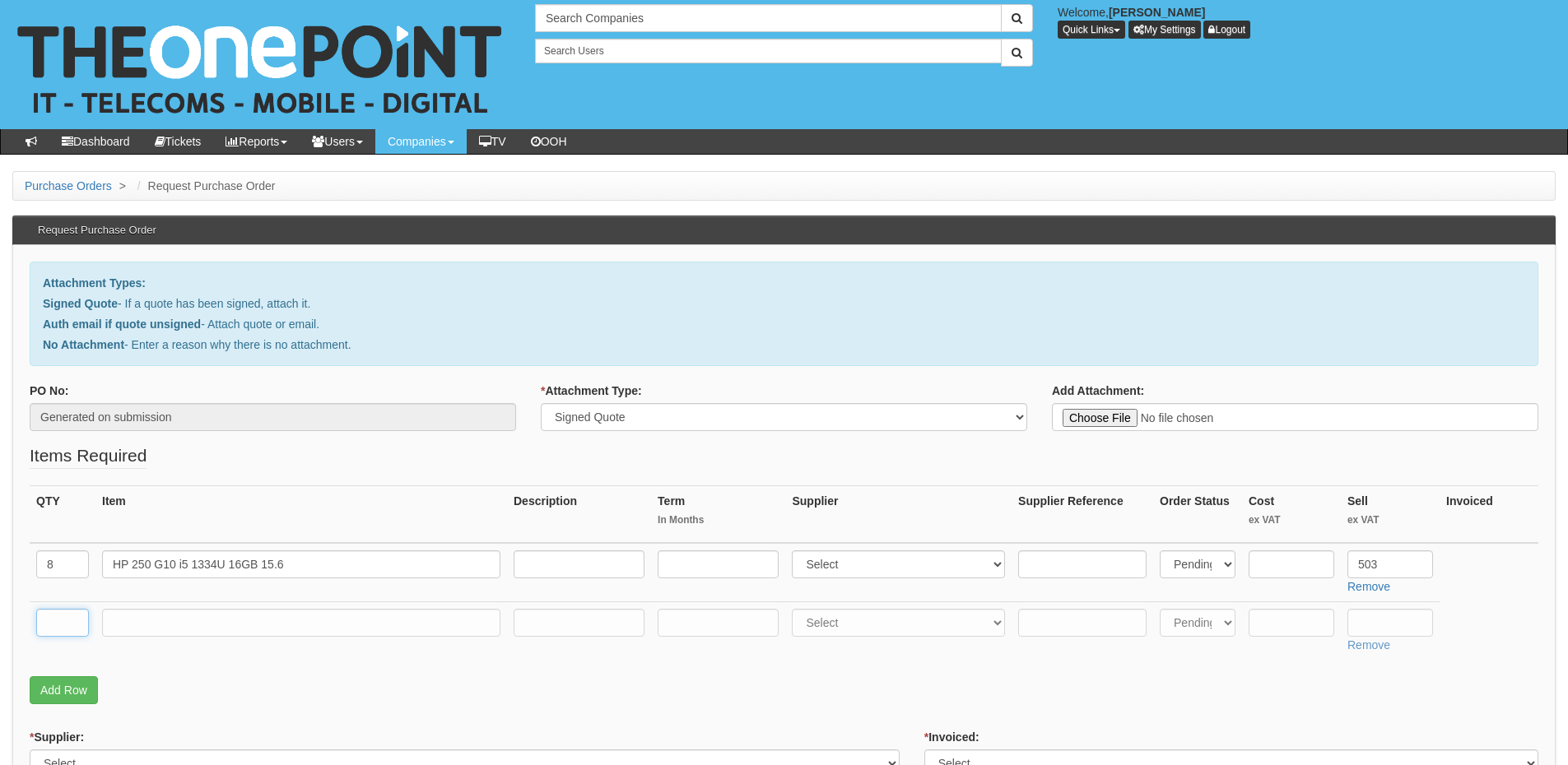
click at [68, 621] on input "text" at bounding box center [63, 623] width 53 height 27
type input "1"
click at [156, 615] on input "text" at bounding box center [301, 623] width 398 height 27
type input "Delivery"
click at [1386, 621] on input "text" at bounding box center [1389, 623] width 85 height 27
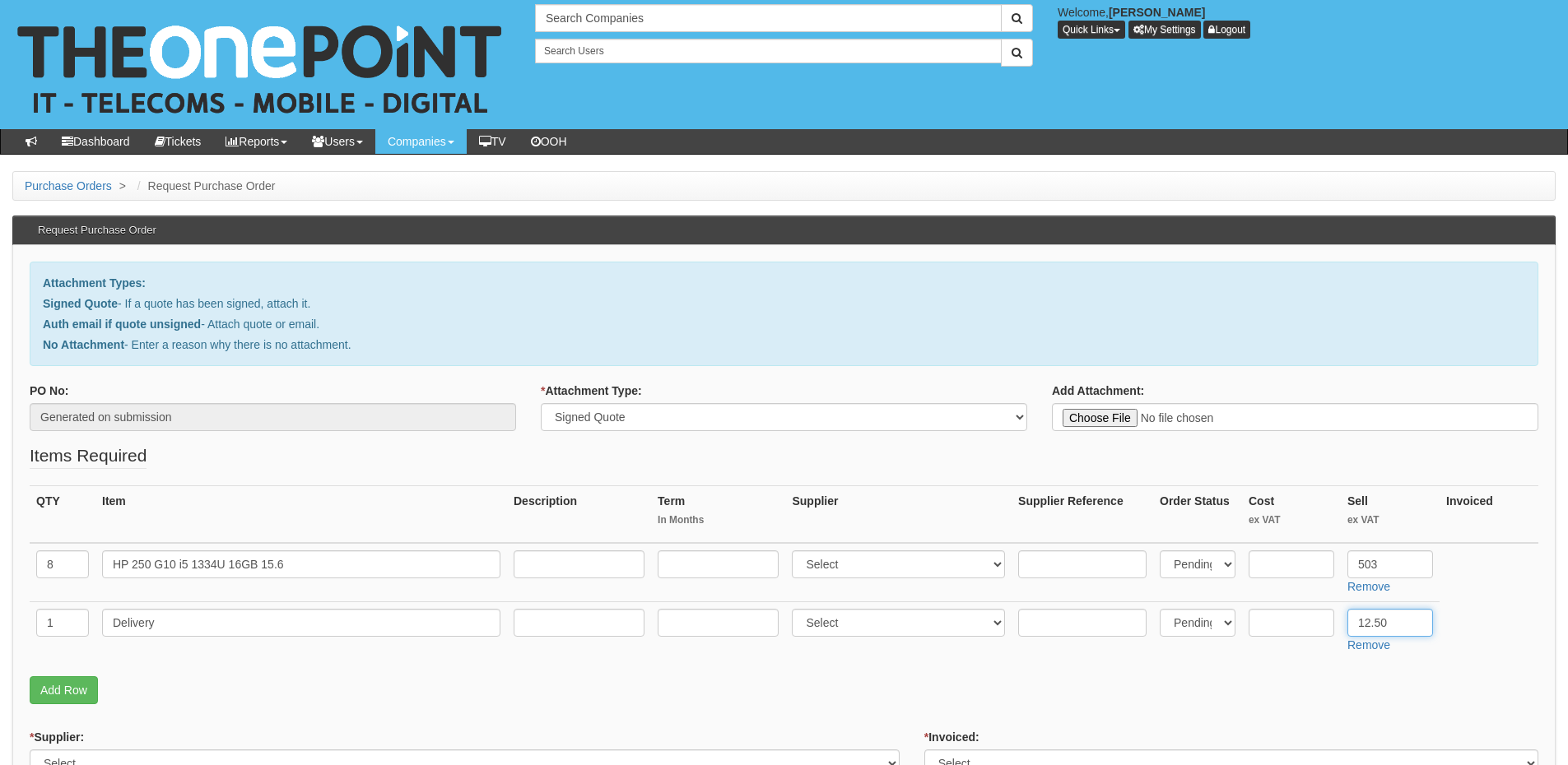
type input "12.50"
click at [363, 560] on input "HP 250 G10 i5 1334U 16GB 15.6" at bounding box center [301, 564] width 398 height 27
paste input "FHD 512GB SSD Win 11 Pro"
type input "HP 250 G10 i5 1334U 16GB 15.6 FHD 512GB SSD Win 11 Pro"
click at [1086, 562] on input "text" at bounding box center [1082, 564] width 129 height 27
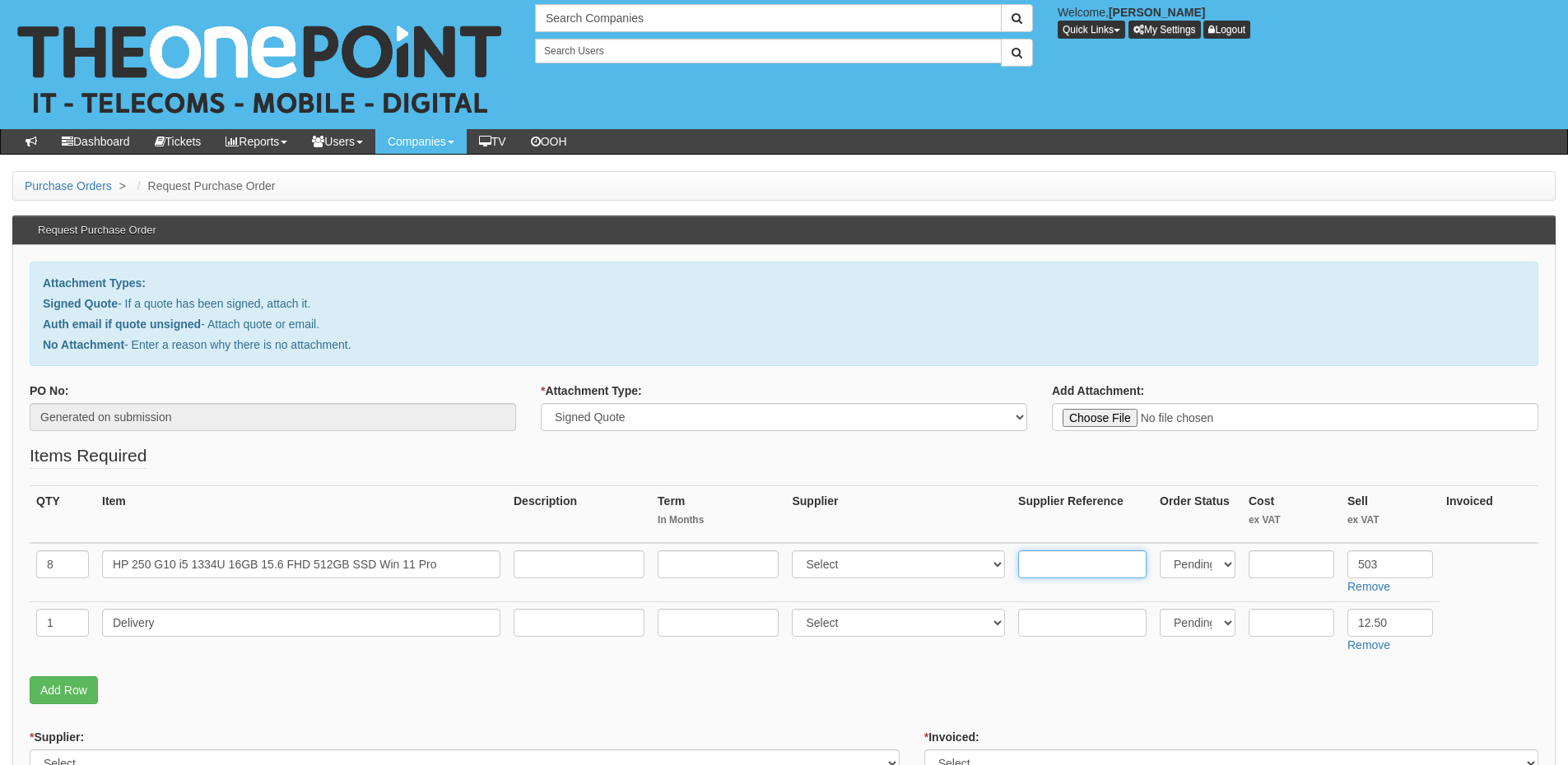
paste input "AK9T1AT"
type input "AK9T1AT"
click at [1279, 564] on input "text" at bounding box center [1291, 564] width 85 height 27
type input "459"
click at [838, 563] on select "Select 123 REG.co.uk 1Password 3 4Gon AA Jones Electric Ltd Abzorb Access Group…" at bounding box center [898, 564] width 213 height 27
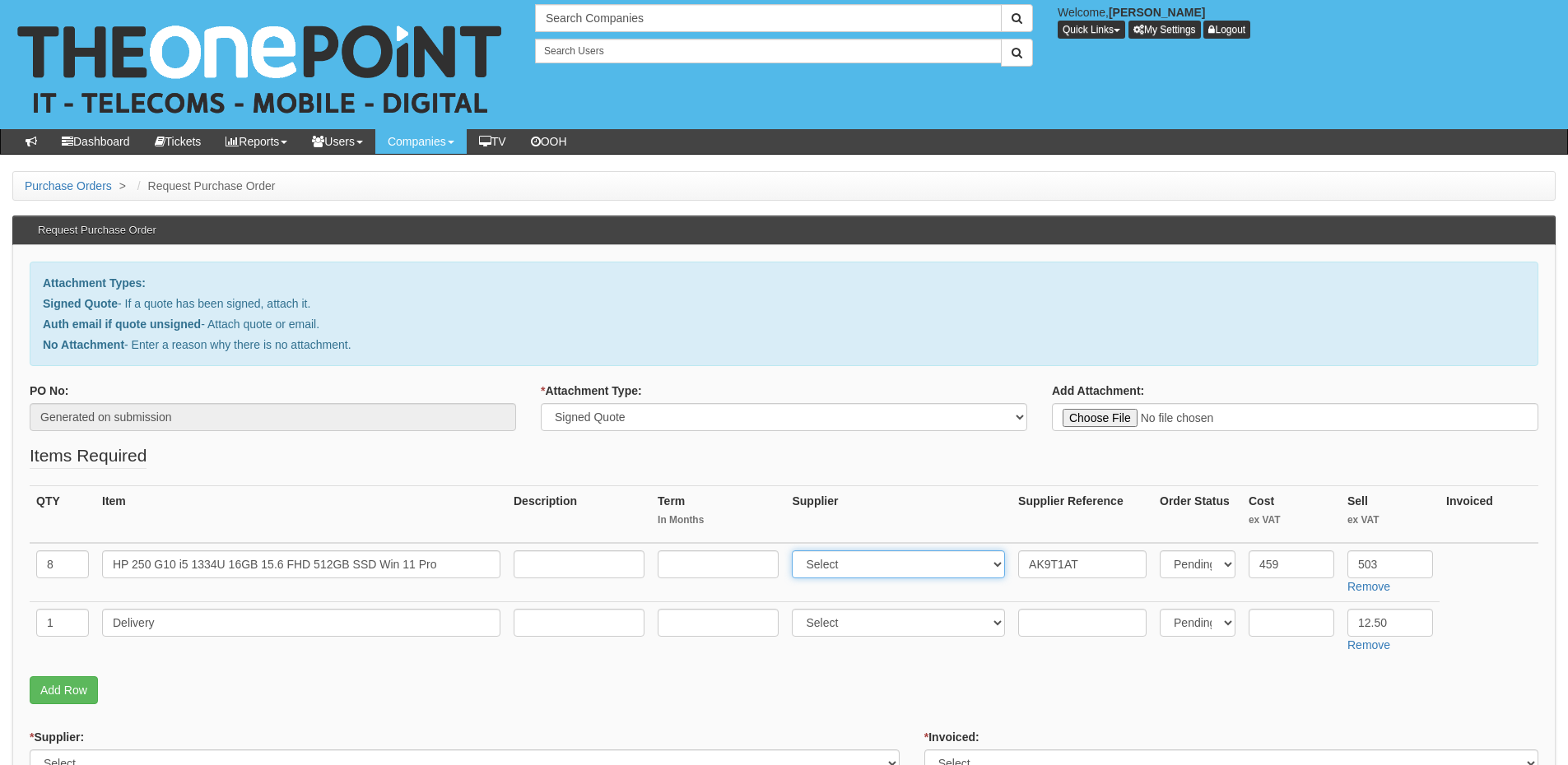
select select "87"
click at [796, 550] on select "Select 123 REG.co.uk 1Password 3 4Gon AA Jones Electric Ltd Abzorb Access Group…" at bounding box center [898, 564] width 213 height 27
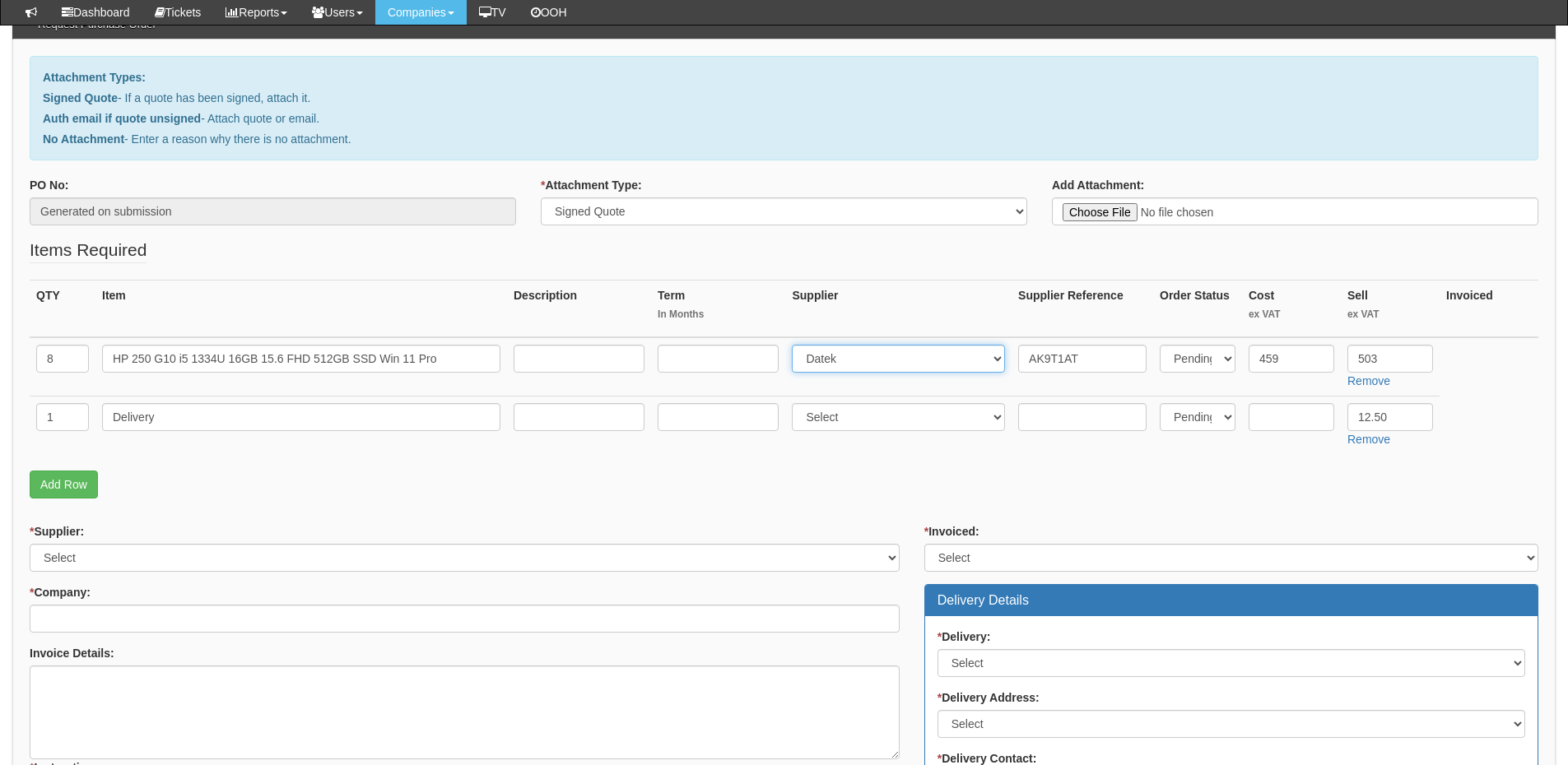
scroll to position [165, 0]
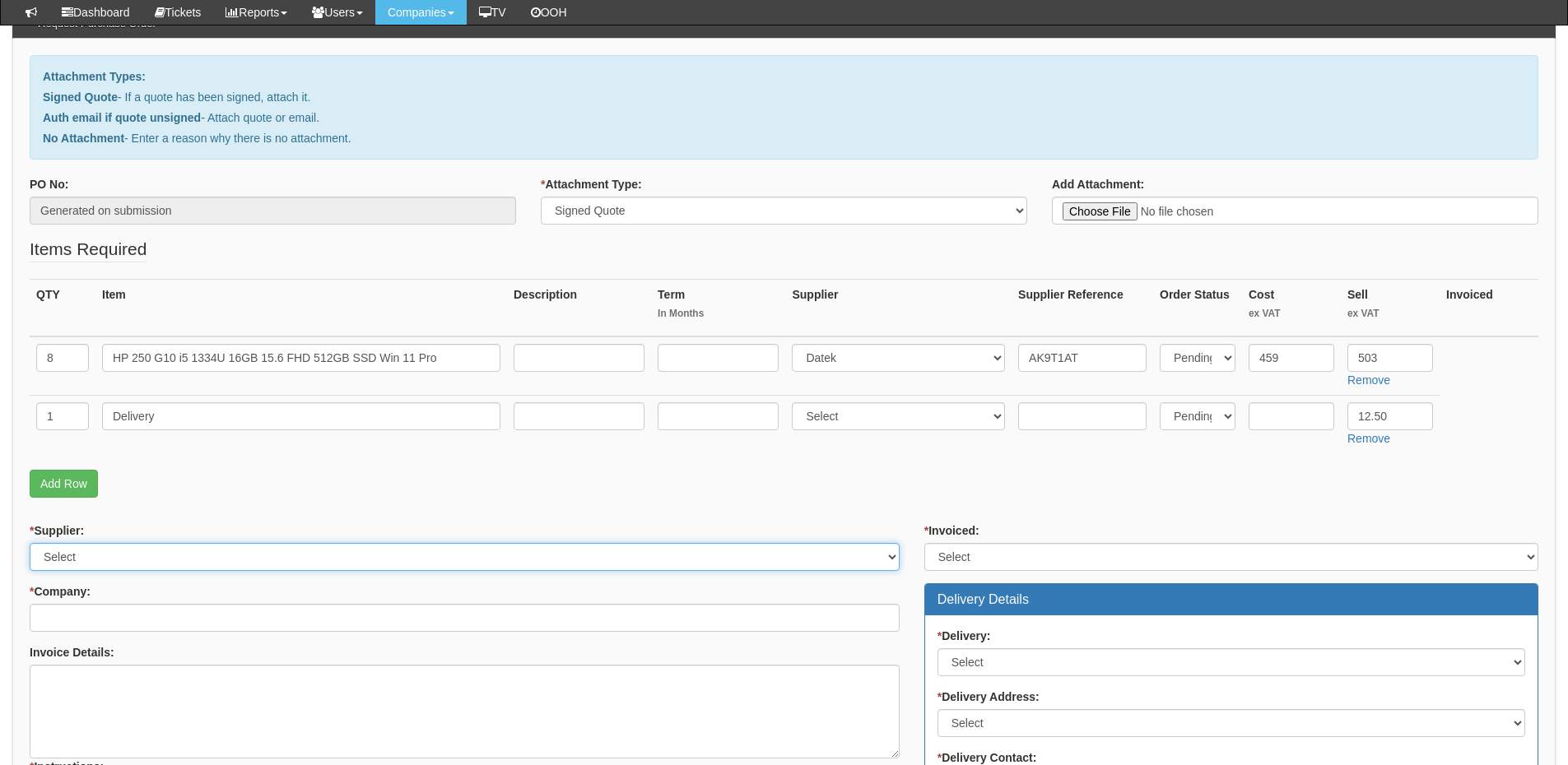
click at [149, 561] on select "Select 123 REG.co.uk 1Password 3 4Gon AA Jones Electric Ltd Abzorb Access Group…" at bounding box center [464, 557] width 869 height 27
select select "87"
click at [29, 543] on select "Select 123 REG.co.uk 1Password 3 4Gon AA Jones Electric Ltd Abzorb Access Group…" at bounding box center [464, 557] width 869 height 27
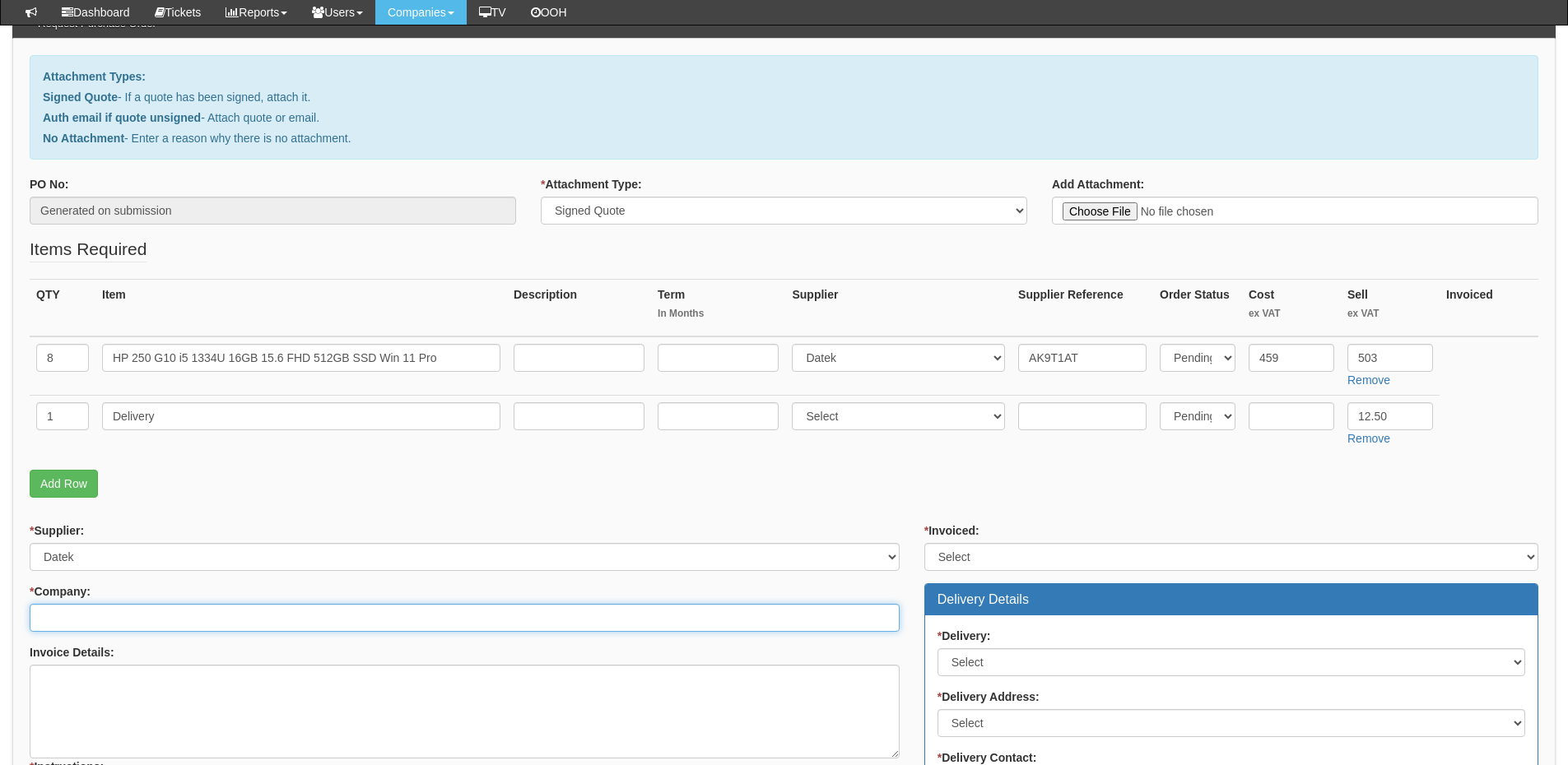
click at [135, 622] on input "* Company:" at bounding box center [464, 618] width 869 height 27
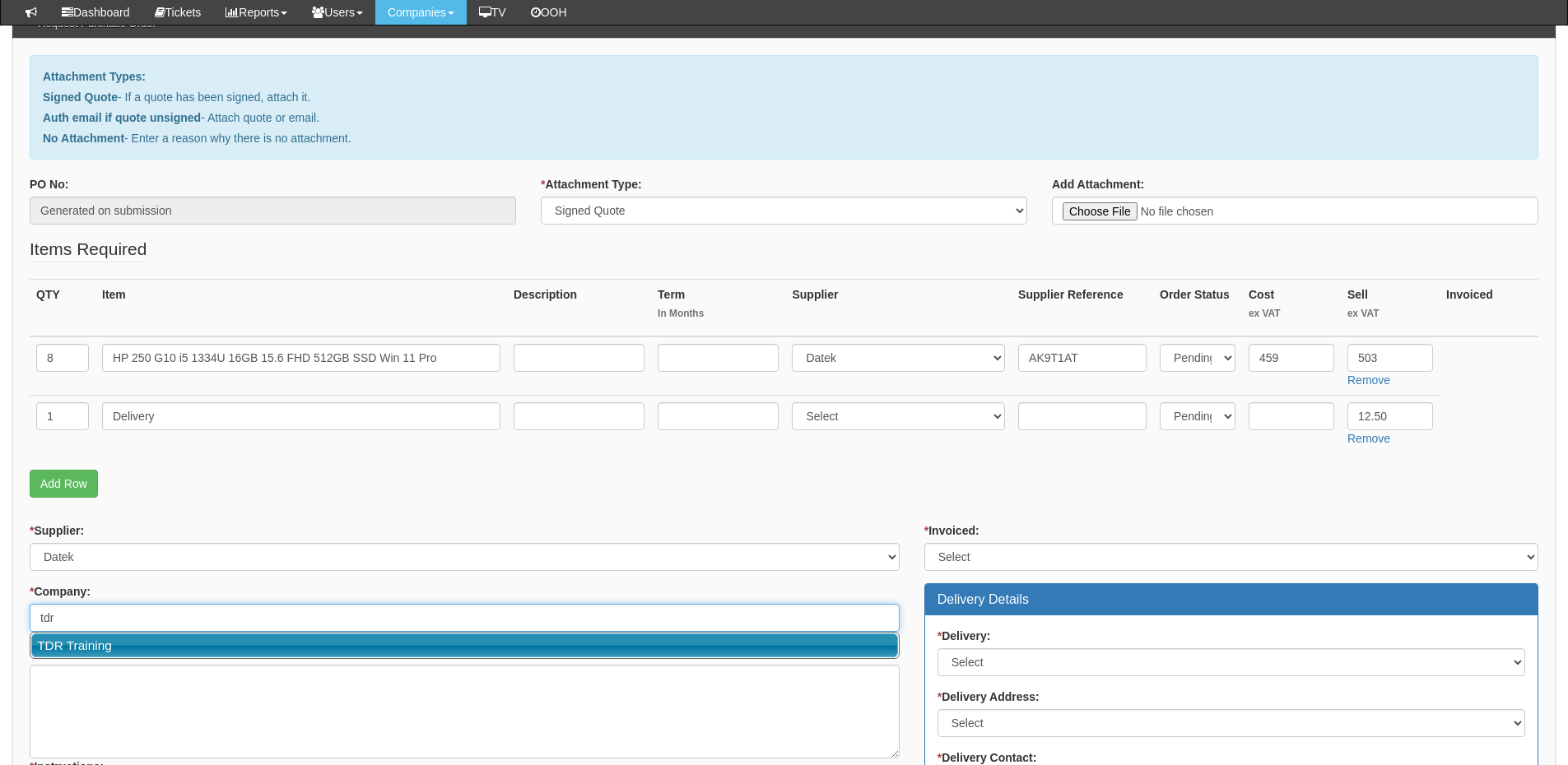
click at [109, 645] on link "TDR Training" at bounding box center [465, 645] width 867 height 24
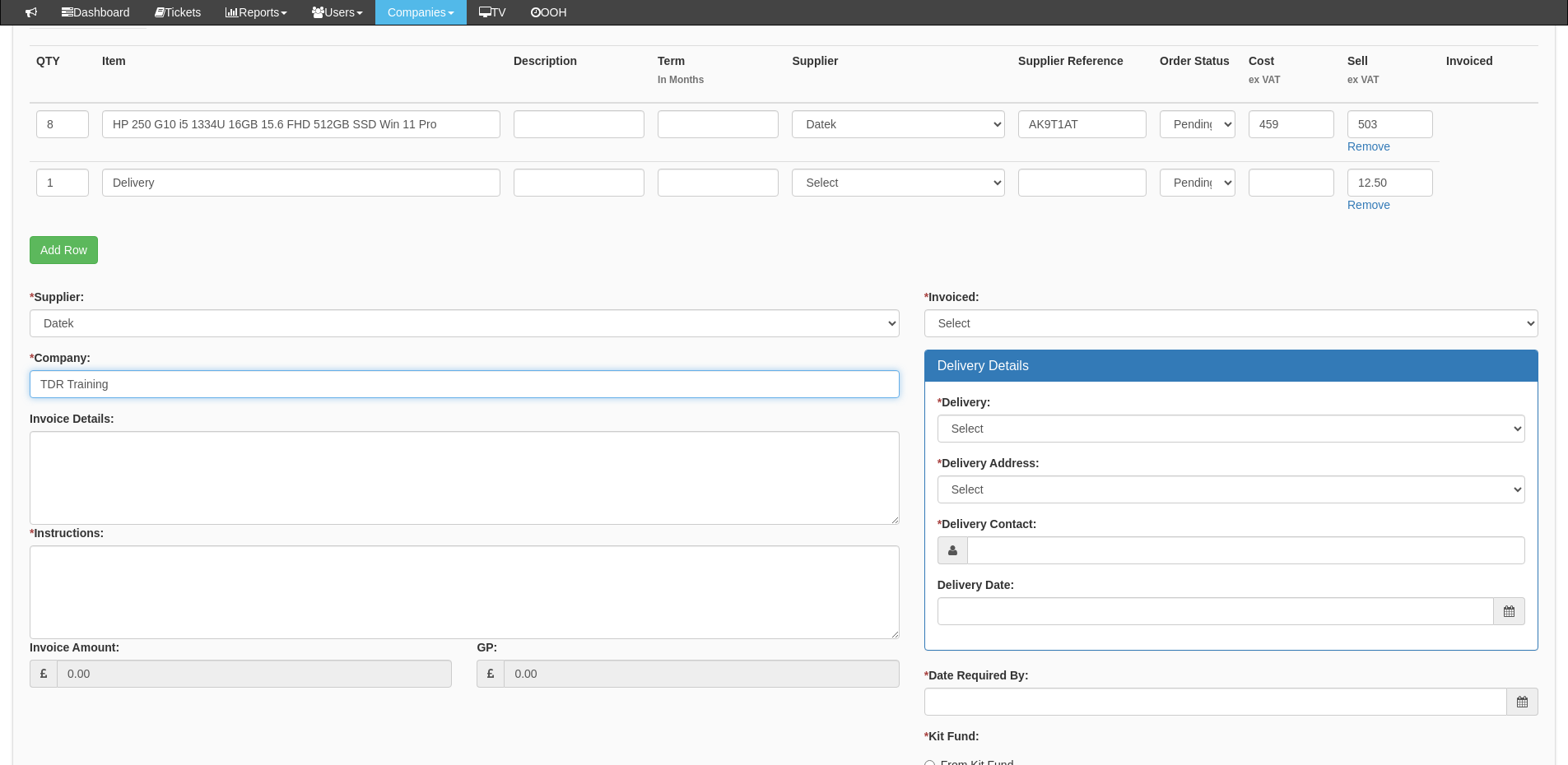
scroll to position [411, 0]
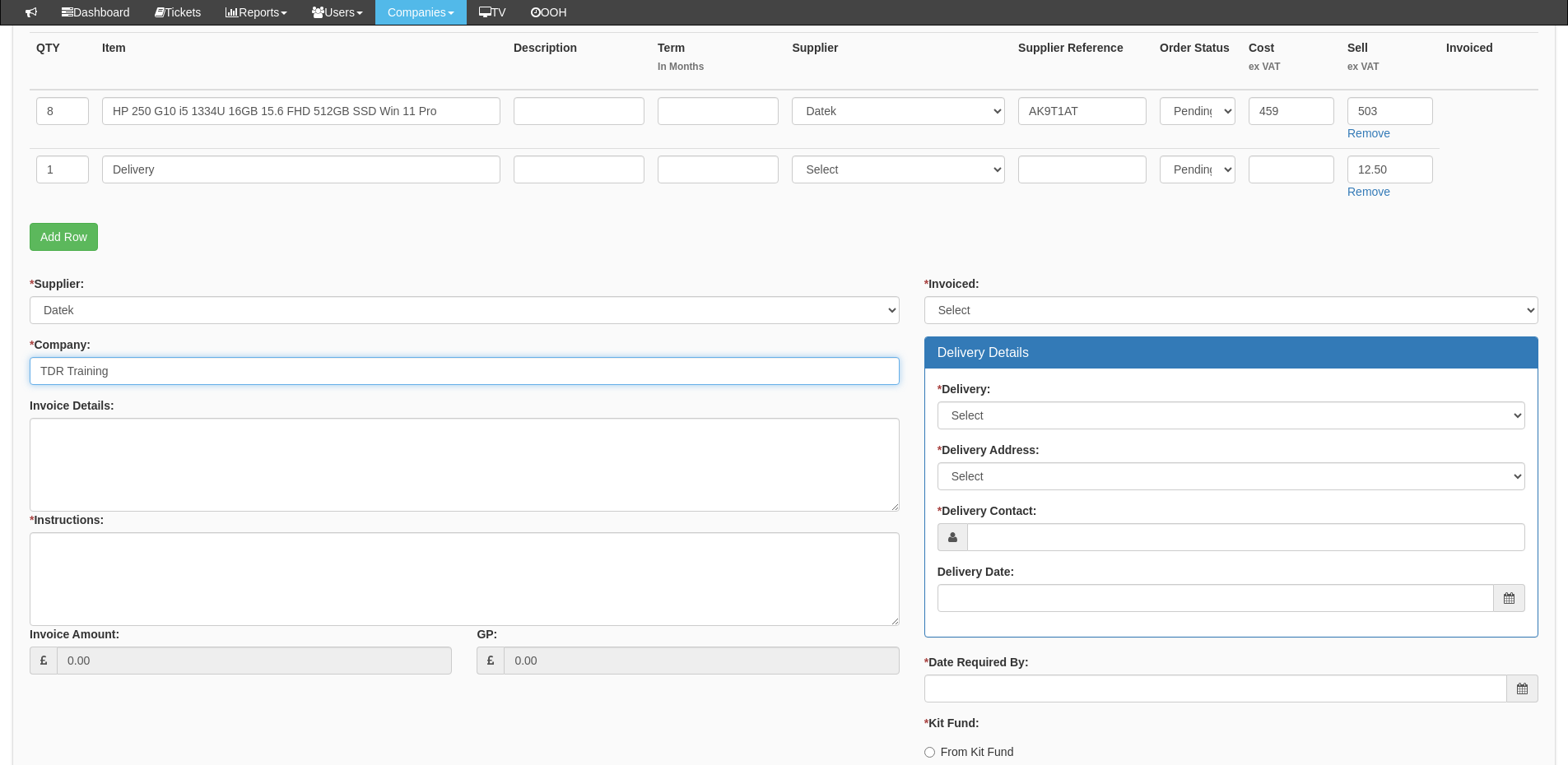
type input "TDR Training"
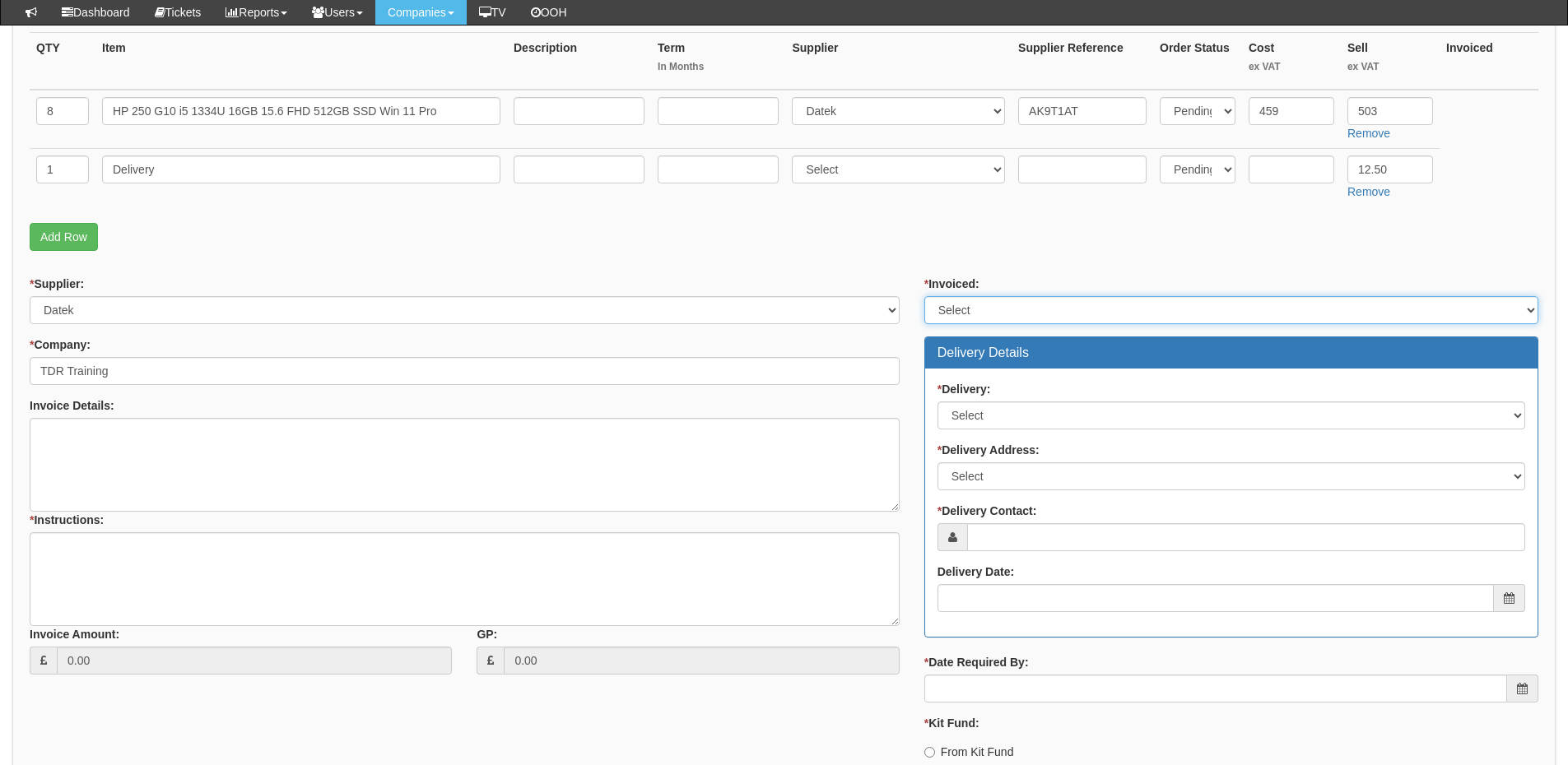
click at [955, 300] on select "Select Yes No N/A STB (part of order)" at bounding box center [1231, 310] width 614 height 27
select select "2"
click at [924, 297] on select "Select Yes No N/A STB (part of order)" at bounding box center [1231, 310] width 614 height 27
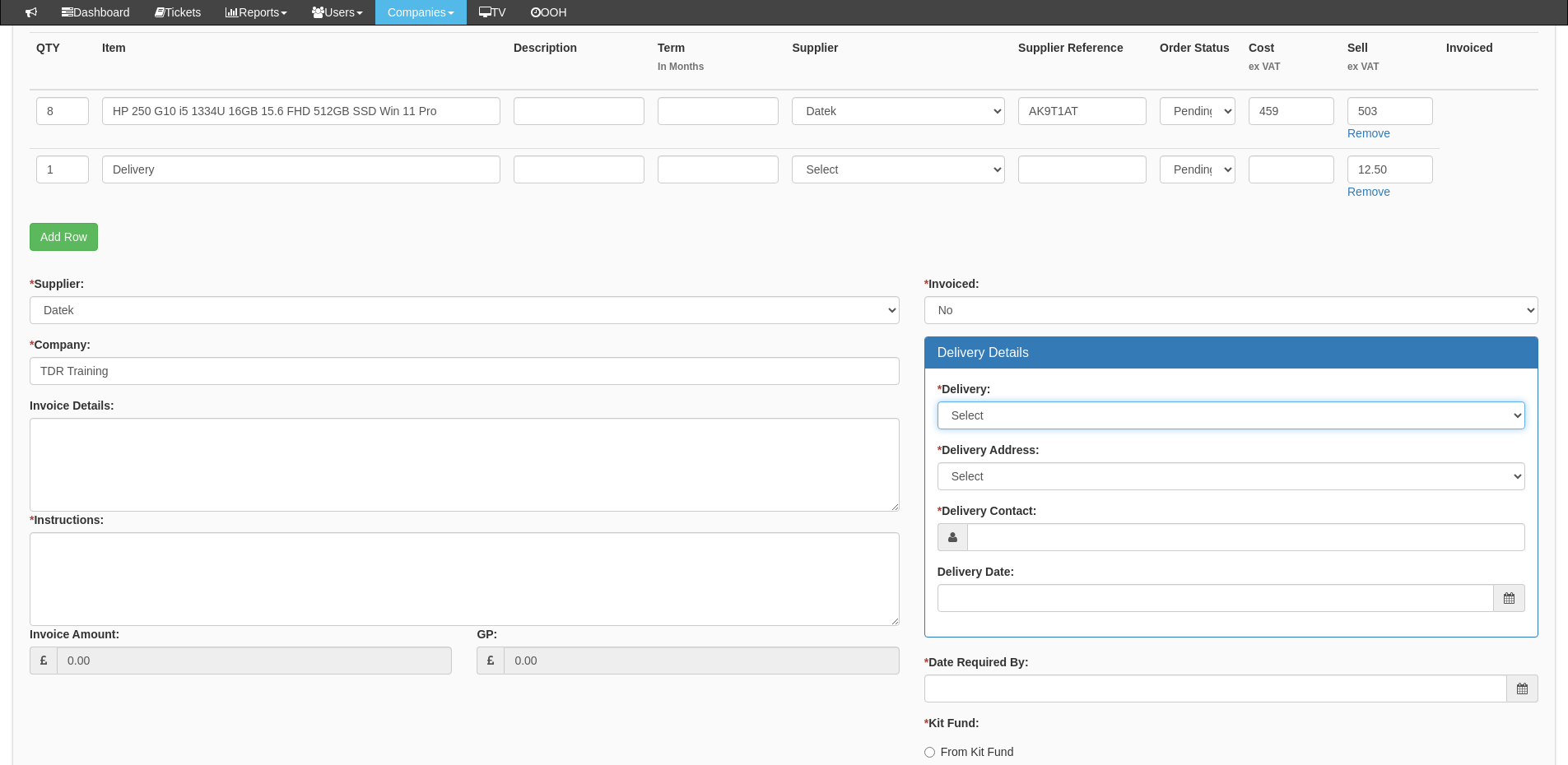
click at [981, 416] on select "Select No Not Applicable Yes" at bounding box center [1231, 415] width 588 height 27
click at [937, 402] on select "Select No Not Applicable Yes" at bounding box center [1231, 415] width 588 height 27
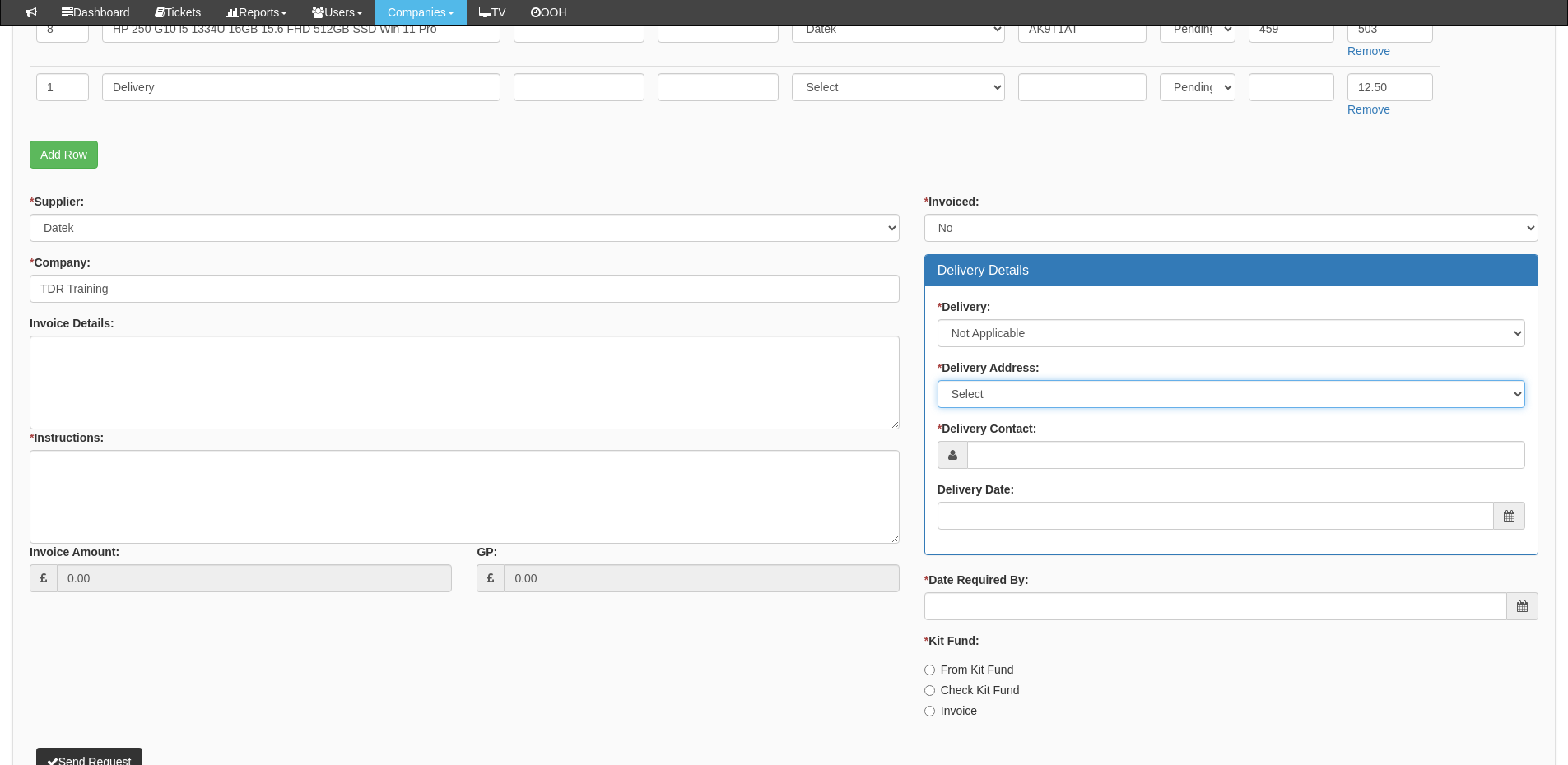
click at [989, 393] on select "Select Not Applicable Main Address - Other" at bounding box center [1231, 394] width 588 height 27
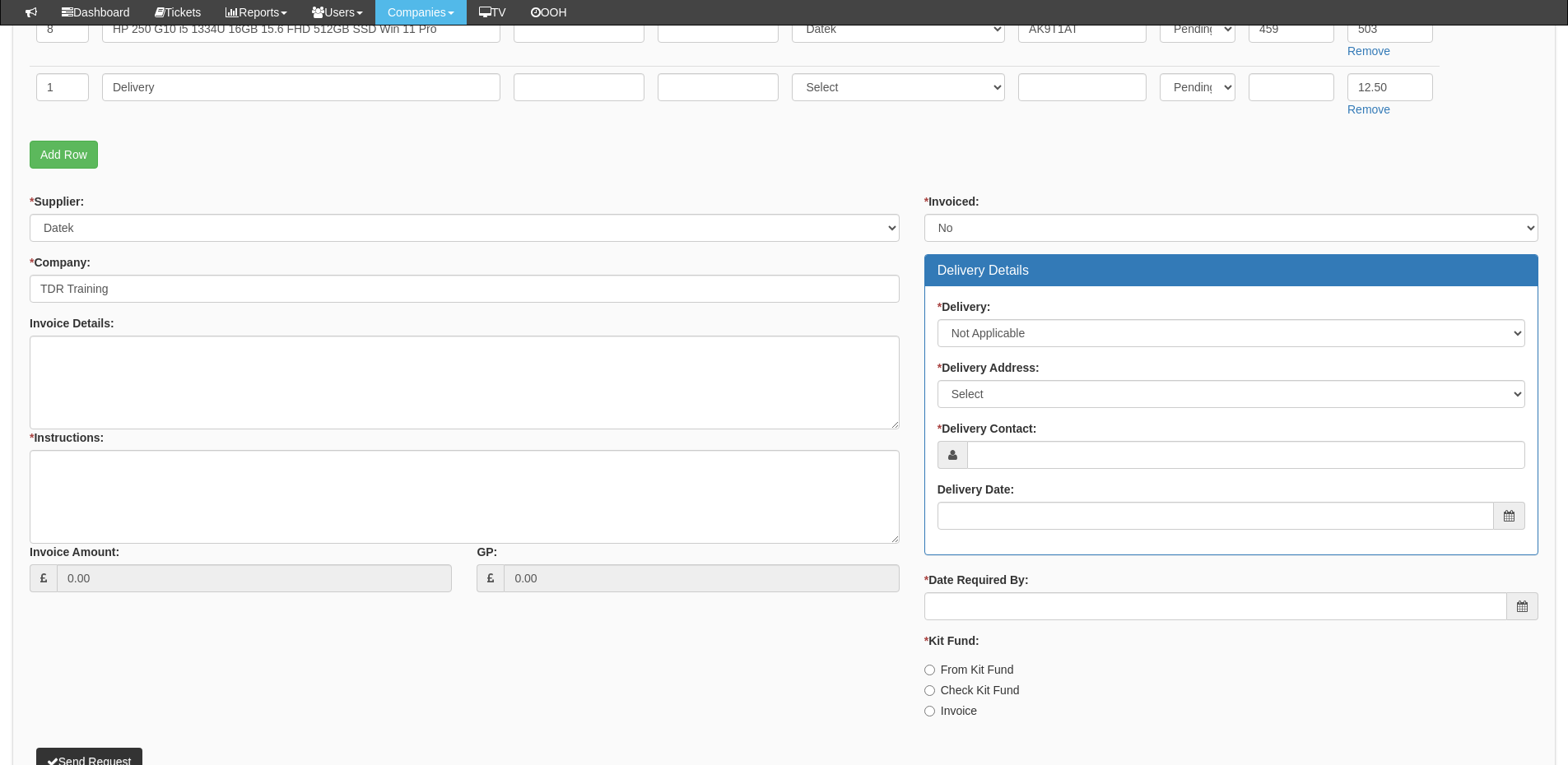
click at [1007, 316] on div "* Delivery: Select No Not Applicable Yes" at bounding box center [1231, 322] width 588 height 48
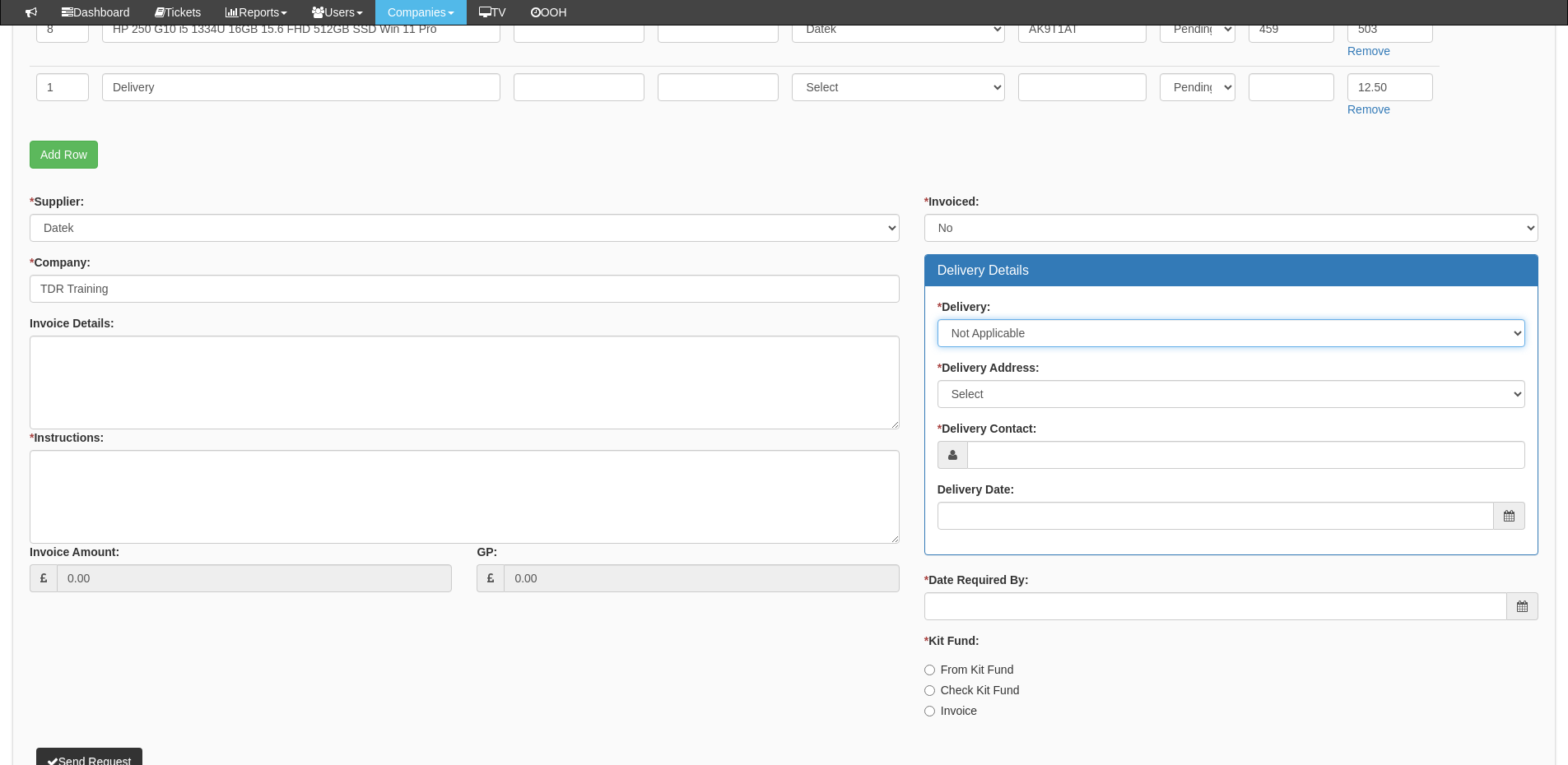
click at [1007, 324] on select "Select No Not Applicable Yes" at bounding box center [1231, 333] width 588 height 27
select select "1"
click at [937, 319] on select "Select No Not Applicable Yes" at bounding box center [1231, 333] width 588 height 27
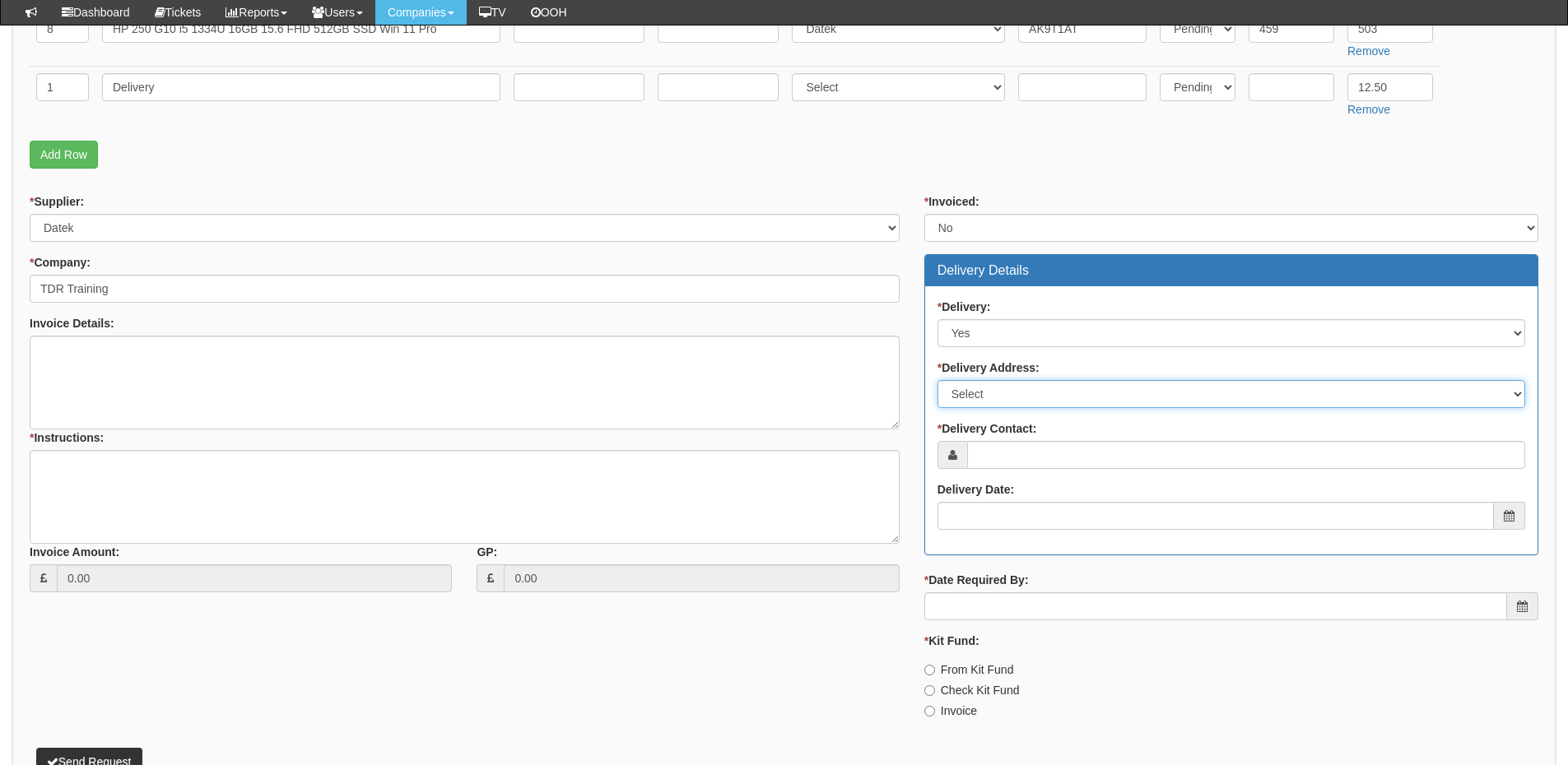
drag, startPoint x: 1002, startPoint y: 388, endPoint x: 1002, endPoint y: 399, distance: 11.0
click at [1002, 388] on select "Select Not Applicable Main Address - Other" at bounding box center [1231, 394] width 588 height 27
select select "other"
click at [937, 380] on select "Select Not Applicable Main Address - Other" at bounding box center [1231, 394] width 588 height 27
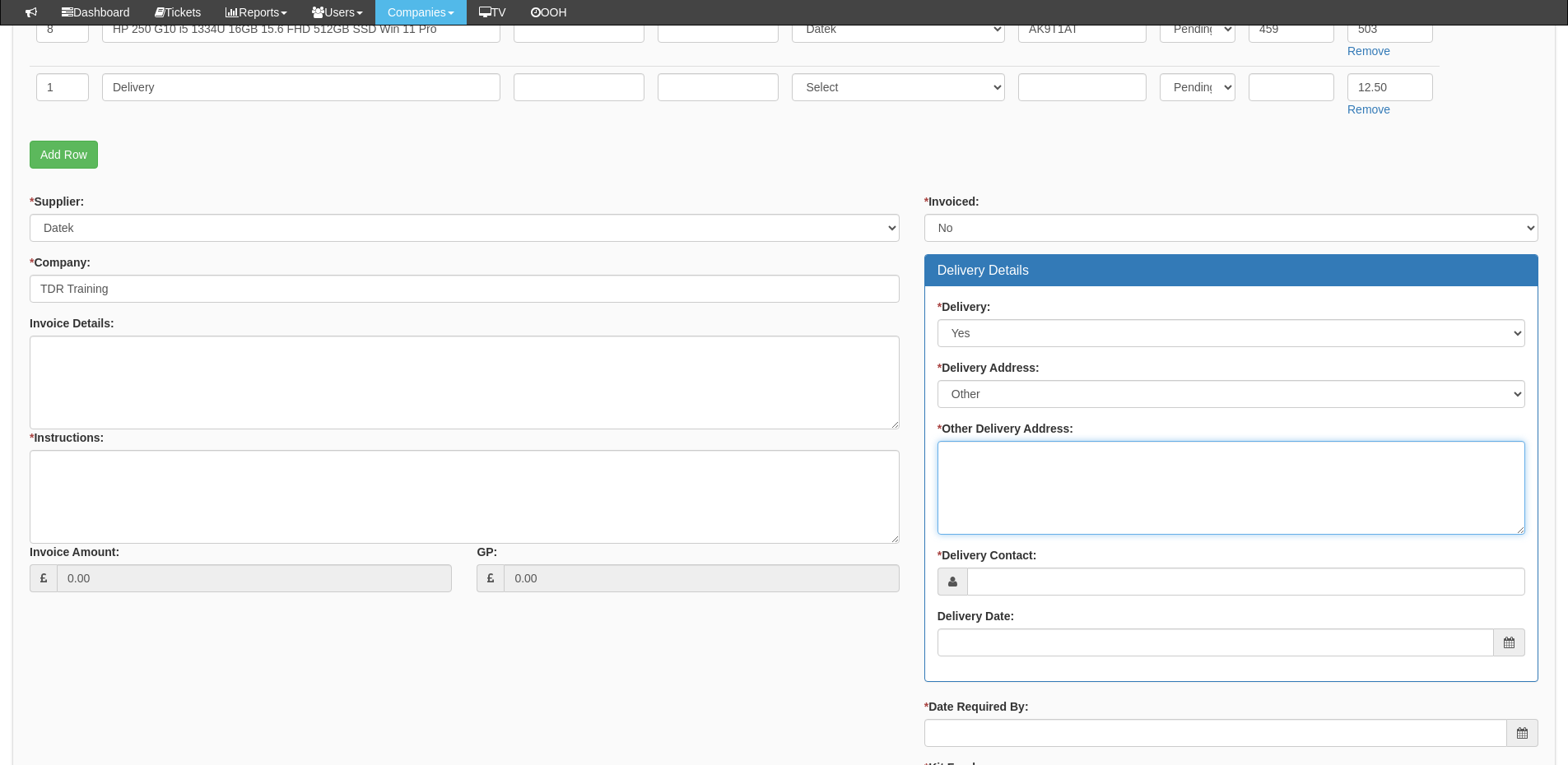
click at [1003, 471] on textarea "* Other Delivery Address:" at bounding box center [1231, 487] width 588 height 93
type textarea "To TOP"
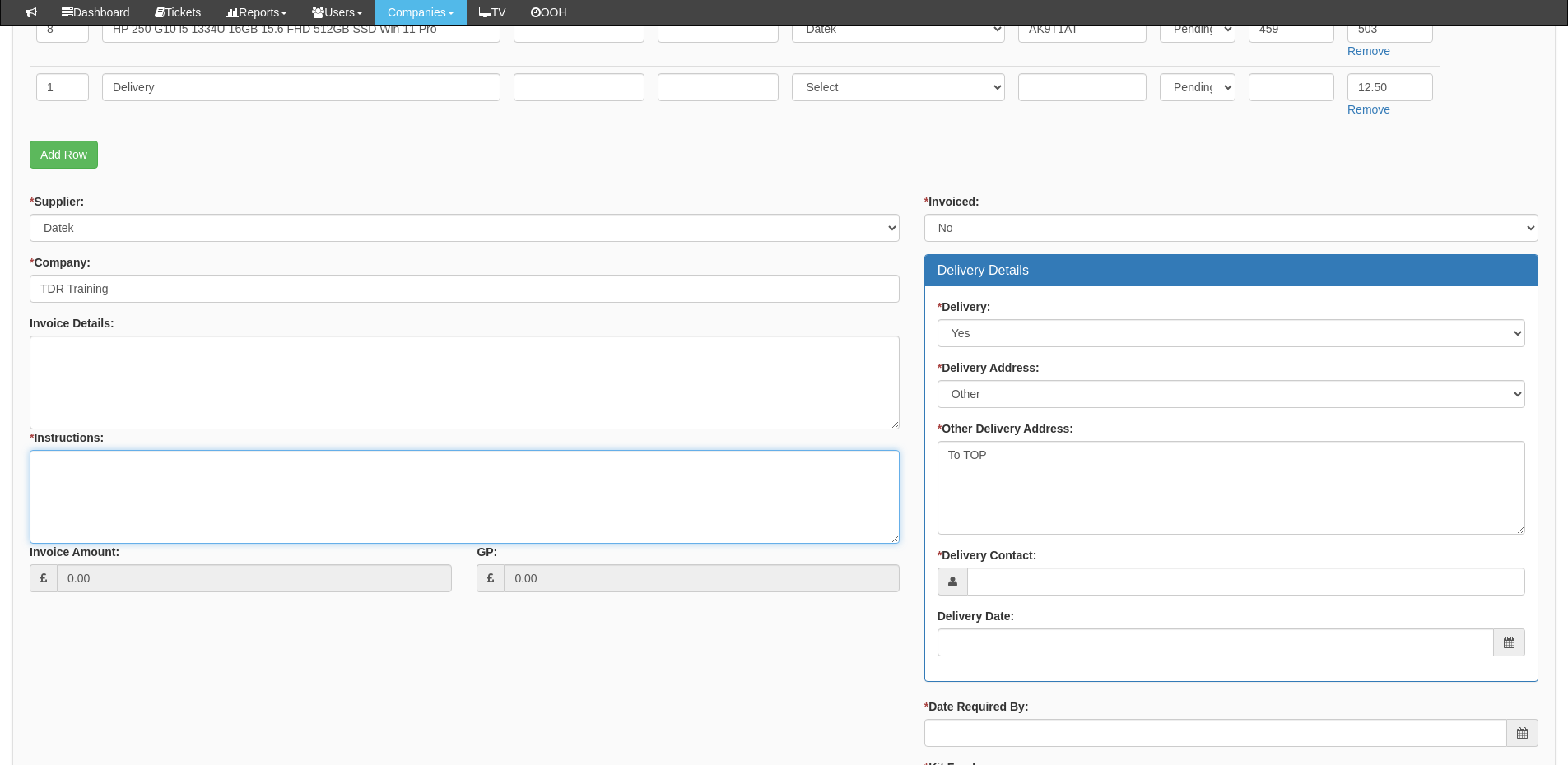
click at [69, 494] on textarea "* Instructions:" at bounding box center [464, 496] width 869 height 93
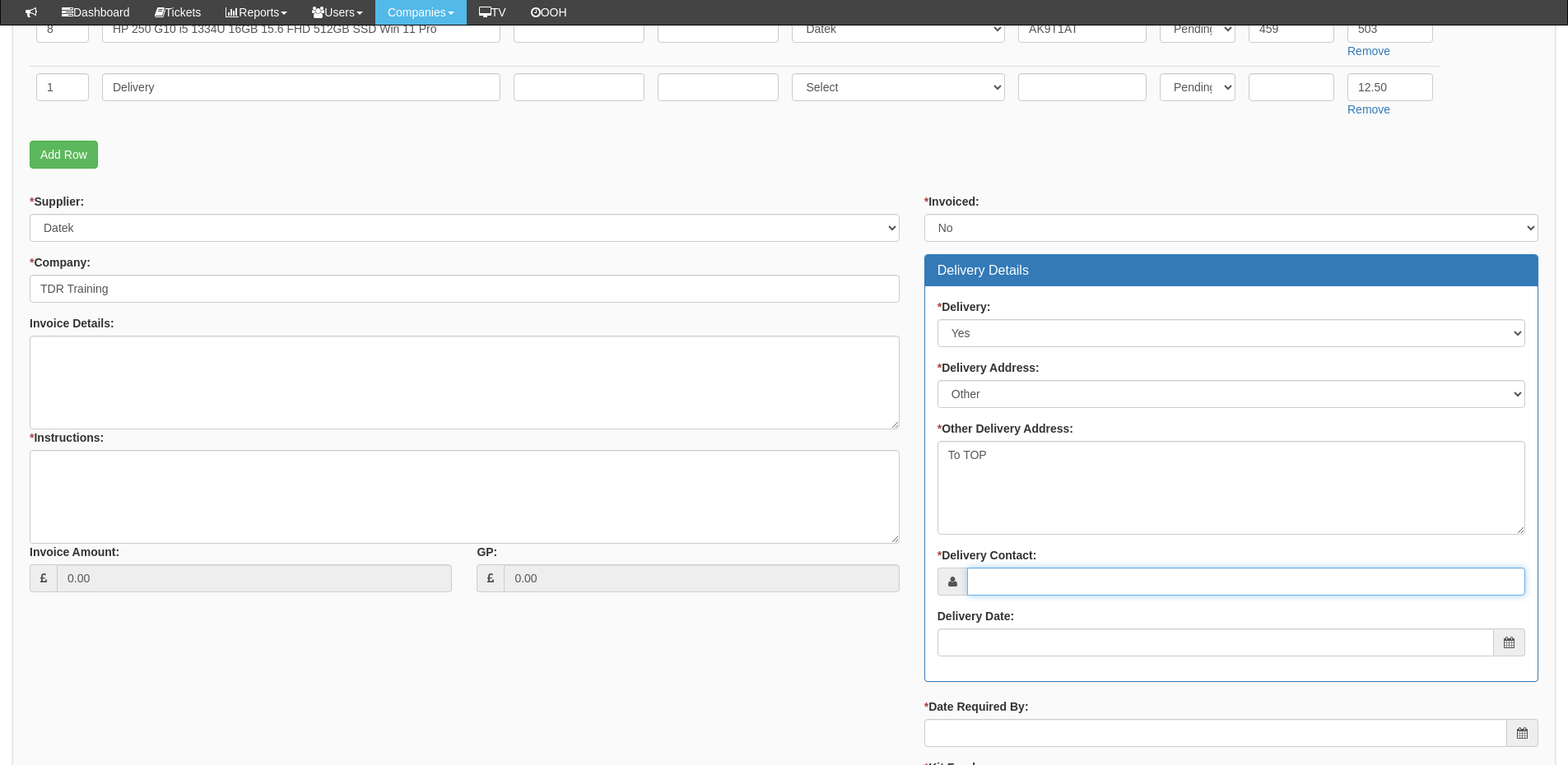
click at [1069, 576] on input "* Delivery Contact:" at bounding box center [1246, 581] width 558 height 27
paste input "Li Xue"
type input "Li Xue"
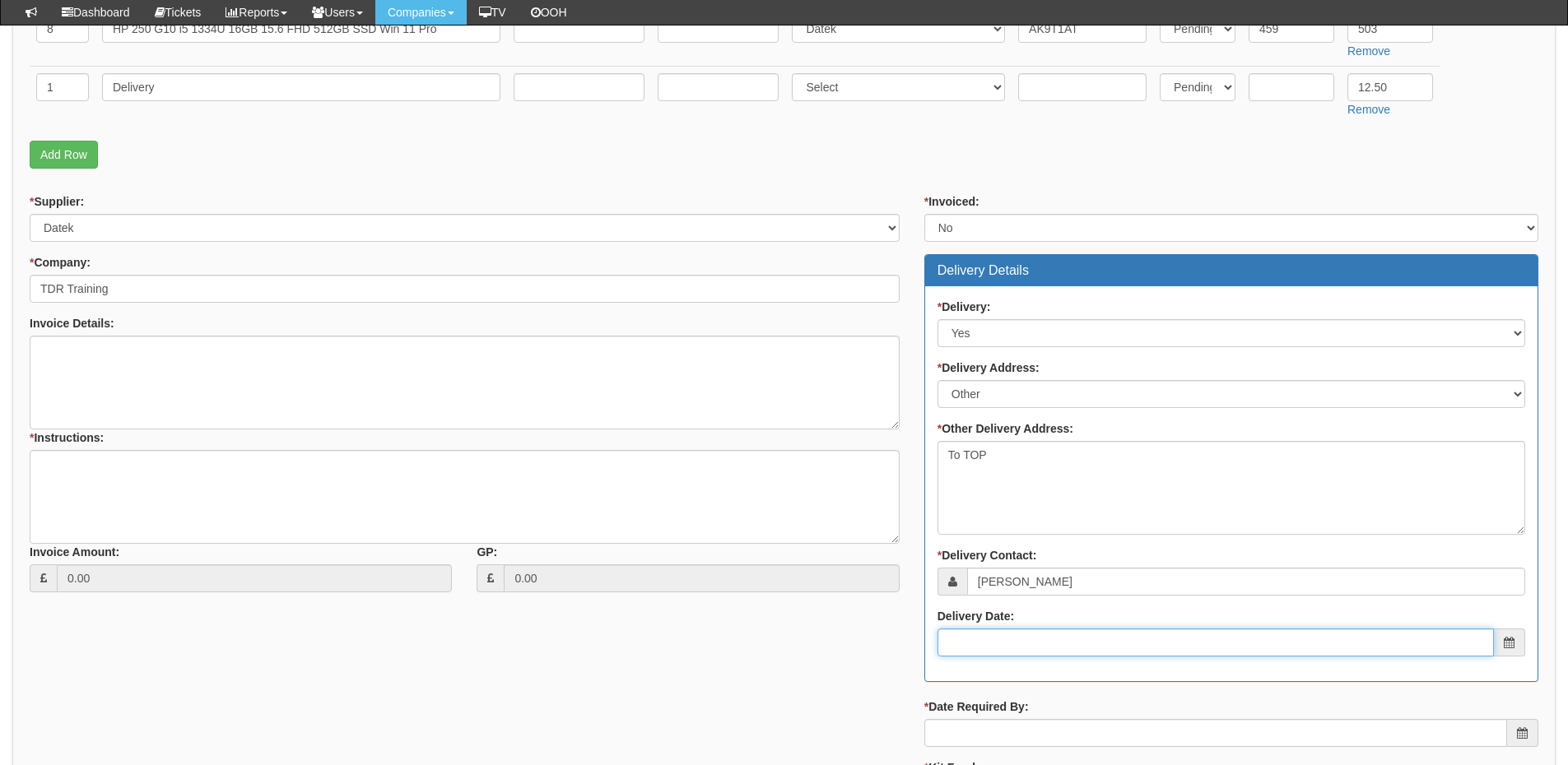
click at [999, 643] on input "Delivery Date:" at bounding box center [1215, 642] width 556 height 27
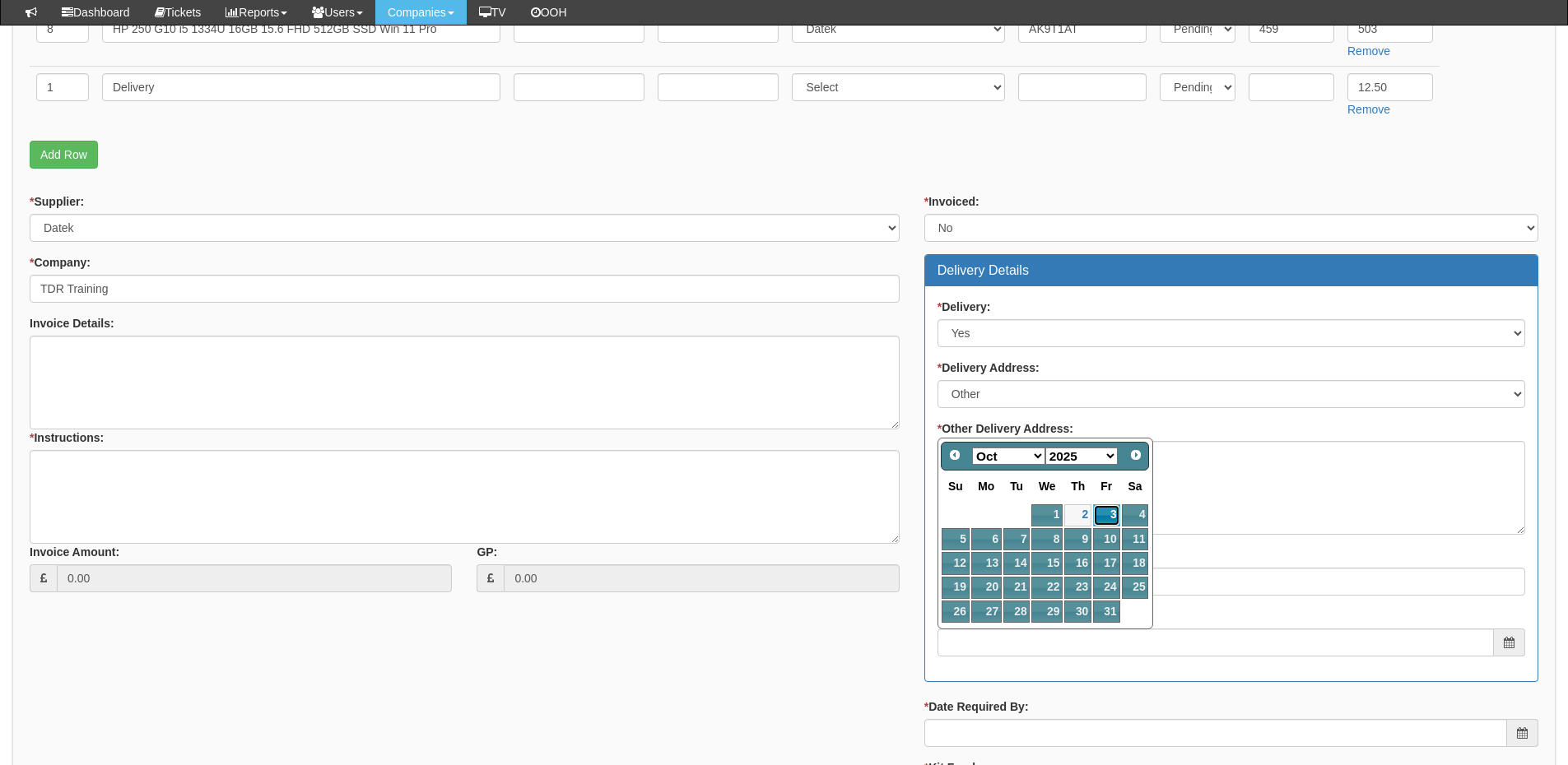
drag, startPoint x: 1103, startPoint y: 514, endPoint x: 1103, endPoint y: 522, distance: 8.0
click at [1103, 514] on link "3" at bounding box center [1105, 515] width 27 height 23
type input "2025-10-03"
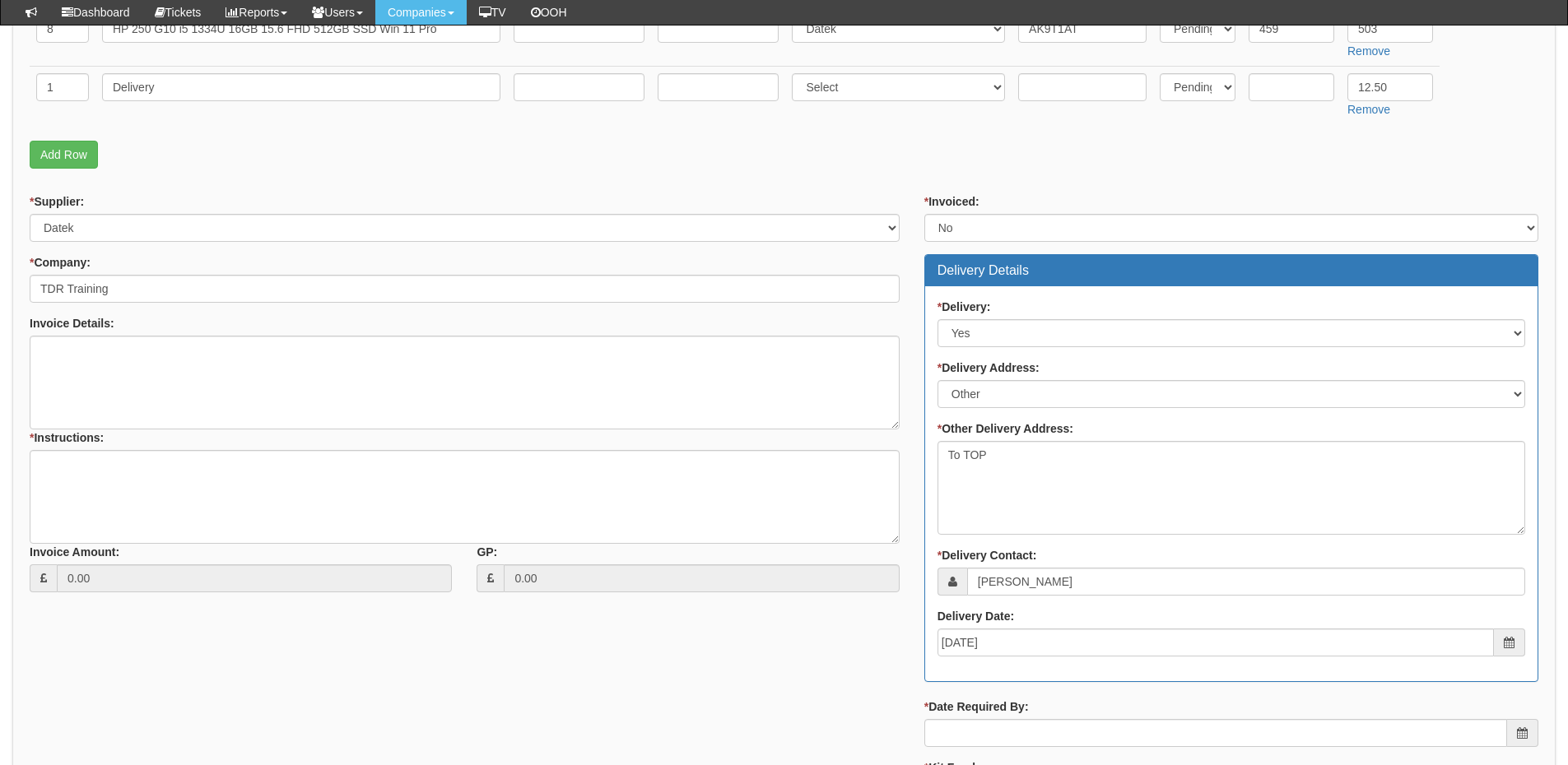
scroll to position [575, 0]
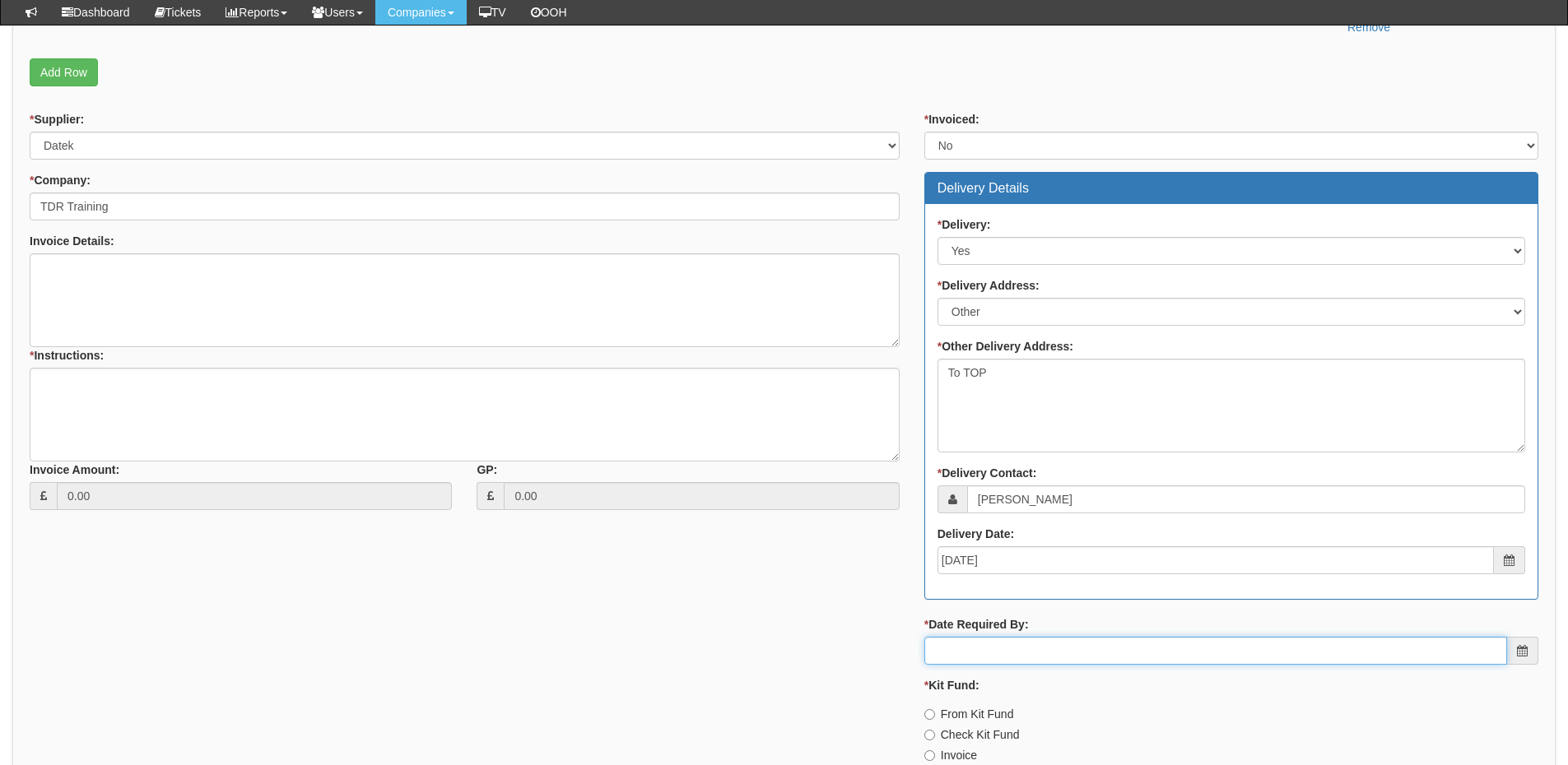
click at [1057, 648] on input "* Date Required By:" at bounding box center [1215, 650] width 583 height 27
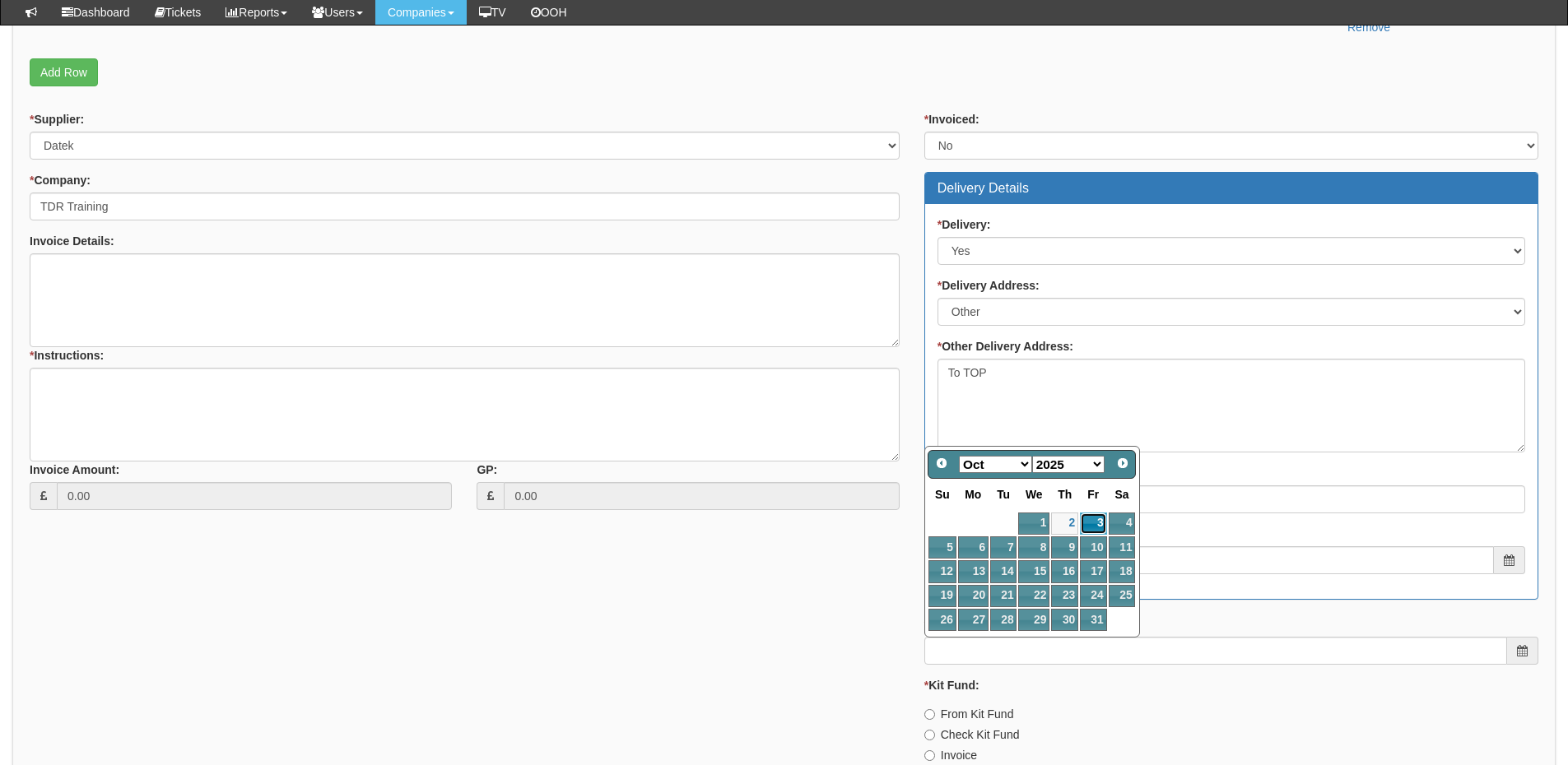
click at [1092, 525] on link "3" at bounding box center [1092, 523] width 27 height 23
type input "2025-10-03"
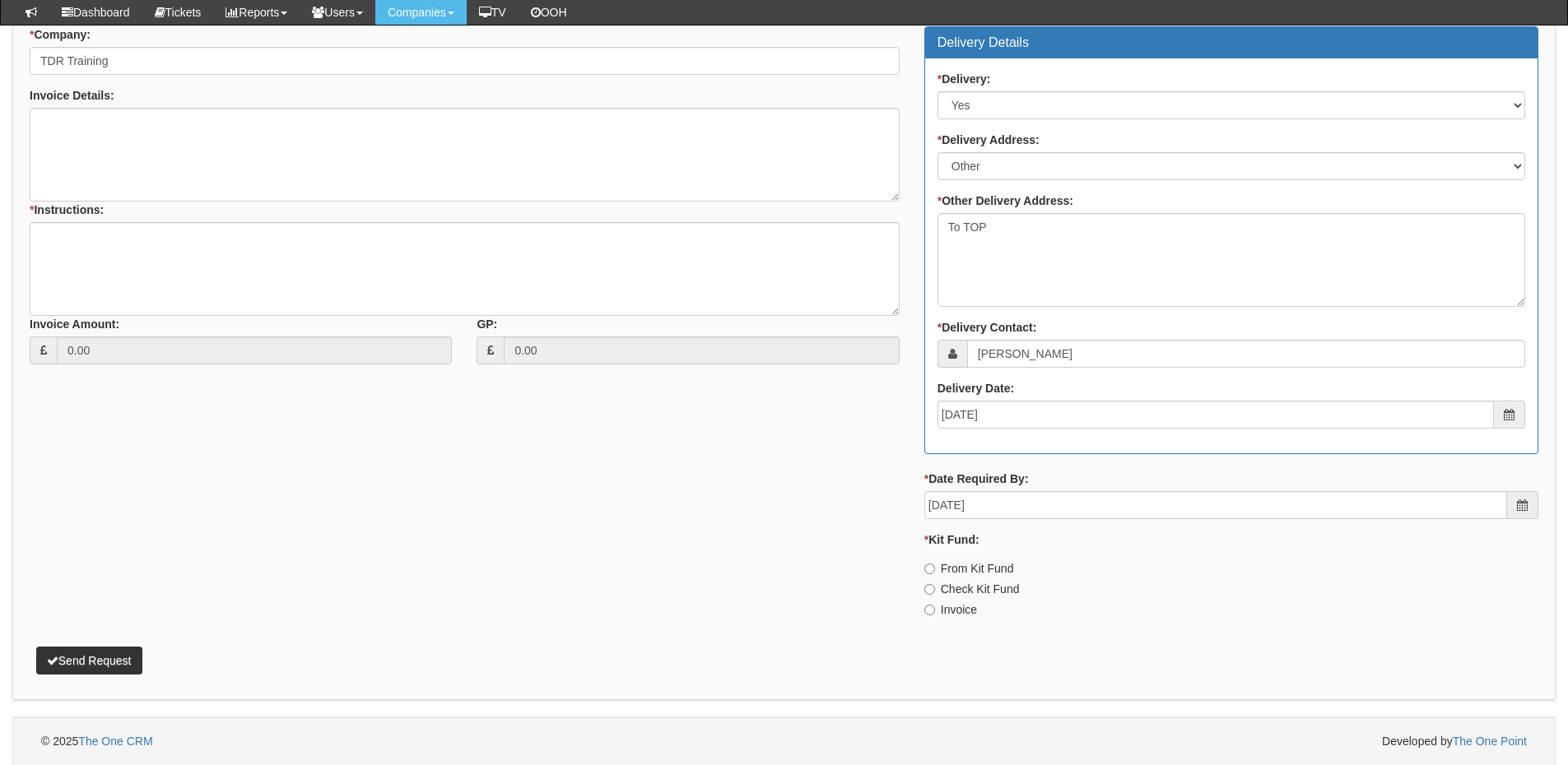
scroll to position [722, 0]
click at [945, 613] on label "Invoice" at bounding box center [951, 608] width 53 height 17
click at [934, 613] on input "Invoice" at bounding box center [929, 609] width 11 height 11
radio input "true"
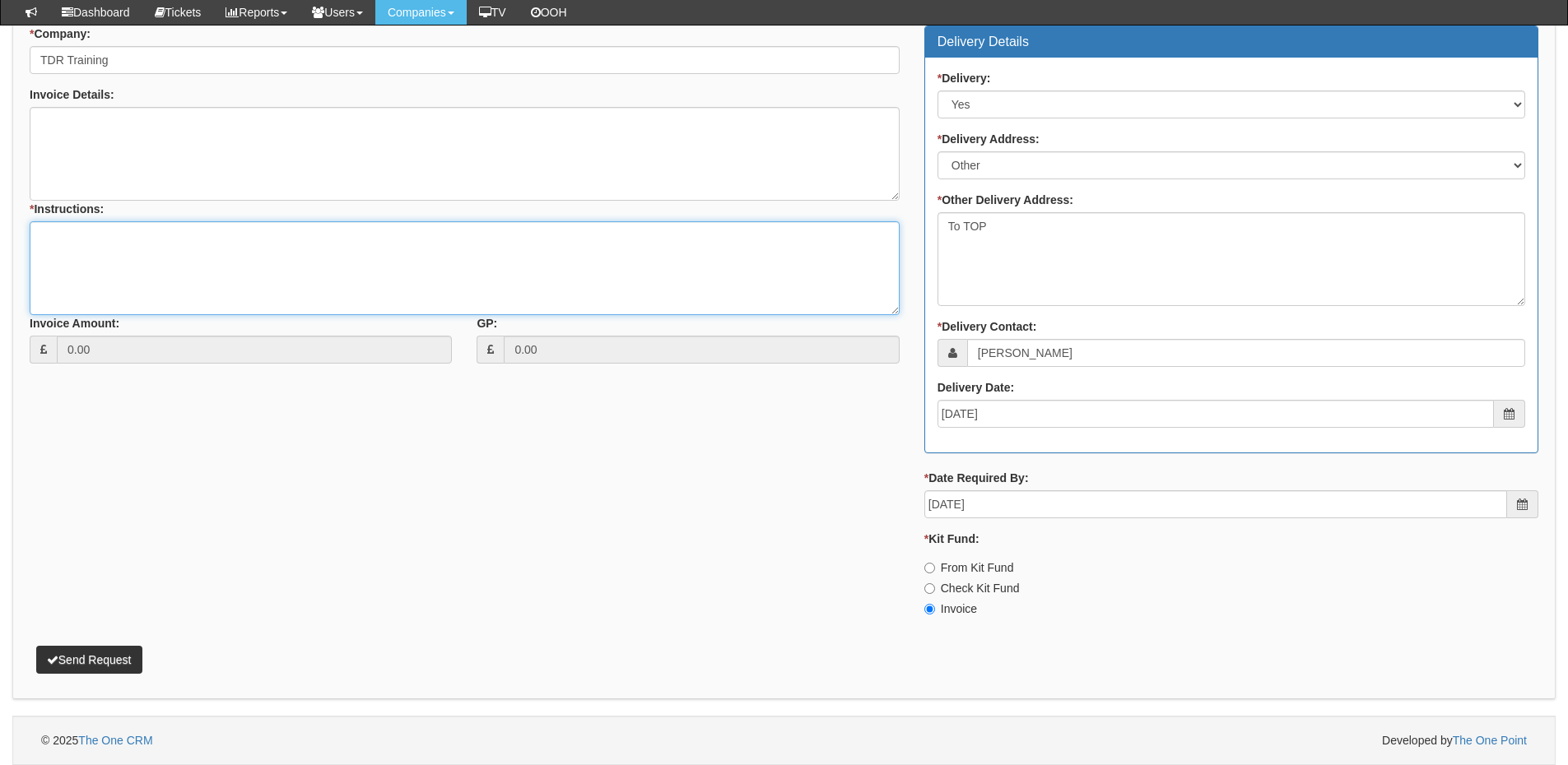
click at [96, 273] on textarea "* Instructions:" at bounding box center [464, 267] width 869 height 93
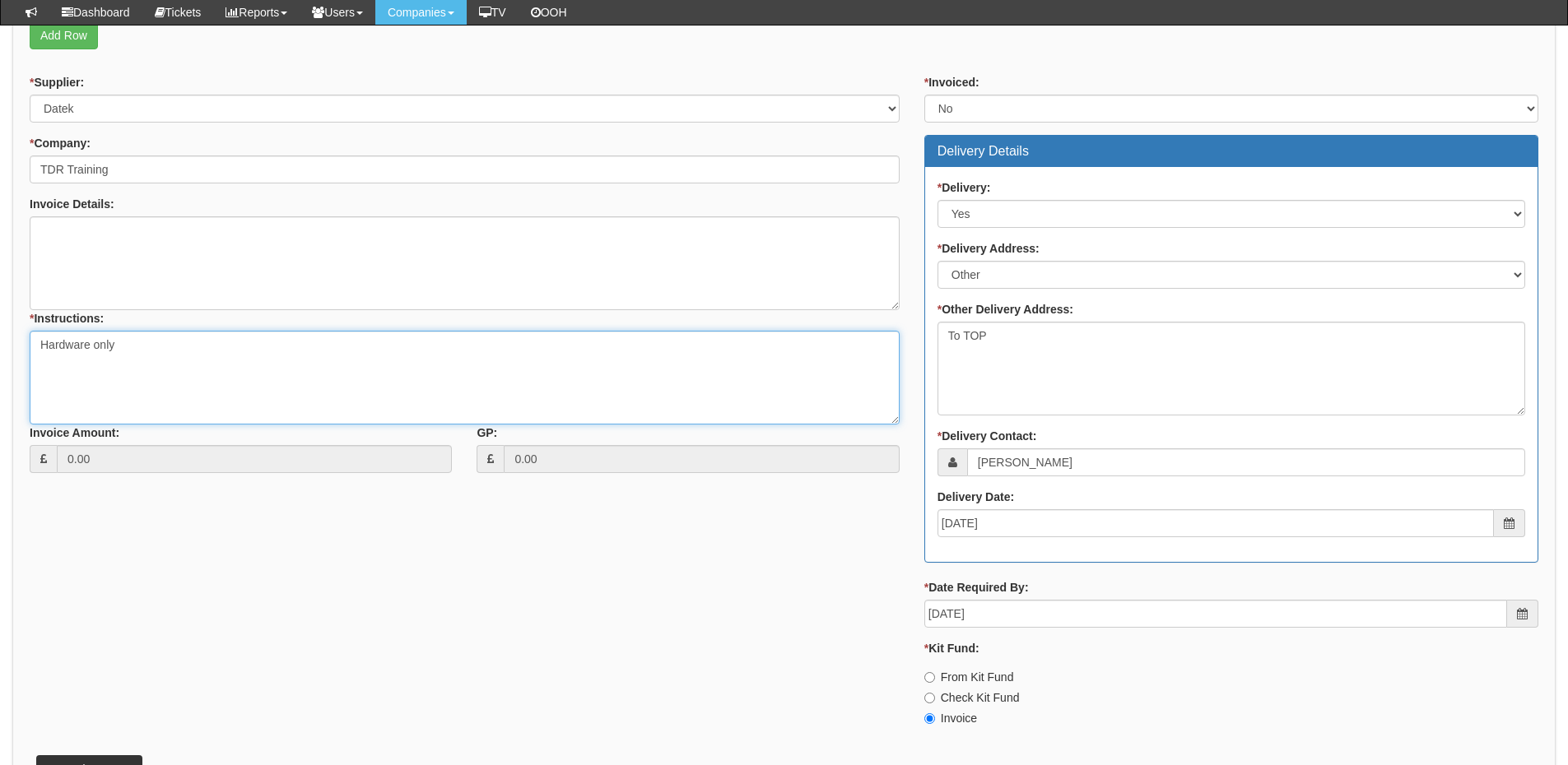
scroll to position [640, 0]
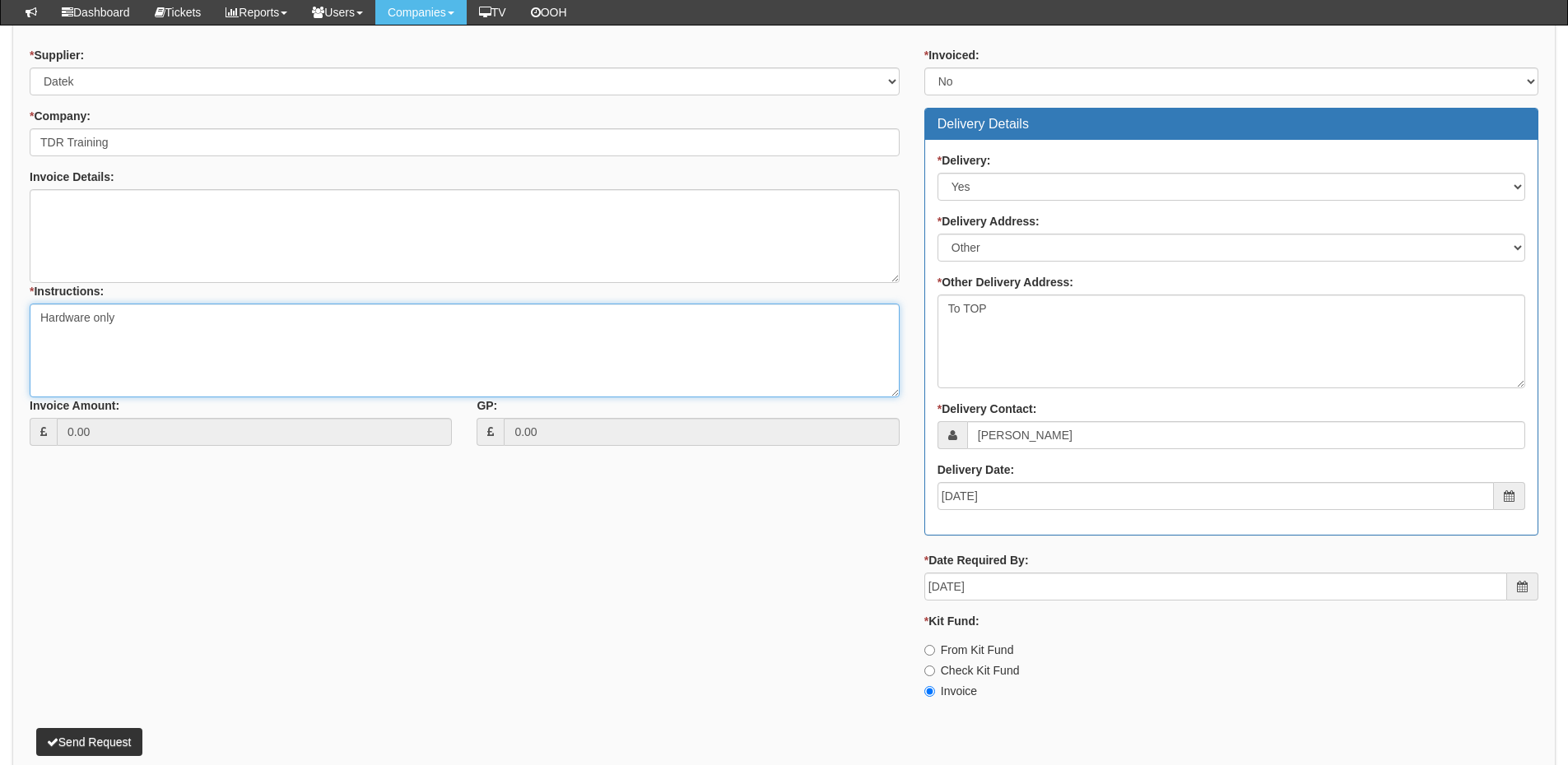
type textarea "Hardware only"
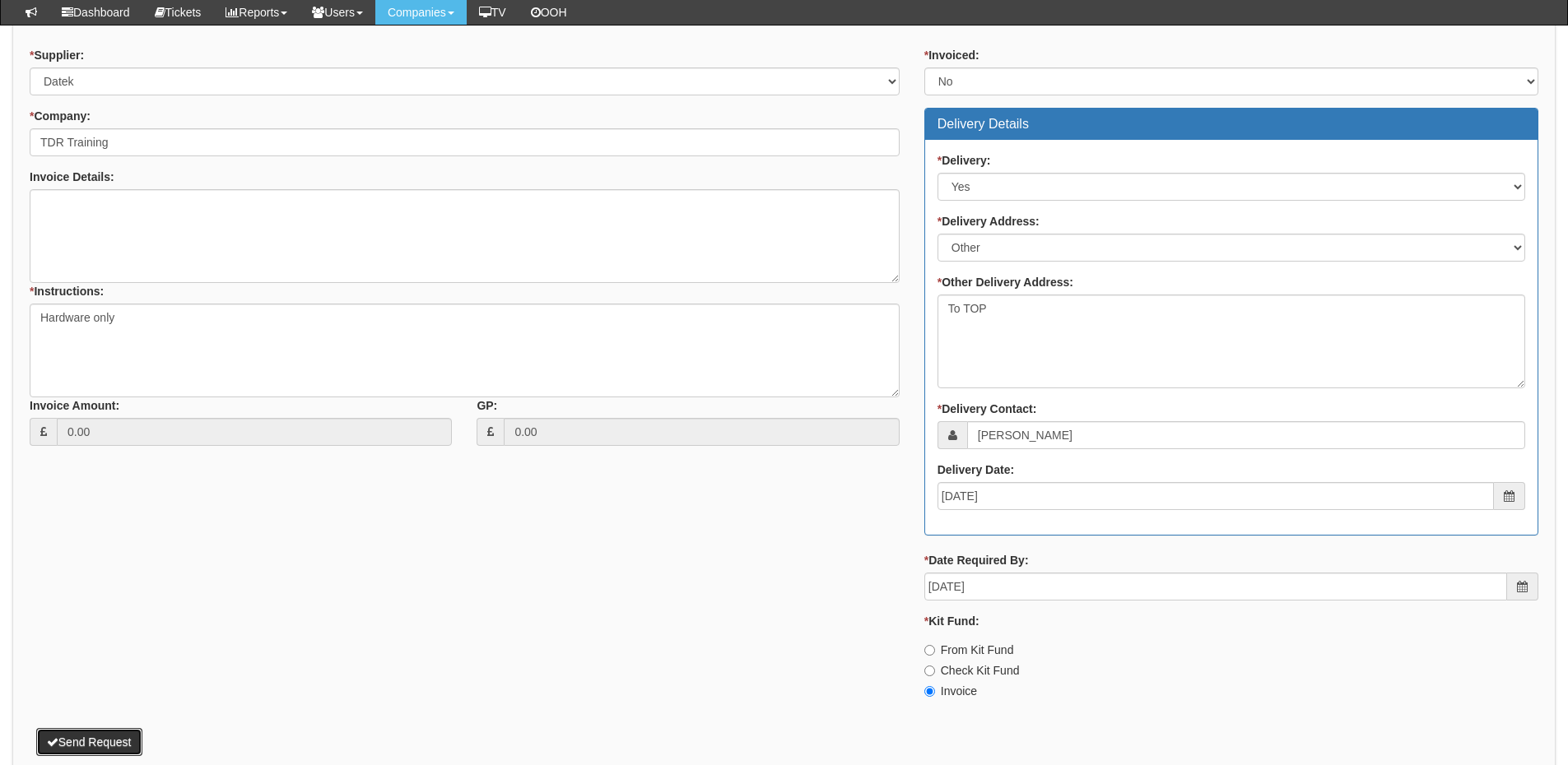
click at [112, 737] on button "Send Request" at bounding box center [89, 741] width 106 height 27
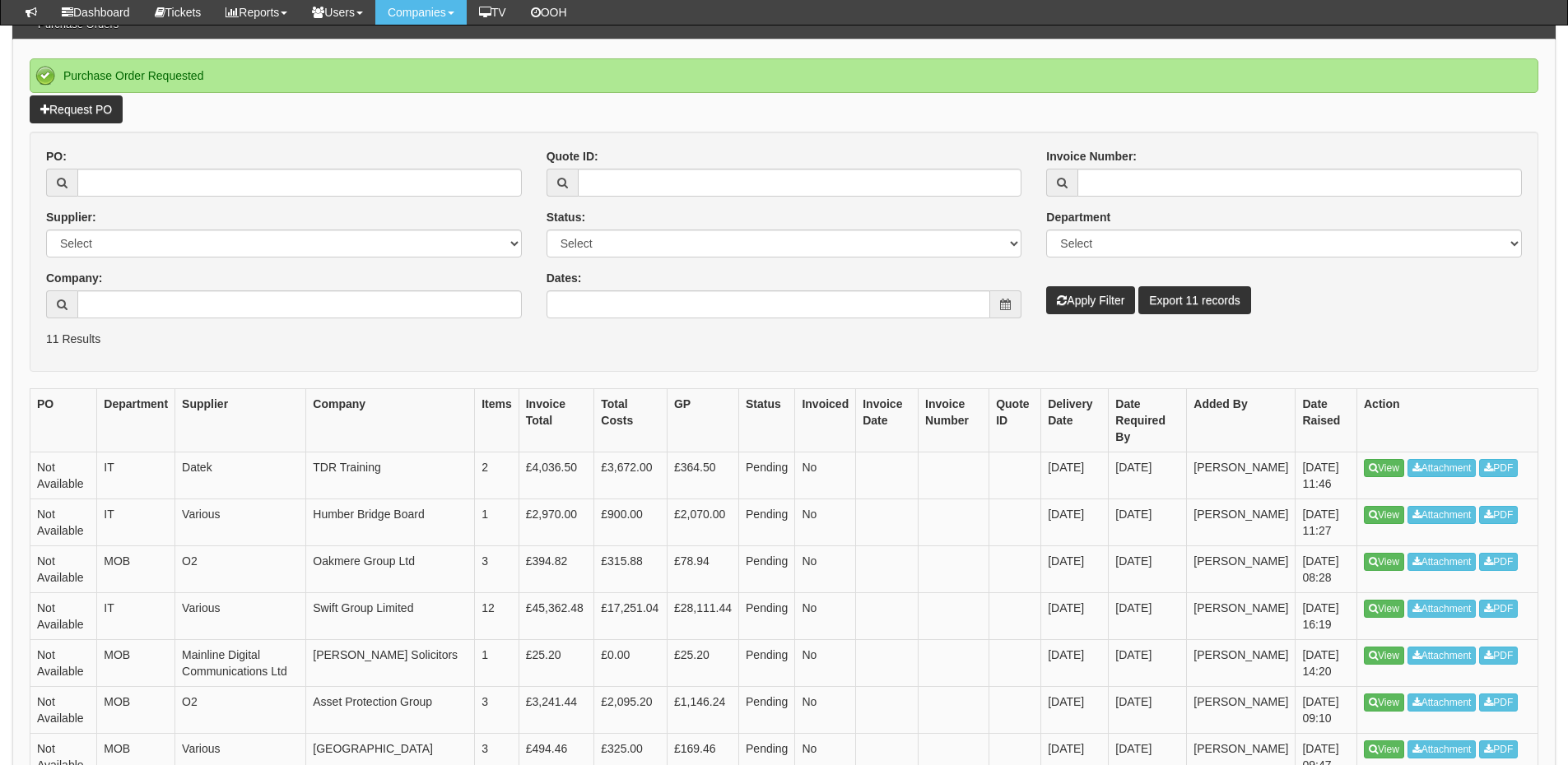
scroll to position [165, 0]
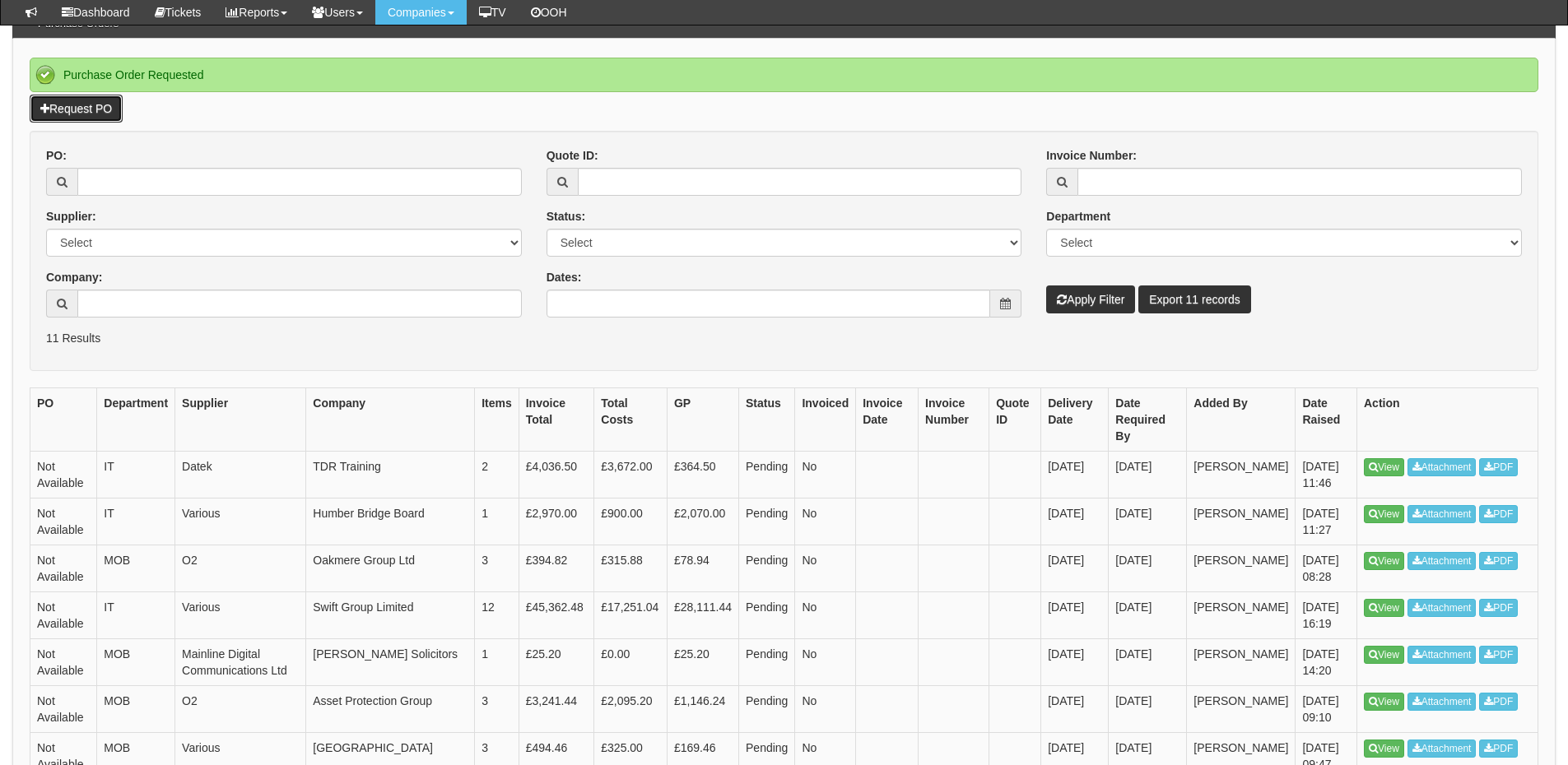
click at [89, 101] on link "Request PO" at bounding box center [76, 108] width 93 height 27
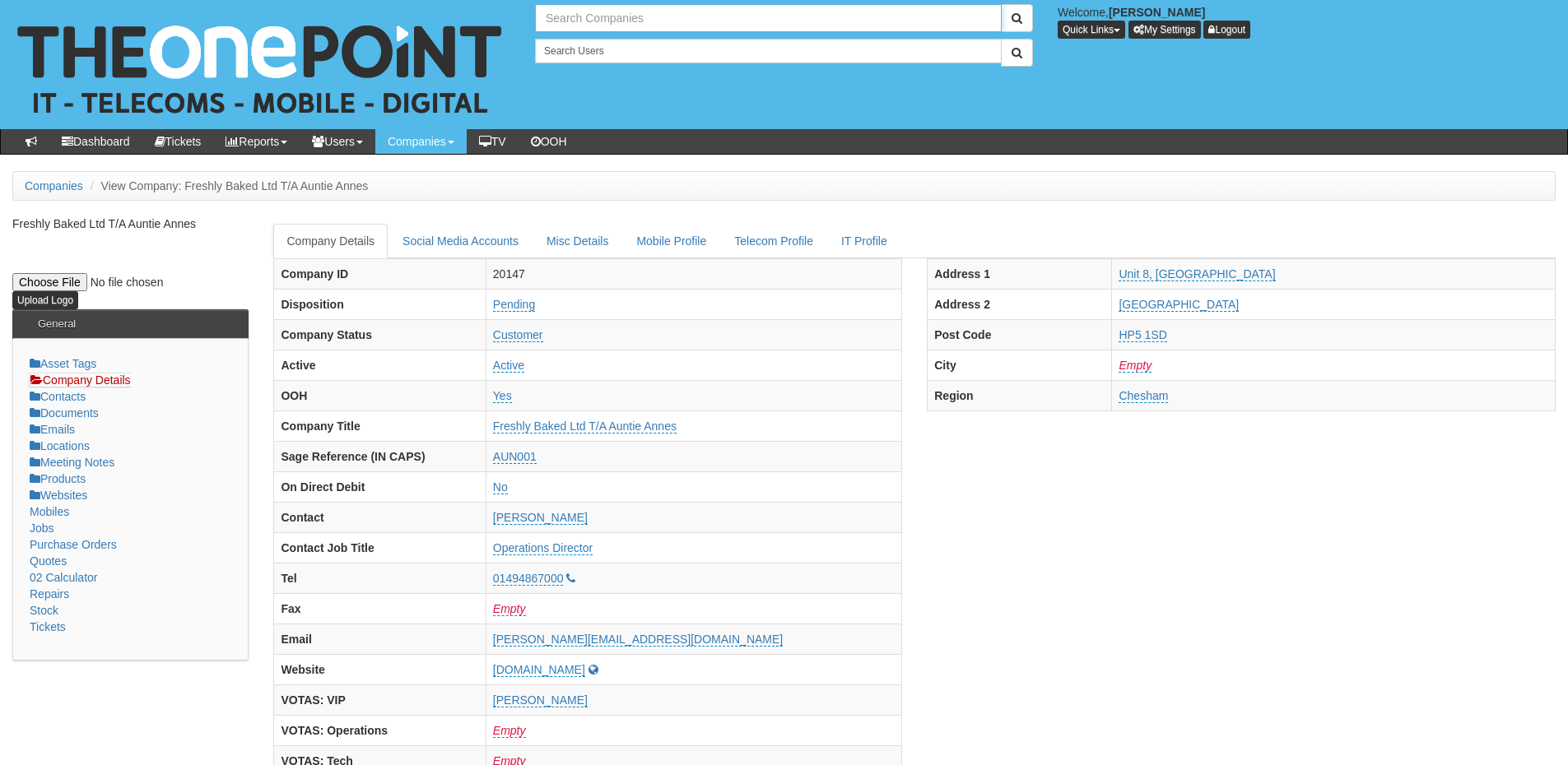
click at [618, 12] on input "text" at bounding box center [767, 18] width 467 height 27
click at [612, 49] on link "TDR Training" at bounding box center [768, 45] width 464 height 24
type input "TDR Training"
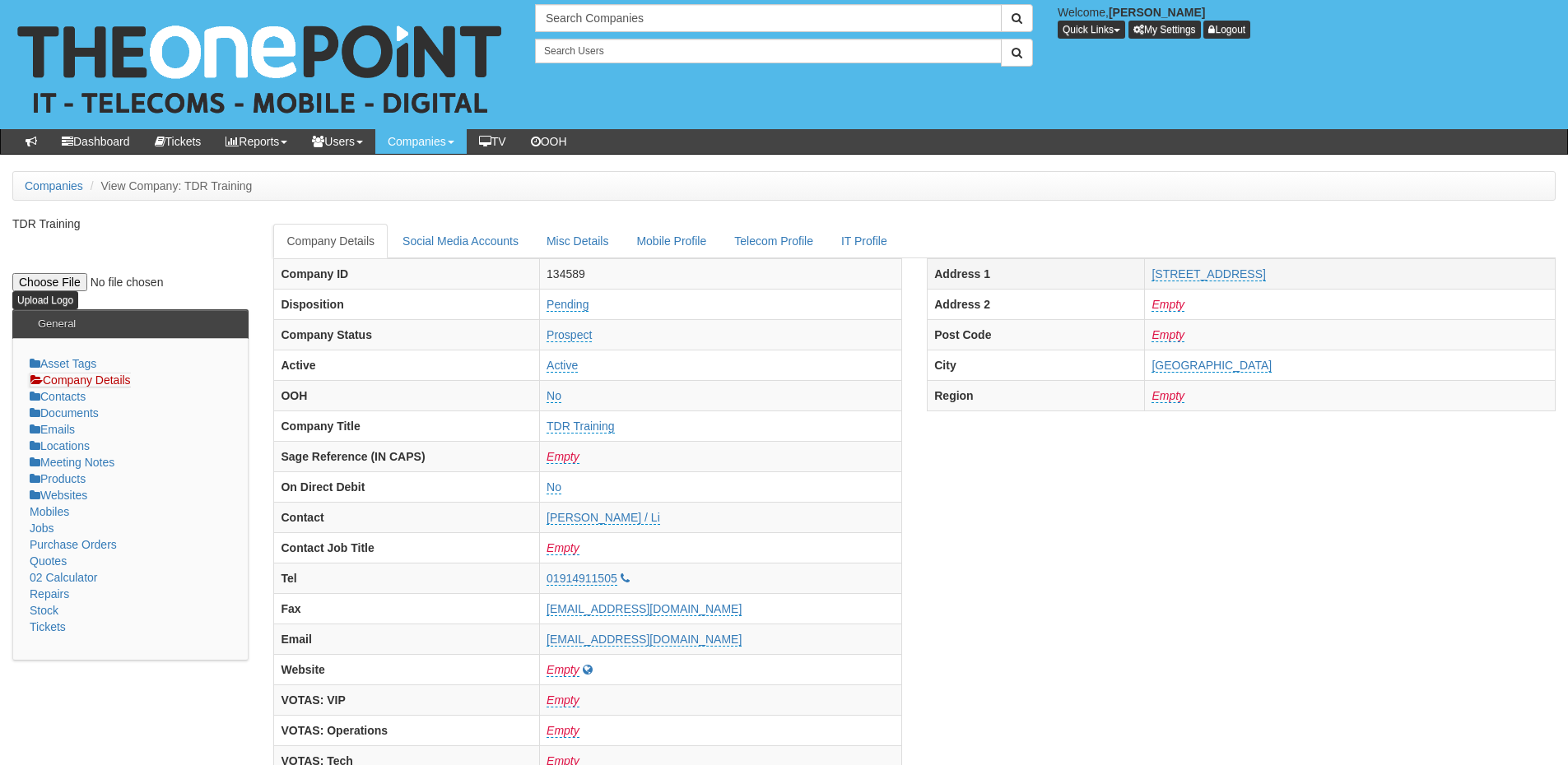
drag, startPoint x: 1031, startPoint y: 268, endPoint x: 1190, endPoint y: 281, distance: 159.5
click at [1190, 281] on tr "Address 1 Q1, Quorum Business Park, Newcastle upon Tyne NE12 8EX" at bounding box center [1241, 273] width 628 height 30
copy tr "Q1, Quorum Business Park,"
click at [560, 22] on input "text" at bounding box center [767, 18] width 467 height 27
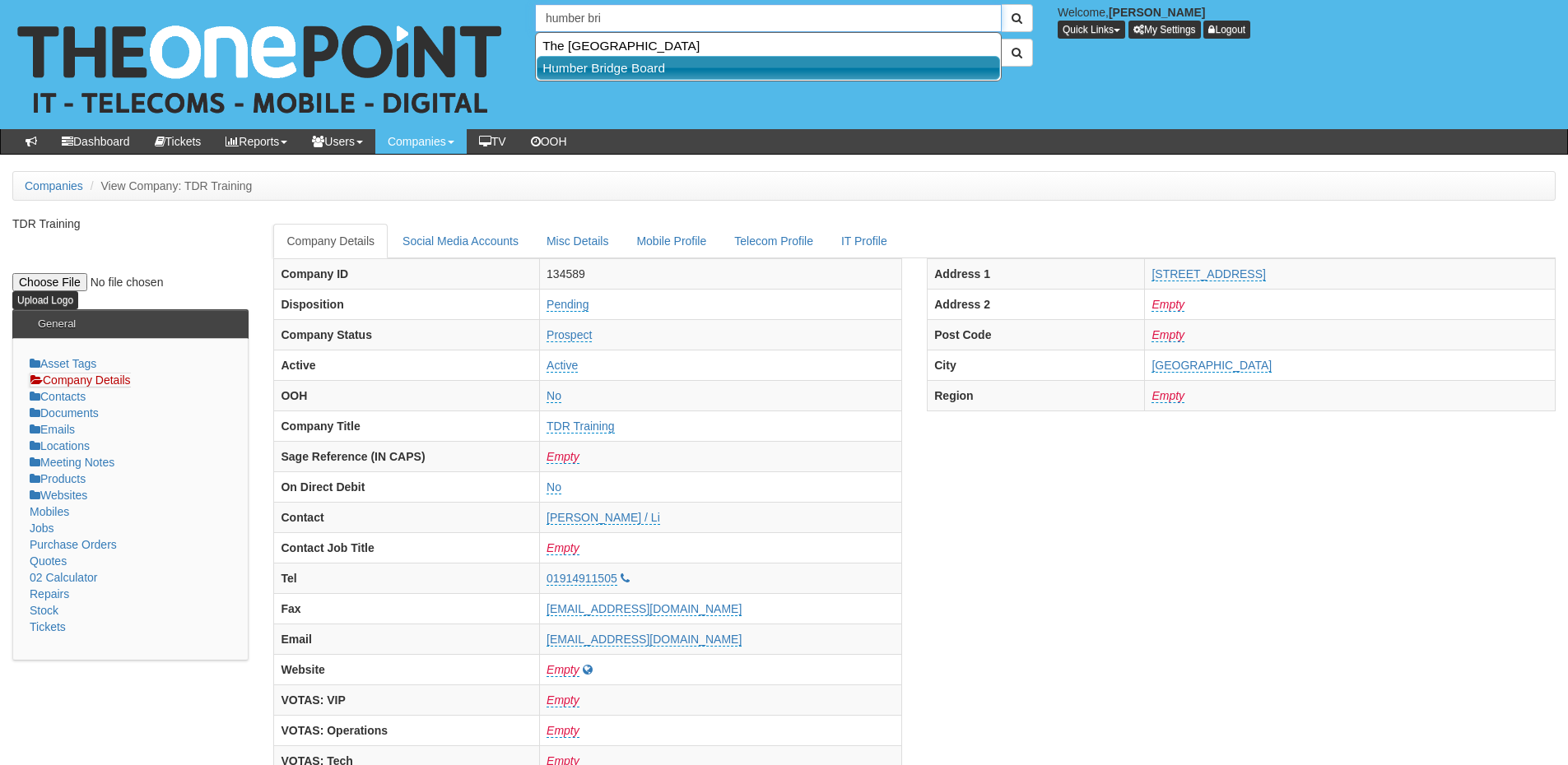
click at [582, 60] on link "Humber Bridge Board" at bounding box center [768, 68] width 464 height 24
type input "Humber Bridge Board"
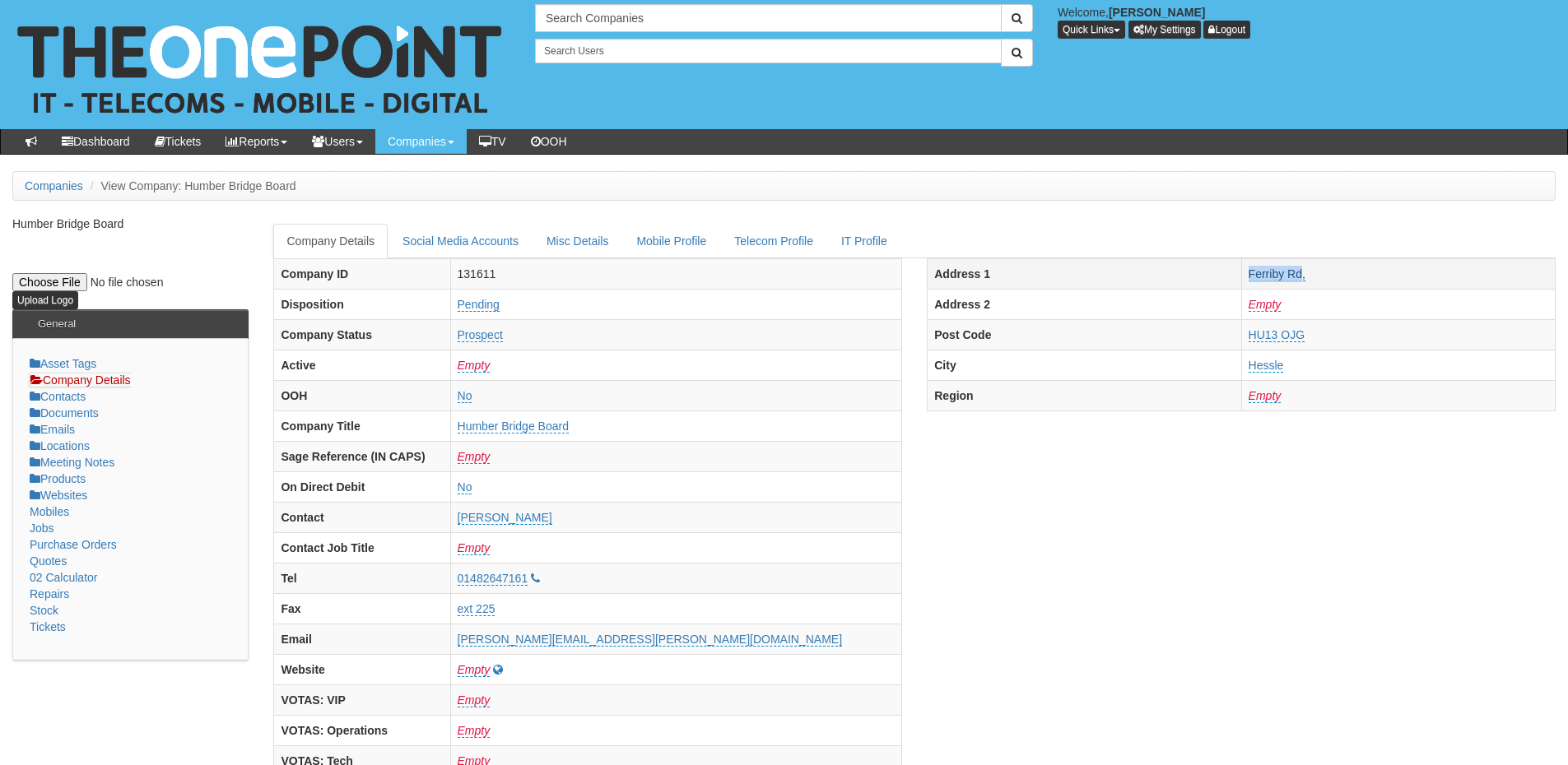
drag, startPoint x: 1237, startPoint y: 268, endPoint x: 1302, endPoint y: 275, distance: 65.4
click at [1302, 275] on tr "Address [STREET_ADDRESS]" at bounding box center [1241, 273] width 628 height 30
copy tr "Ferriby Rd"
drag, startPoint x: 1239, startPoint y: 365, endPoint x: 1289, endPoint y: 367, distance: 50.0
click at [1289, 367] on tr "City Hessle" at bounding box center [1241, 364] width 628 height 30
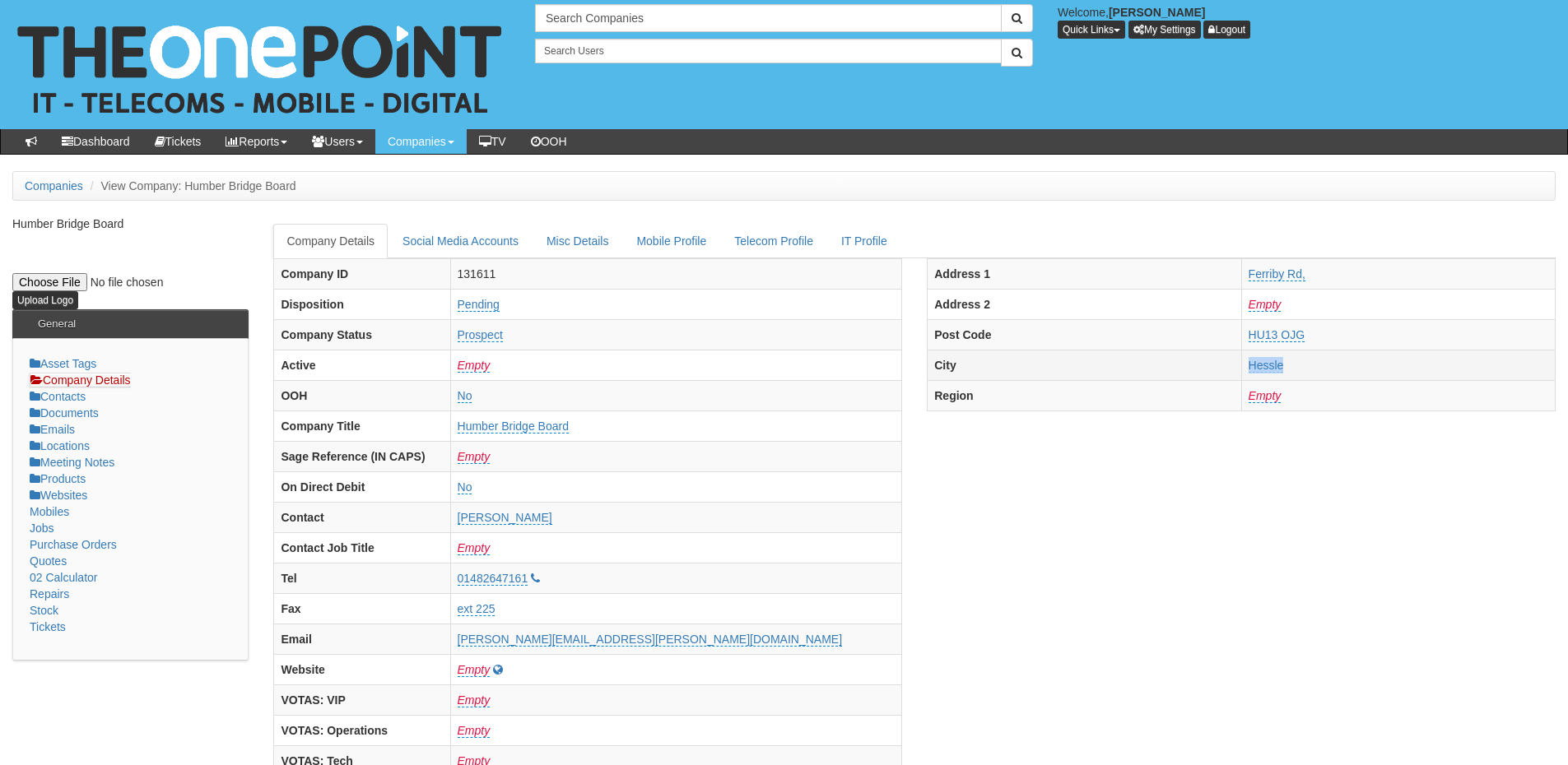
copy tr "Hessle"
drag, startPoint x: 1218, startPoint y: 339, endPoint x: 1332, endPoint y: 327, distance: 114.6
click at [1332, 327] on tr "Post Code HU13 OJG" at bounding box center [1241, 334] width 628 height 30
copy tr "HU13 OJG"
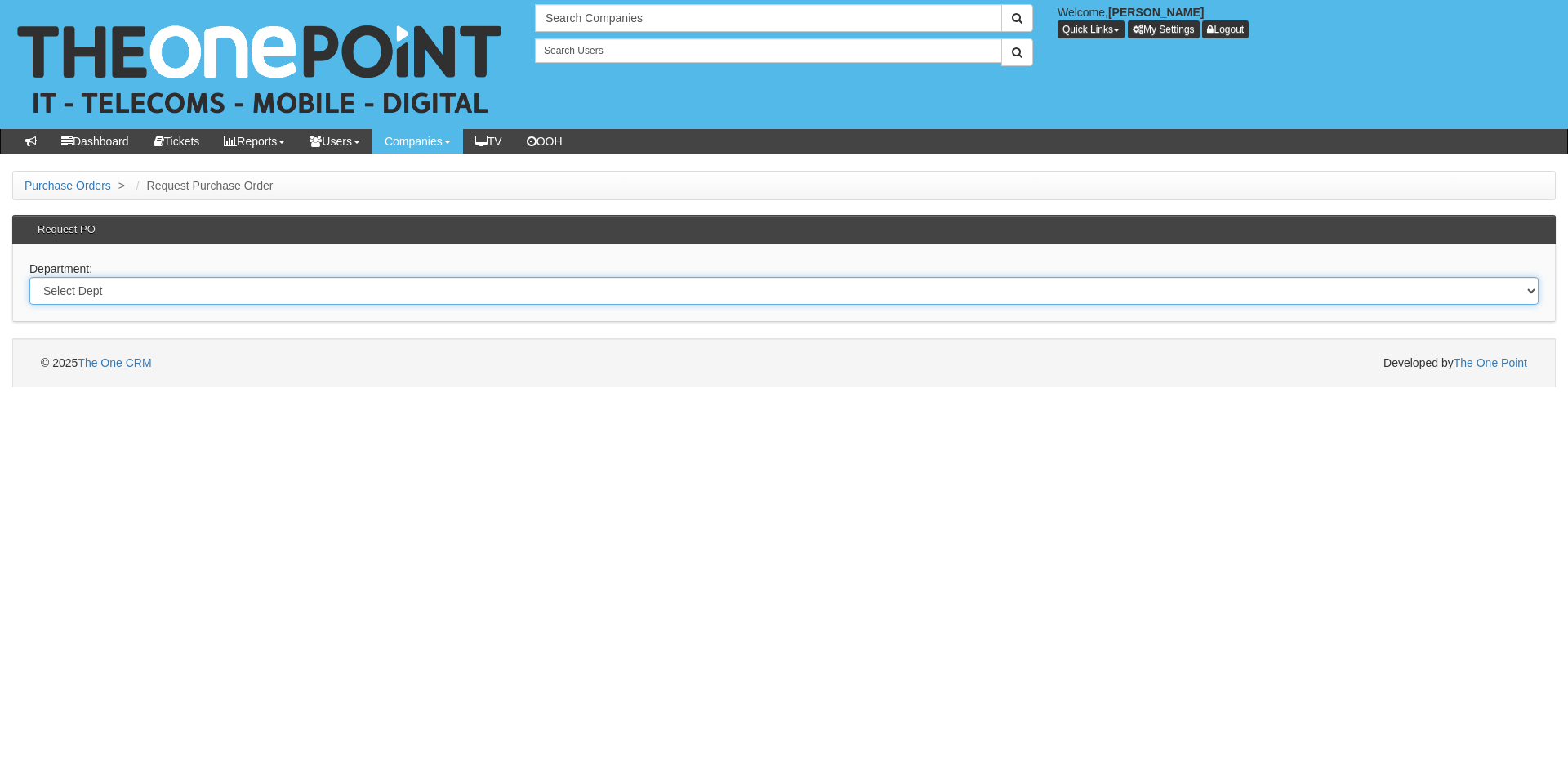
drag, startPoint x: 245, startPoint y: 282, endPoint x: 245, endPoint y: 296, distance: 14.0
click at [245, 282] on select "Select Dept Digital Internal IT Mobiles Marketing Telecoms" at bounding box center [784, 291] width 1509 height 27
select select "?pipeID=&dept=TEL"
click at [29, 277] on select "Select Dept Digital Internal IT Mobiles Marketing Telecoms" at bounding box center [784, 291] width 1509 height 27
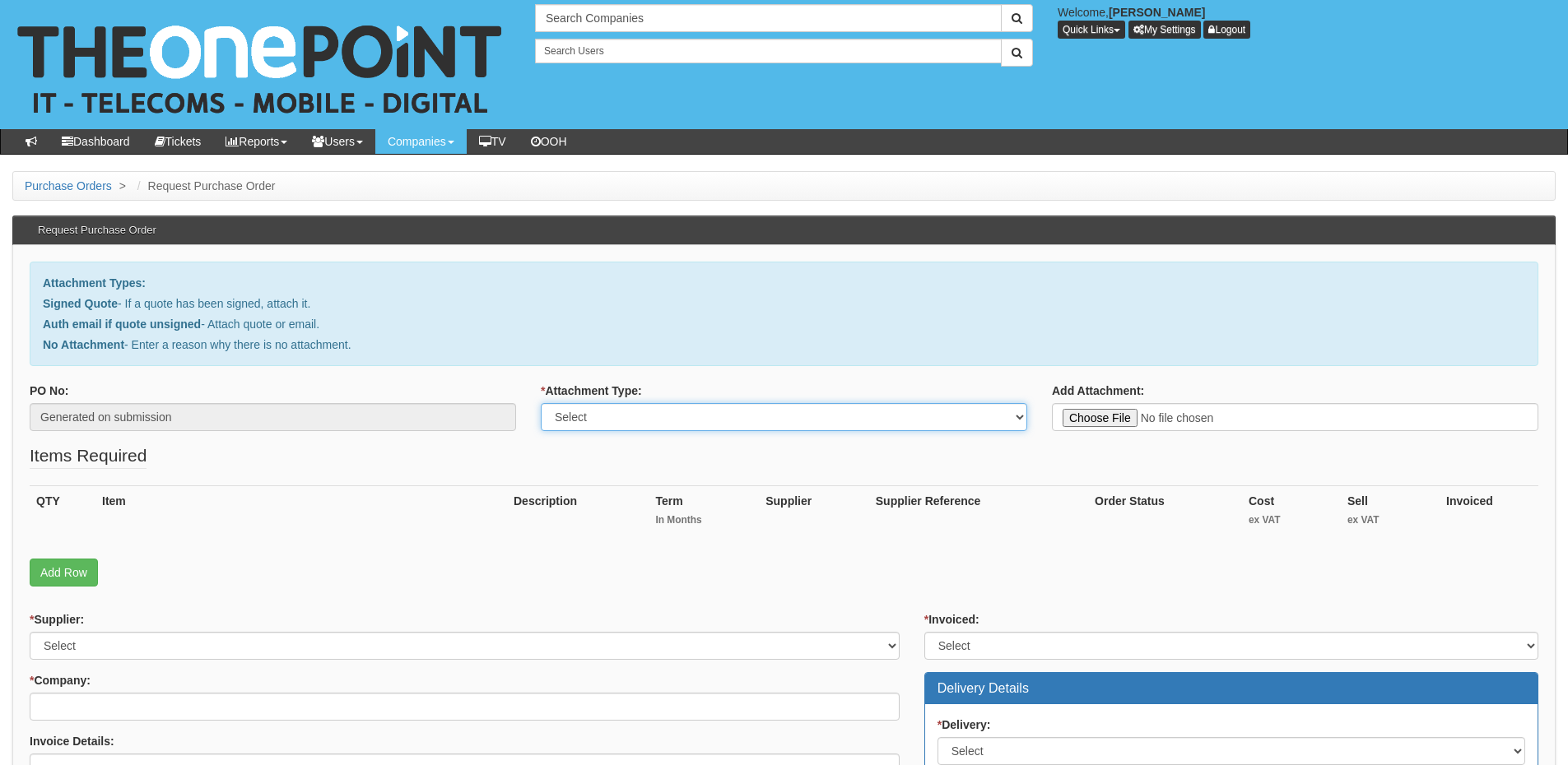
click at [635, 420] on select "Select Signed Quote Auth email with quote if unsigned No Attachment" at bounding box center [783, 416] width 486 height 27
select select "No Attachment"
click at [540, 403] on select "Select Signed Quote Auth email with quote if unsigned No Attachment" at bounding box center [783, 416] width 486 height 27
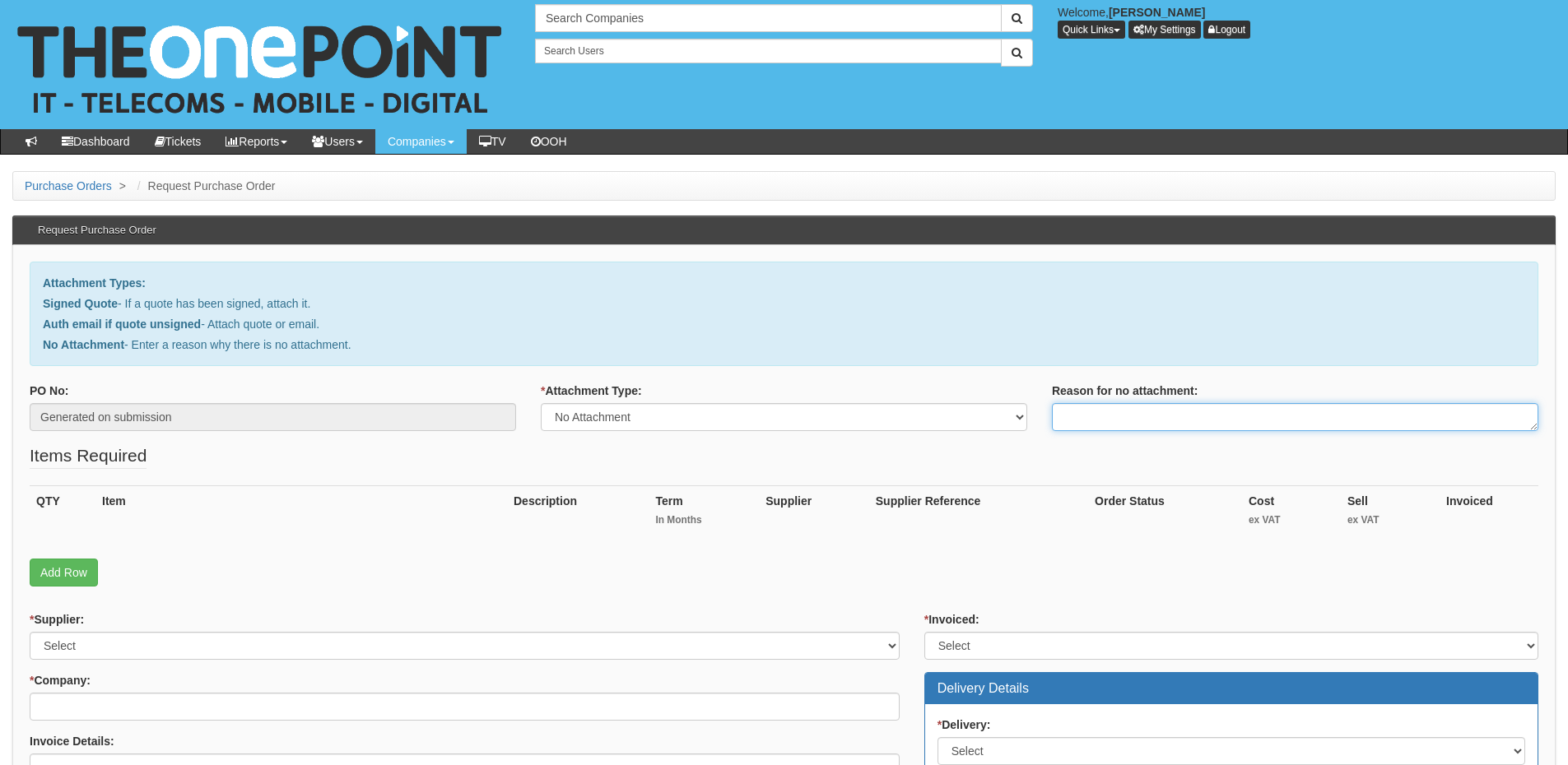
click at [1092, 415] on textarea "Reason for no attachment:" at bounding box center [1294, 416] width 486 height 27
click at [1215, 415] on textarea "Linked to ticket 426615" at bounding box center [1294, 416] width 486 height 27
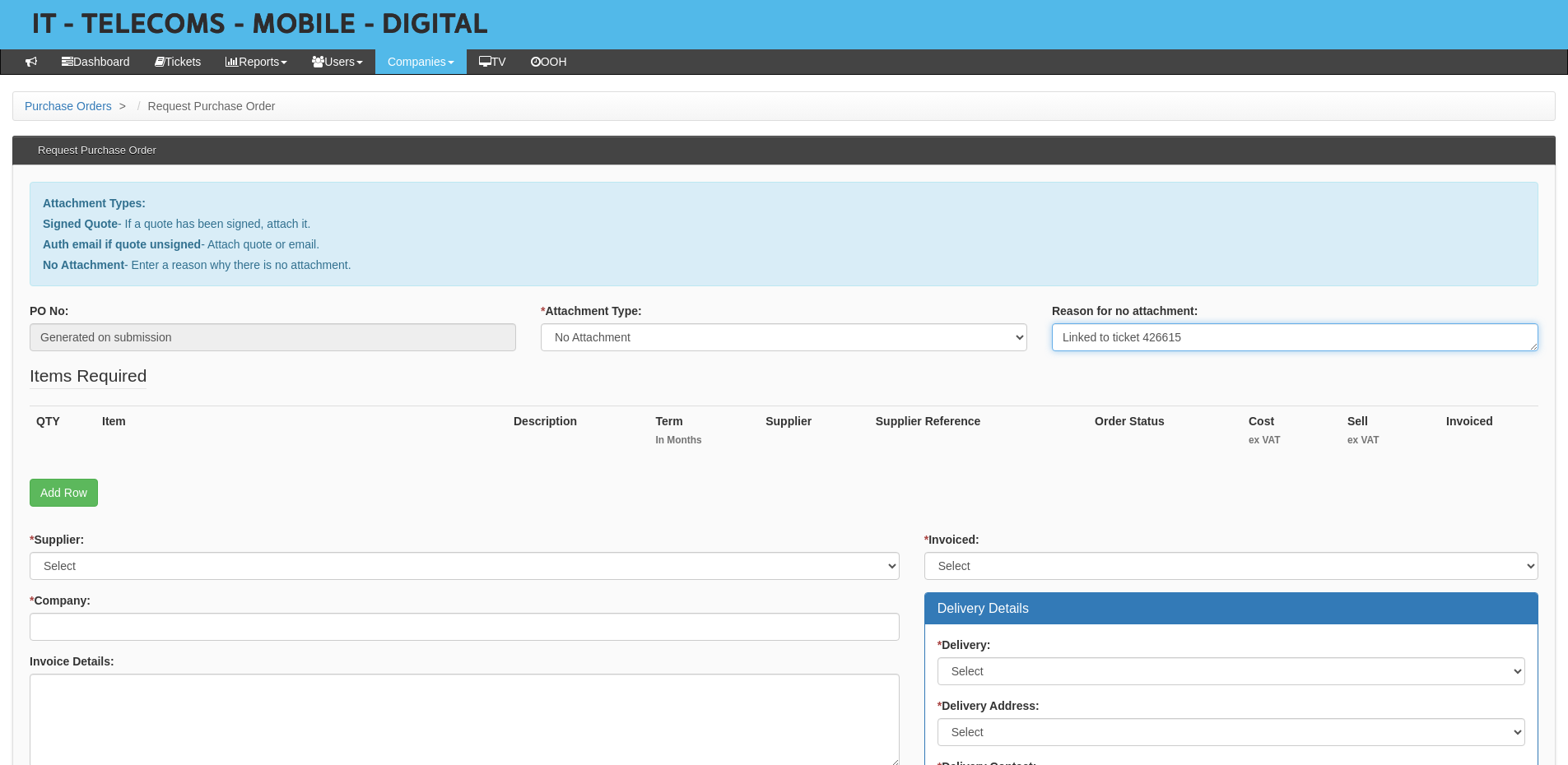
scroll to position [246, 0]
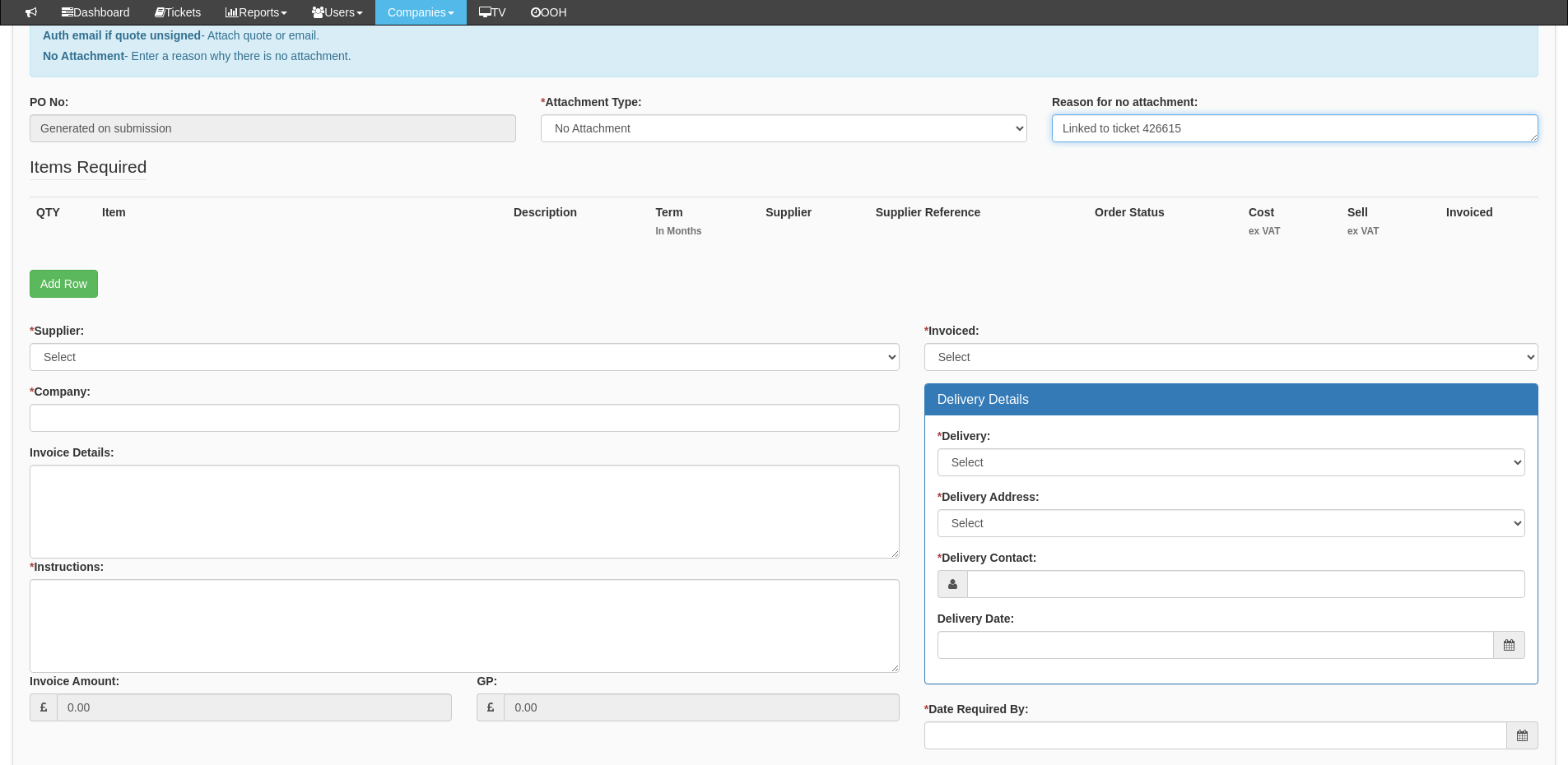
type textarea "Linked to ticket 426615"
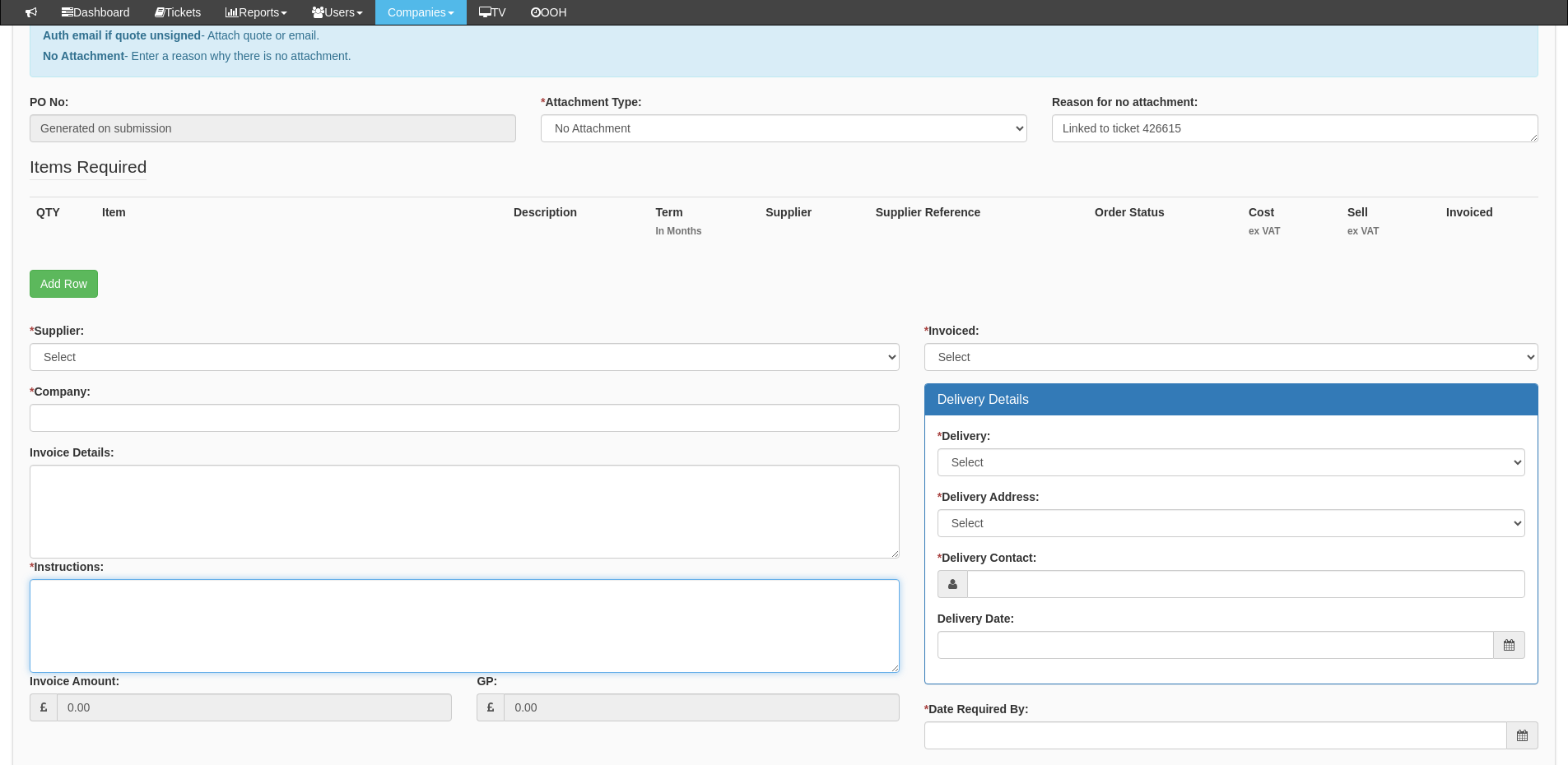
click at [195, 638] on textarea "* Instructions:" at bounding box center [464, 626] width 869 height 93
paste textarea "Linked to ticket 426615"
type textarea "Linked to ticket 426615"
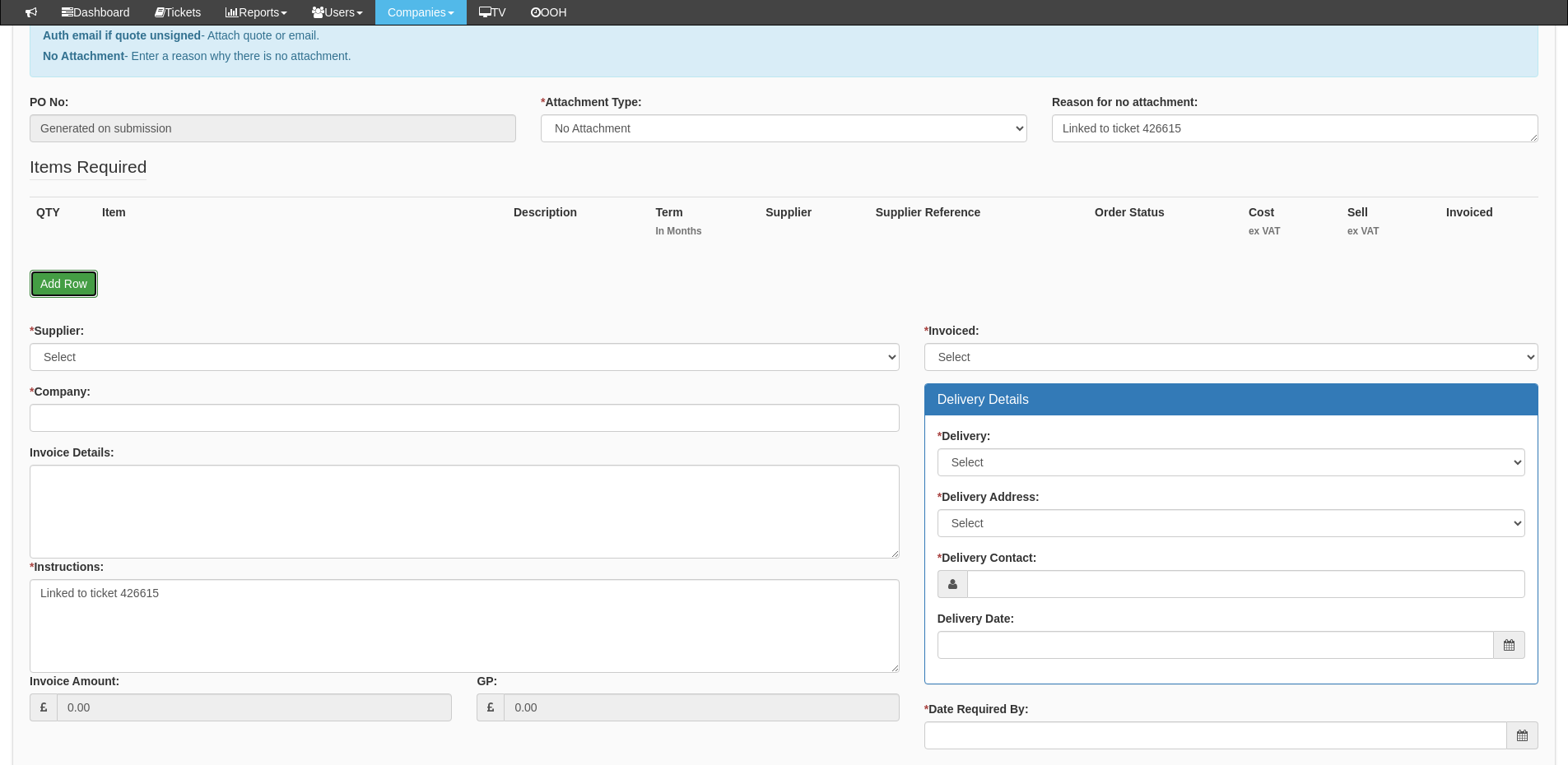
click at [69, 279] on link "Add Row" at bounding box center [64, 284] width 69 height 27
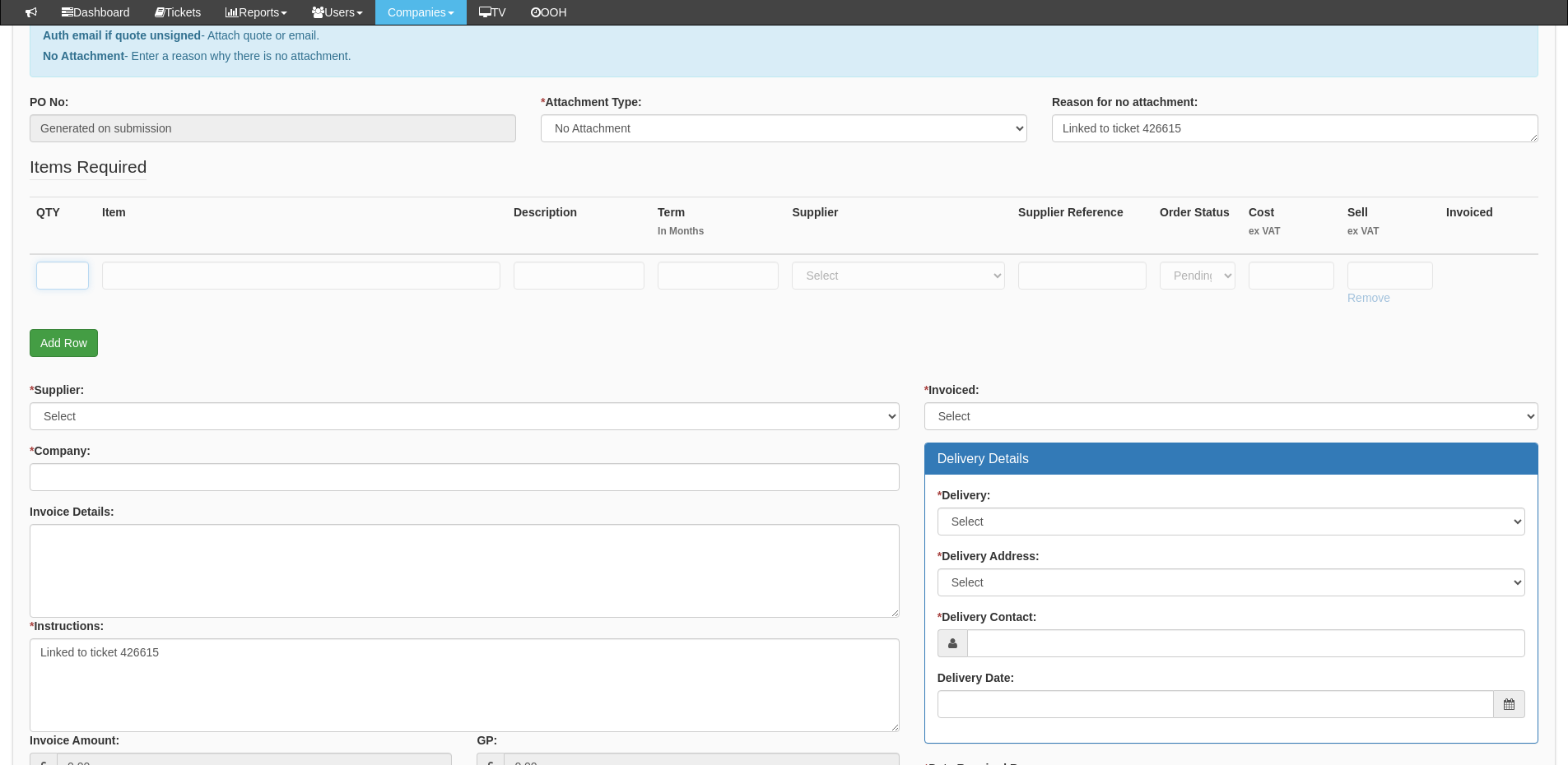
click at [69, 279] on input "text" at bounding box center [63, 275] width 53 height 27
type input "1"
click at [170, 277] on input "text" at bounding box center [301, 275] width 398 height 27
type input "Standard User including Webex"
click at [849, 283] on select "Select 123 REG.co.uk 1Password 3 4Gon AA Jones Electric Ltd Abzorb Access Group…" at bounding box center [898, 275] width 213 height 27
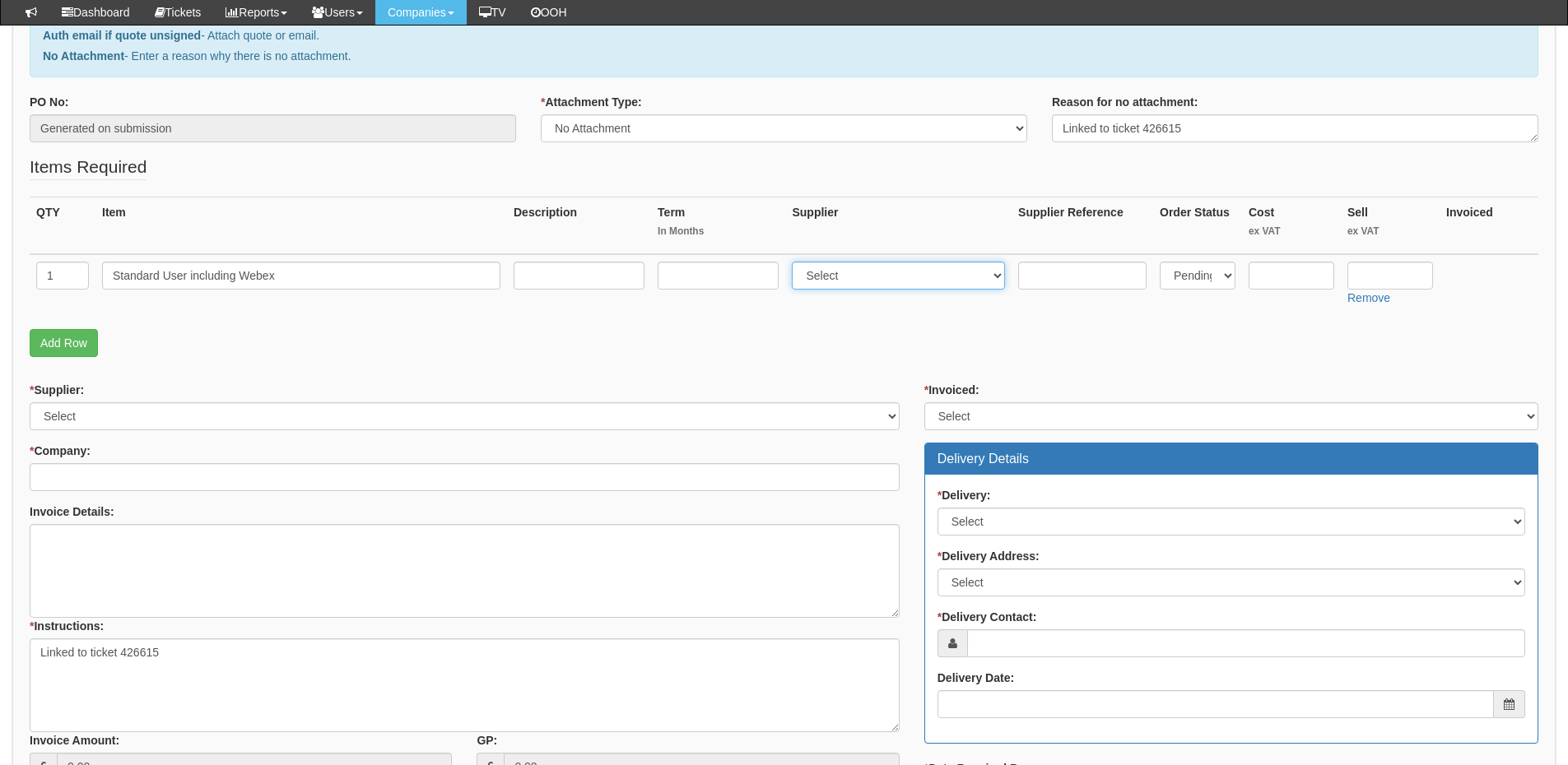
select select "72"
click at [796, 261] on select "Select 123 REG.co.uk 1Password 3 4Gon AA Jones Electric Ltd Abzorb Access Group…" at bounding box center [898, 275] width 213 height 27
click at [1368, 269] on input "text" at bounding box center [1389, 275] width 85 height 27
type input "13.99"
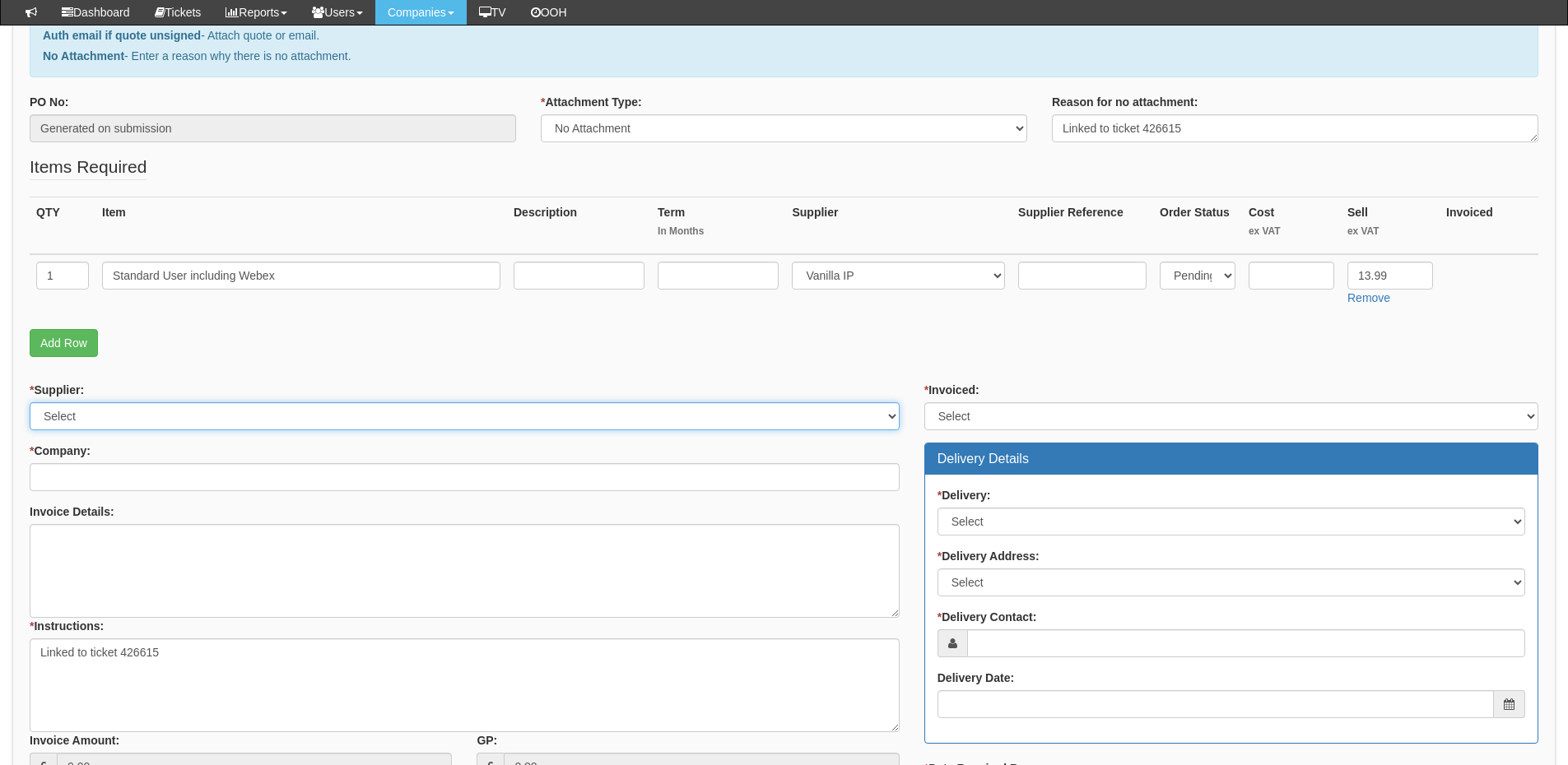
click at [155, 413] on select "Select 123 REG.co.uk 1Password 3 4Gon AA Jones Electric Ltd Abzorb Access Group…" at bounding box center [464, 416] width 869 height 27
select select "72"
click at [29, 403] on select "Select 123 REG.co.uk 1Password 3 4Gon AA Jones Electric Ltd Abzorb Access Group…" at bounding box center [464, 416] width 869 height 27
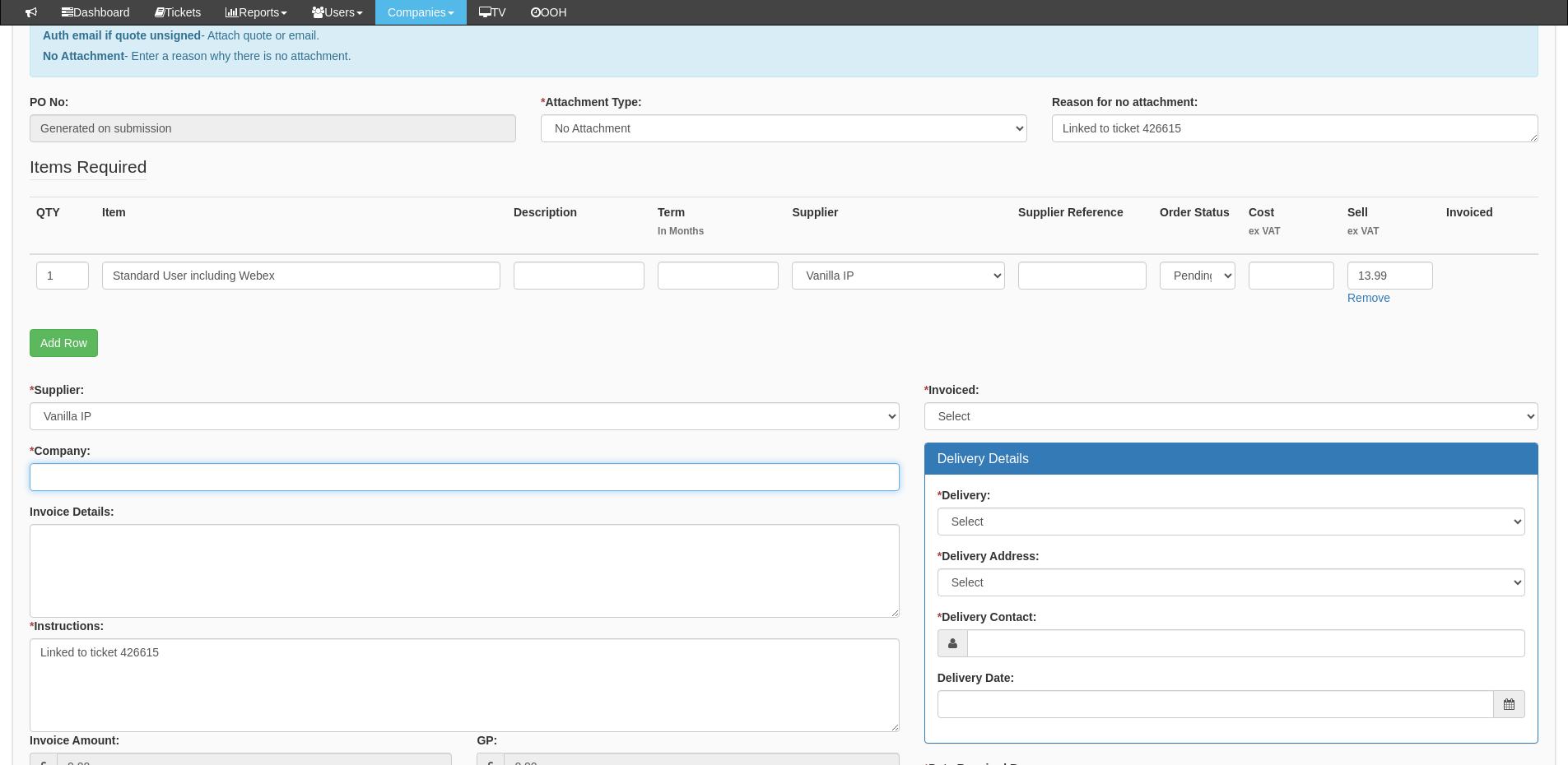
click at [130, 473] on input "* Company:" at bounding box center [464, 477] width 869 height 27
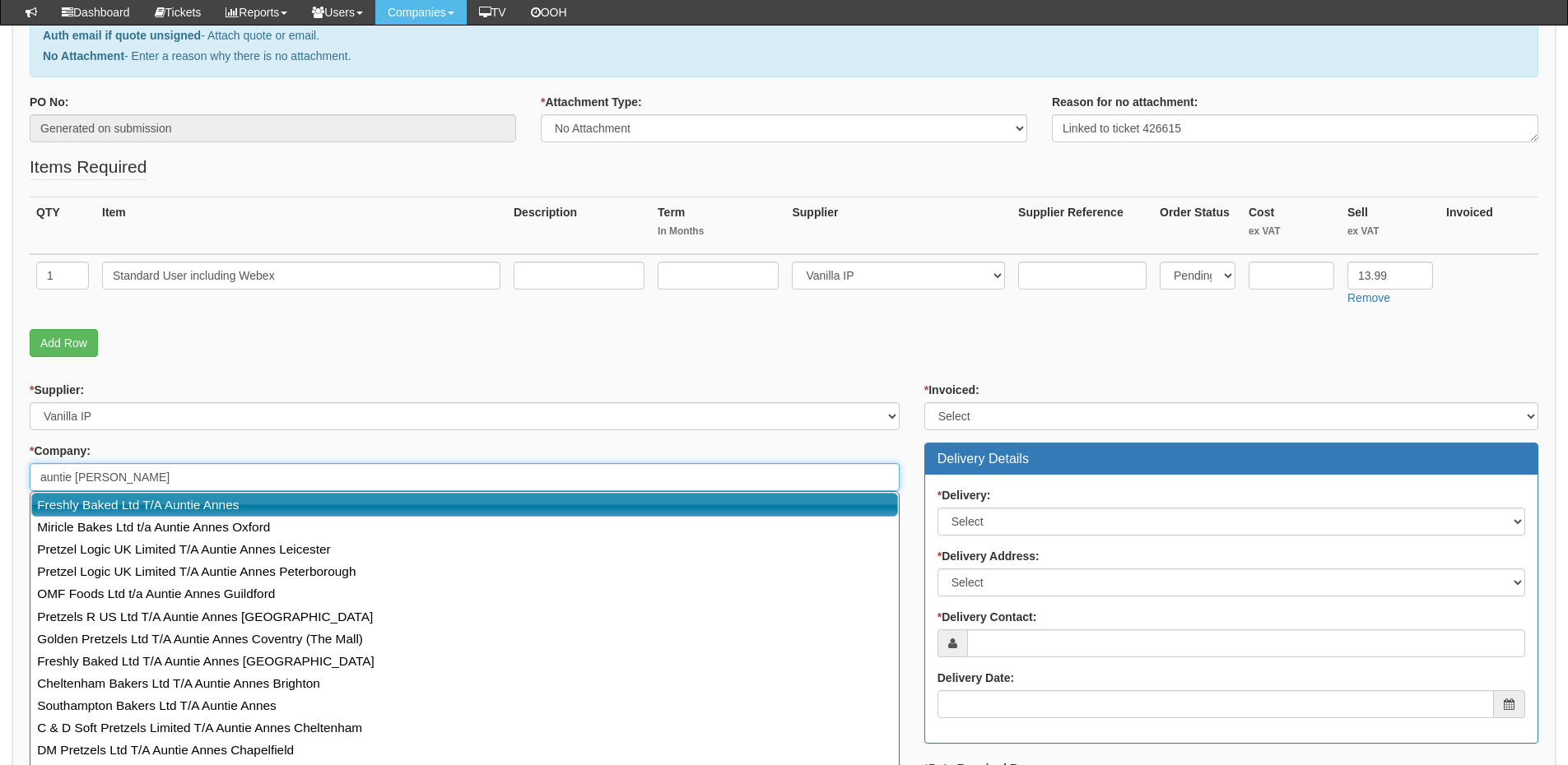
click at [149, 496] on link "Freshly Baked Ltd T/A Auntie Annes" at bounding box center [465, 505] width 867 height 24
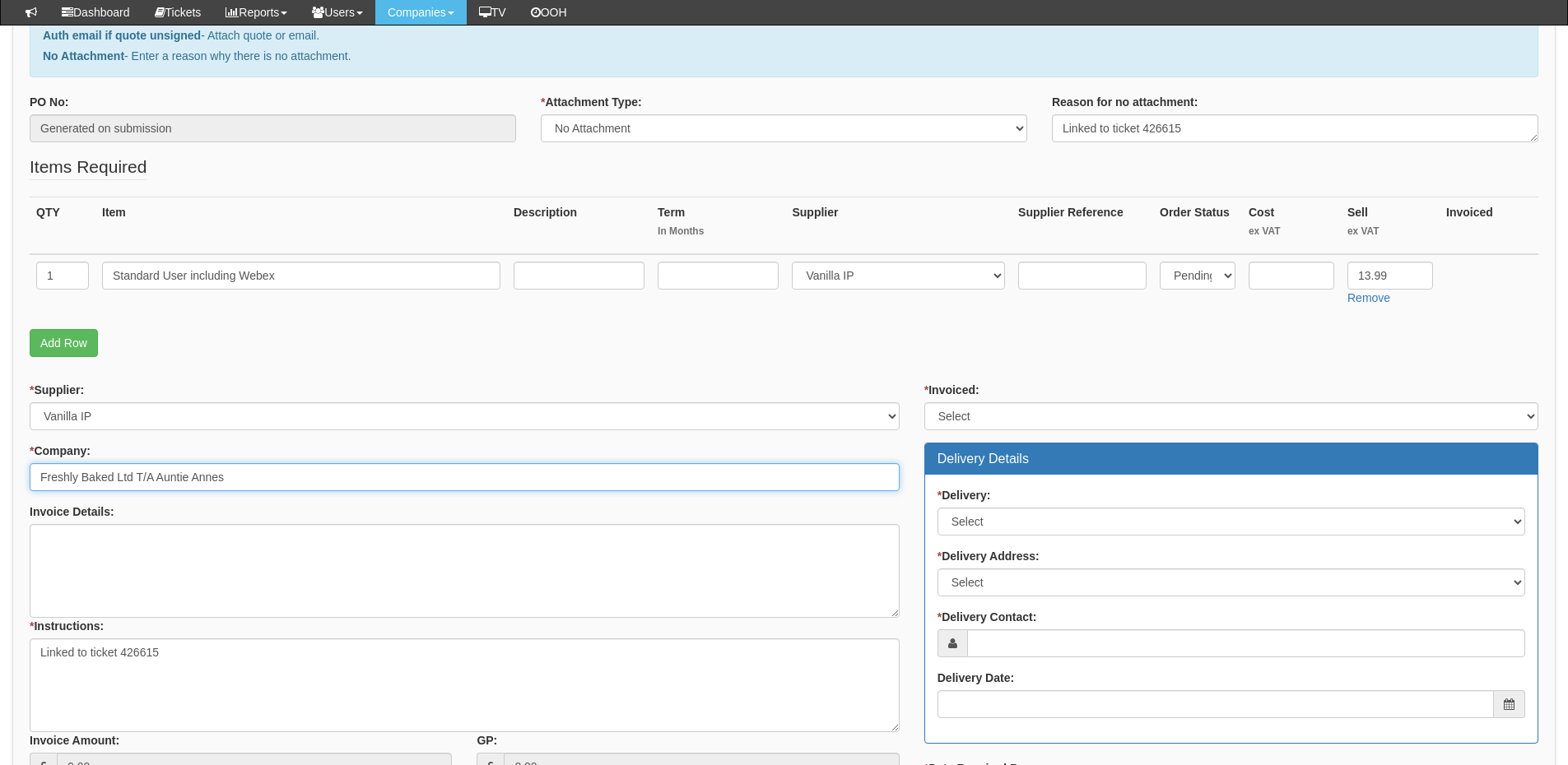
type input "Freshly Baked Ltd T/A Auntie Annes"
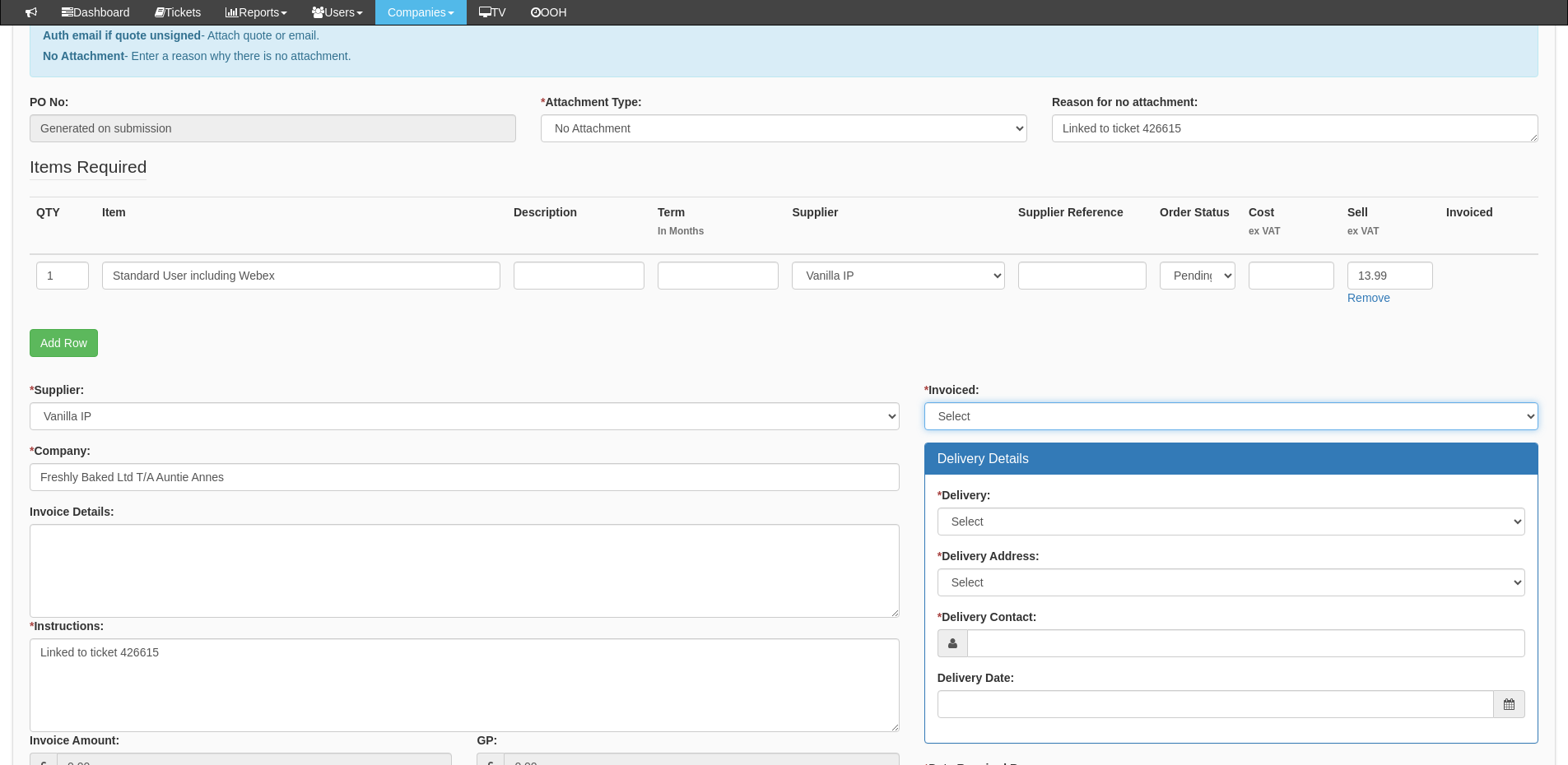
click at [982, 409] on select "Select Yes No N/A STB (part of order)" at bounding box center [1231, 416] width 614 height 27
click at [924, 403] on select "Select Yes No N/A STB (part of order)" at bounding box center [1231, 416] width 614 height 27
click at [973, 420] on select "Select Yes No N/A STB (part of order)" at bounding box center [1231, 416] width 614 height 27
select select "2"
click at [924, 403] on select "Select Yes No N/A STB (part of order)" at bounding box center [1231, 416] width 614 height 27
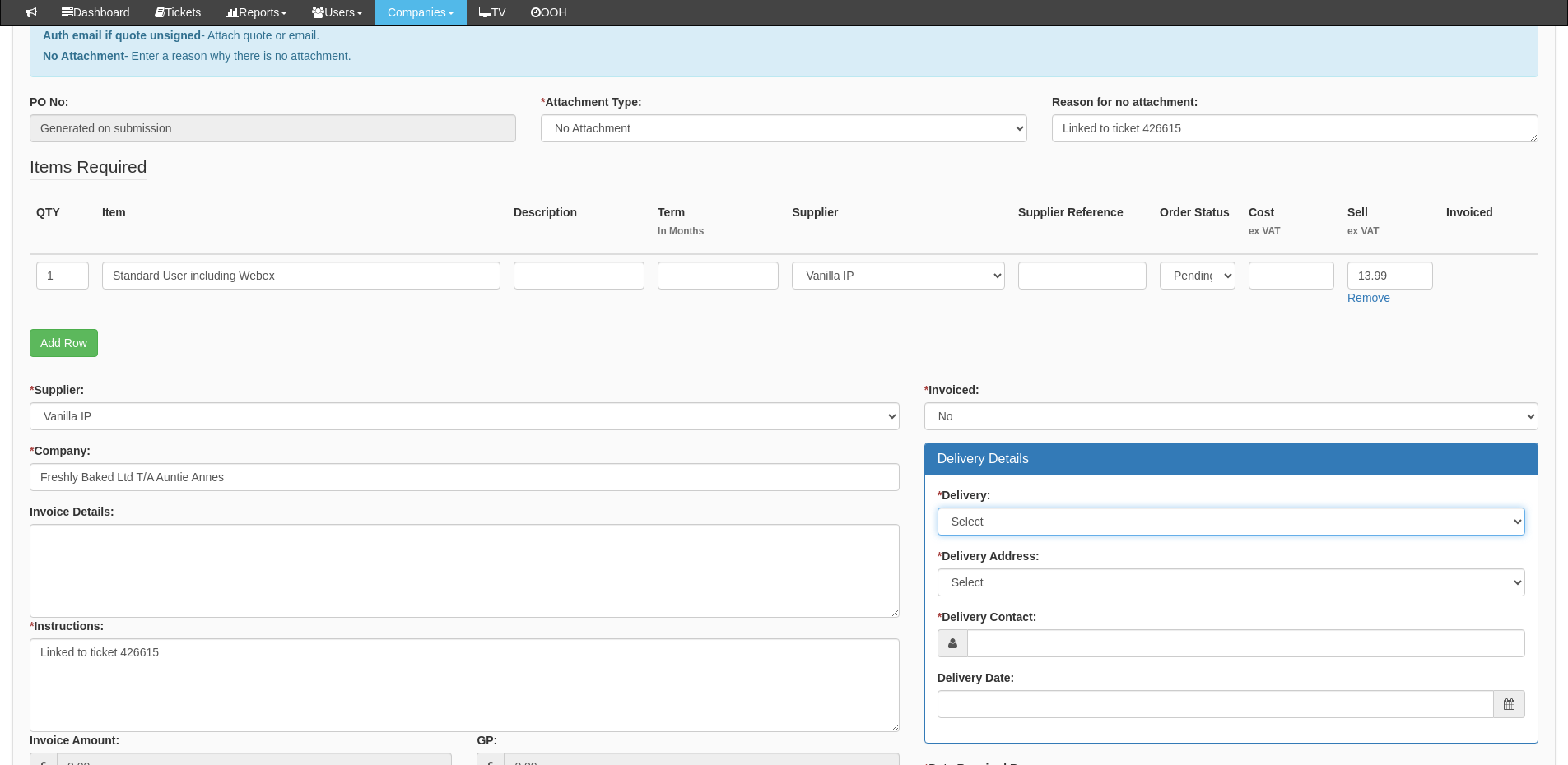
drag, startPoint x: 986, startPoint y: 524, endPoint x: 986, endPoint y: 534, distance: 10.0
click at [986, 524] on select "Select No Not Applicable Yes" at bounding box center [1231, 521] width 588 height 27
select select "3"
click at [937, 508] on select "Select No Not Applicable Yes" at bounding box center [1231, 521] width 588 height 27
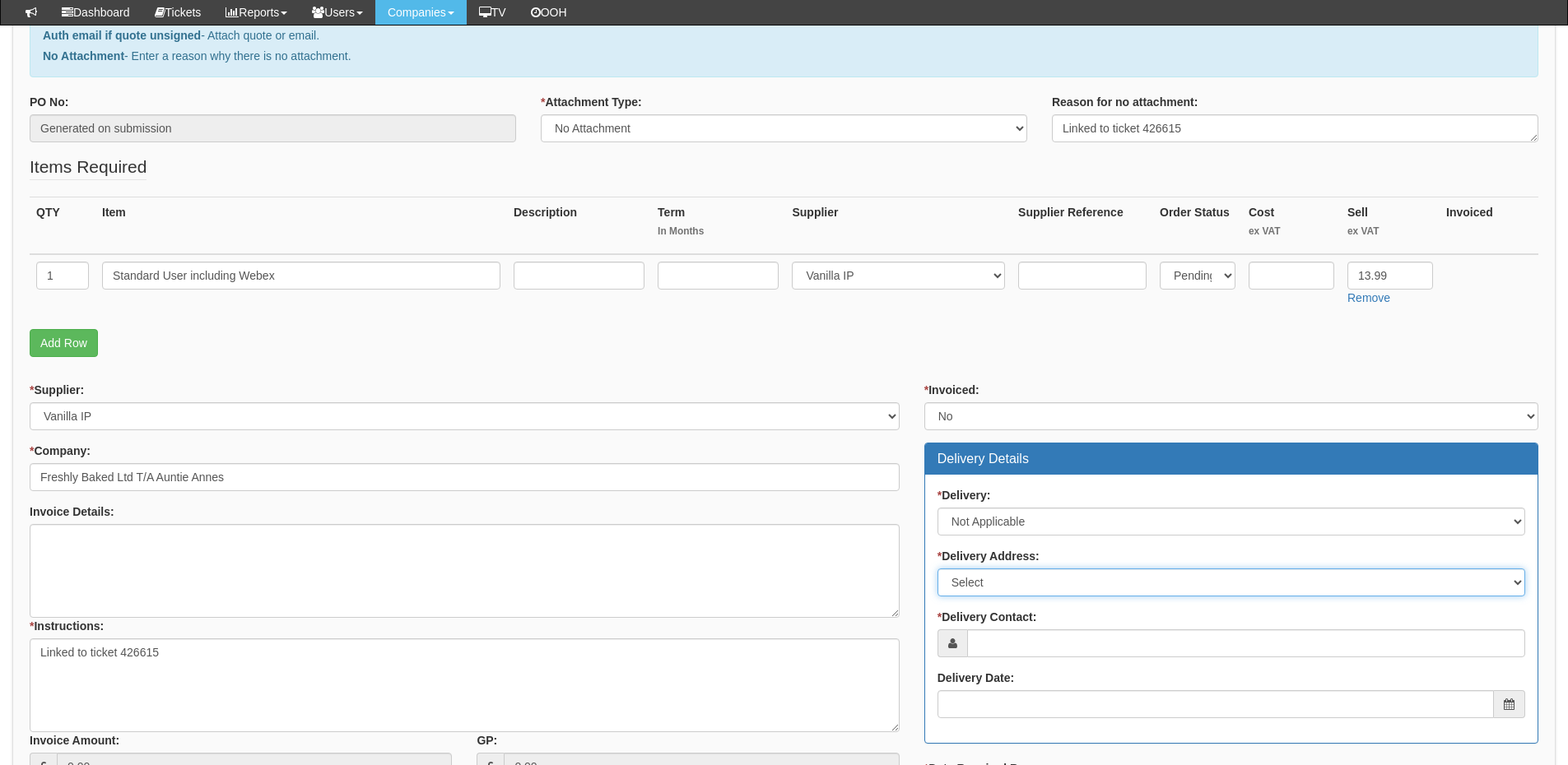
click at [991, 582] on select "Select Not Applicable Main Address - HP5 1SD Pretzel Logic UK Limited T/A Aunti…" at bounding box center [1231, 582] width 588 height 27
select select "N/A"
click at [937, 569] on select "Select Not Applicable Main Address - HP5 1SD Pretzel Logic UK Limited T/A Aunti…" at bounding box center [1231, 582] width 588 height 27
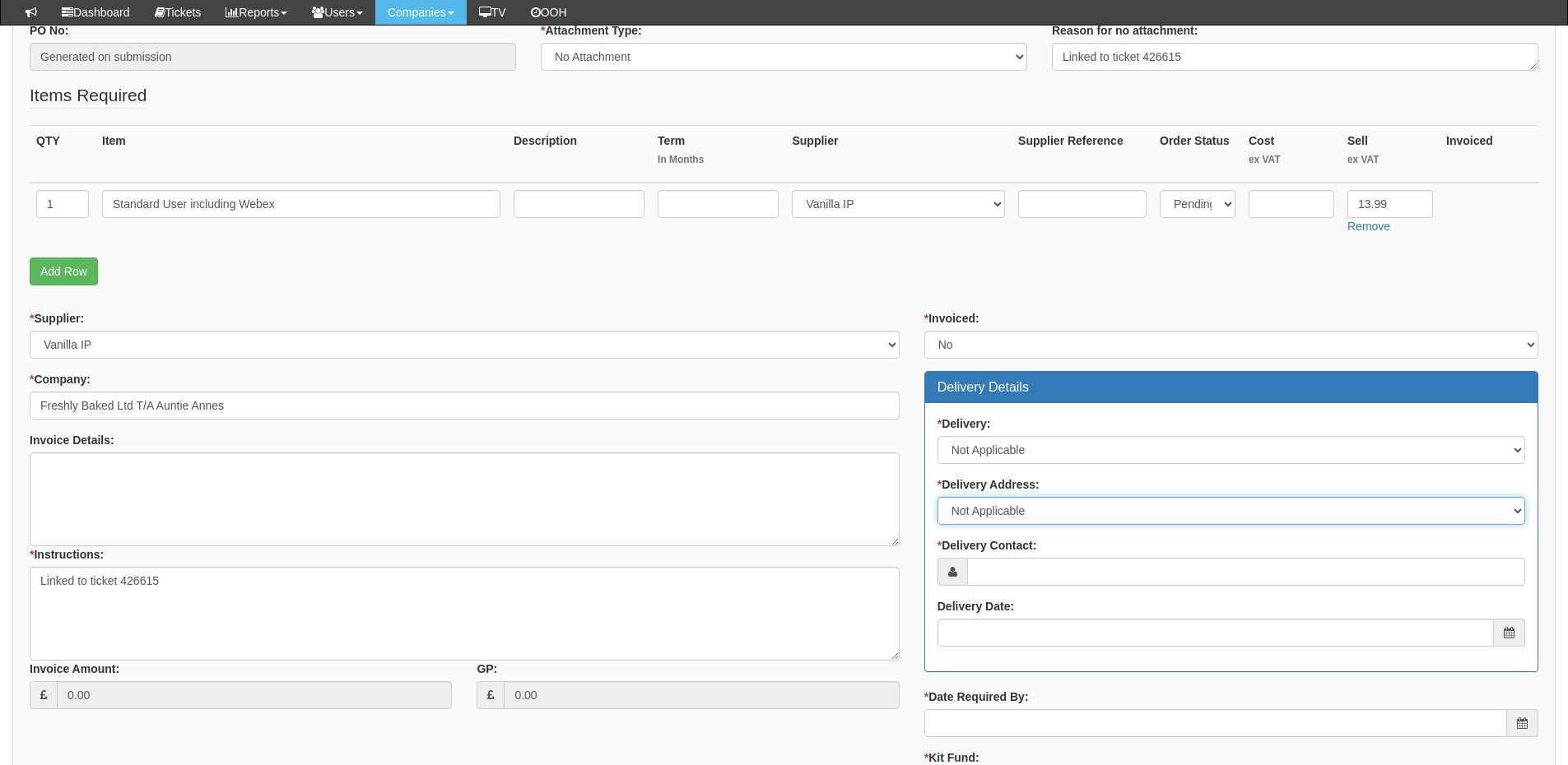
scroll to position [411, 0]
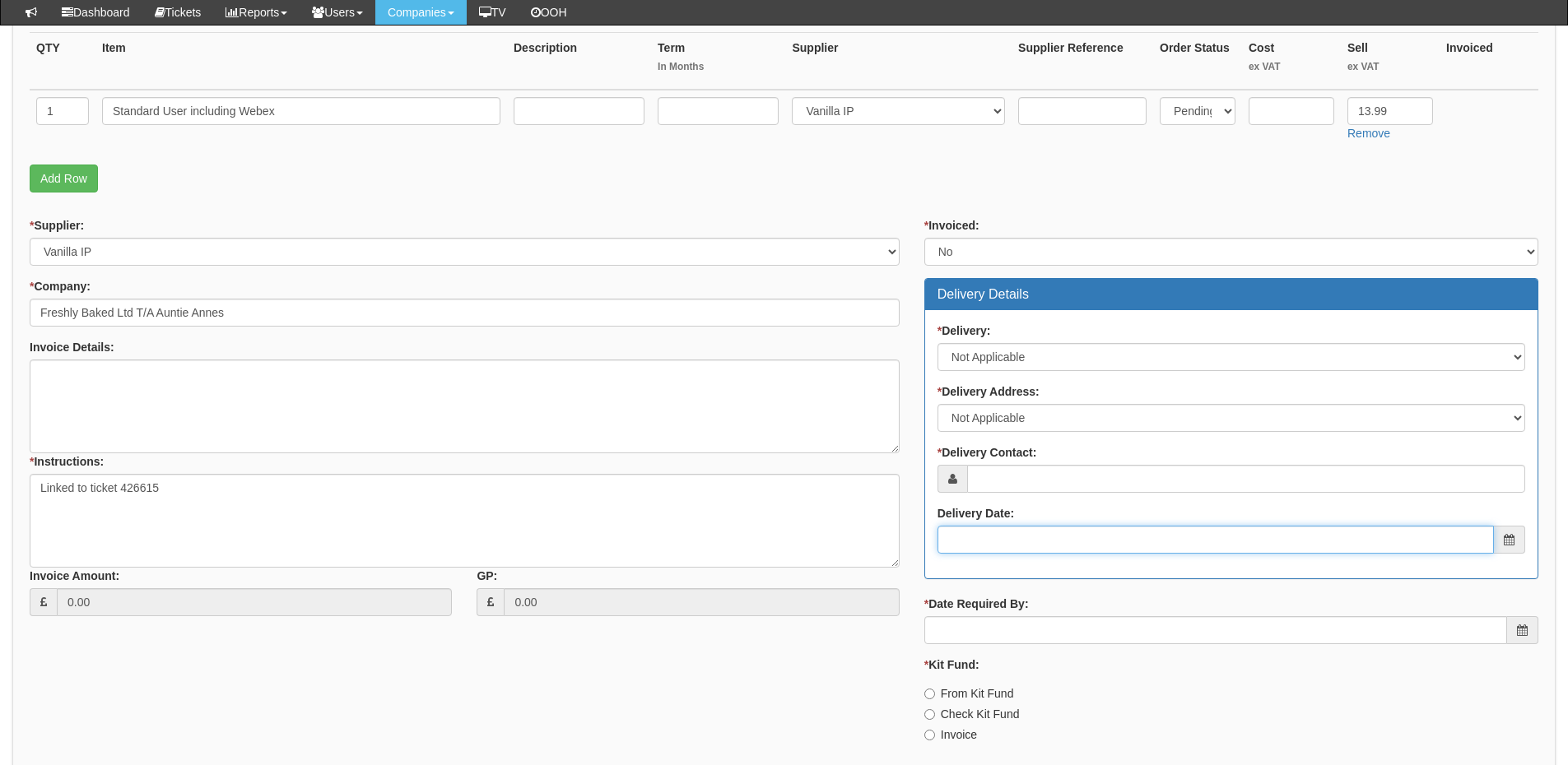
click at [1018, 549] on input "Delivery Date:" at bounding box center [1215, 539] width 556 height 27
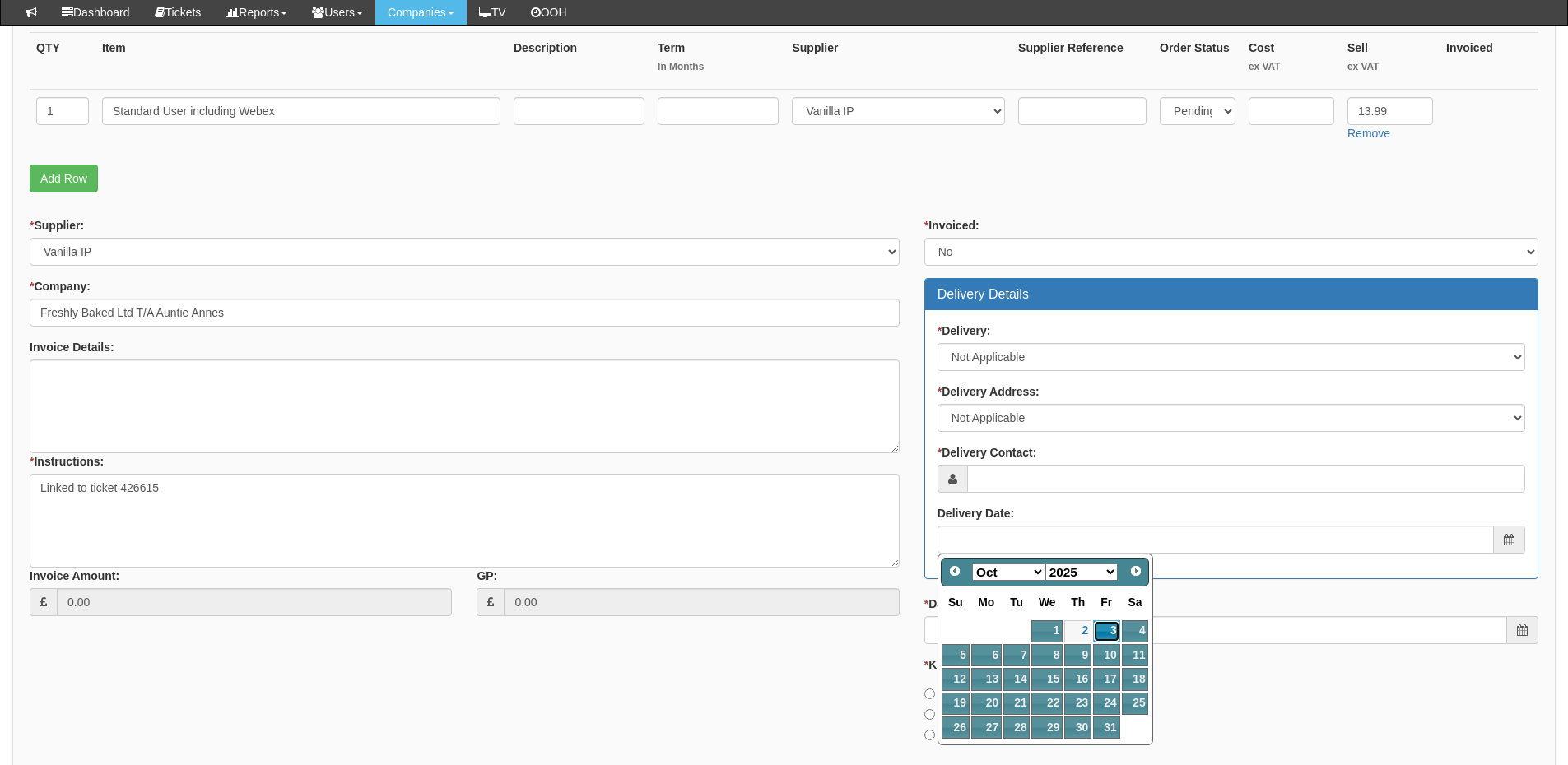
click at [1108, 630] on link "3" at bounding box center [1105, 631] width 27 height 23
type input "2025-10-03"
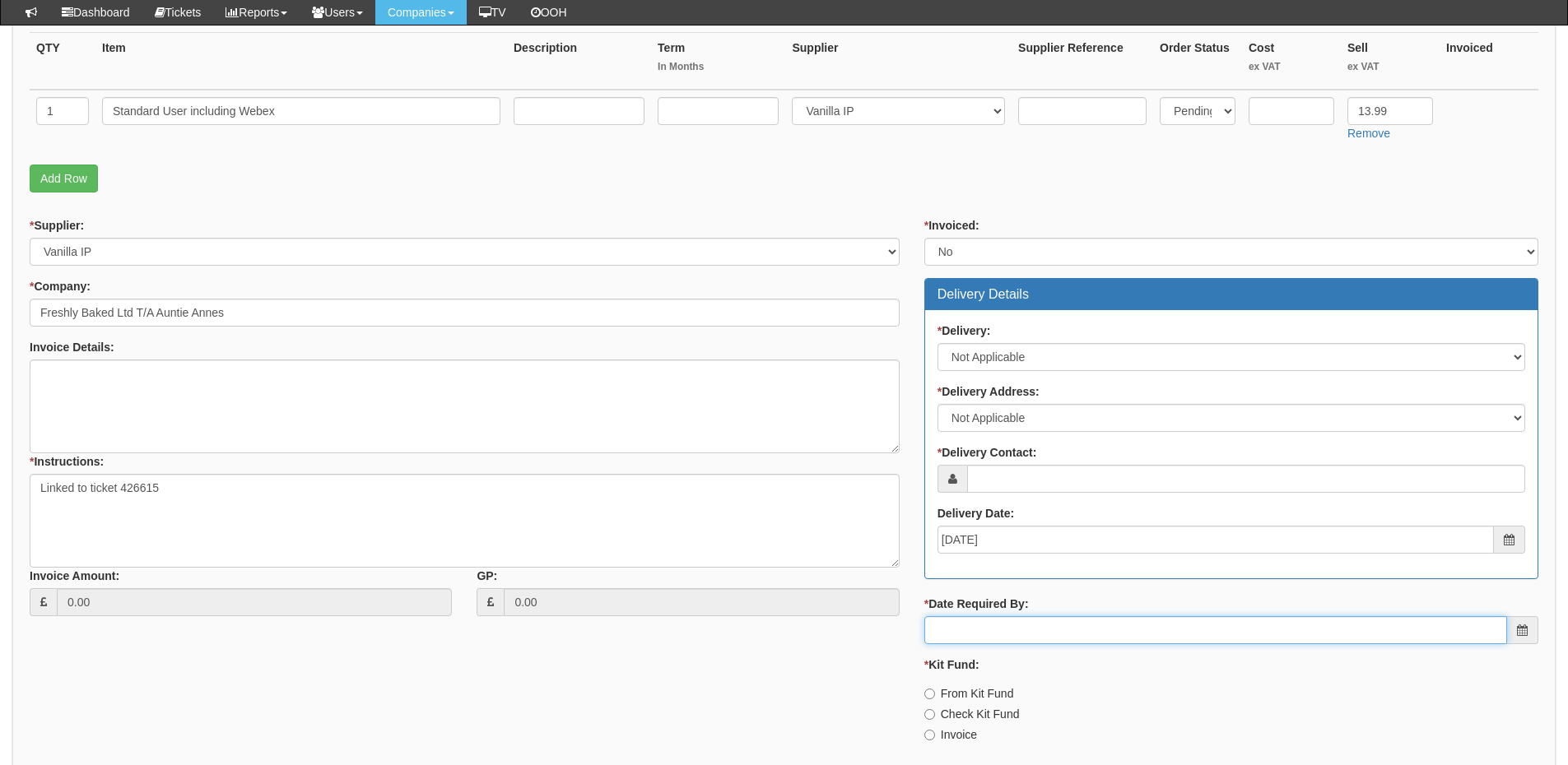
click at [1066, 633] on input "* Date Required By:" at bounding box center [1215, 629] width 583 height 27
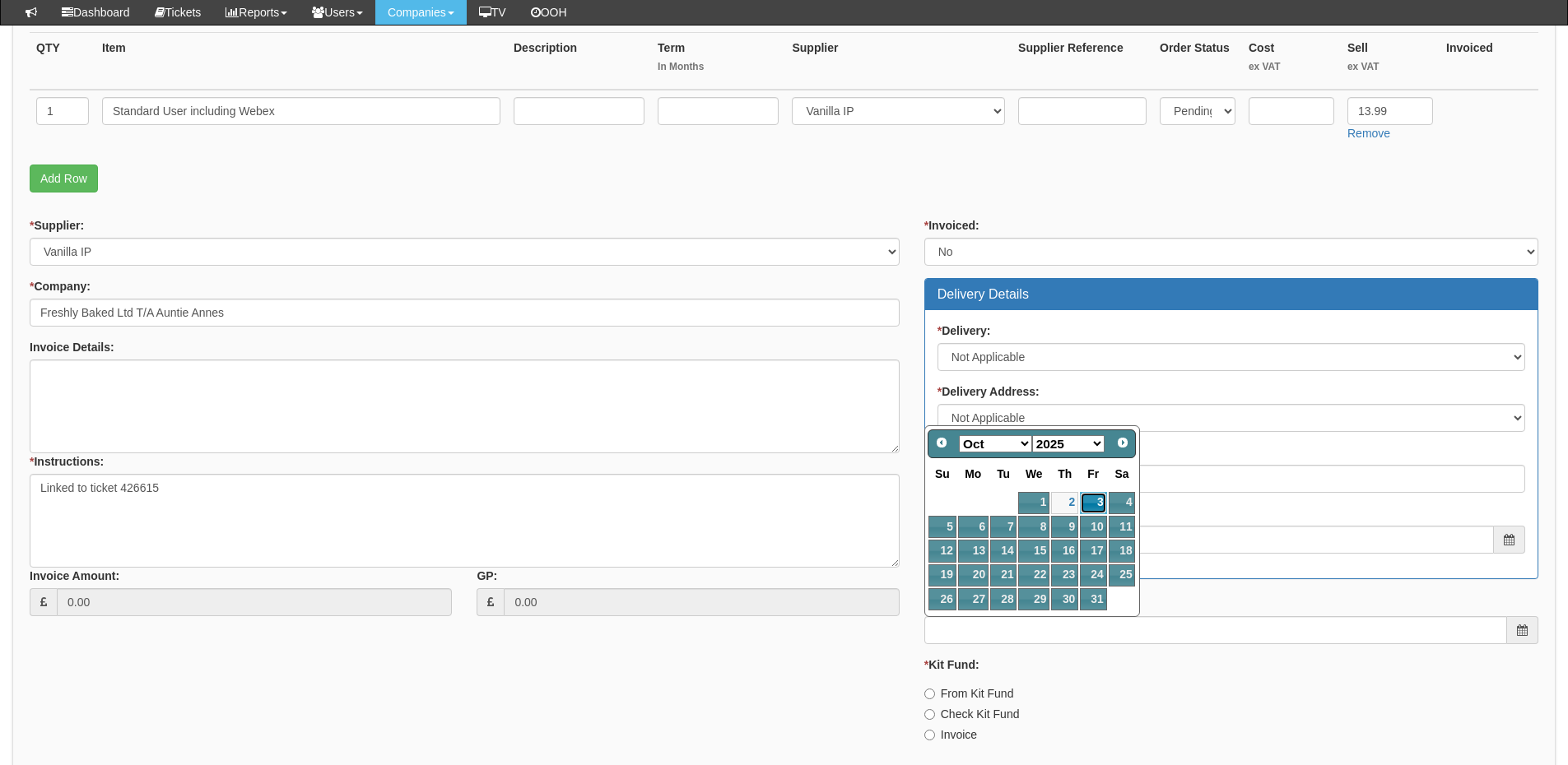
click at [1094, 499] on link "3" at bounding box center [1092, 503] width 27 height 23
type input "2025-10-03"
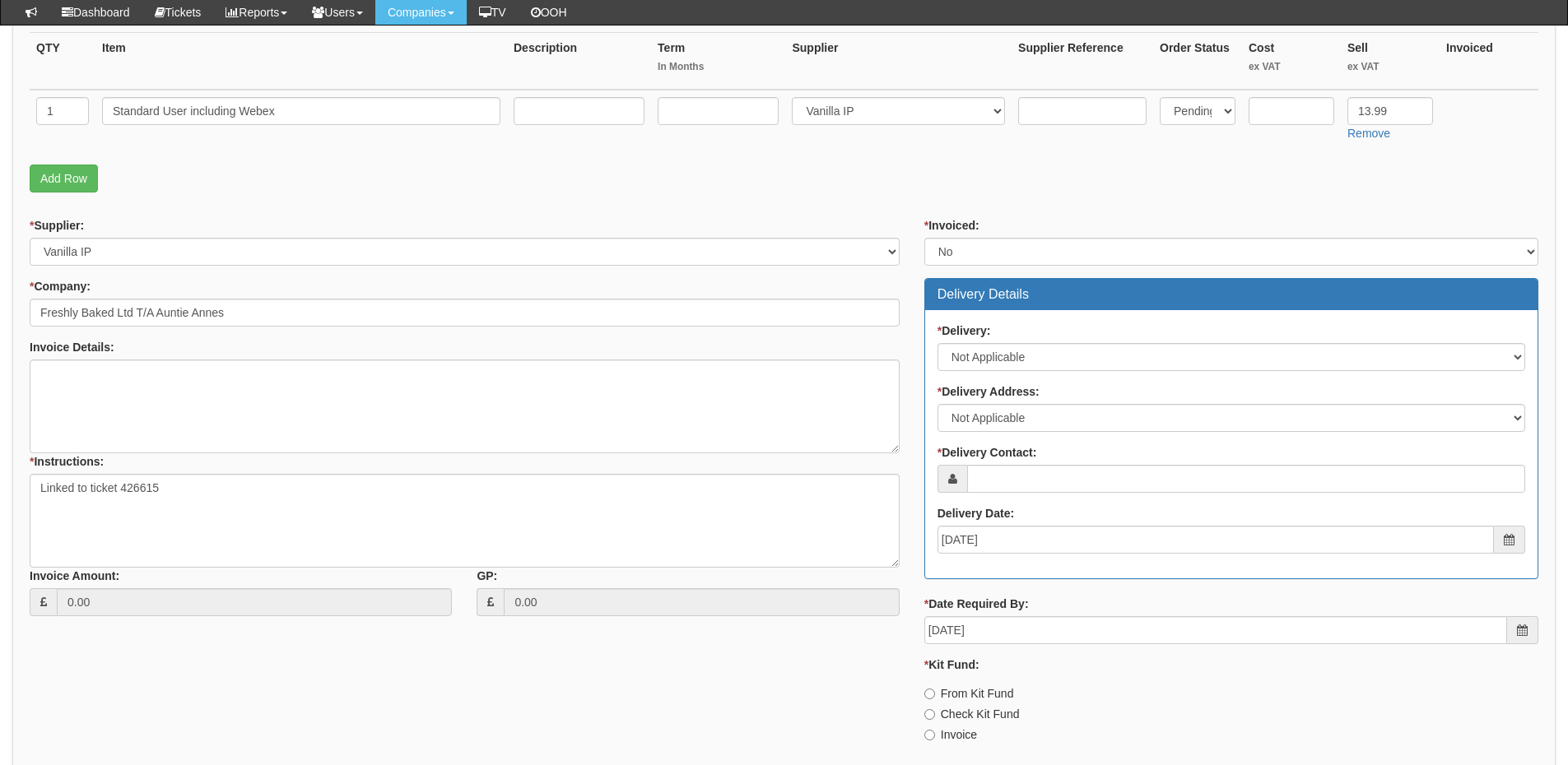
drag, startPoint x: 952, startPoint y: 733, endPoint x: 953, endPoint y: 723, distance: 10.0
click at [952, 733] on label "Invoice" at bounding box center [951, 735] width 53 height 17
click at [934, 733] on input "Invoice" at bounding box center [929, 735] width 11 height 11
radio input "true"
click at [1002, 464] on div "* Delivery Contact:" at bounding box center [1231, 467] width 588 height 48
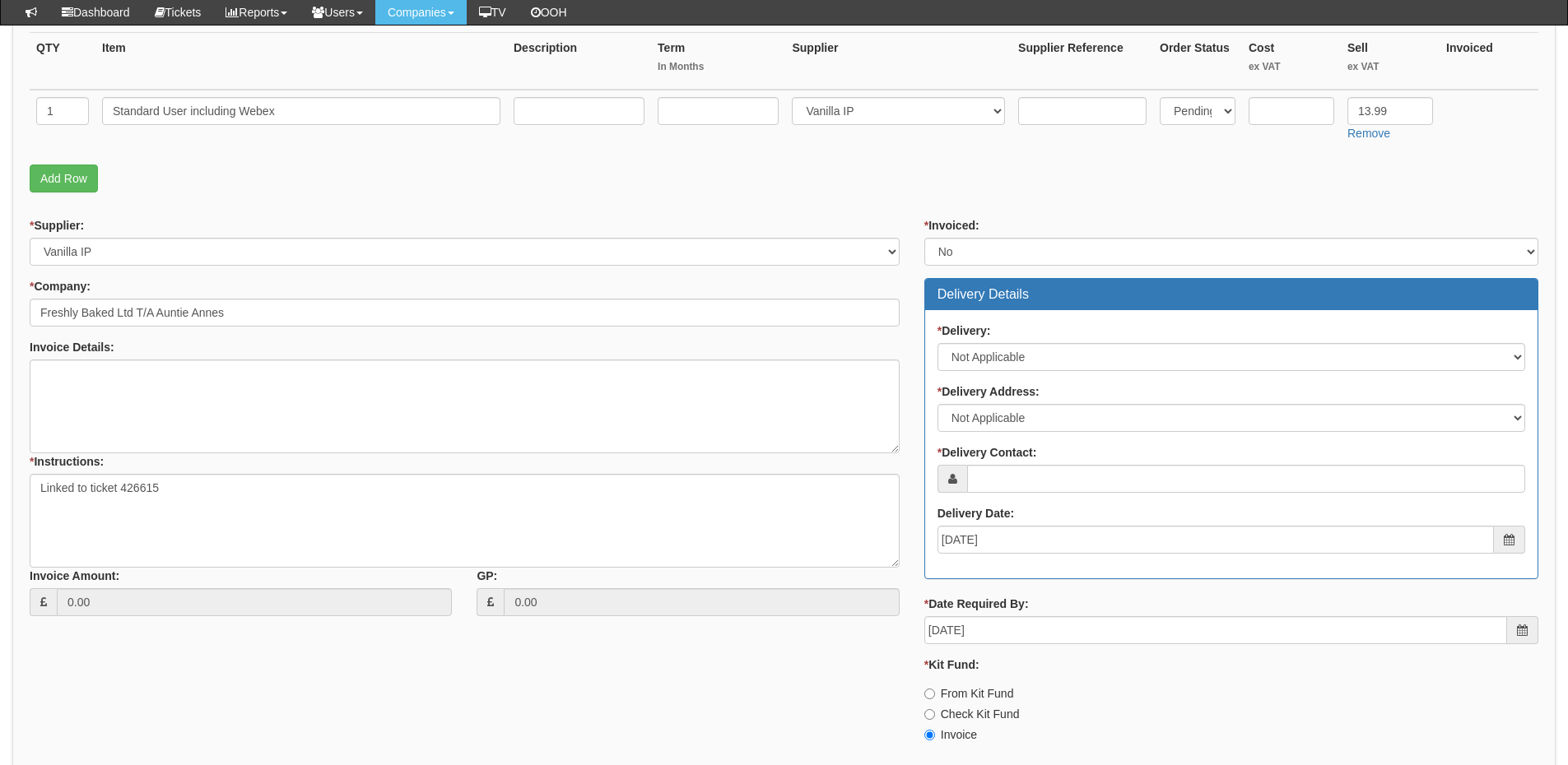
click at [1005, 464] on div "* Delivery Contact:" at bounding box center [1231, 467] width 588 height 48
click at [995, 497] on div "* Delivery: Select No Not Applicable Yes * Delivery Address: Select Not Applica…" at bounding box center [1230, 444] width 612 height 268
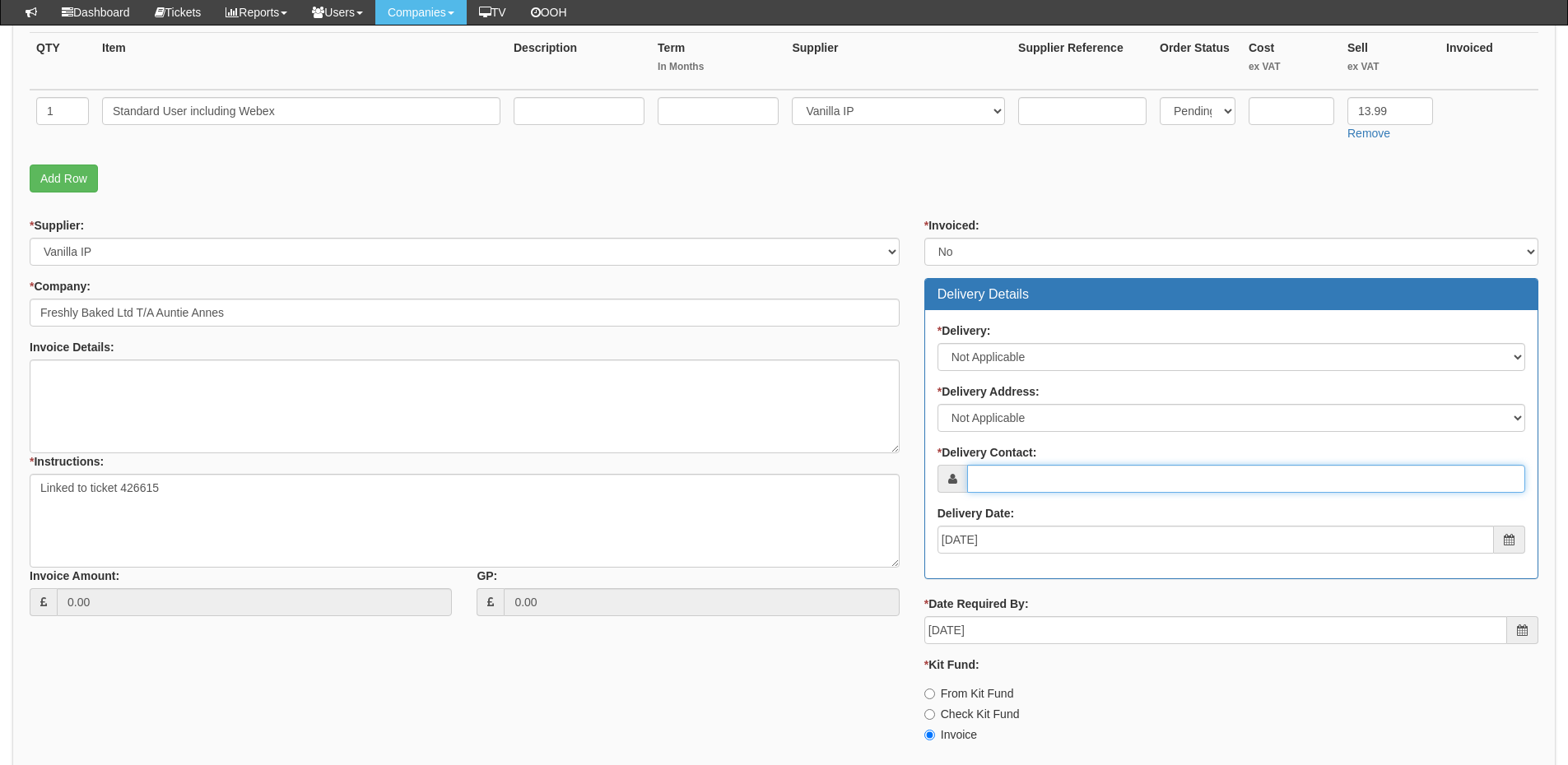
click at [1005, 485] on input "* Delivery Contact:" at bounding box center [1246, 478] width 558 height 27
paste input "Julie Lavender"
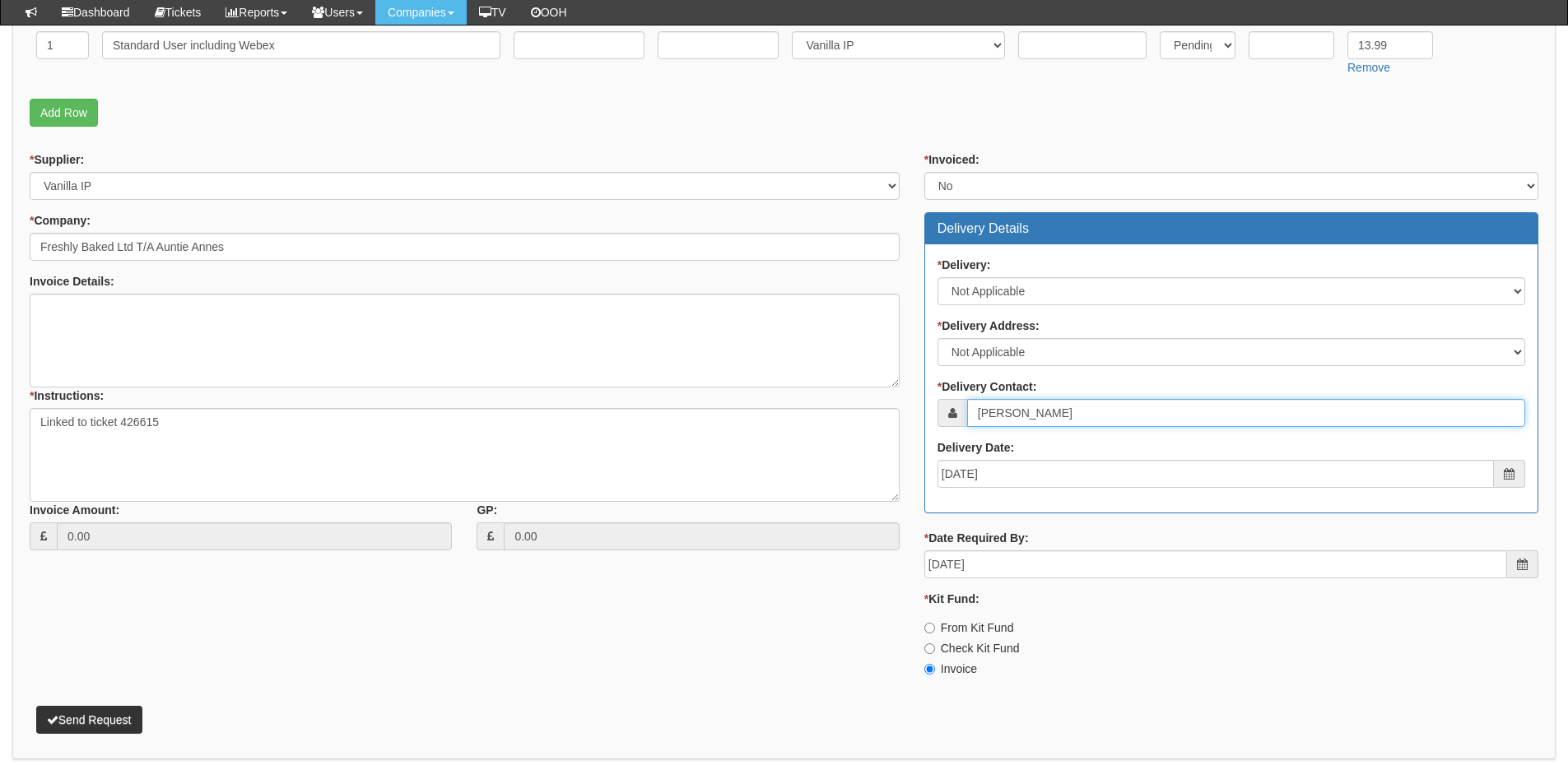
scroll to position [537, 0]
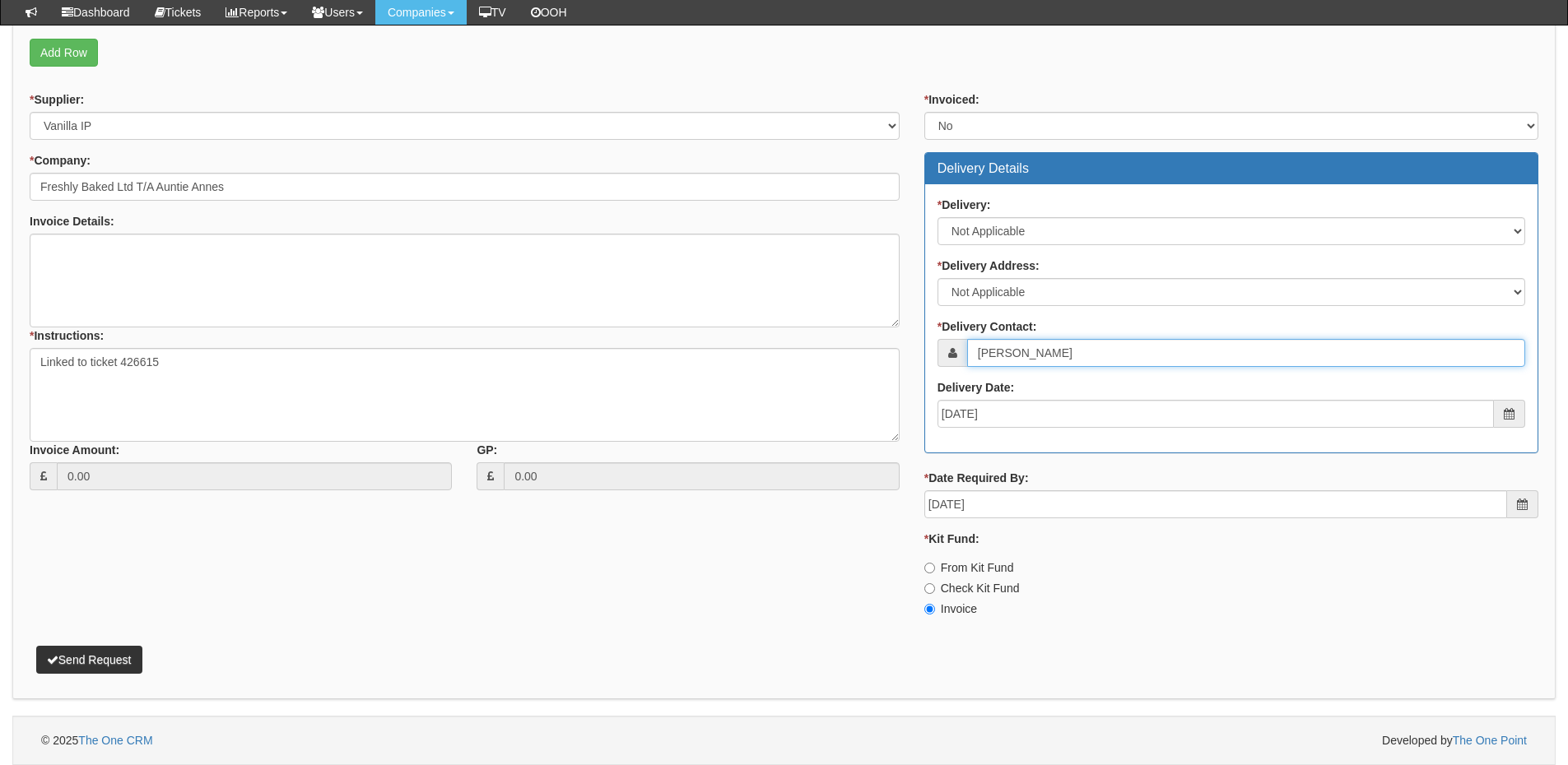
type input "Julie Lavender"
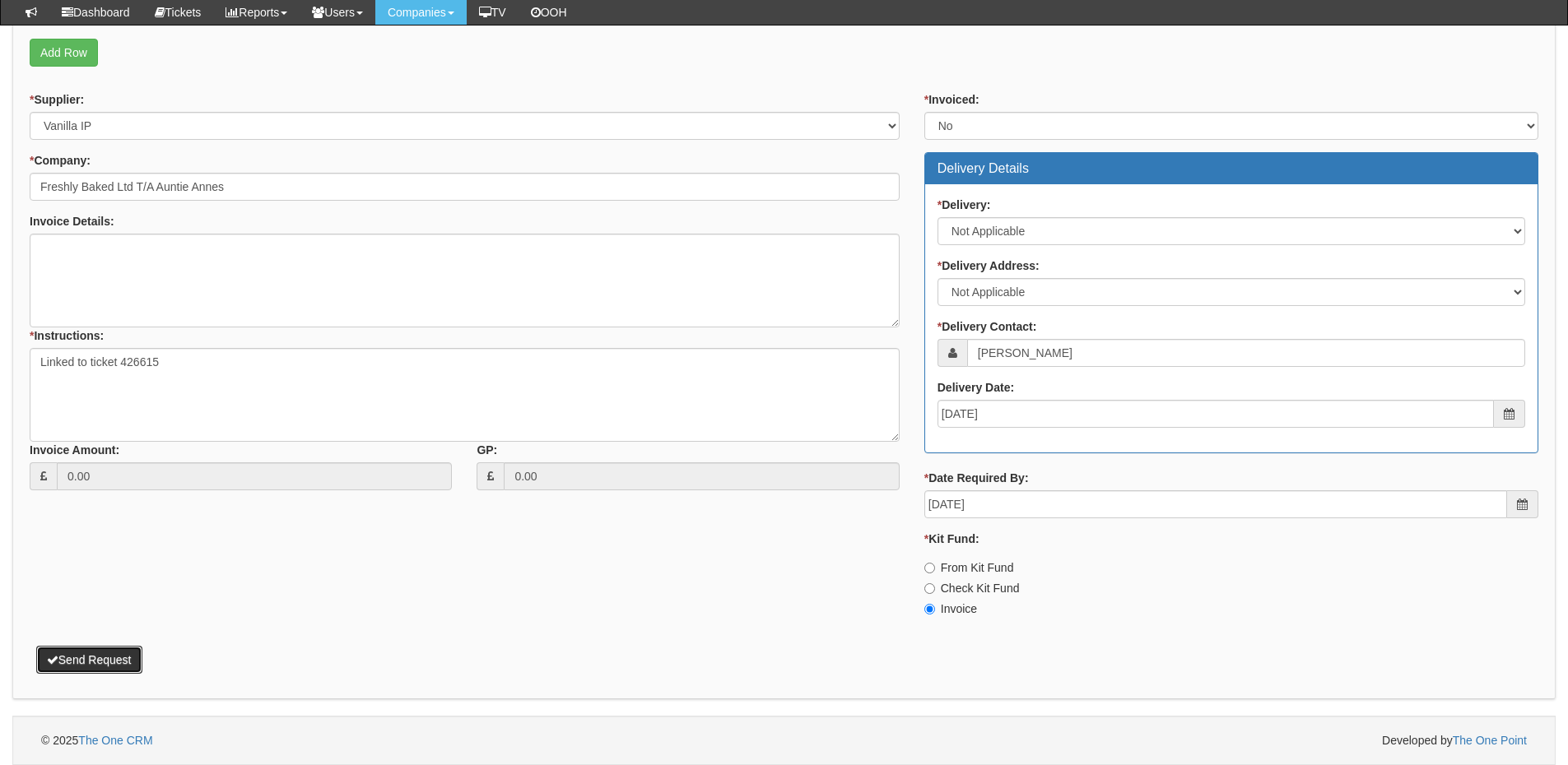
click at [72, 656] on button "Send Request" at bounding box center [89, 659] width 106 height 27
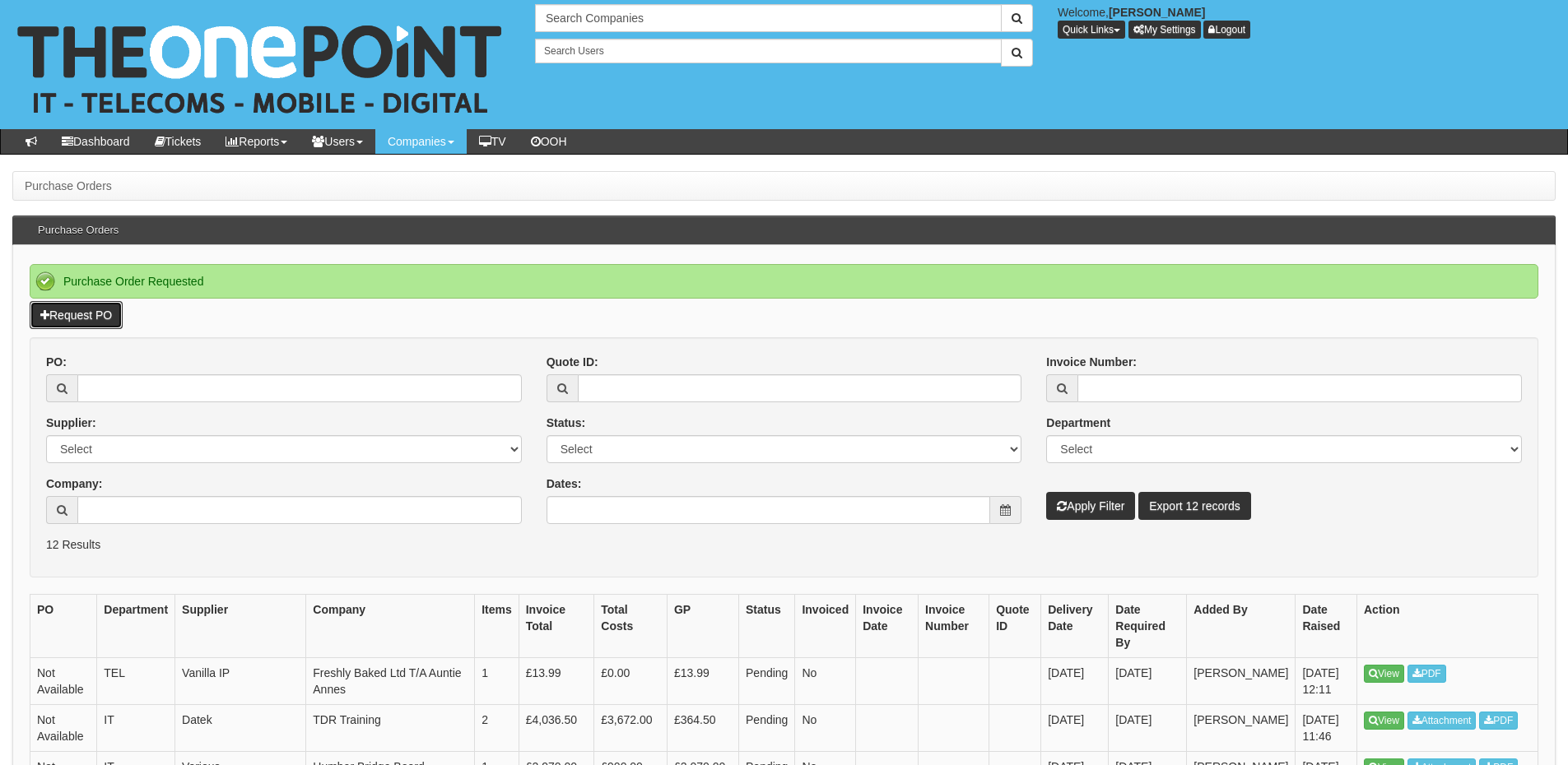
click at [77, 321] on link "Request PO" at bounding box center [76, 315] width 93 height 27
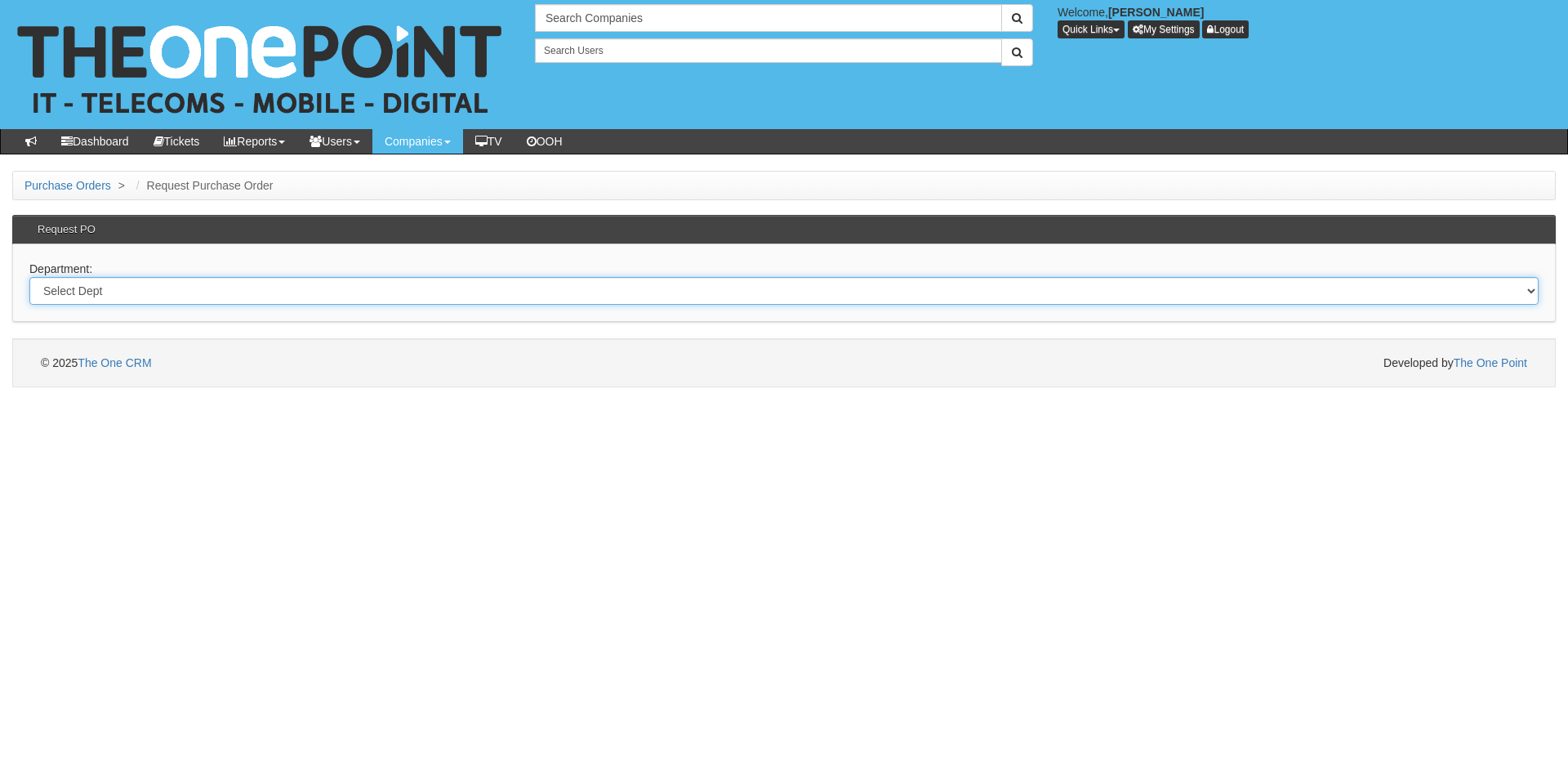
click at [241, 294] on select "Select Dept Digital Internal IT Mobiles Marketing Telecoms" at bounding box center [784, 291] width 1509 height 27
select select "?pipeID=&dept=MOB"
click at [29, 277] on select "Select Dept Digital Internal IT Mobiles Marketing Telecoms" at bounding box center [784, 291] width 1509 height 27
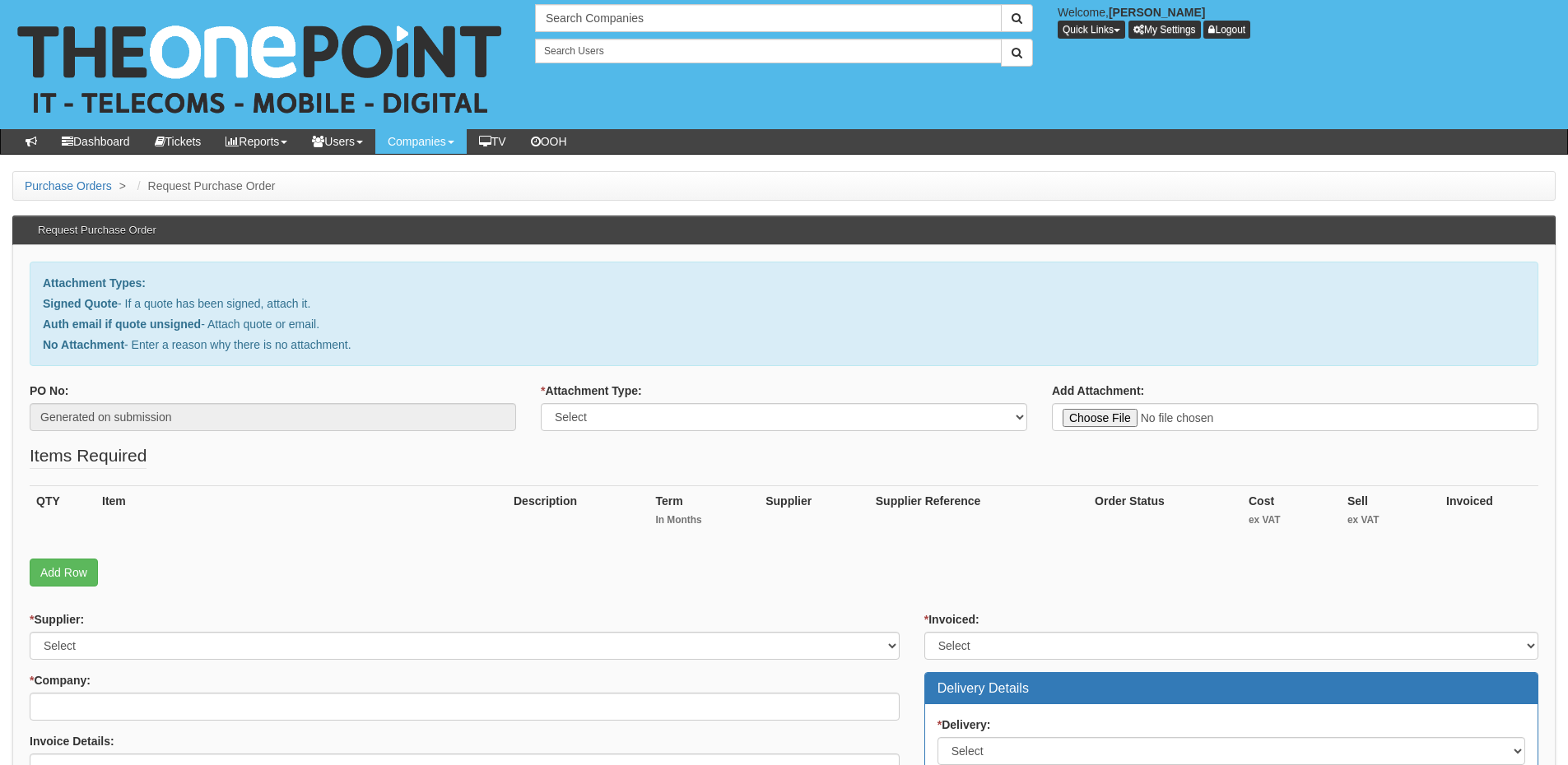
type input "C:\fakepath\Delifresh - I Phone 15 (1).pdf"
click at [690, 431] on div "* Attachment Type: Select Signed Quote Auth email with quote if unsigned No Att…" at bounding box center [784, 412] width 511 height 61
drag, startPoint x: 675, startPoint y: 423, endPoint x: 668, endPoint y: 428, distance: 8.6
click at [675, 423] on select "Select Signed Quote Auth email with quote if unsigned No Attachment" at bounding box center [783, 416] width 486 height 27
select select "Signed Quote"
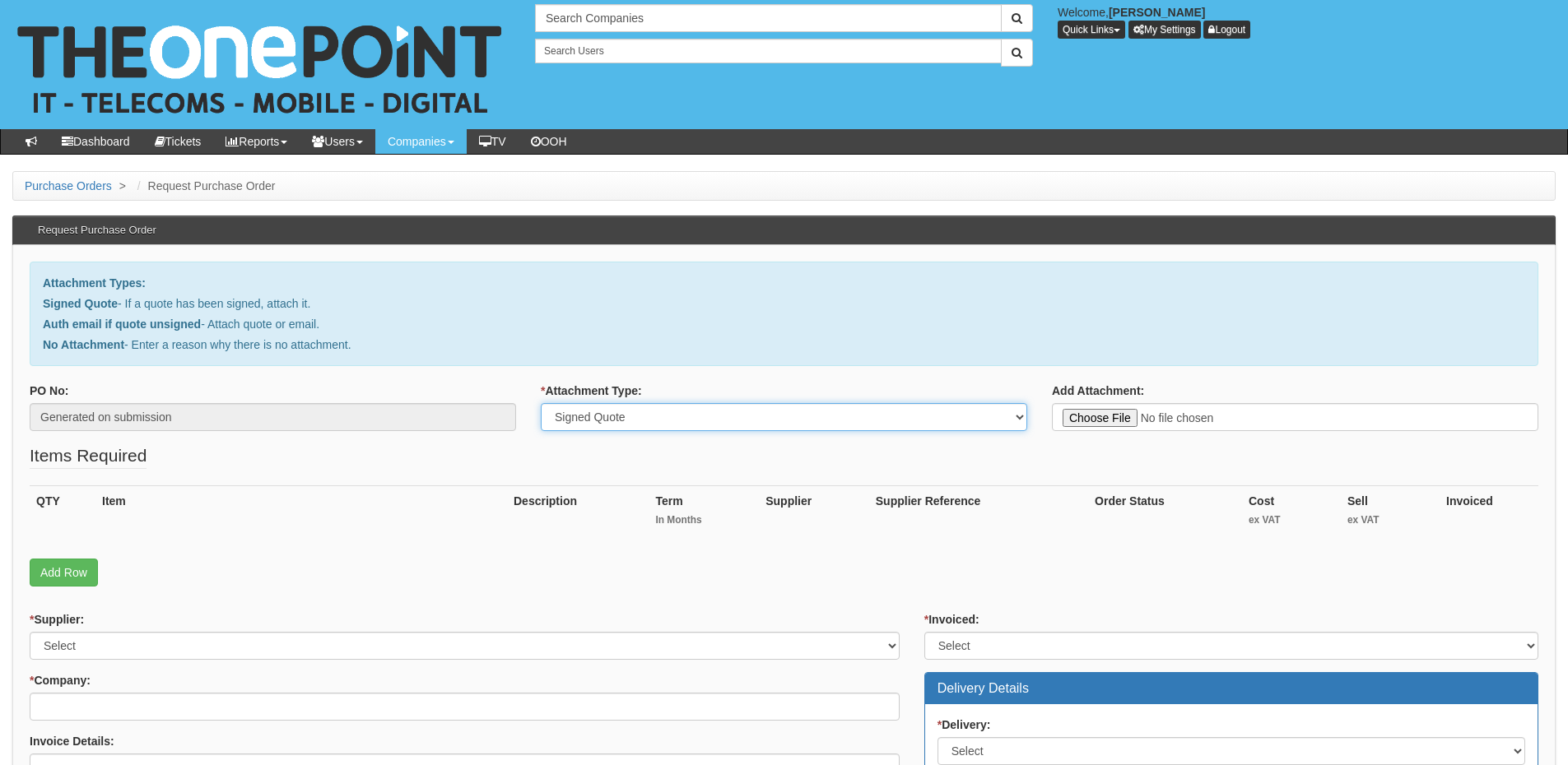
click at [540, 403] on select "Select Signed Quote Auth email with quote if unsigned No Attachment" at bounding box center [783, 416] width 486 height 27
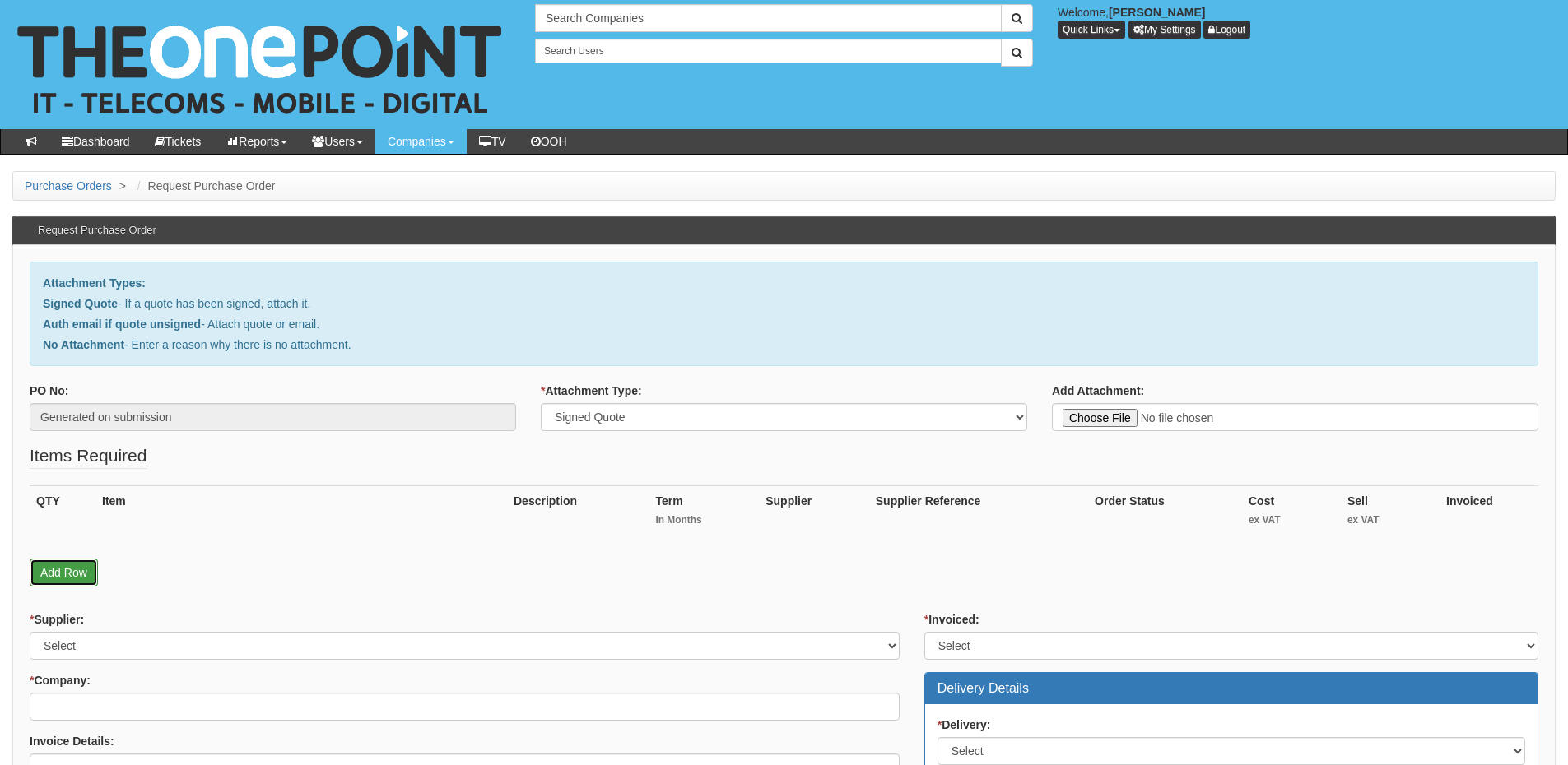
click at [71, 570] on link "Add Row" at bounding box center [64, 573] width 69 height 27
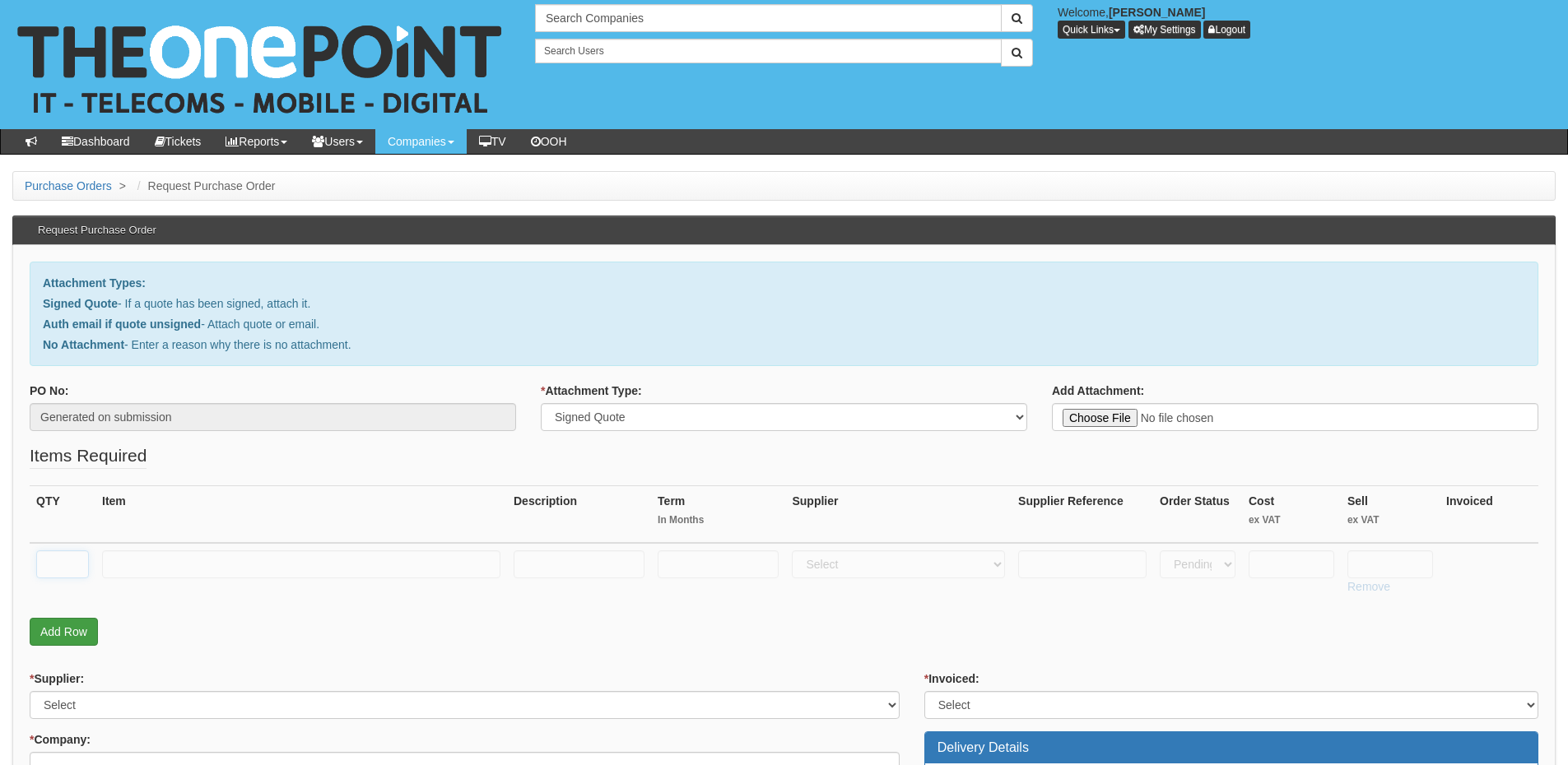
click at [70, 559] on input "text" at bounding box center [63, 564] width 53 height 27
type input "1"
click at [64, 628] on link "Add Row" at bounding box center [64, 631] width 69 height 27
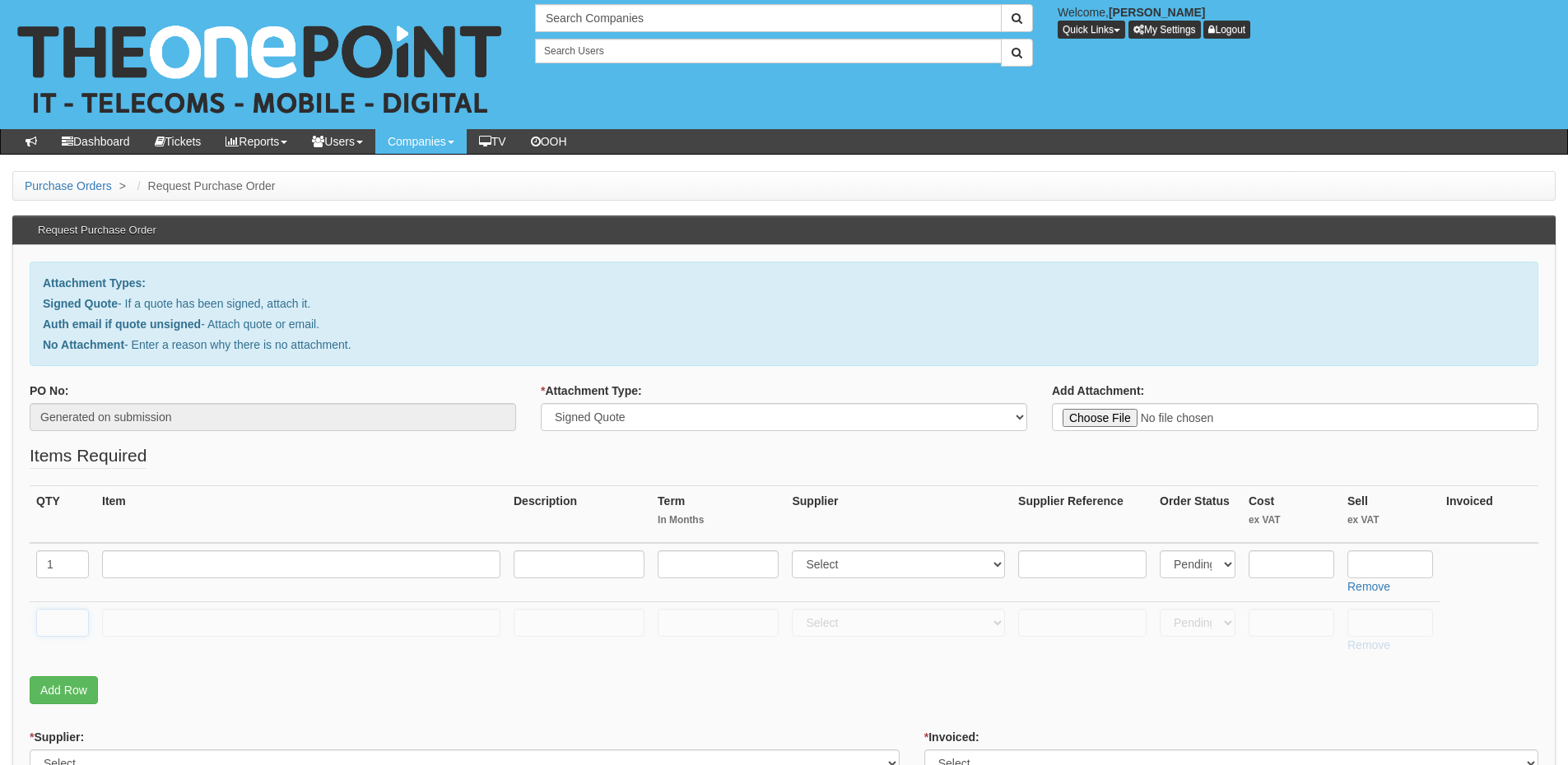
click at [63, 628] on input "text" at bounding box center [63, 623] width 53 height 27
type input "1"
click at [130, 622] on input "text" at bounding box center [301, 623] width 398 height 27
type input "Delivery"
click at [1409, 622] on input "text" at bounding box center [1389, 623] width 85 height 27
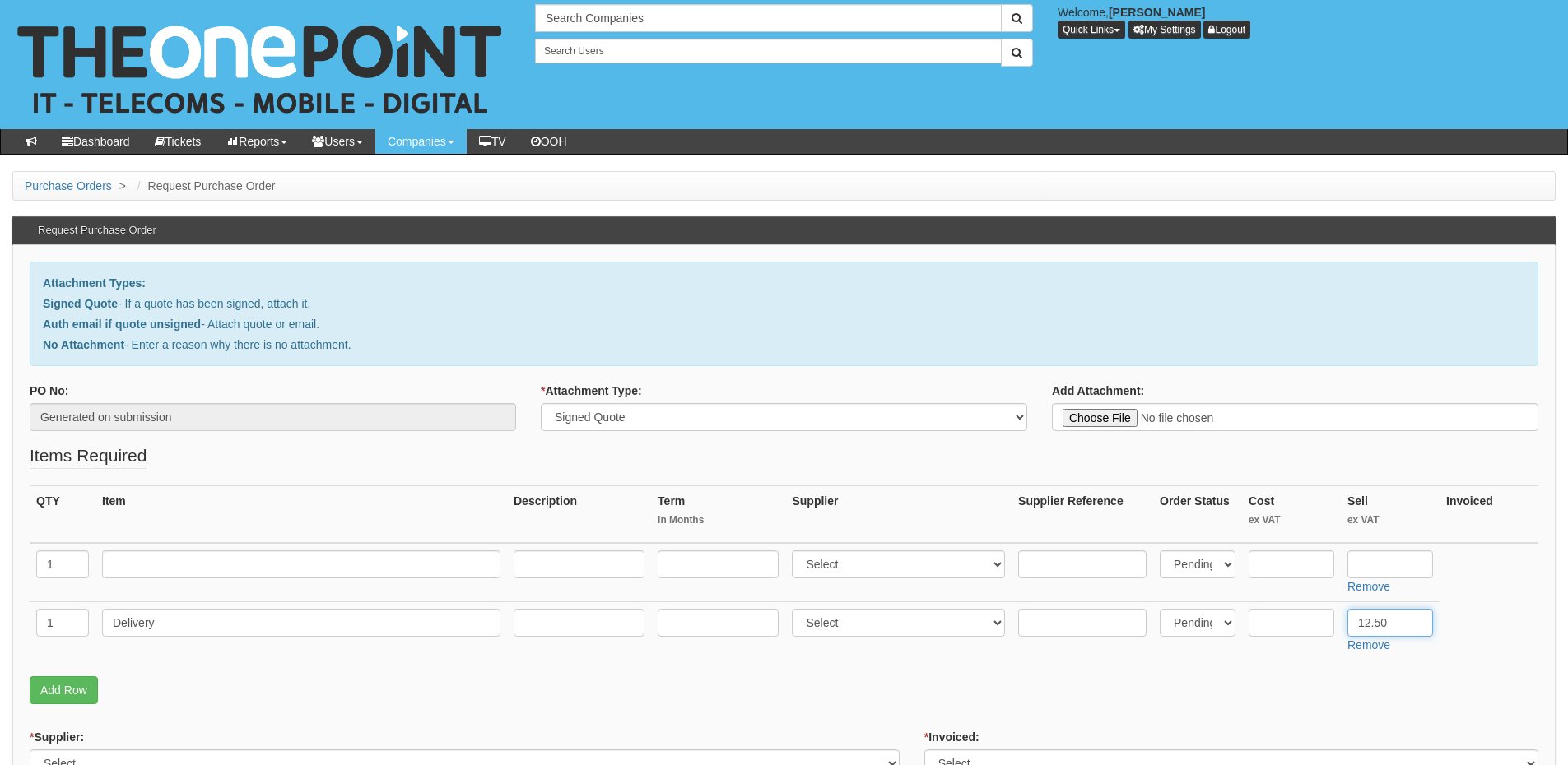
type input "12.50"
click at [200, 555] on input "text" at bounding box center [301, 564] width 398 height 27
type input "iPhone 15 128GB"
click at [1298, 572] on input "text" at bounding box center [1291, 564] width 85 height 27
type input "450"
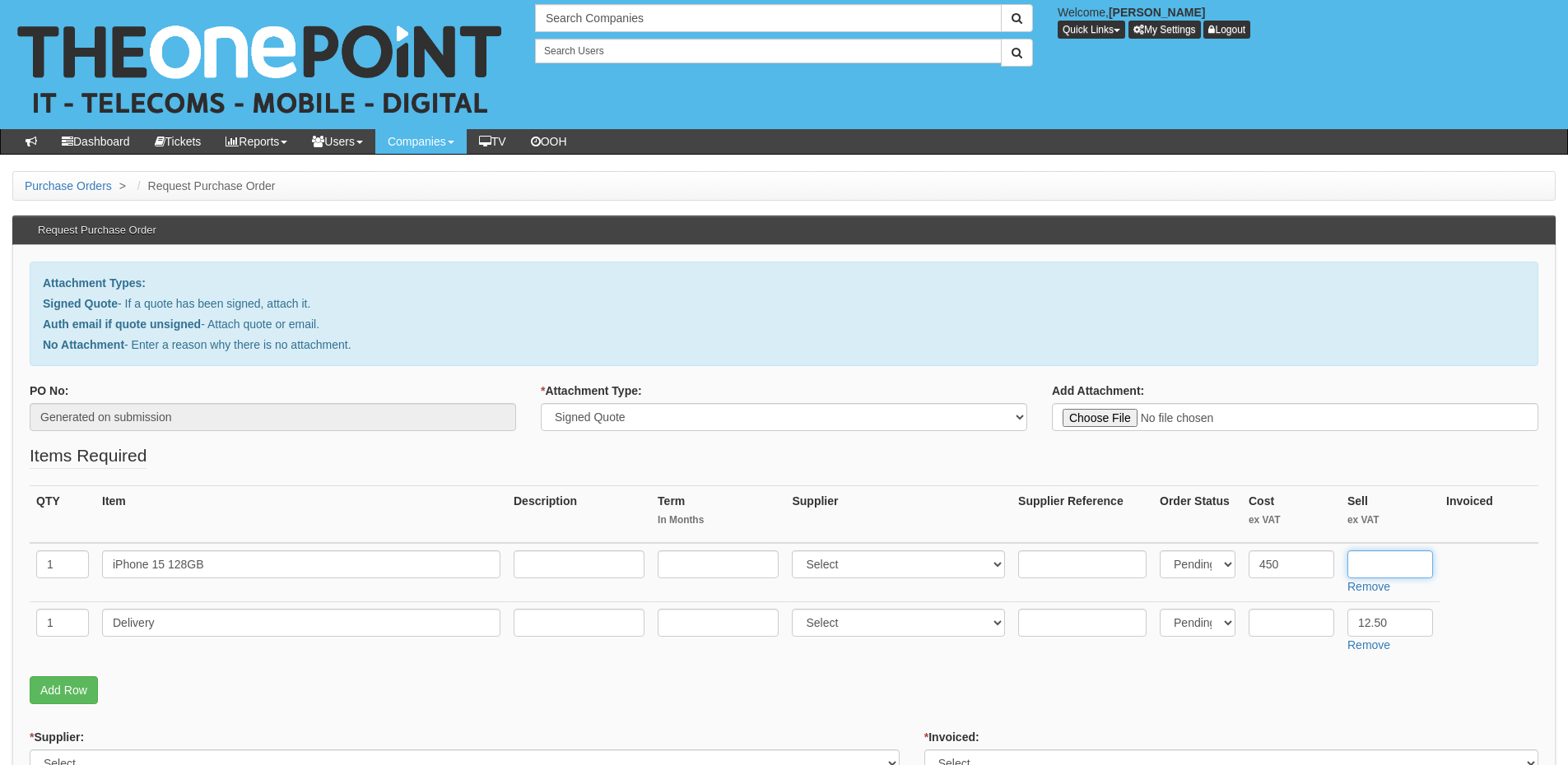
click at [1360, 570] on input "text" at bounding box center [1389, 564] width 85 height 27
type input "475"
click at [858, 570] on select "Select 123 REG.co.uk 1Password 3 4Gon AA Jones Electric Ltd Abzorb Access Group…" at bounding box center [898, 564] width 213 height 27
select select "260"
click at [796, 550] on select "Select 123 REG.co.uk 1Password 3 4Gon AA Jones Electric Ltd Abzorb Access Group…" at bounding box center [898, 564] width 213 height 27
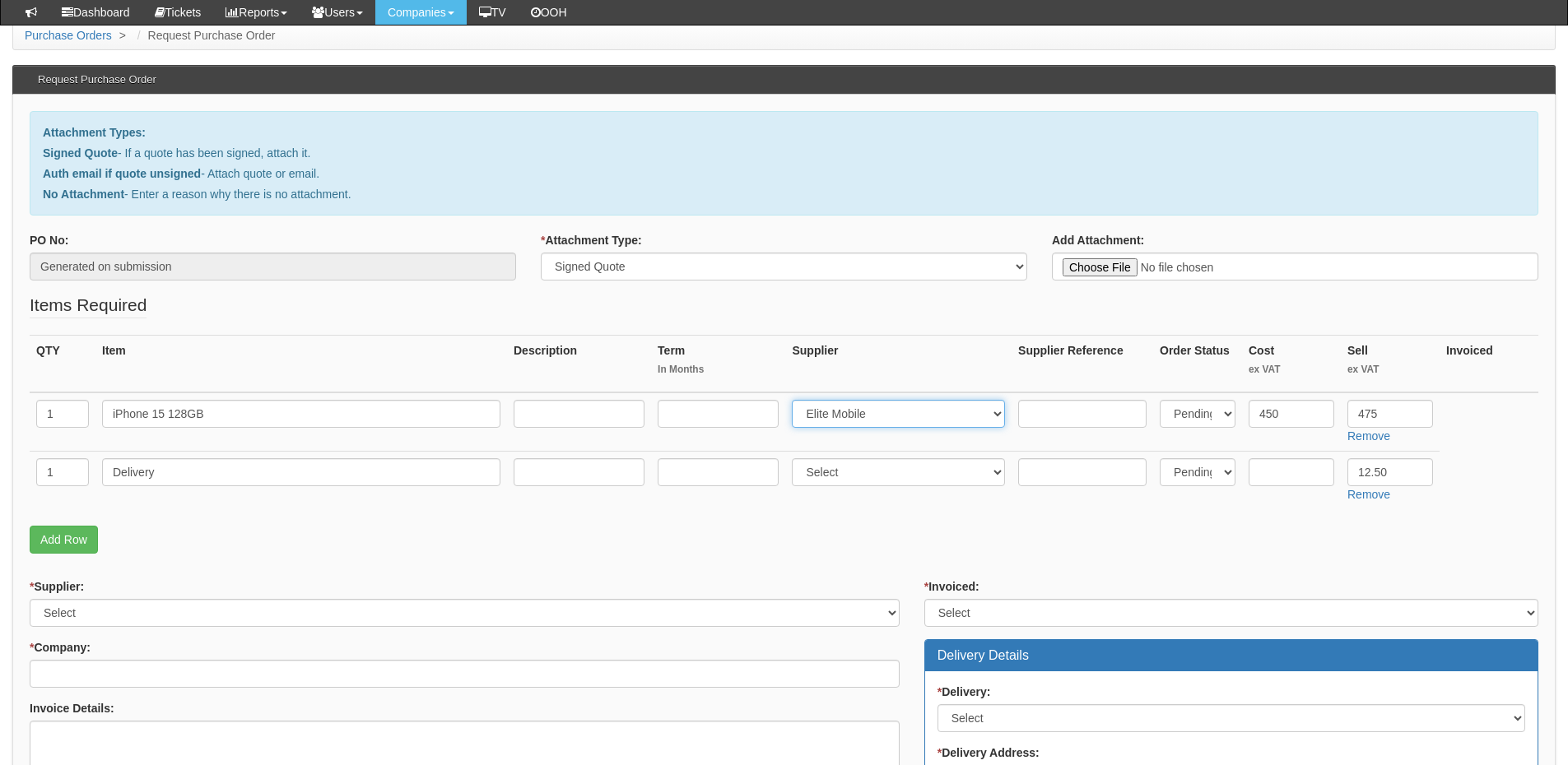
scroll to position [246, 0]
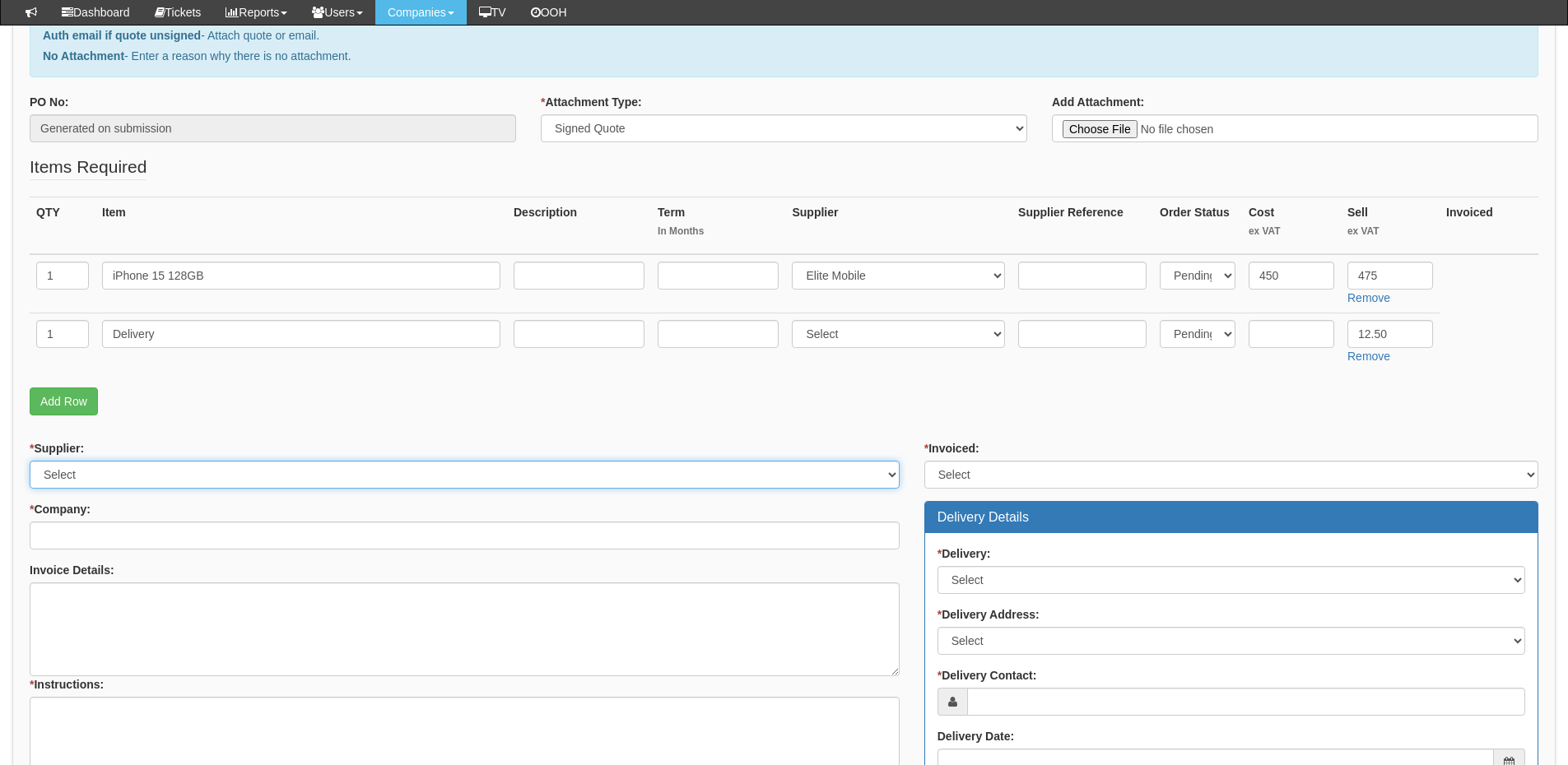
click at [57, 464] on select "Select 123 REG.co.uk 1Password 3 4Gon AA Jones Electric Ltd Abzorb Access Group…" at bounding box center [464, 474] width 869 height 27
select select "260"
click at [29, 461] on select "Select 123 REG.co.uk 1Password 3 4Gon AA Jones Electric Ltd Abzorb Access Group…" at bounding box center [464, 474] width 869 height 27
click at [65, 539] on input "* Company:" at bounding box center [464, 535] width 869 height 27
click at [194, 532] on input "* Company:" at bounding box center [464, 535] width 869 height 27
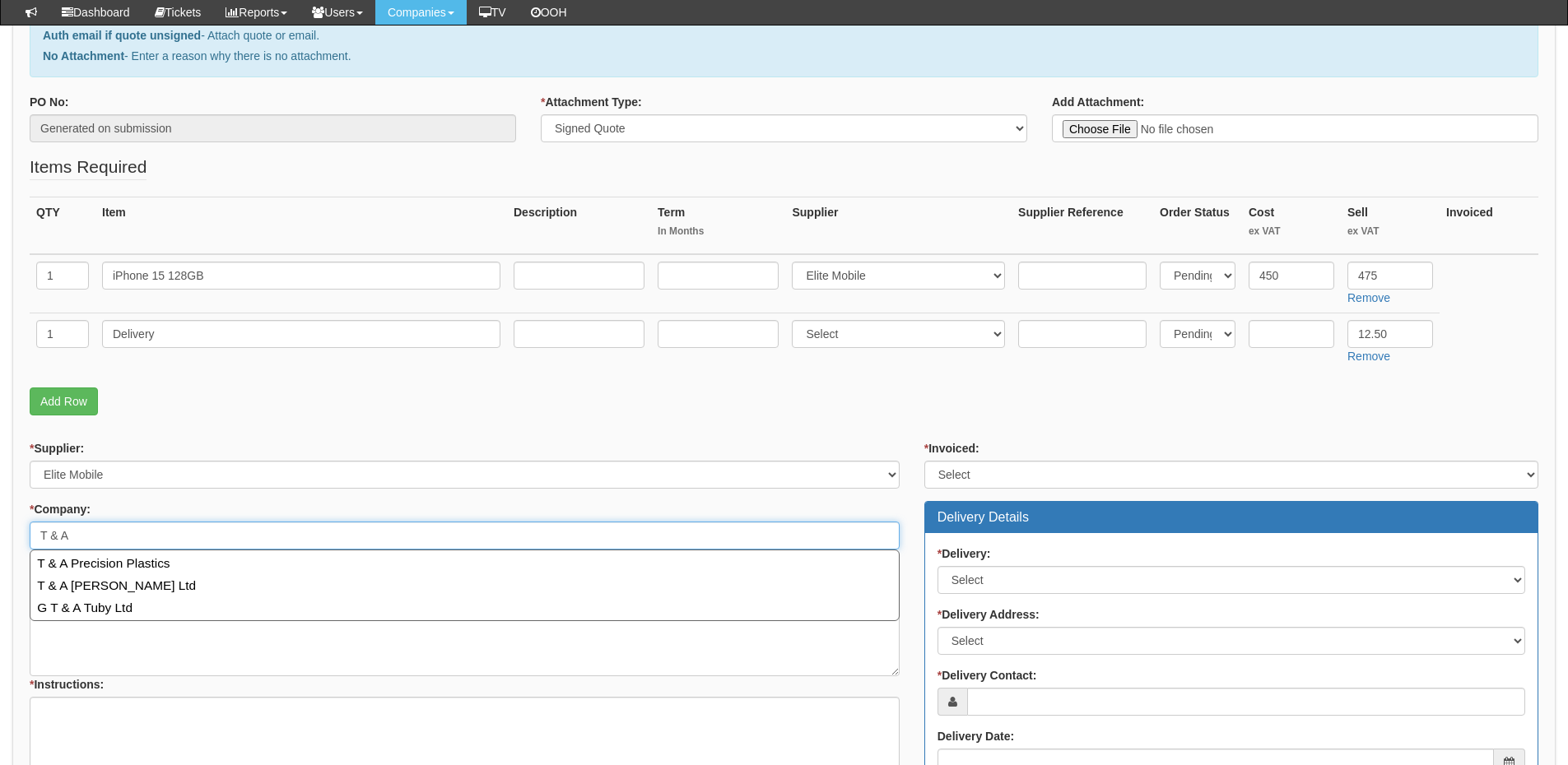
click at [60, 535] on input "T & A" at bounding box center [464, 535] width 869 height 27
click at [50, 535] on input "T &A" at bounding box center [464, 535] width 869 height 27
click at [113, 543] on input "T&A" at bounding box center [464, 535] width 869 height 27
type input "T"
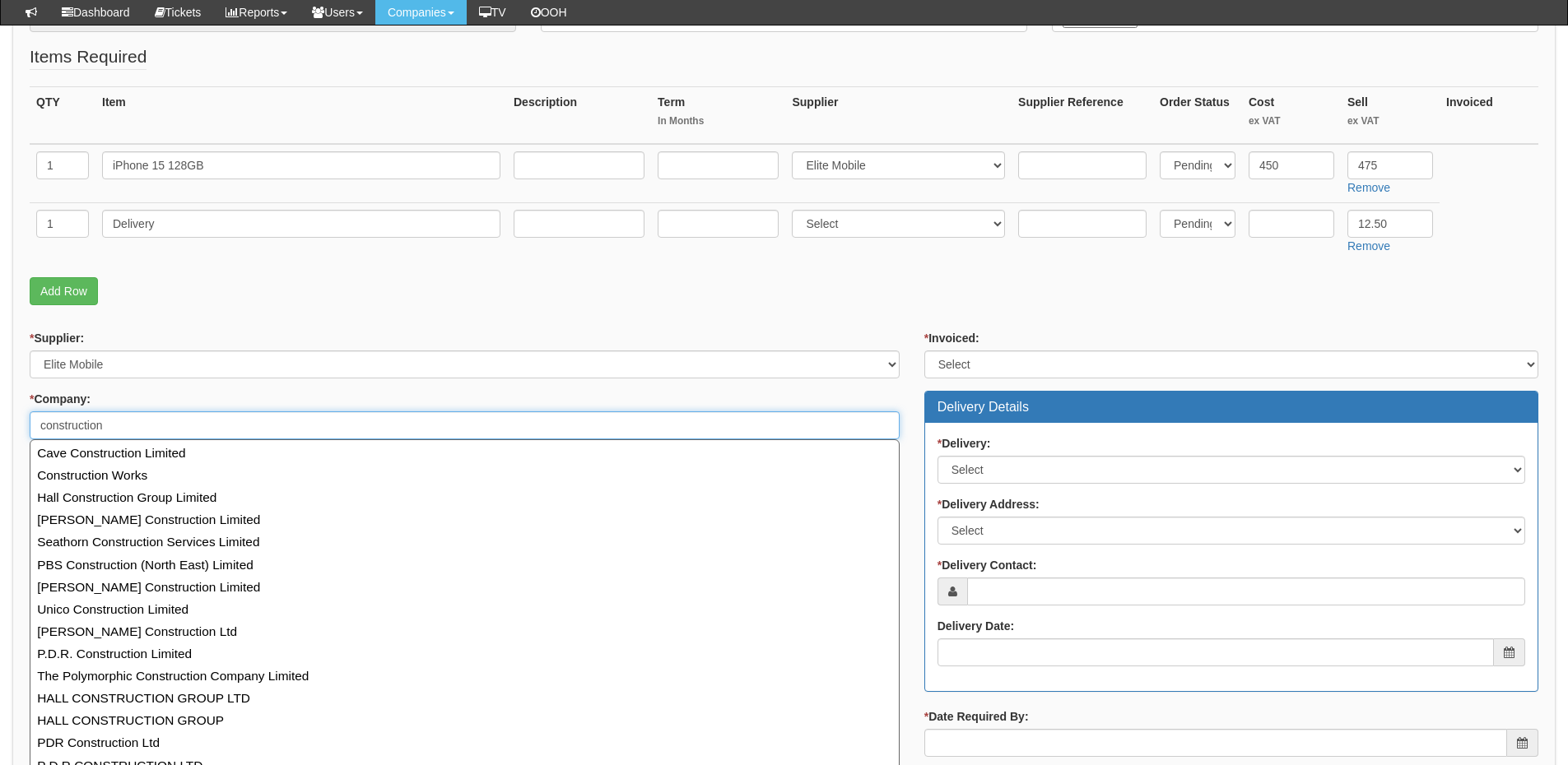
scroll to position [129, 0]
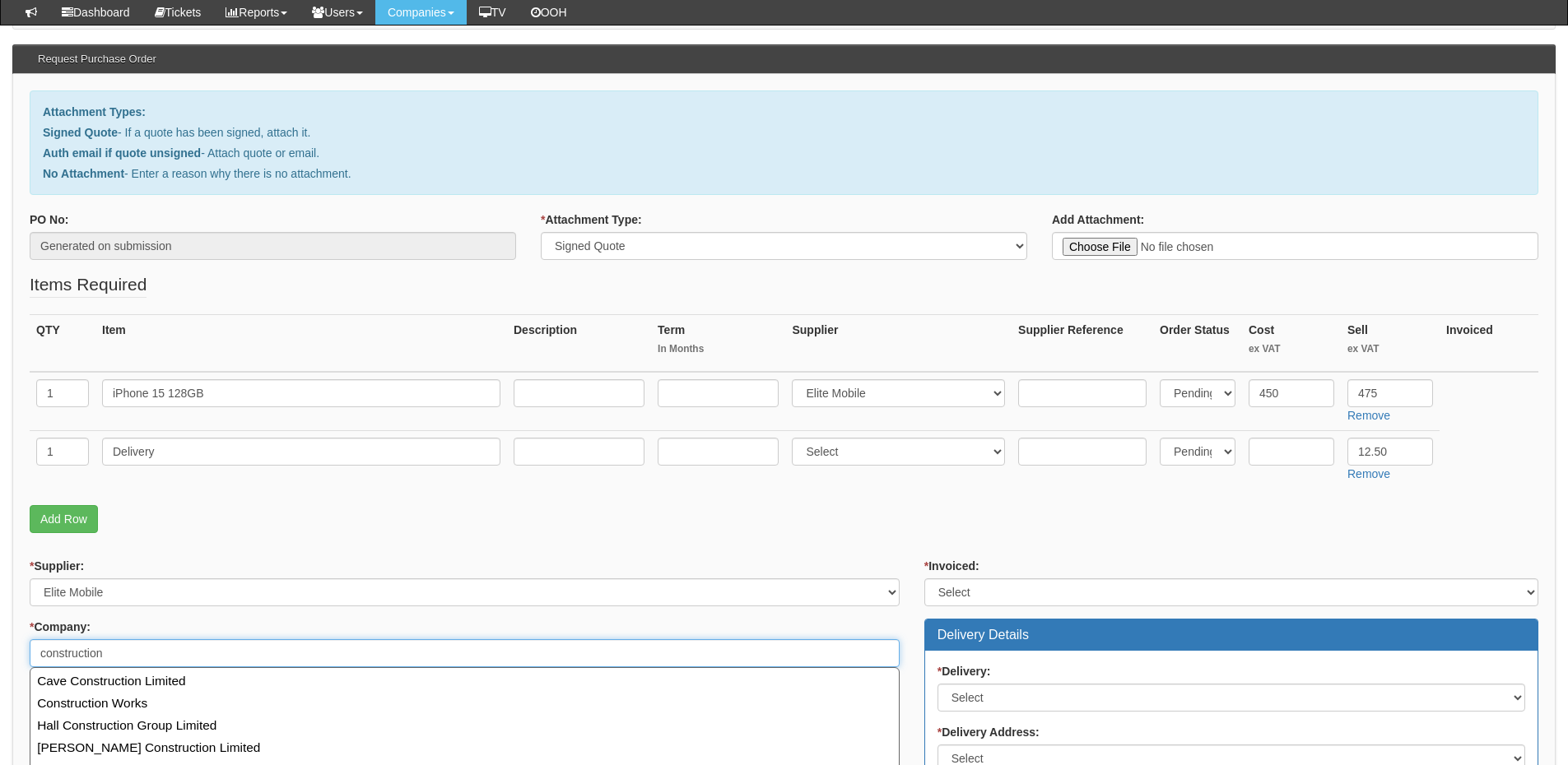
drag, startPoint x: 83, startPoint y: 649, endPoint x: -48, endPoint y: 646, distance: 131.0
click at [0, 646] on html "× Send Email × Add Appointment × Create Ticket × Create Proactive Activity × Ad…" at bounding box center [784, 551] width 1568 height 1360
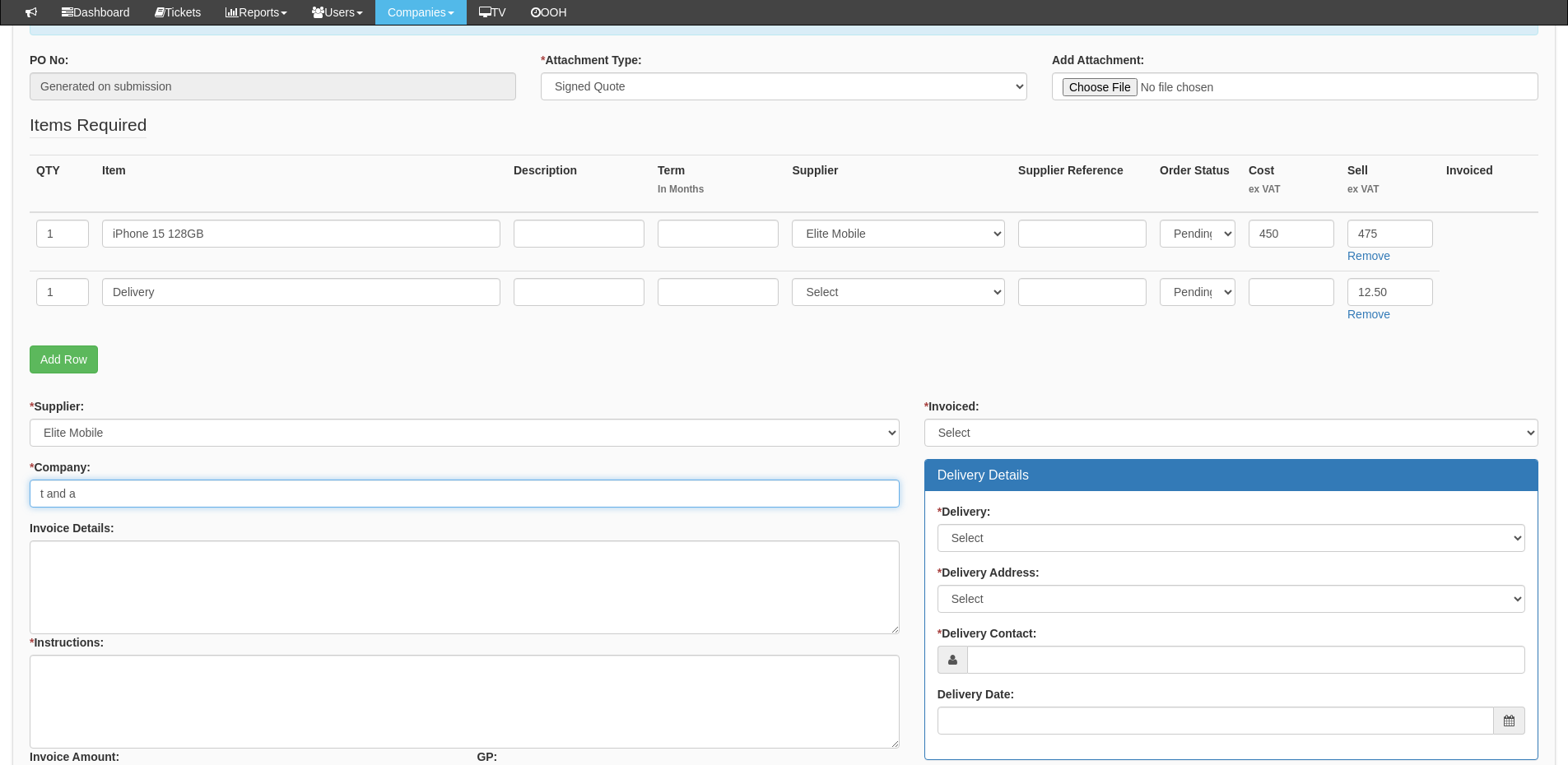
scroll to position [294, 0]
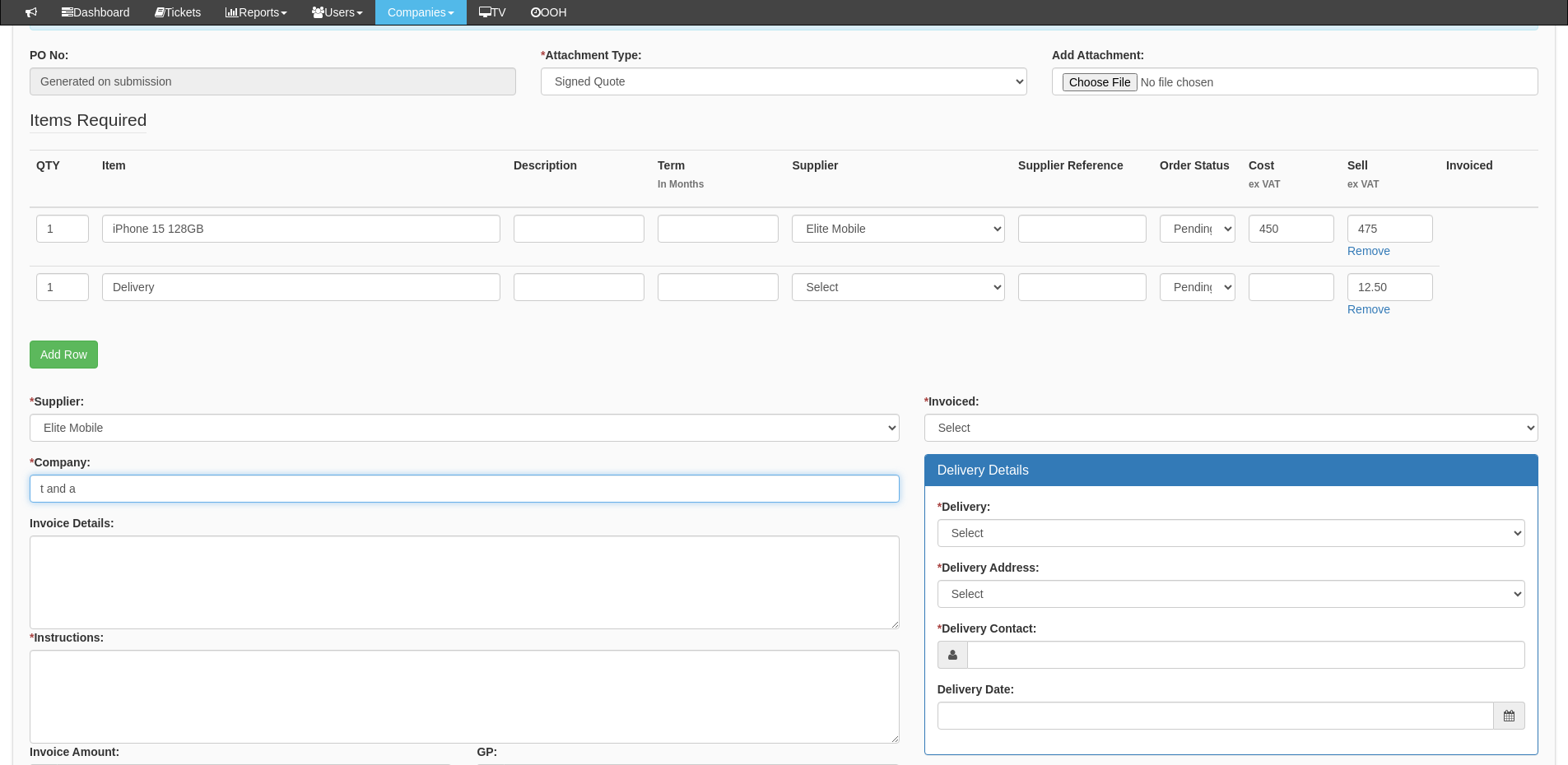
click at [73, 490] on input "t and a" at bounding box center [464, 488] width 869 height 27
type input "t"
click at [50, 492] on input "t&a" at bounding box center [464, 488] width 869 height 27
click at [46, 491] on input "t& a" at bounding box center [464, 488] width 869 height 27
click at [175, 489] on input "t & a" at bounding box center [464, 488] width 869 height 27
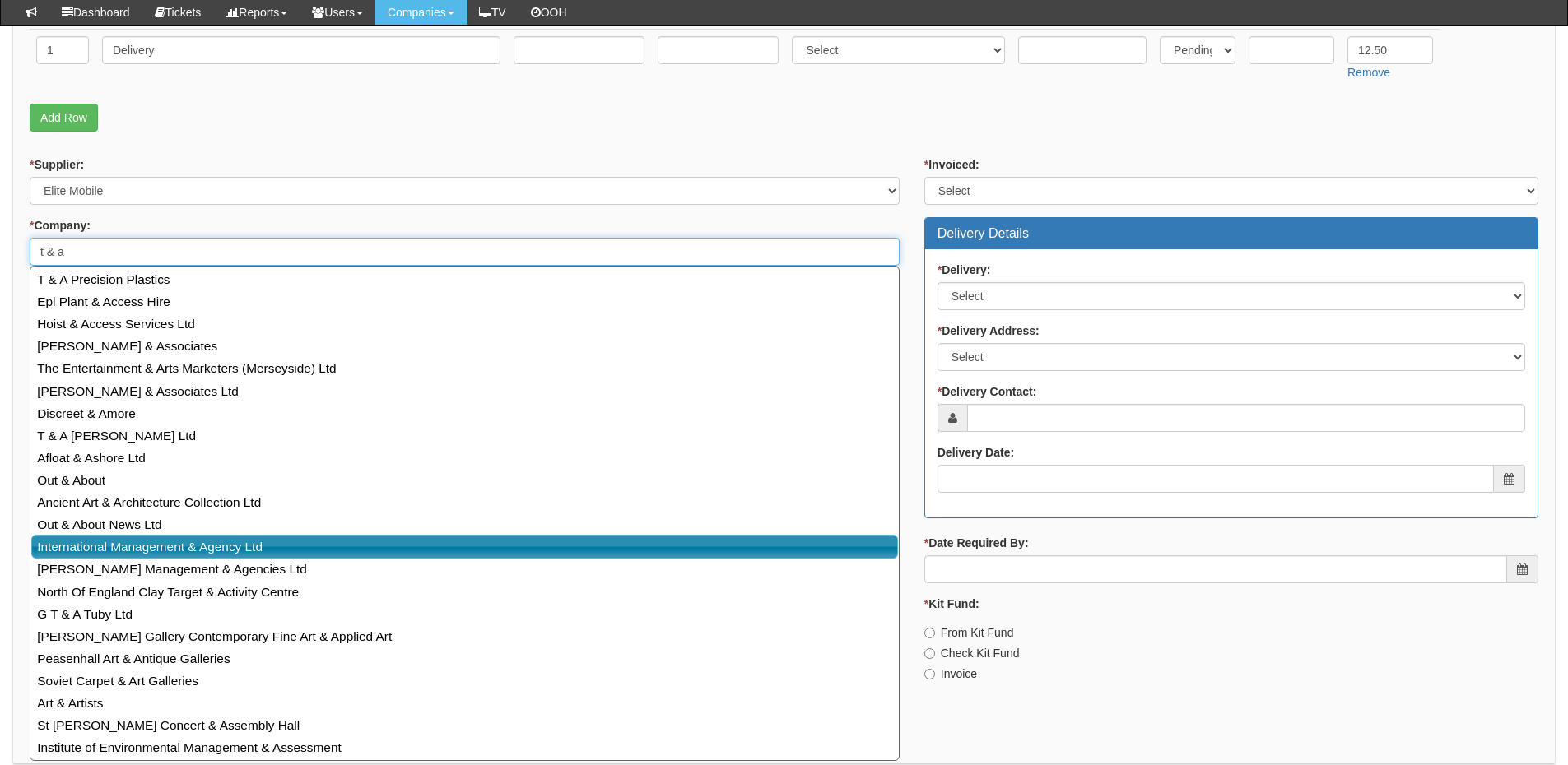
scroll to position [431, 0]
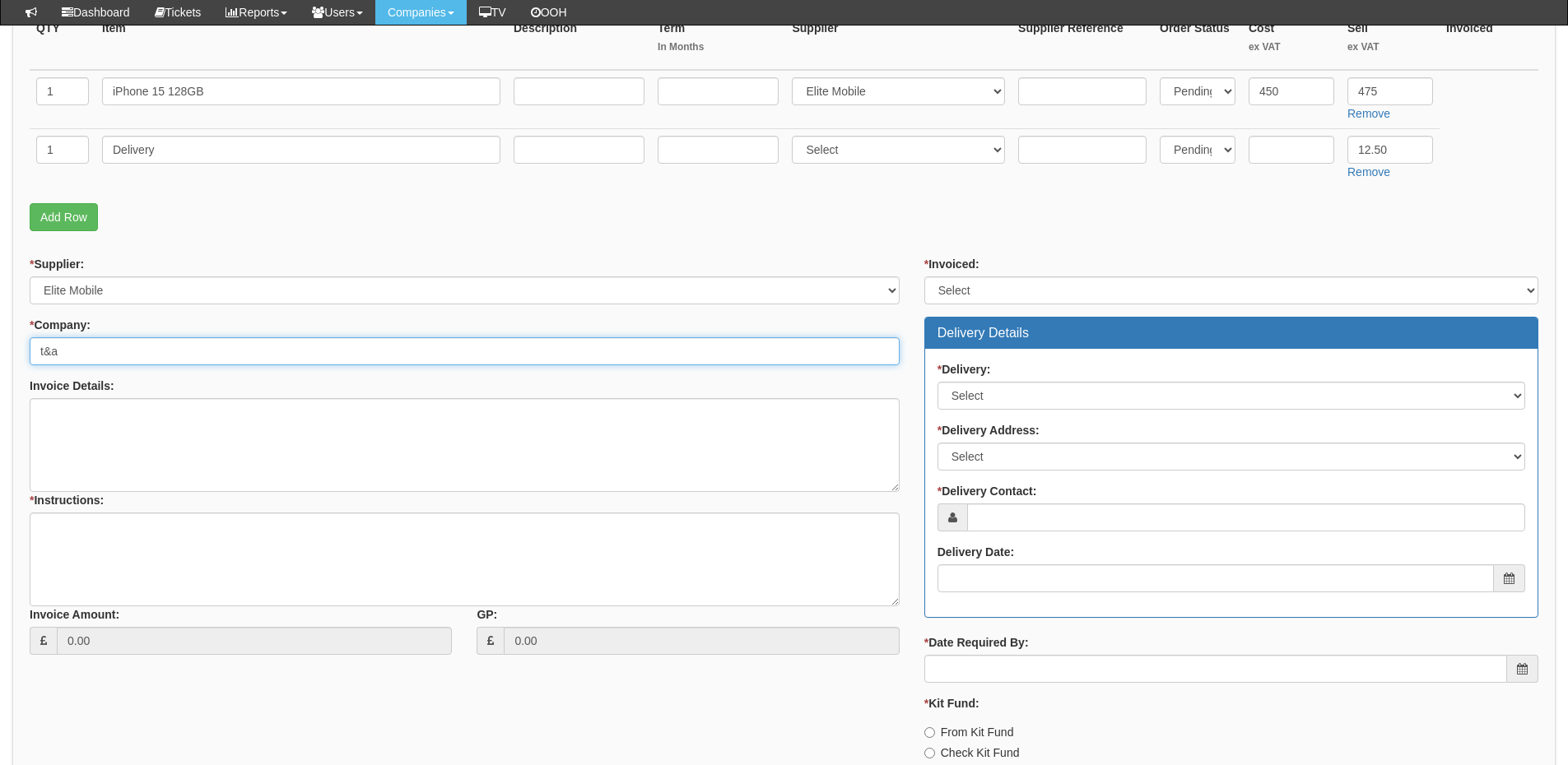
click at [135, 355] on input "t&a" at bounding box center [464, 351] width 869 height 27
type input "t"
click at [116, 343] on input "TandA" at bounding box center [464, 351] width 869 height 27
type input "T"
click at [178, 352] on input "* Company:" at bounding box center [464, 351] width 869 height 27
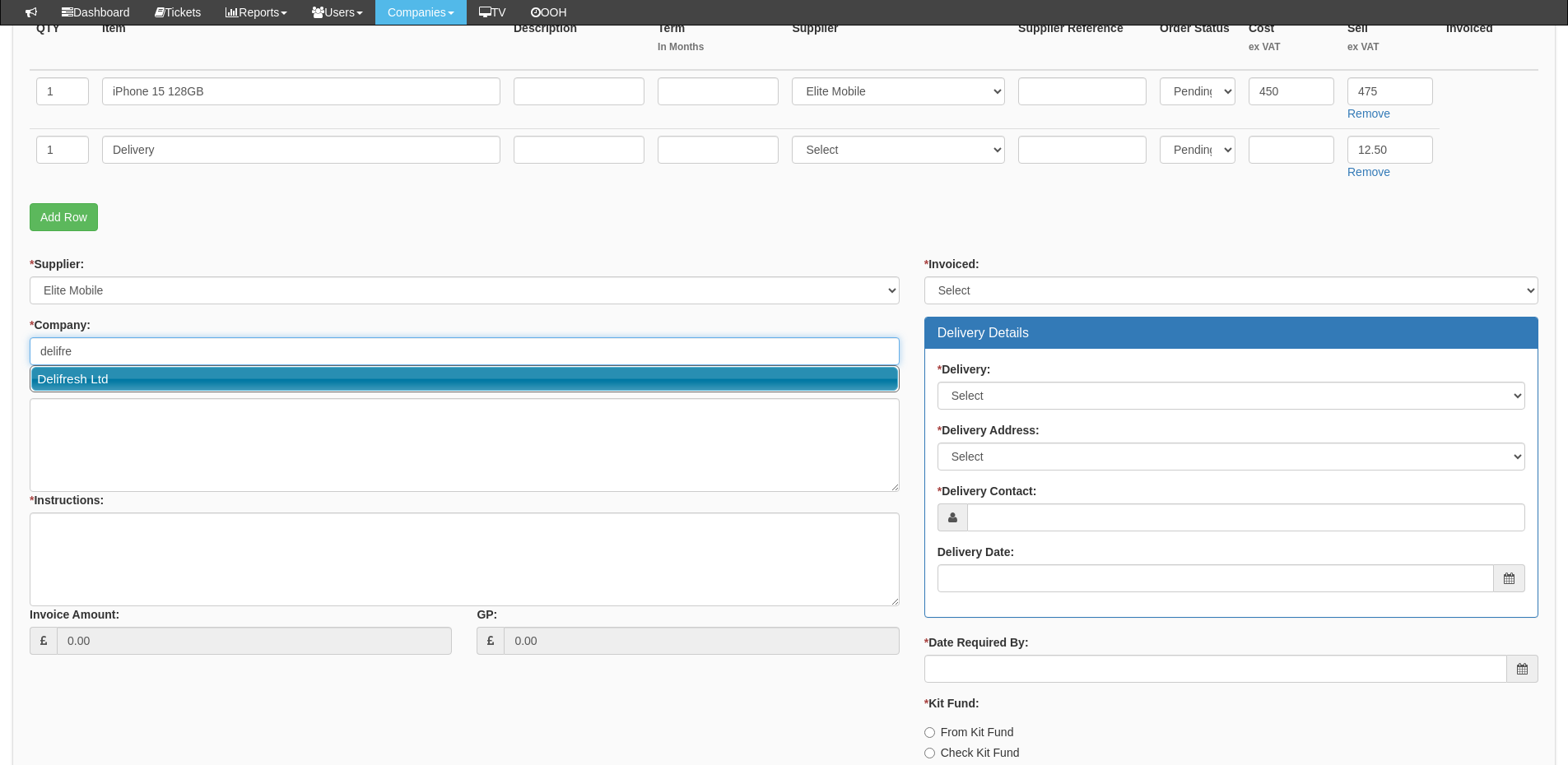
click at [175, 372] on link "Delifresh Ltd" at bounding box center [465, 379] width 867 height 24
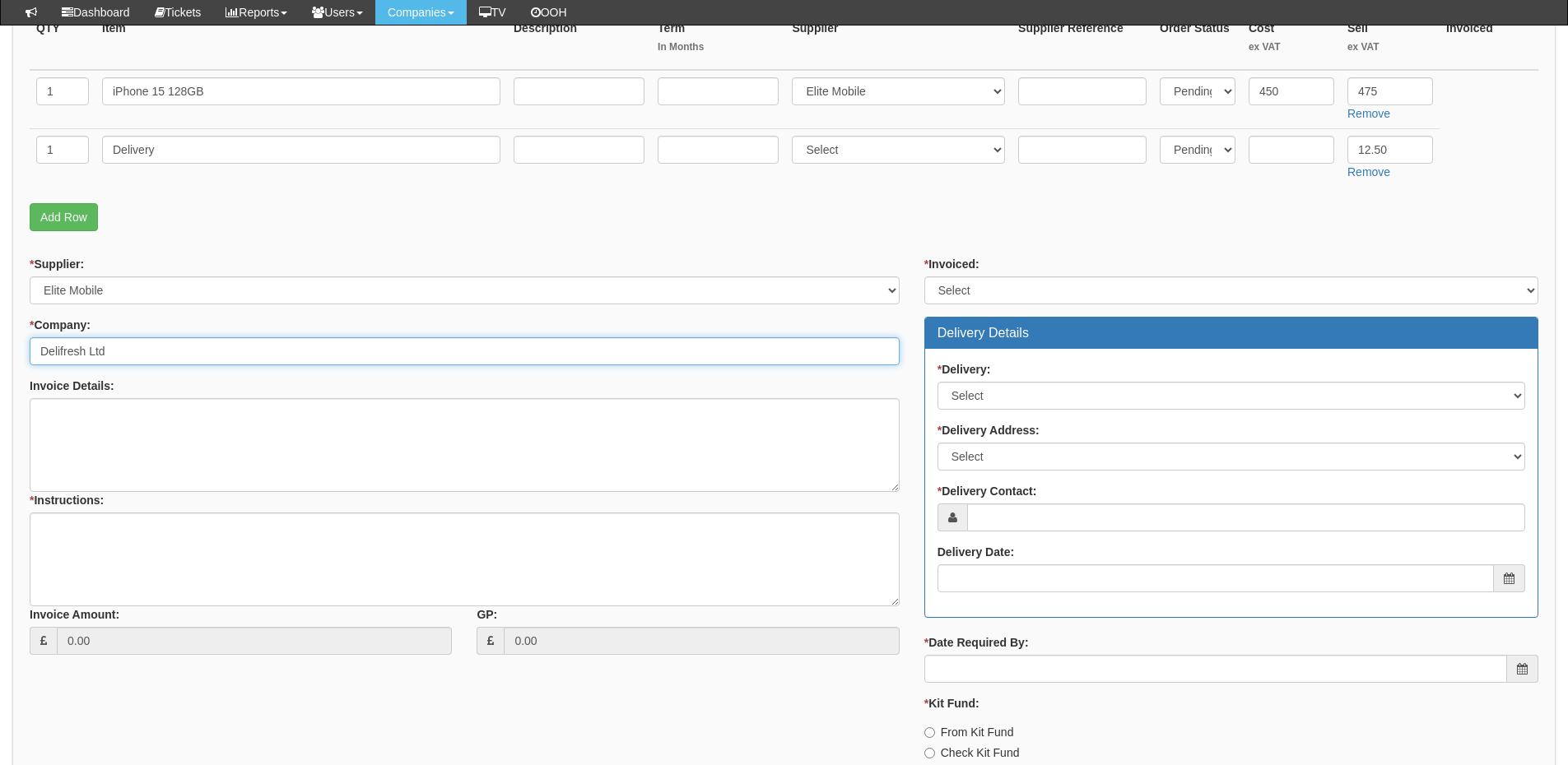
type input "Delifresh Ltd"
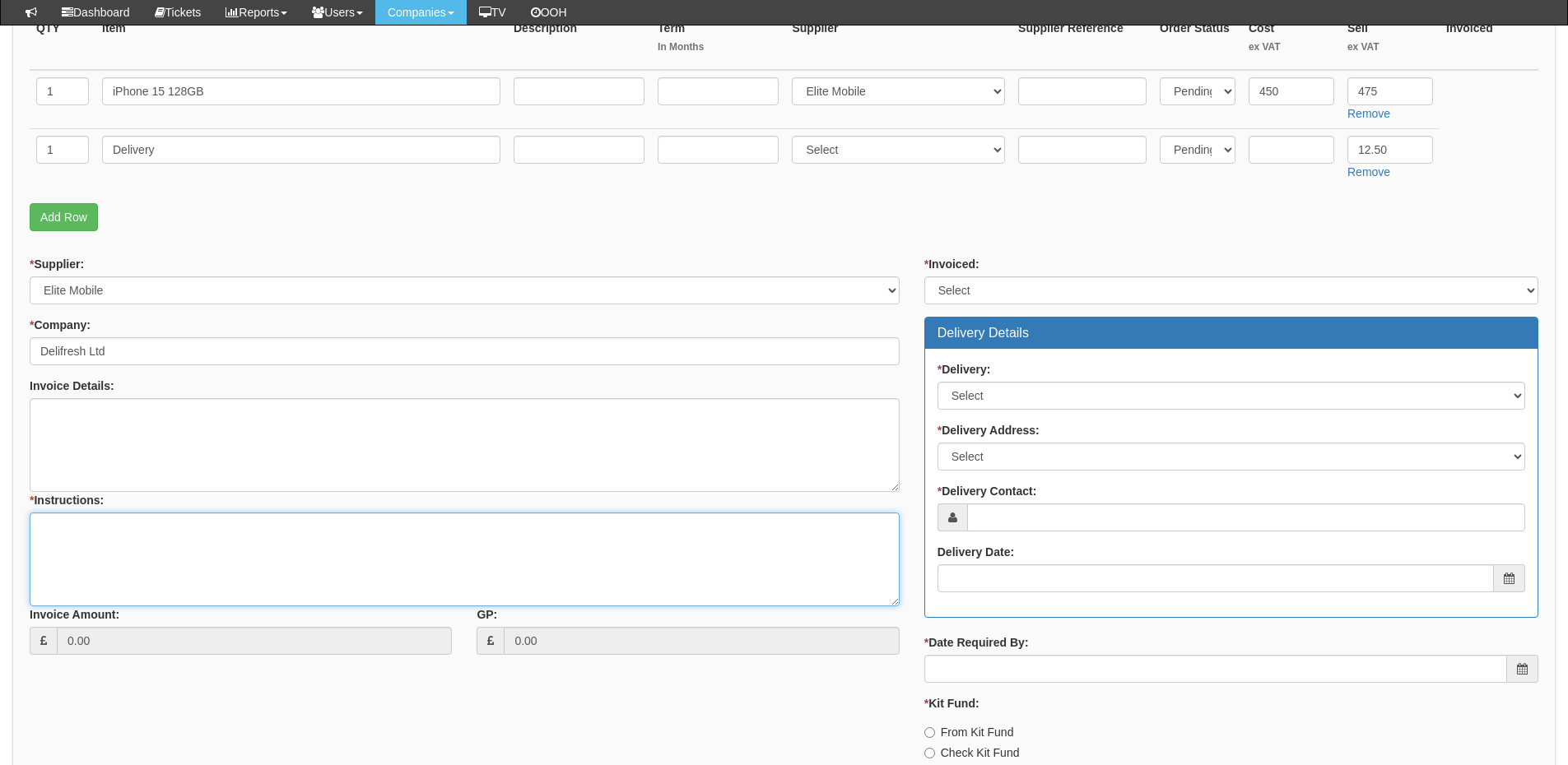
click at [137, 539] on textarea "* Instructions:" at bounding box center [464, 559] width 869 height 93
type textarea "Hardware only"
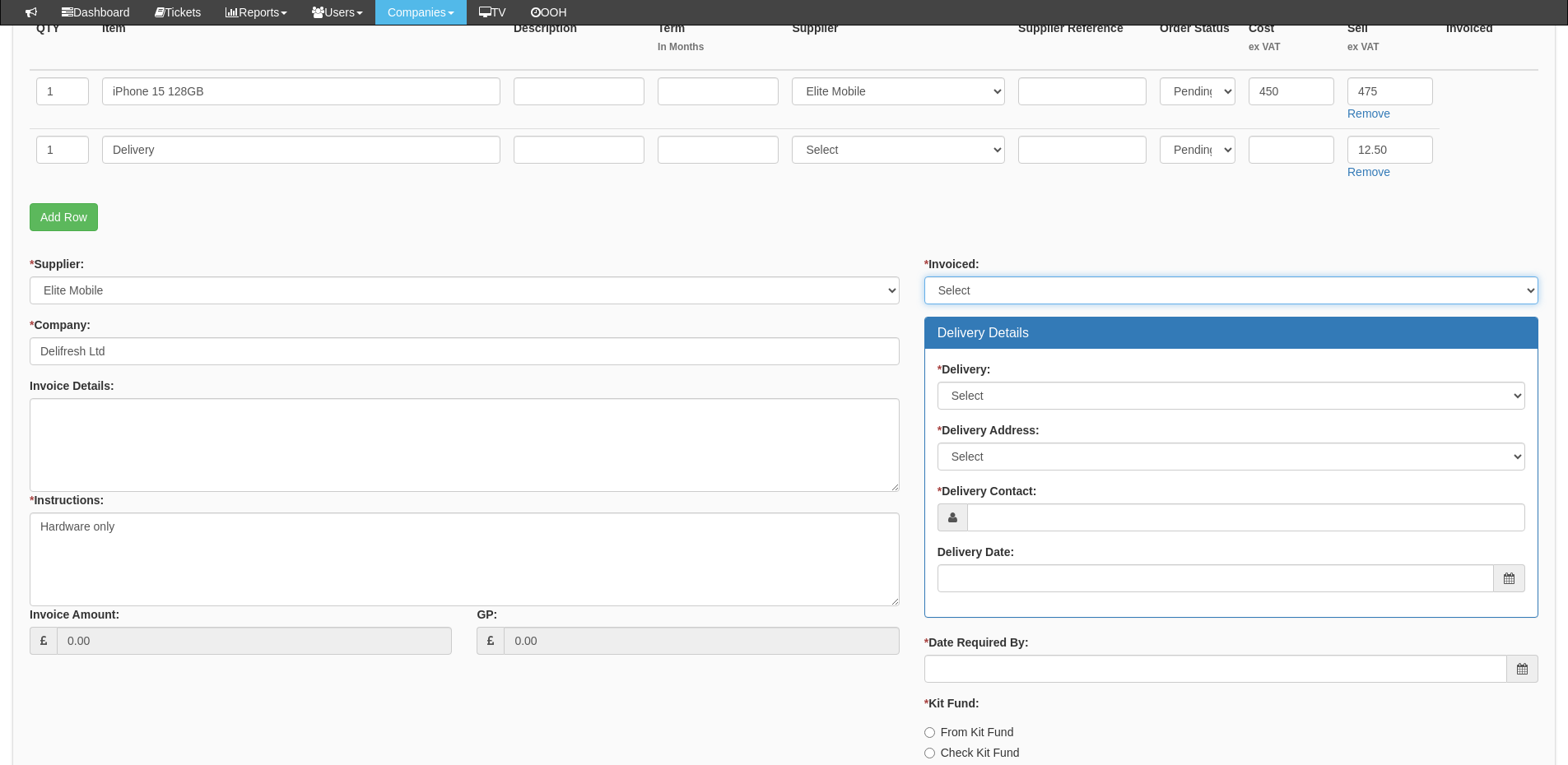
click at [973, 302] on select "Select Yes No N/A STB (part of order)" at bounding box center [1231, 290] width 614 height 27
select select "2"
click at [924, 276] on select "Select Yes No N/A STB (part of order)" at bounding box center [1231, 290] width 614 height 27
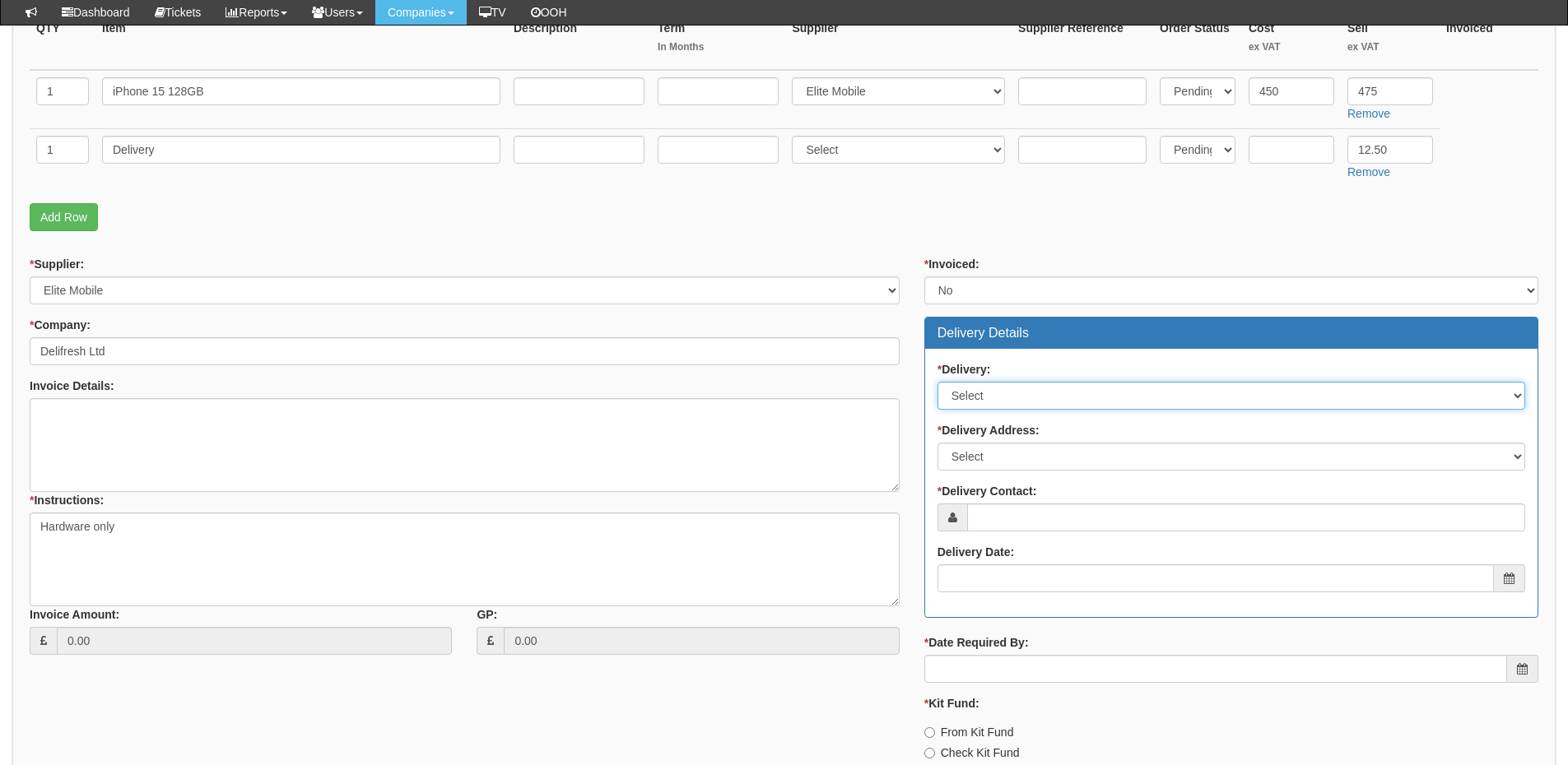
drag, startPoint x: 974, startPoint y: 383, endPoint x: 974, endPoint y: 408, distance: 25.0
click at [974, 383] on select "Select No Not Applicable Yes" at bounding box center [1231, 396] width 588 height 27
select select "1"
click at [937, 382] on select "Select No Not Applicable Yes" at bounding box center [1231, 396] width 588 height 27
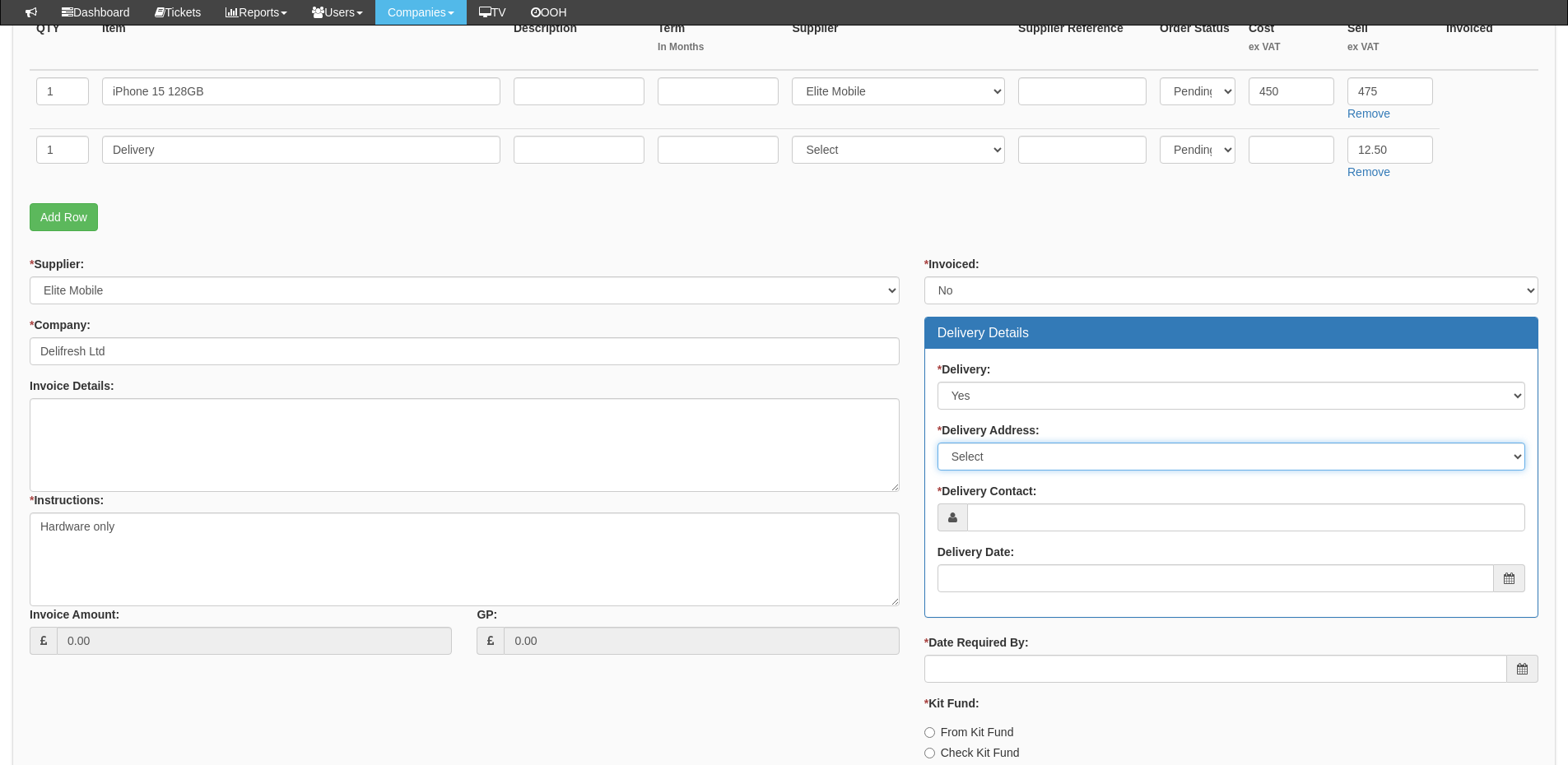
drag, startPoint x: 980, startPoint y: 458, endPoint x: 980, endPoint y: 468, distance: 10.0
click at [980, 458] on select "Select Not Applicable Main Address - BD4 7PG Other" at bounding box center [1231, 457] width 588 height 27
click at [937, 443] on select "Select Not Applicable Main Address - BD4 7PG Other" at bounding box center [1231, 457] width 588 height 27
drag, startPoint x: 1054, startPoint y: 453, endPoint x: 1054, endPoint y: 468, distance: 15.0
click at [1054, 453] on select "Select Not Applicable Main Address - BD4 7PG Other" at bounding box center [1231, 457] width 588 height 27
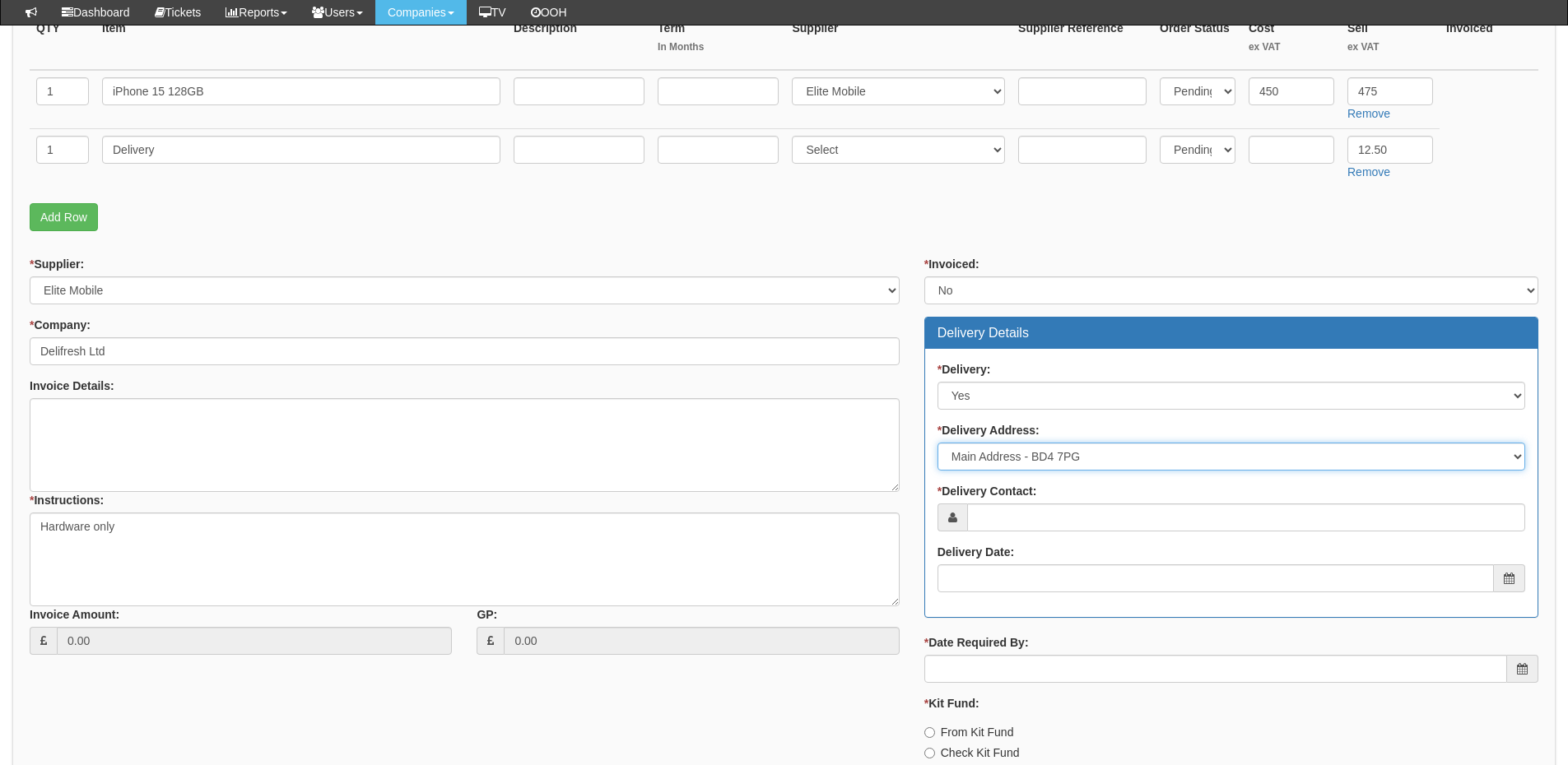
select select "other"
click at [937, 443] on select "Select Not Applicable Main Address - BD4 7PG Other" at bounding box center [1231, 457] width 588 height 27
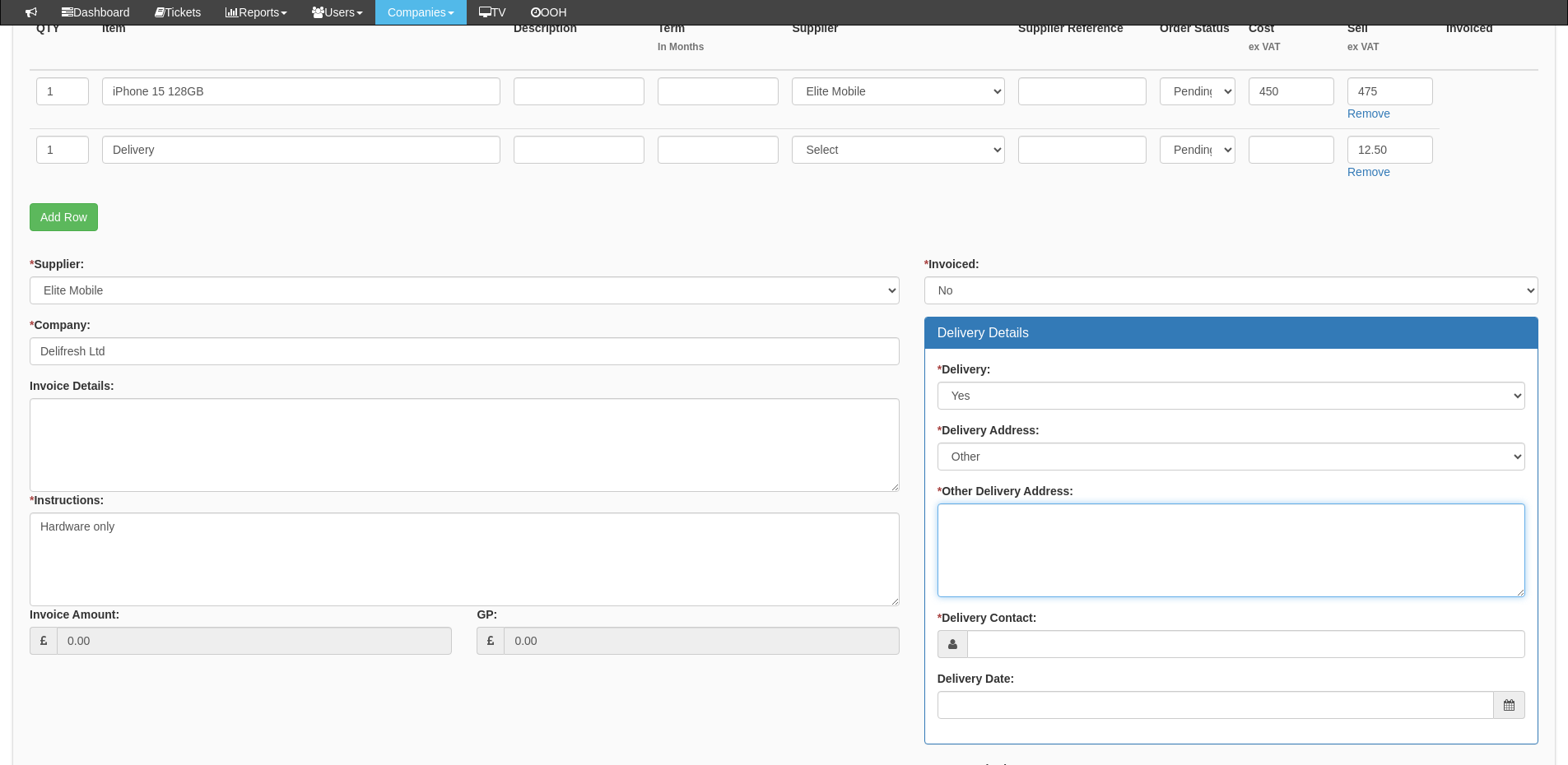
click at [1008, 542] on textarea "* Other Delivery Address:" at bounding box center [1231, 550] width 588 height 93
paste textarea "Paul Kershaw House, Interchange Way, Oakenshaw Bradford, England BD12 7AZ"
type textarea "Paul Kershaw House, Interchange Way, Oakenshaw Bradford, England BD12 7AZ"
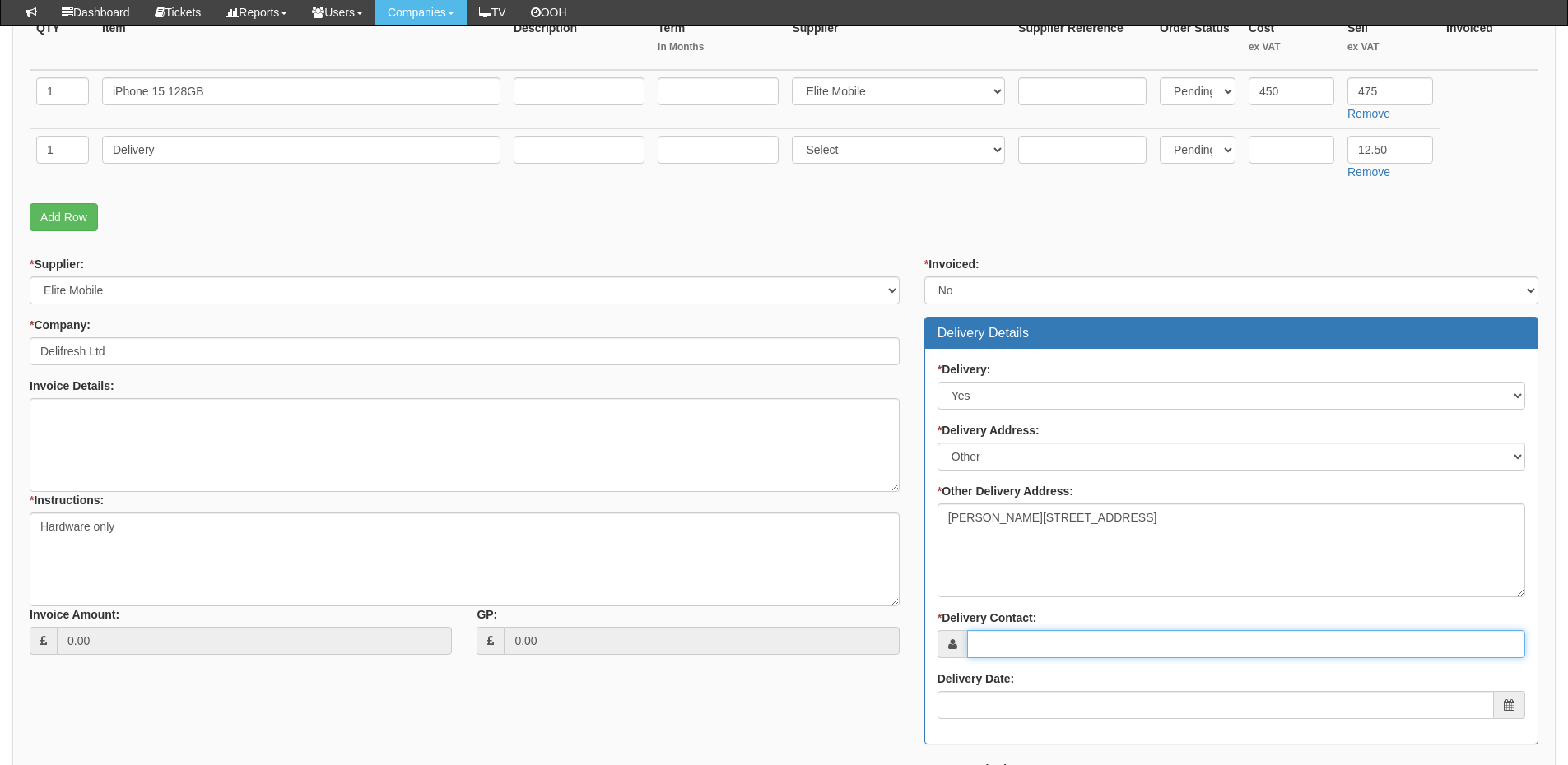
click at [1000, 651] on input "* Delivery Contact:" at bounding box center [1246, 644] width 558 height 27
click at [1016, 646] on input "* Delivery Contact:" at bounding box center [1246, 644] width 558 height 27
paste input "Robert Ramsden"
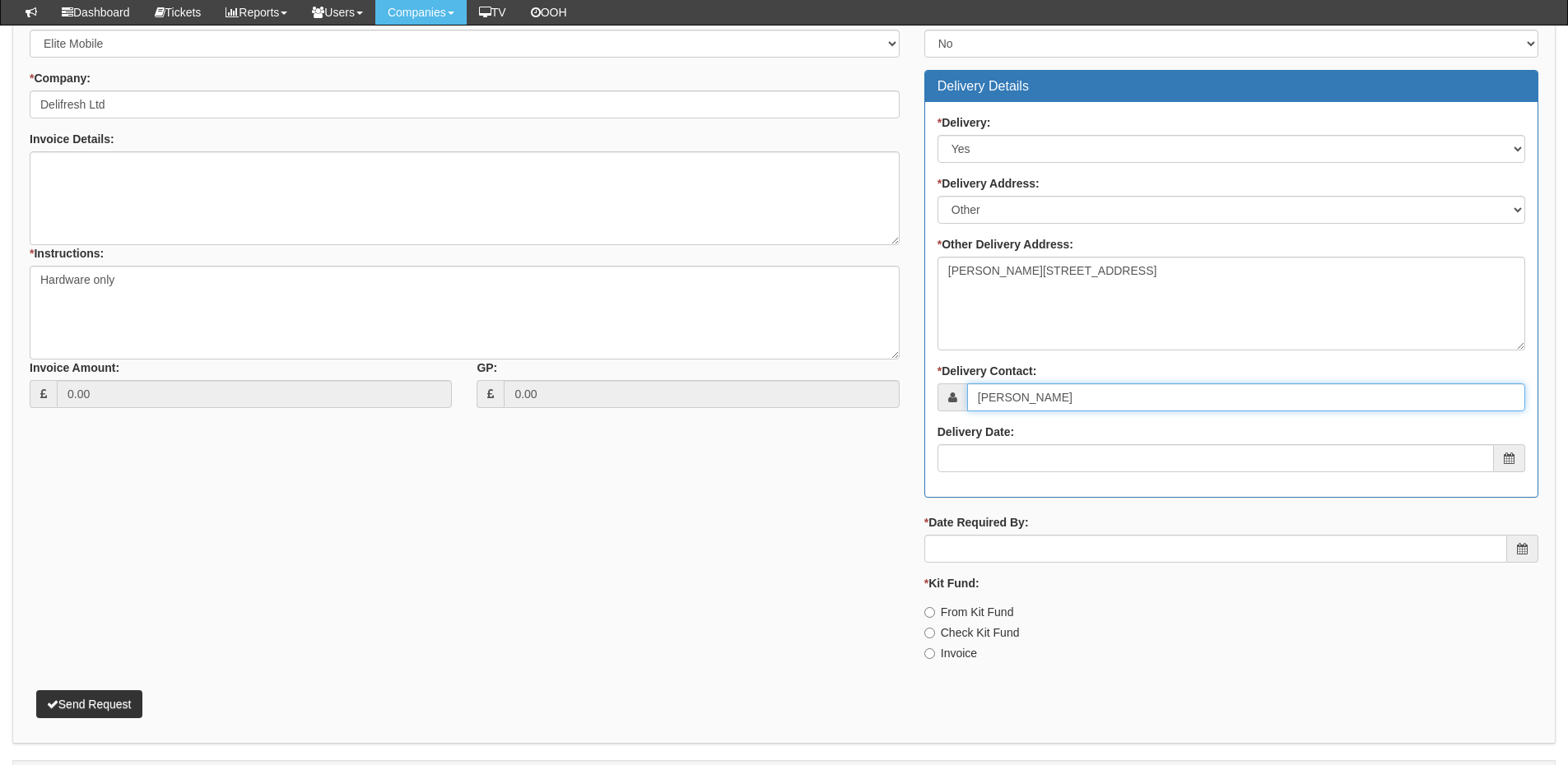
type input "Robert Ramsden"
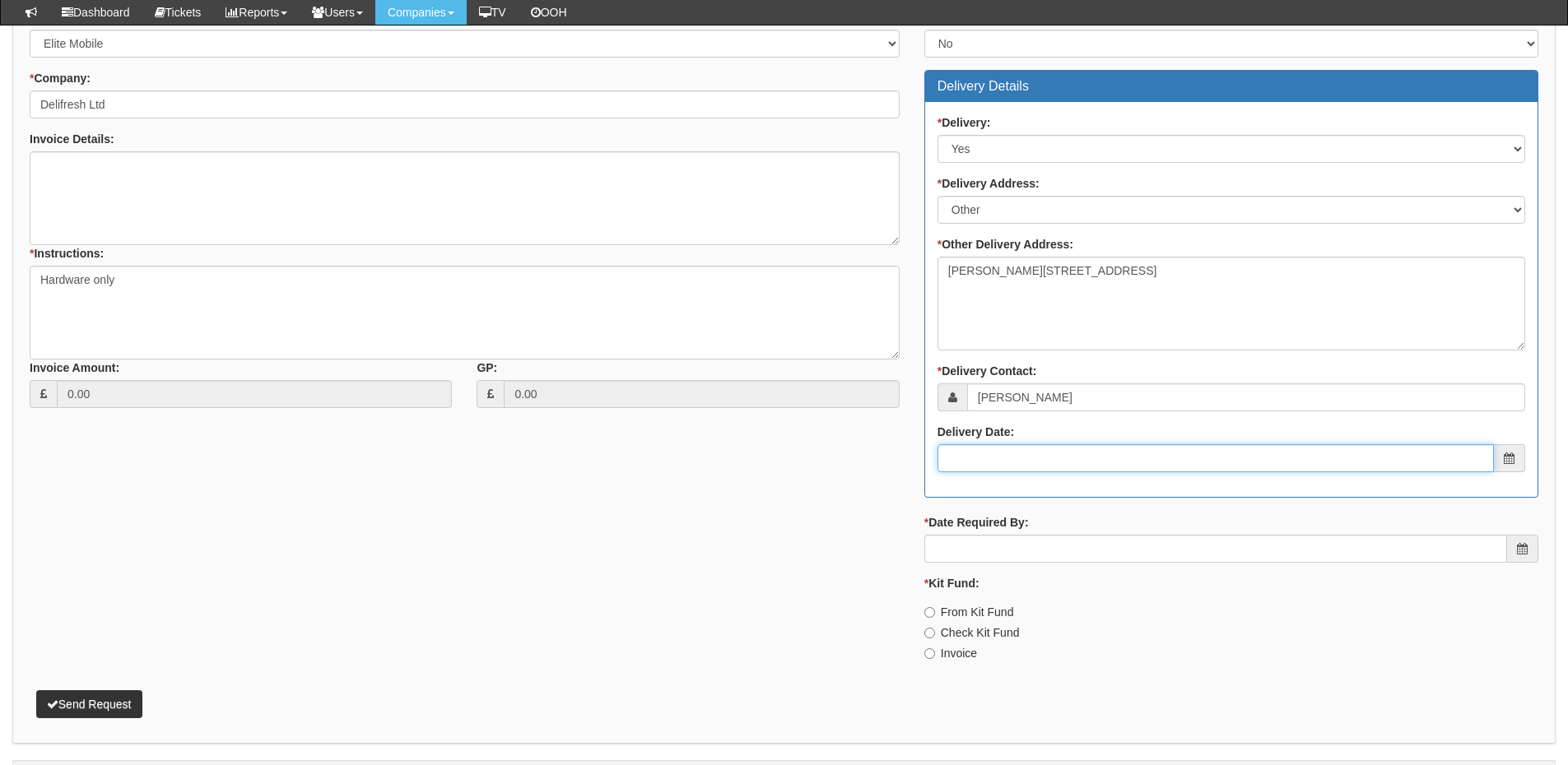
click at [1028, 448] on input "Delivery Date:" at bounding box center [1215, 458] width 556 height 27
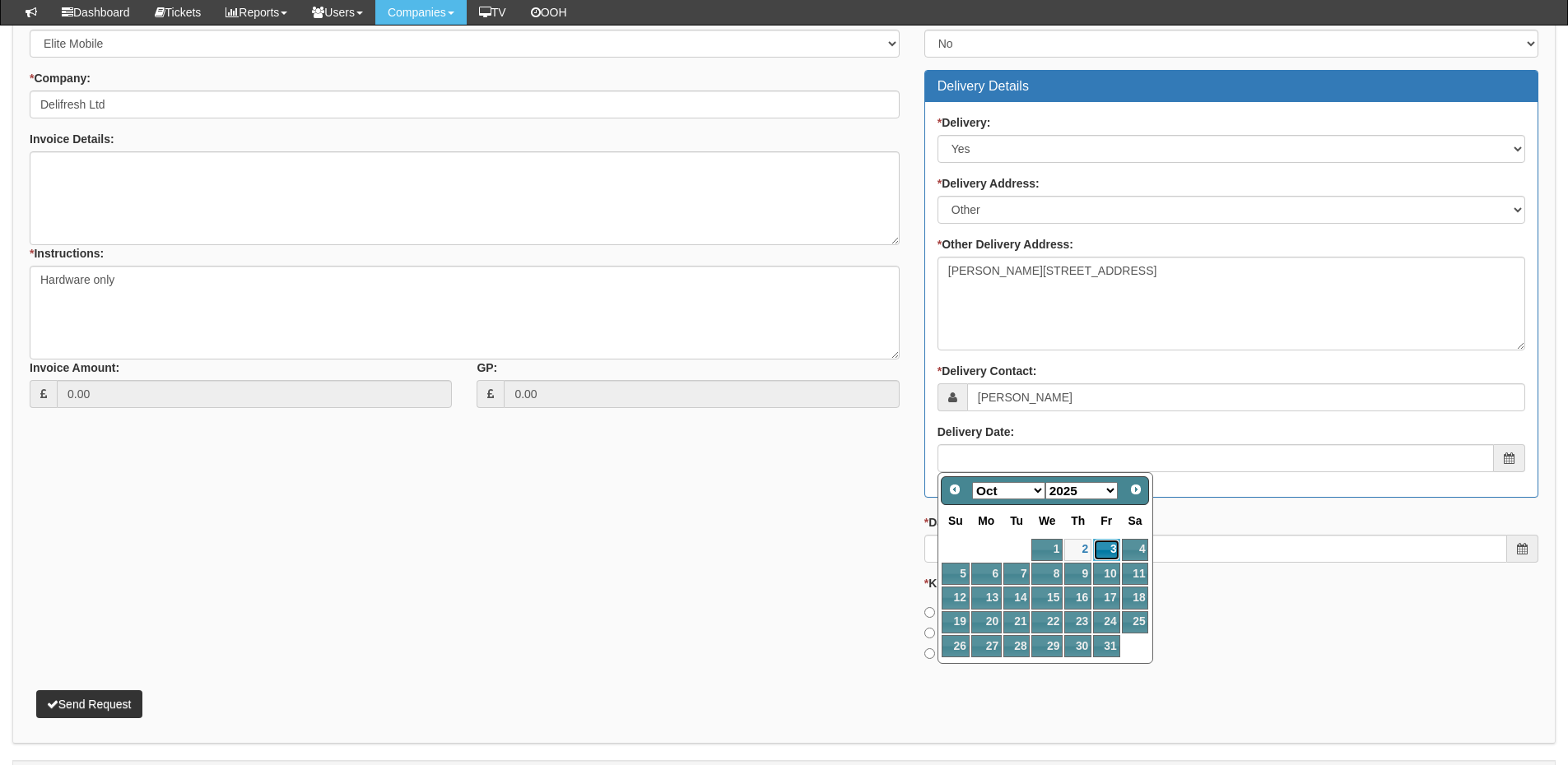
click at [1101, 554] on link "3" at bounding box center [1105, 550] width 27 height 23
type input "2025-10-03"
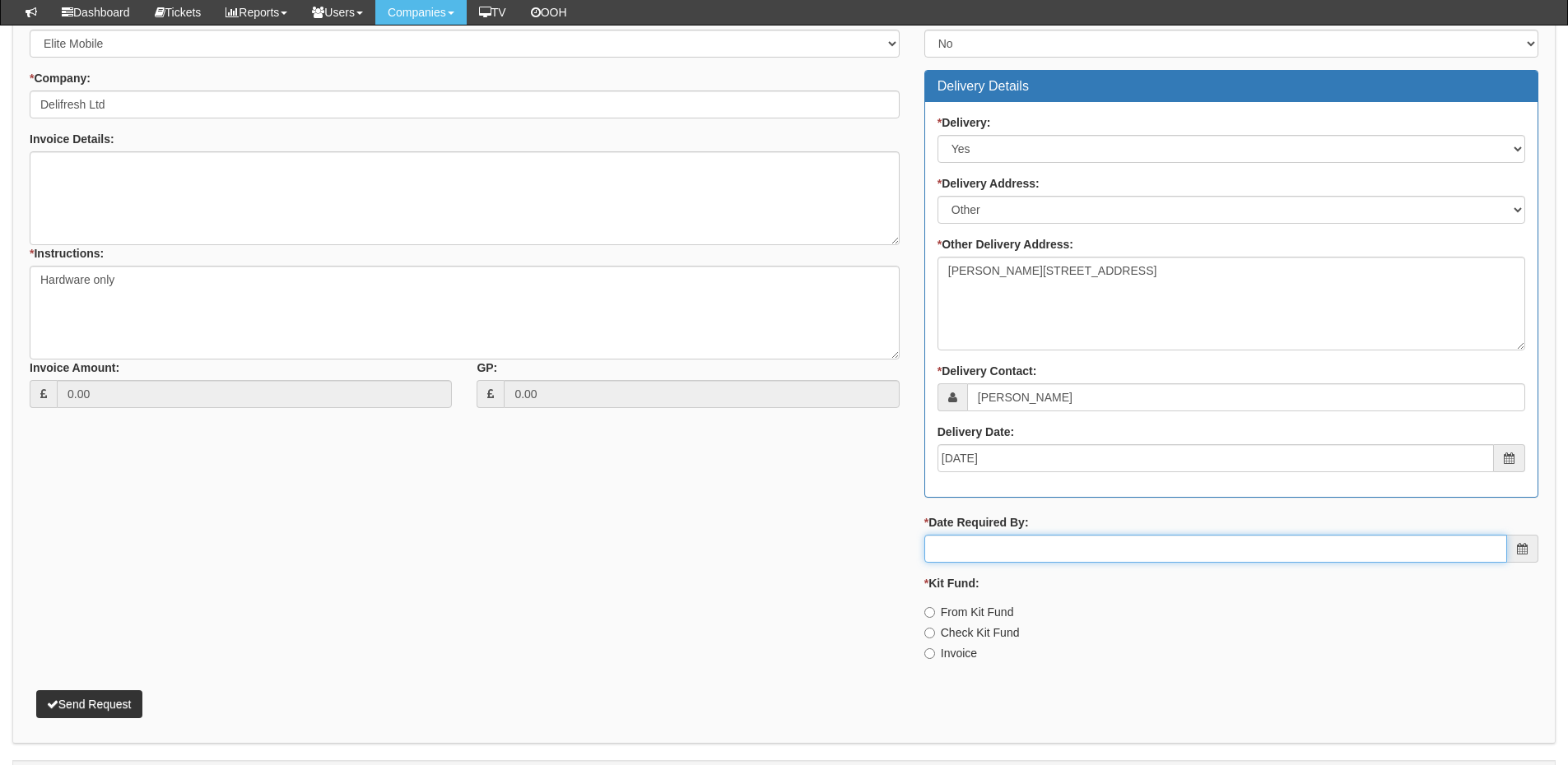
click at [1072, 555] on input "* Date Required By:" at bounding box center [1215, 548] width 583 height 27
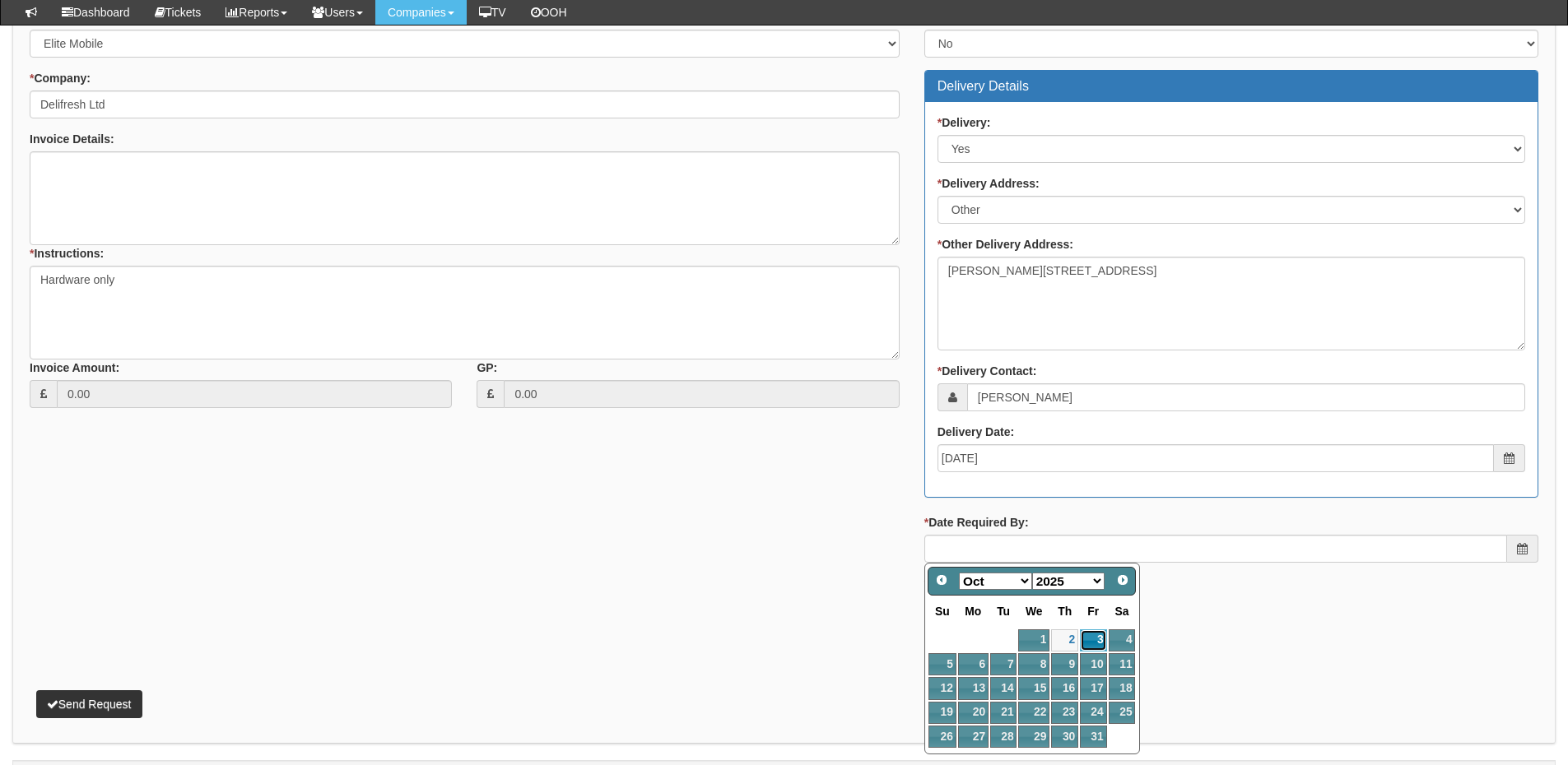
click at [1092, 637] on link "3" at bounding box center [1092, 640] width 27 height 23
type input "2025-10-03"
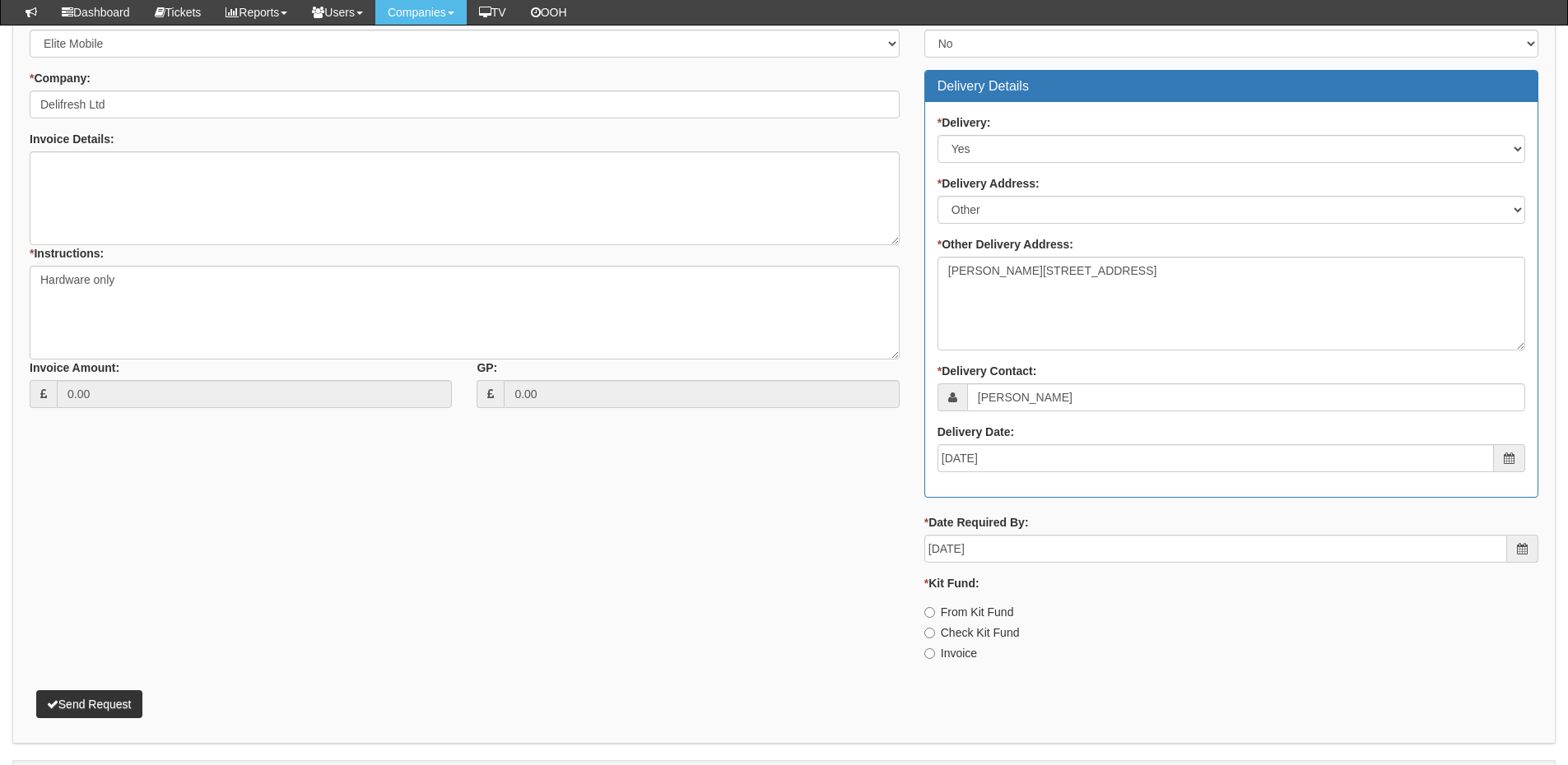
drag, startPoint x: 964, startPoint y: 654, endPoint x: 827, endPoint y: 655, distance: 137.0
click at [963, 655] on label "Invoice" at bounding box center [951, 653] width 53 height 17
click at [116, 706] on button "Send Request" at bounding box center [89, 704] width 106 height 27
drag, startPoint x: 941, startPoint y: 657, endPoint x: 921, endPoint y: 658, distance: 20.0
click at [941, 657] on label "Invoice" at bounding box center [951, 653] width 53 height 17
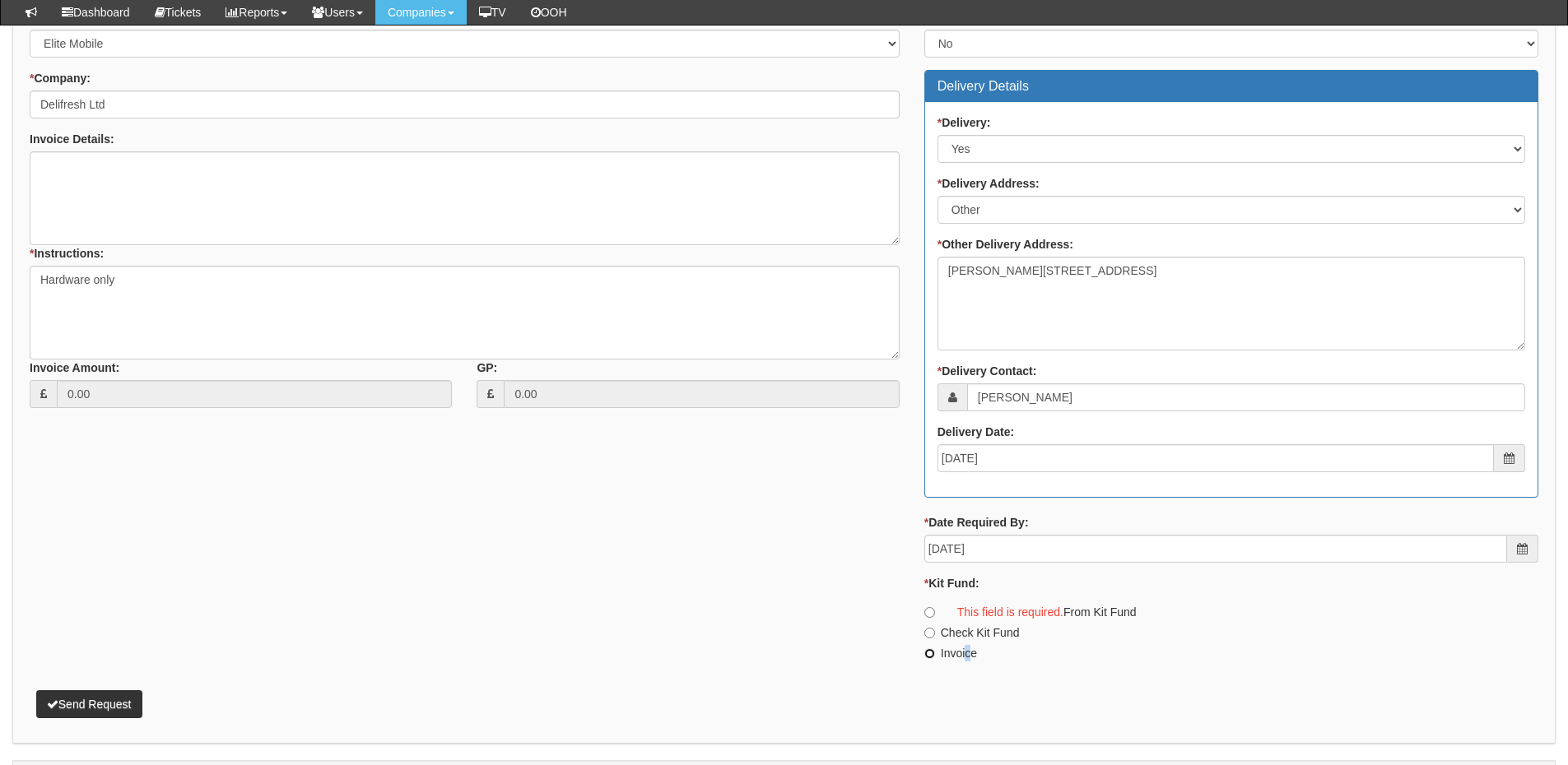
click at [934, 657] on input "Invoice" at bounding box center [929, 653] width 11 height 11
radio input "true"
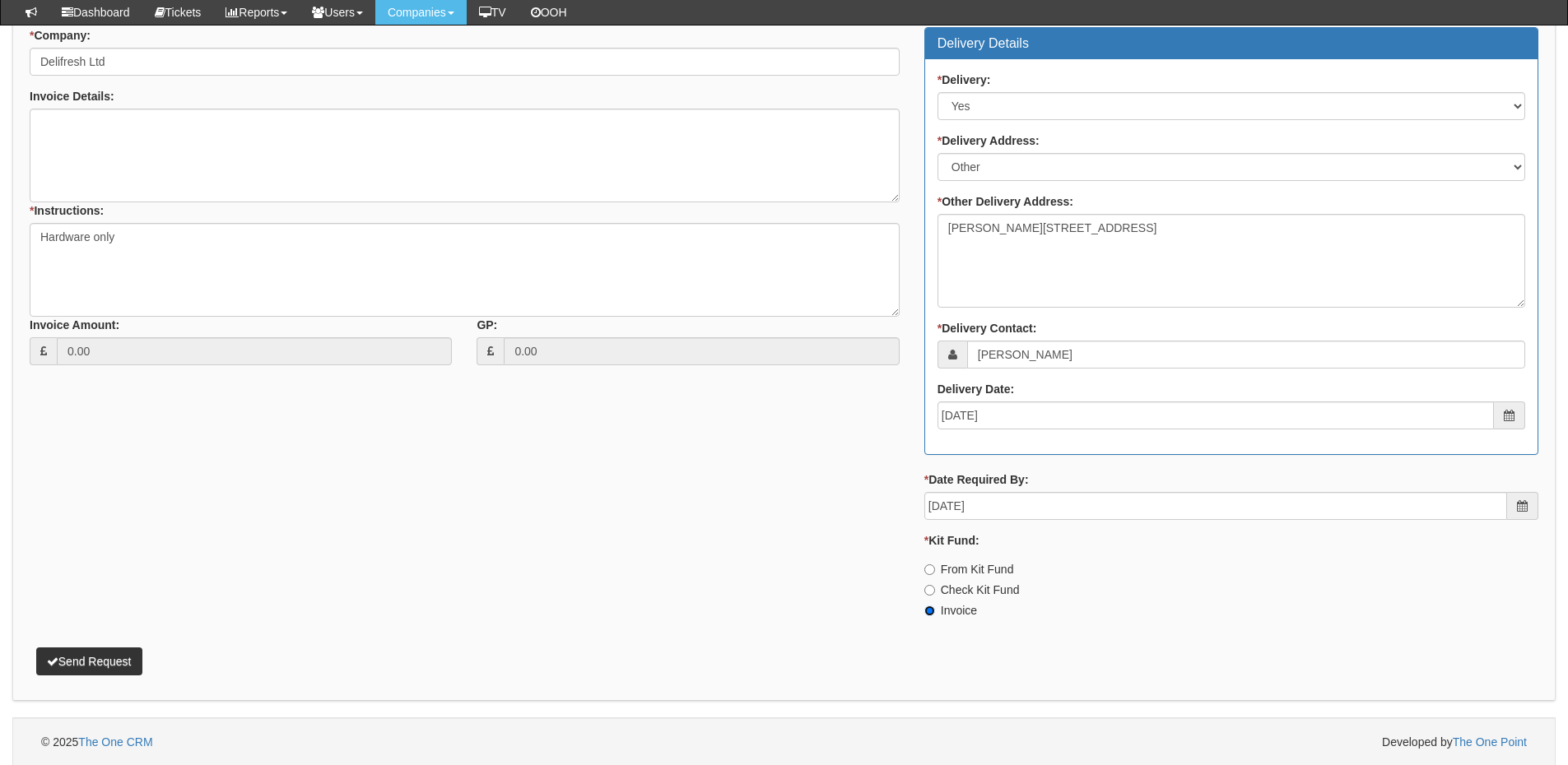
scroll to position [722, 0]
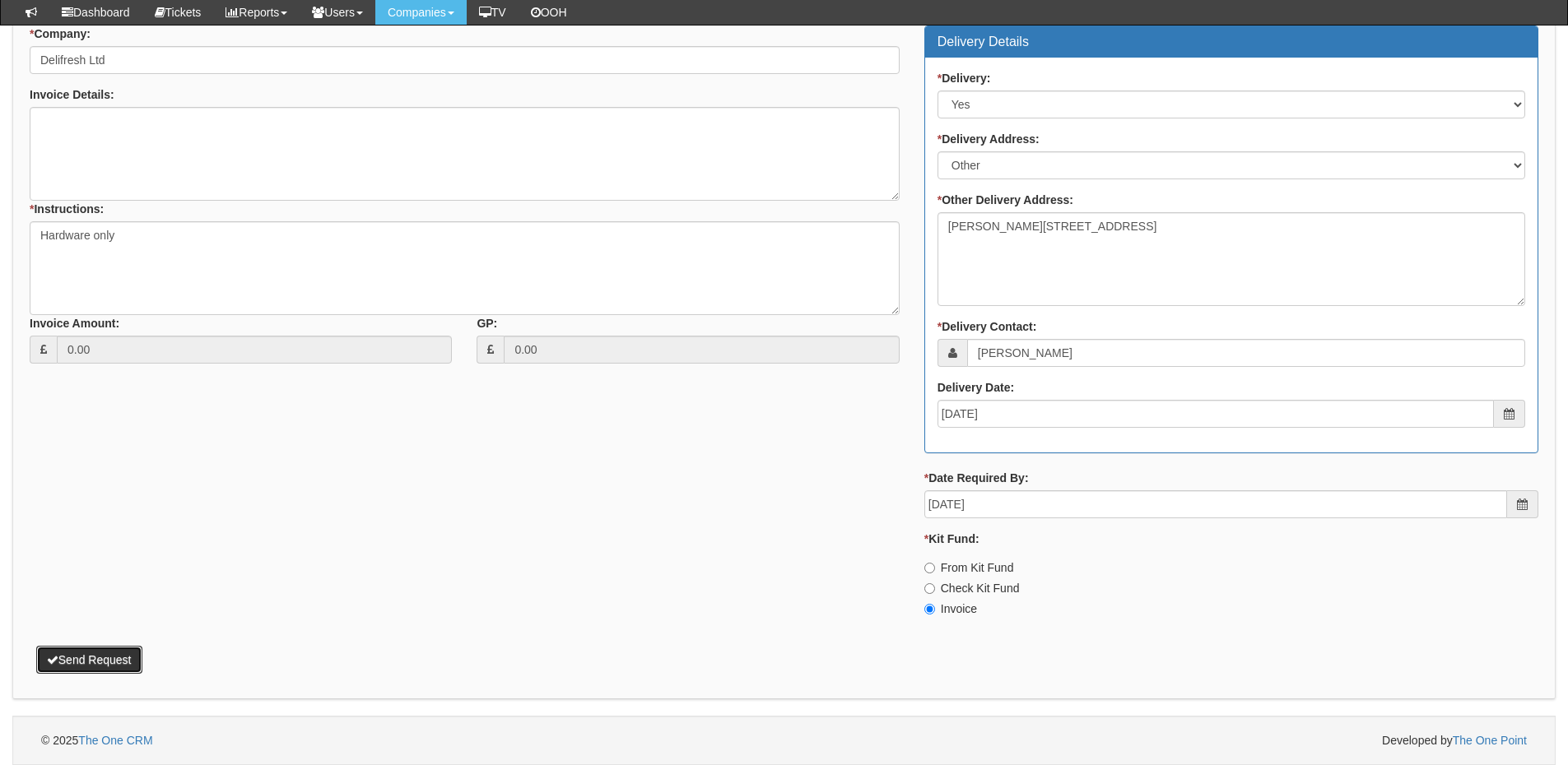
click at [122, 659] on button "Send Request" at bounding box center [89, 659] width 106 height 27
